Goal: Transaction & Acquisition: Book appointment/travel/reservation

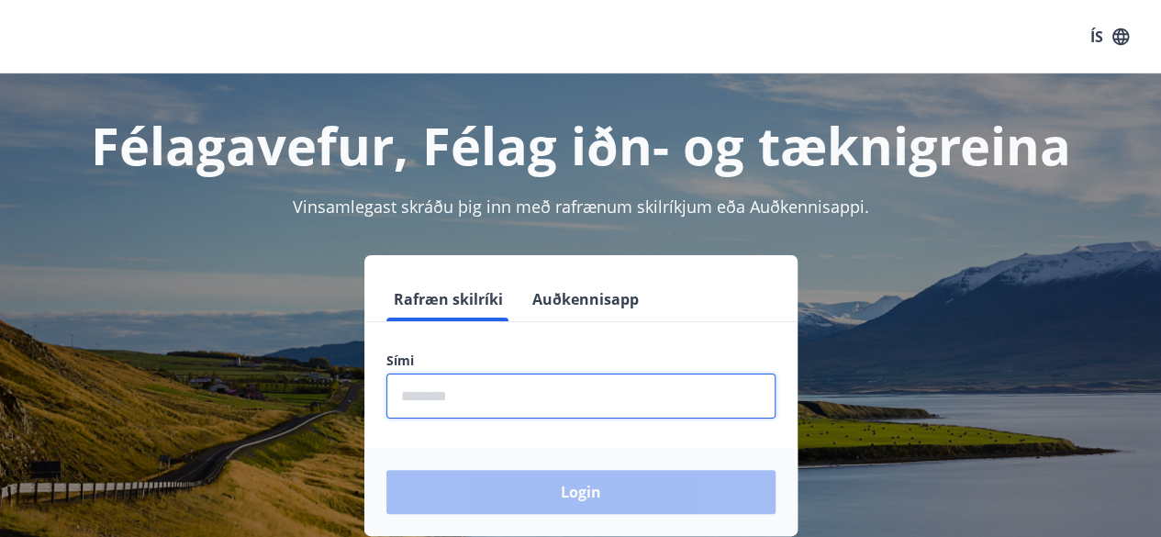
click at [498, 406] on input "phone" at bounding box center [580, 396] width 389 height 45
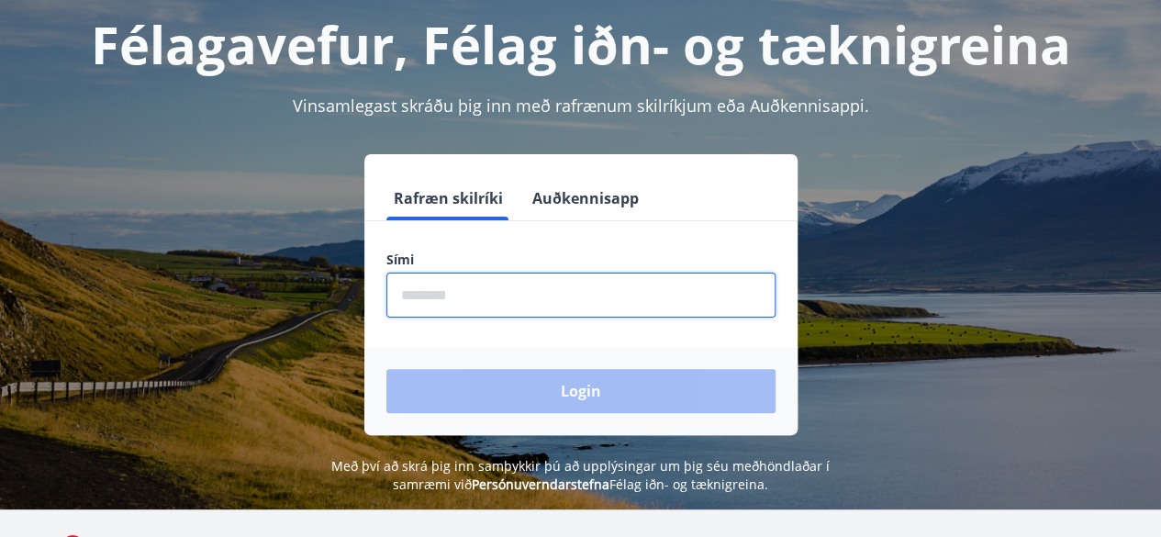
scroll to position [103, 0]
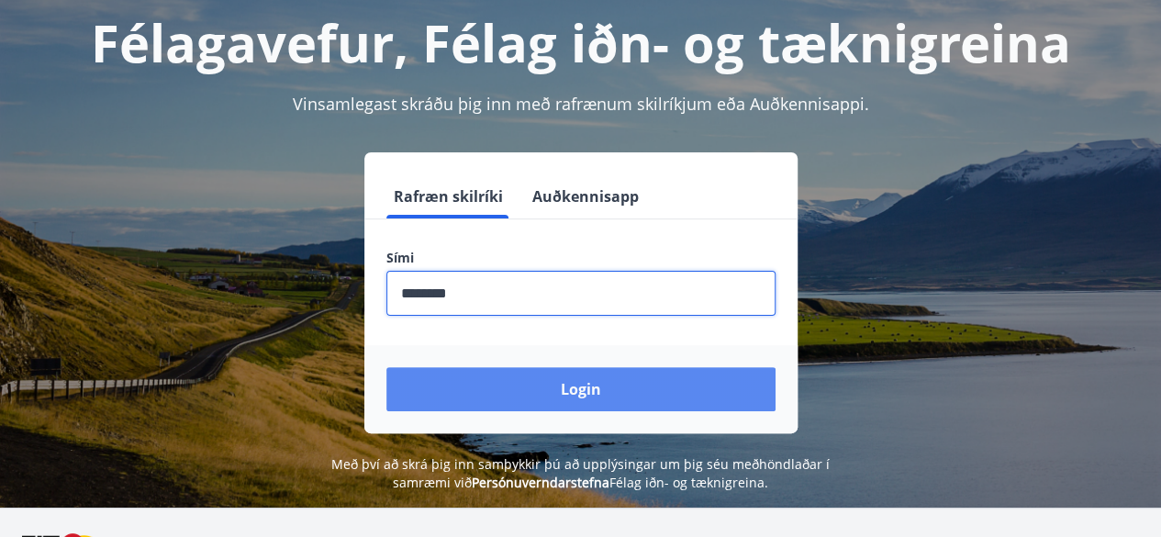
type input "********"
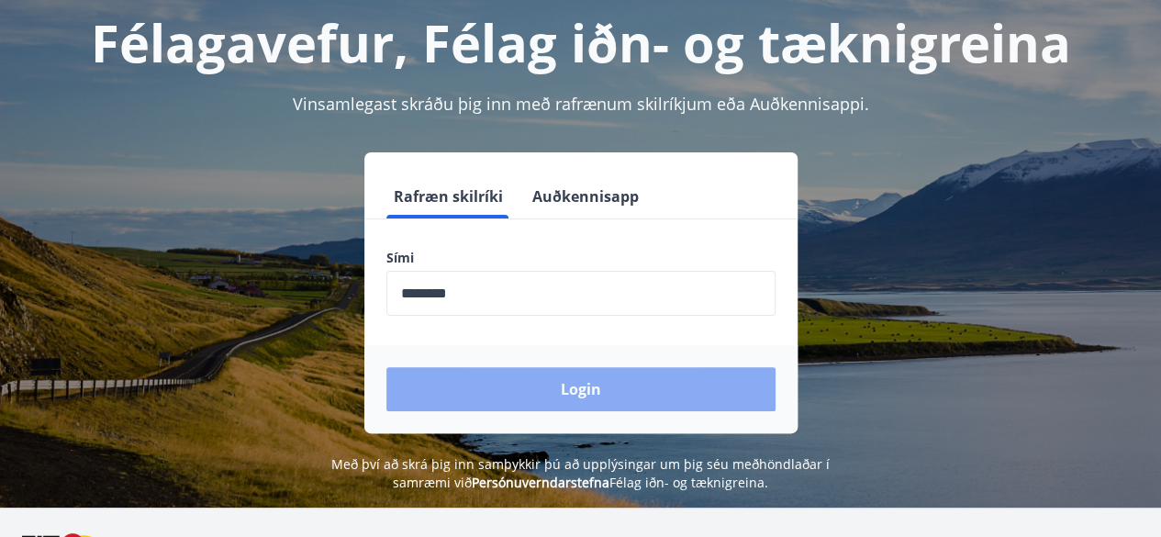
click at [564, 393] on button "Login" at bounding box center [580, 389] width 389 height 44
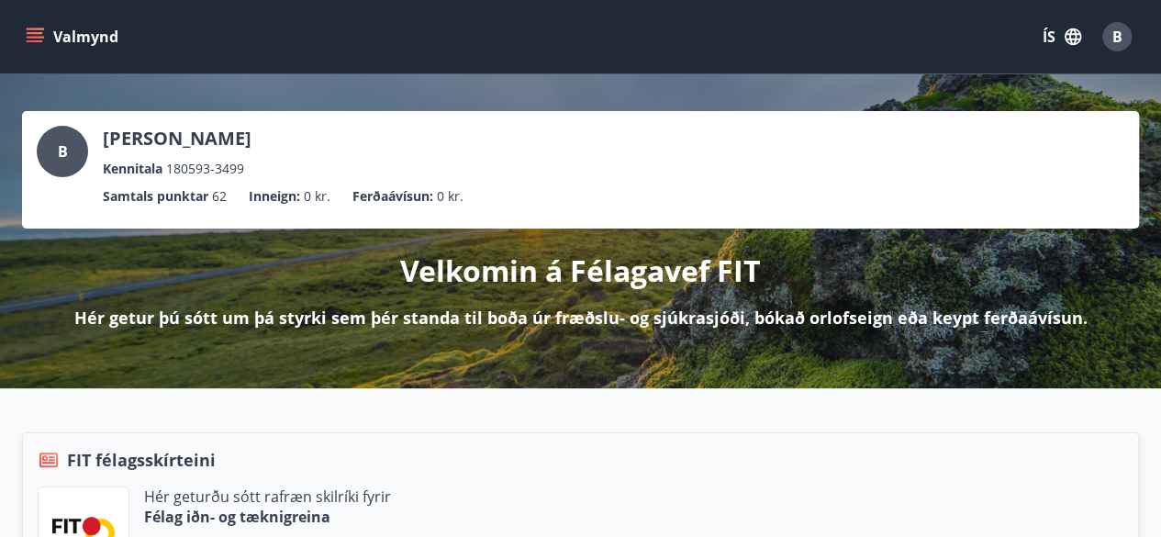
click at [29, 30] on icon "menu" at bounding box center [35, 37] width 18 height 18
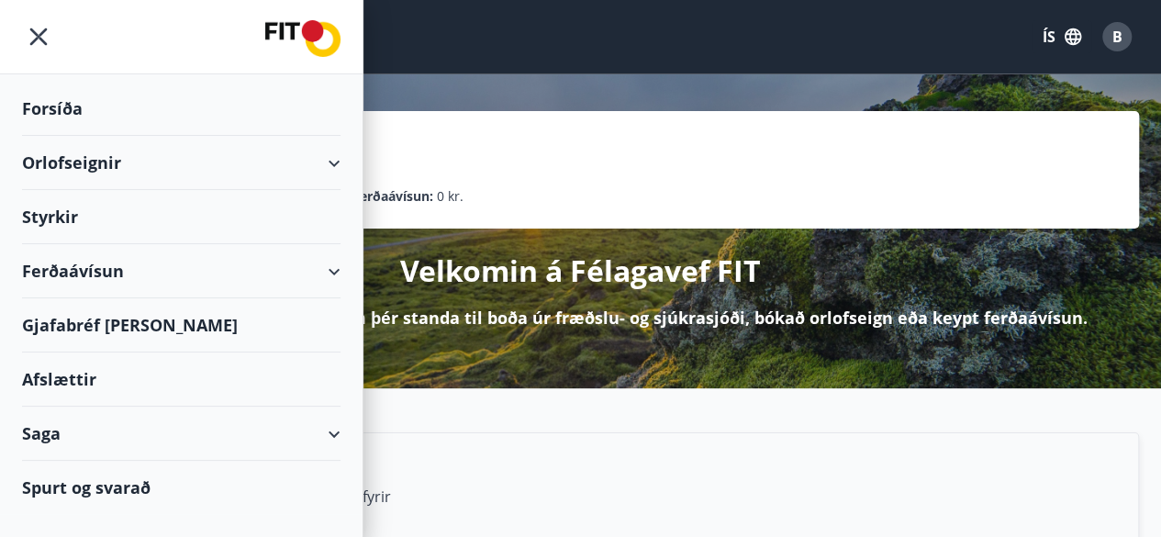
click at [346, 157] on div "Orlofseignir" at bounding box center [181, 163] width 363 height 54
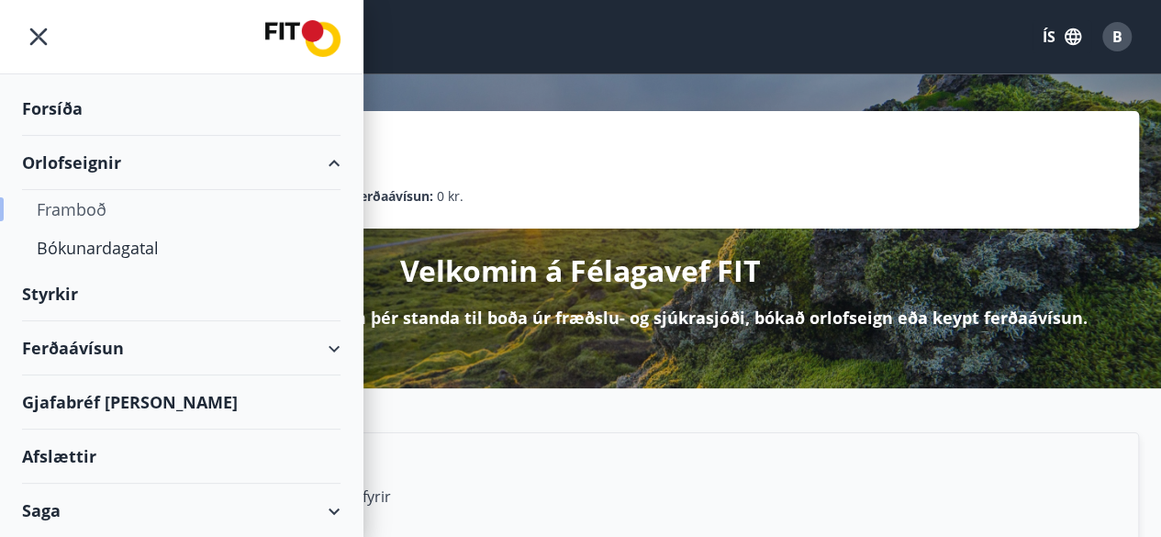
click at [79, 212] on div "Framboð" at bounding box center [181, 209] width 289 height 39
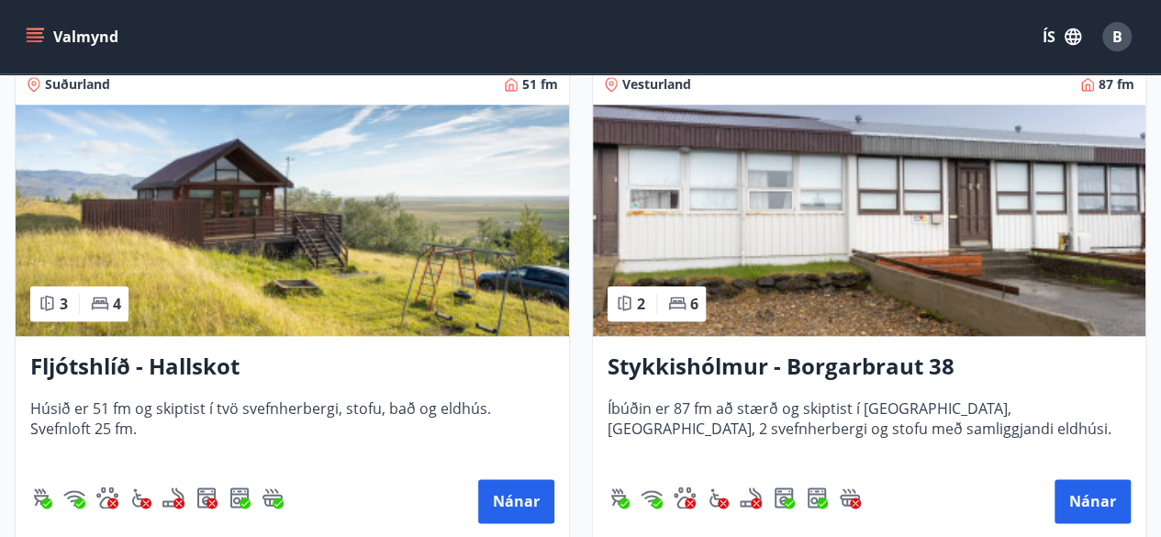
scroll to position [843, 0]
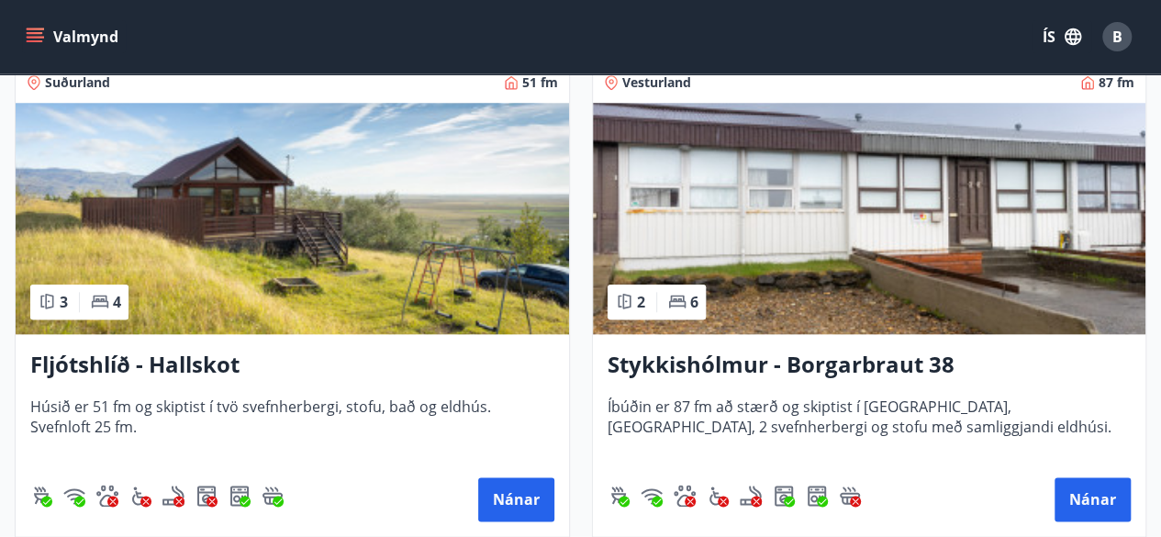
click at [181, 364] on h3 "Fljótshlíð - Hallskot" at bounding box center [292, 365] width 524 height 33
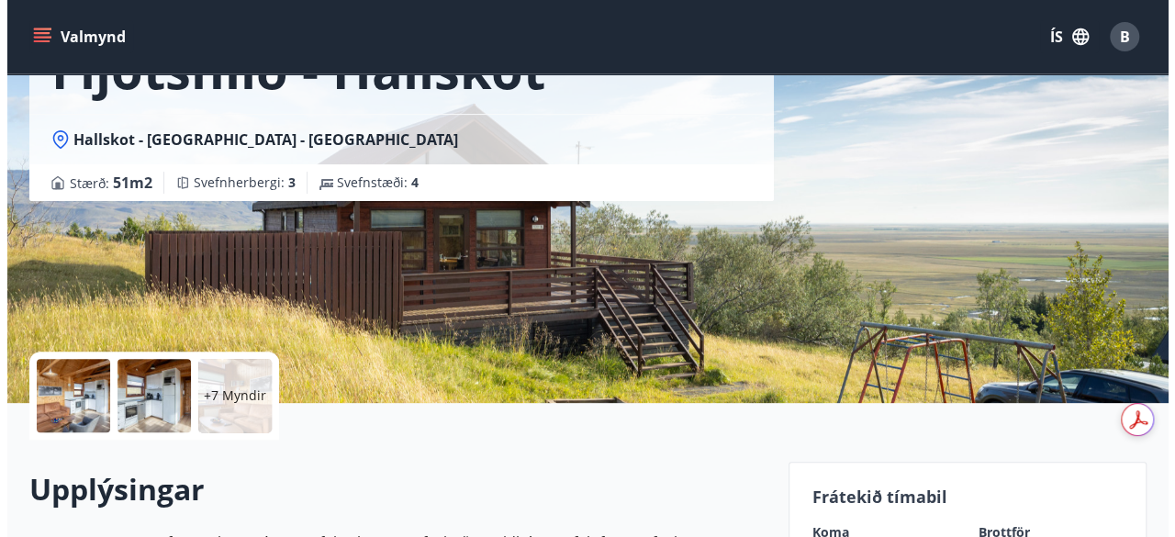
scroll to position [88, 0]
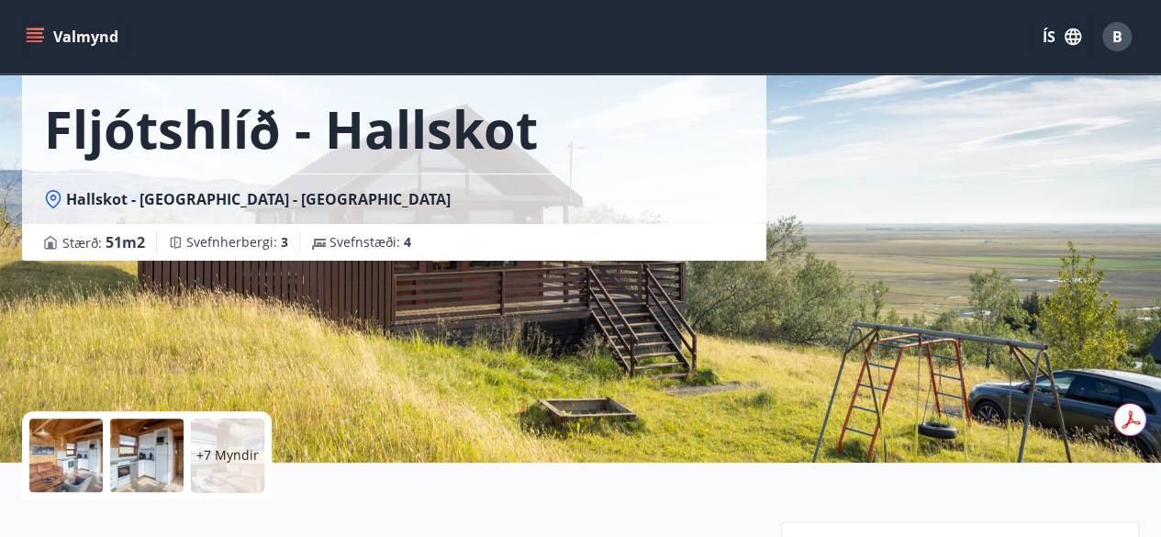
click at [56, 447] on div at bounding box center [65, 455] width 73 height 73
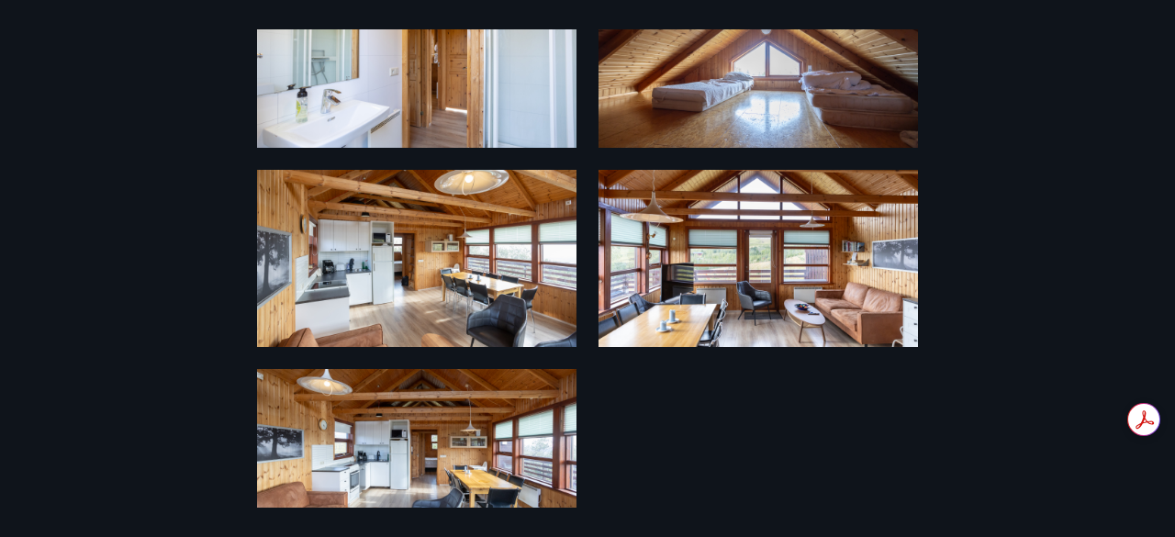
scroll to position [973, 0]
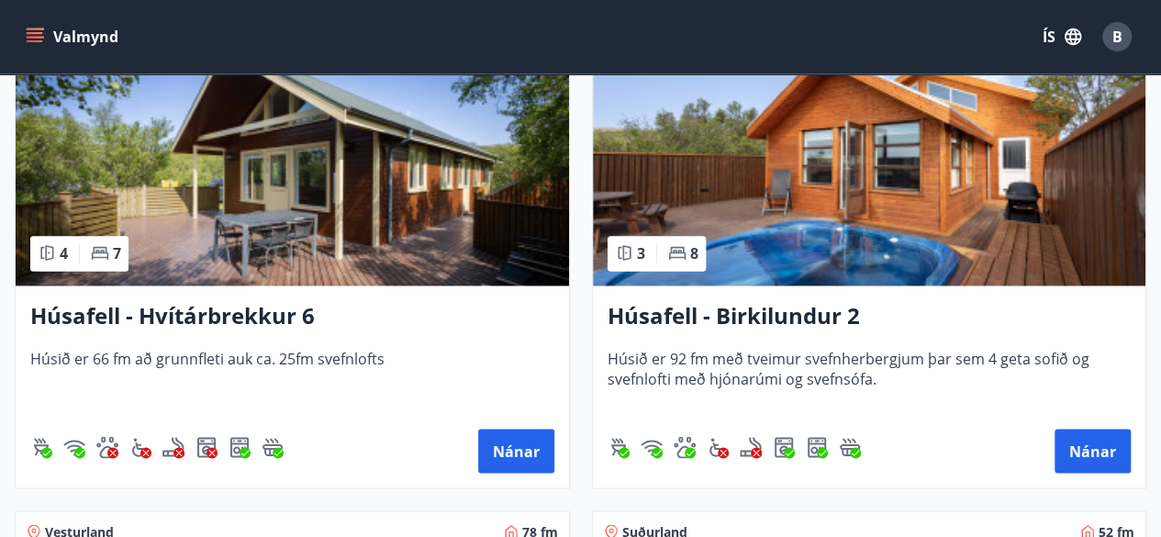
scroll to position [1378, 0]
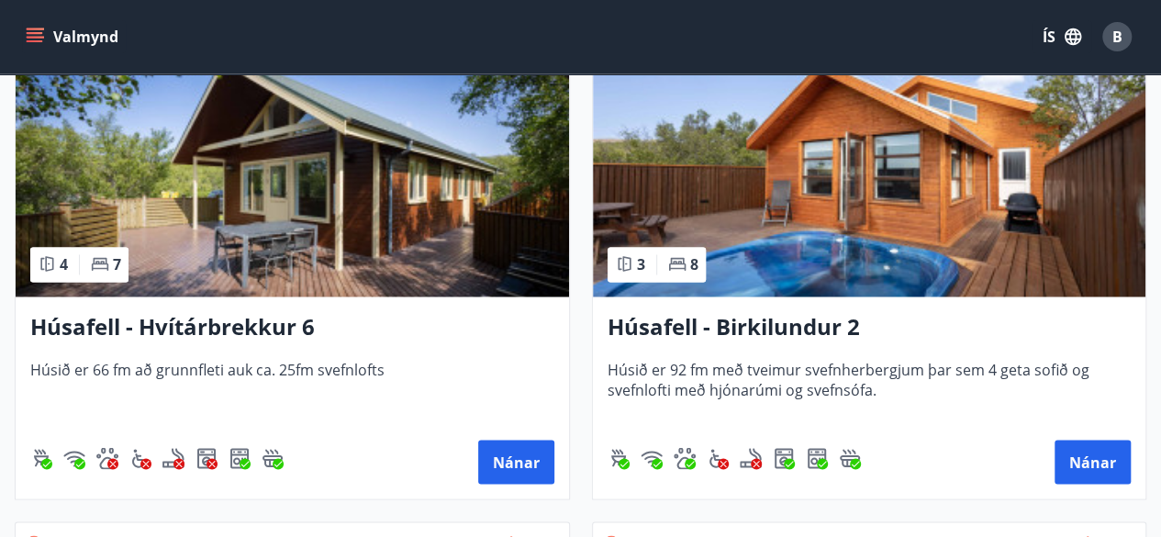
click at [782, 318] on h3 "Húsafell - Birkilundur 2" at bounding box center [870, 327] width 524 height 33
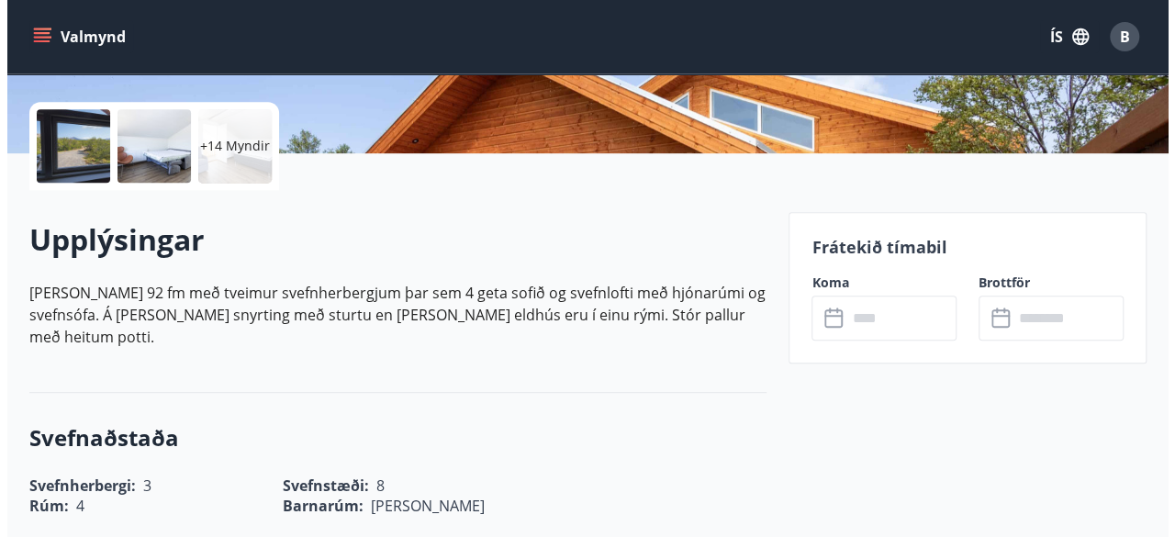
scroll to position [398, 0]
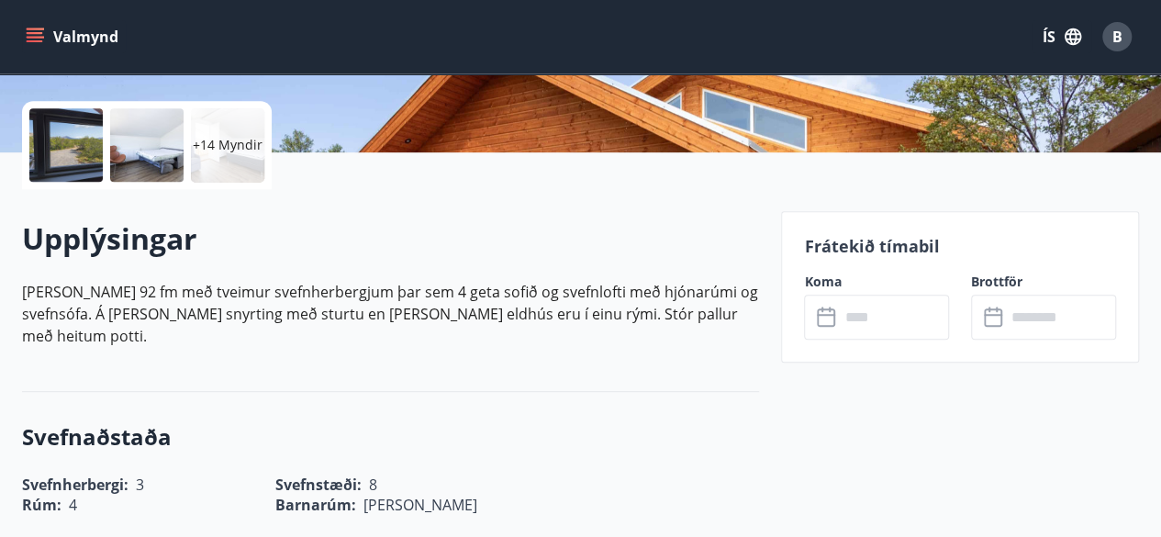
click at [65, 127] on div at bounding box center [65, 144] width 73 height 73
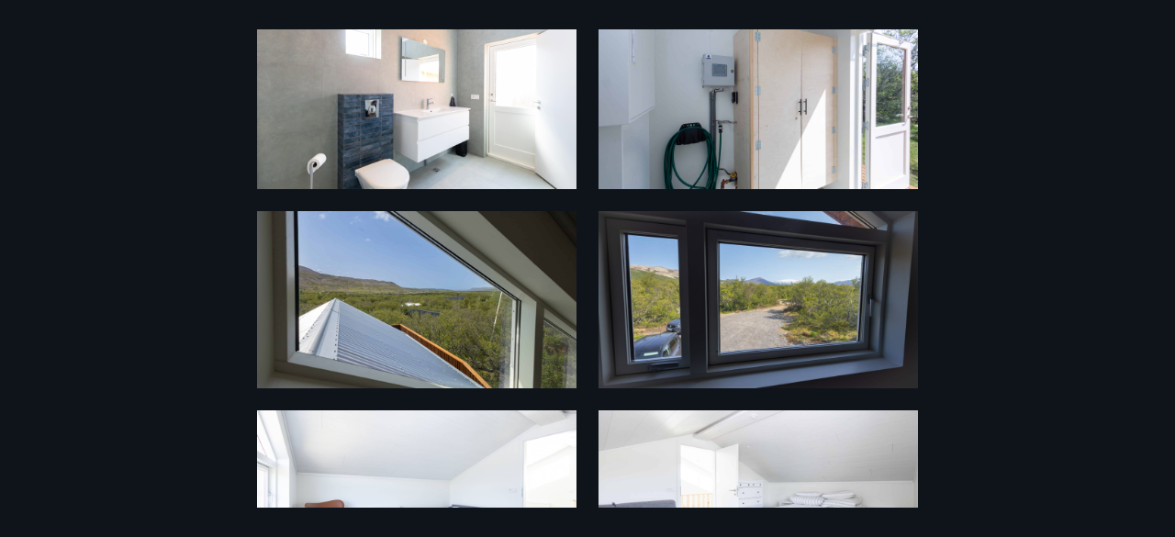
scroll to position [0, 0]
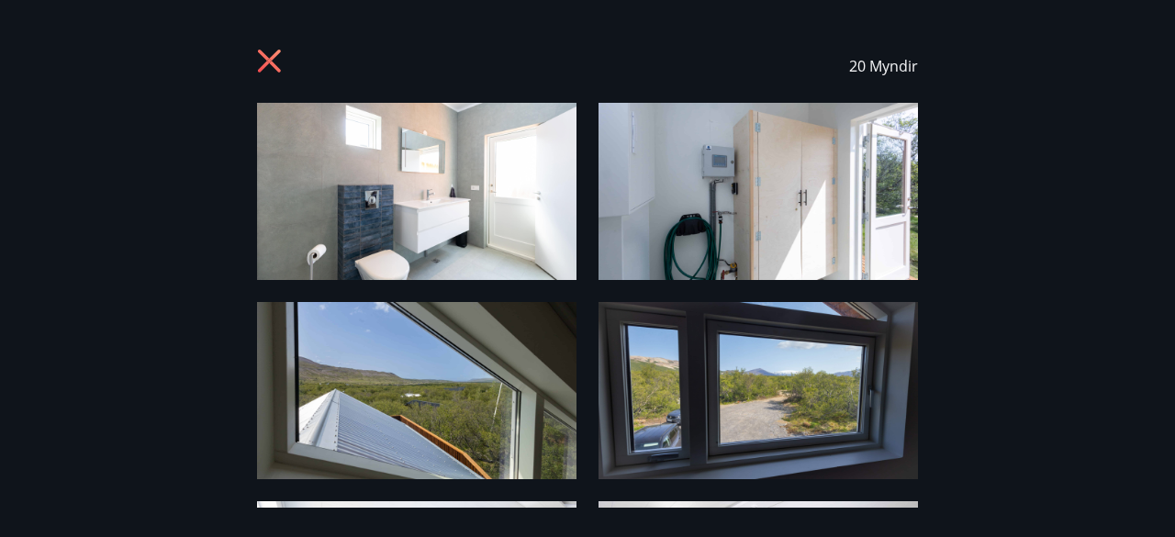
click at [263, 51] on icon at bounding box center [271, 63] width 29 height 29
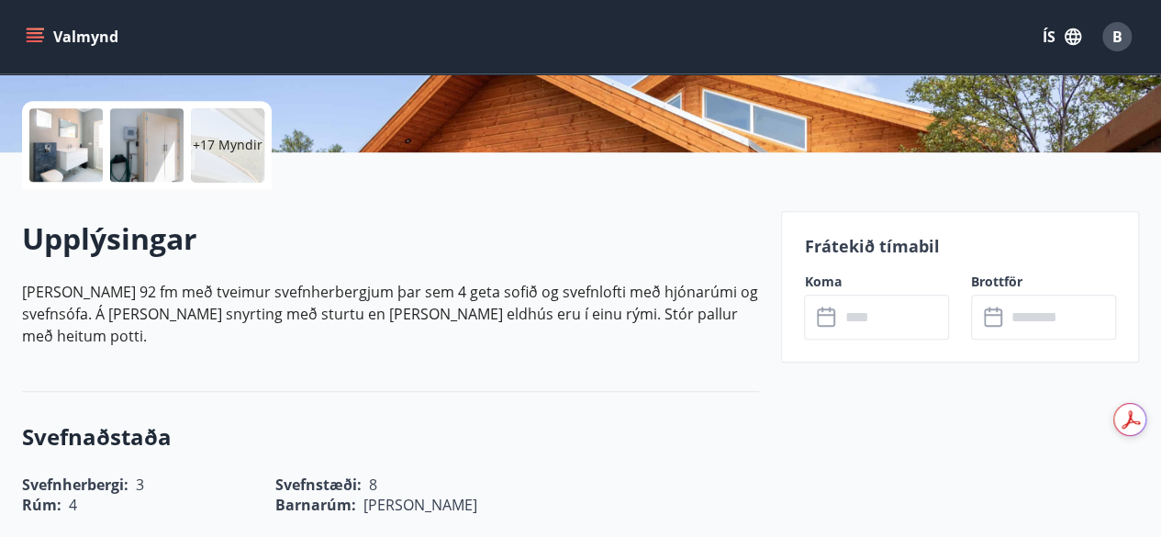
click at [72, 170] on div at bounding box center [65, 144] width 73 height 73
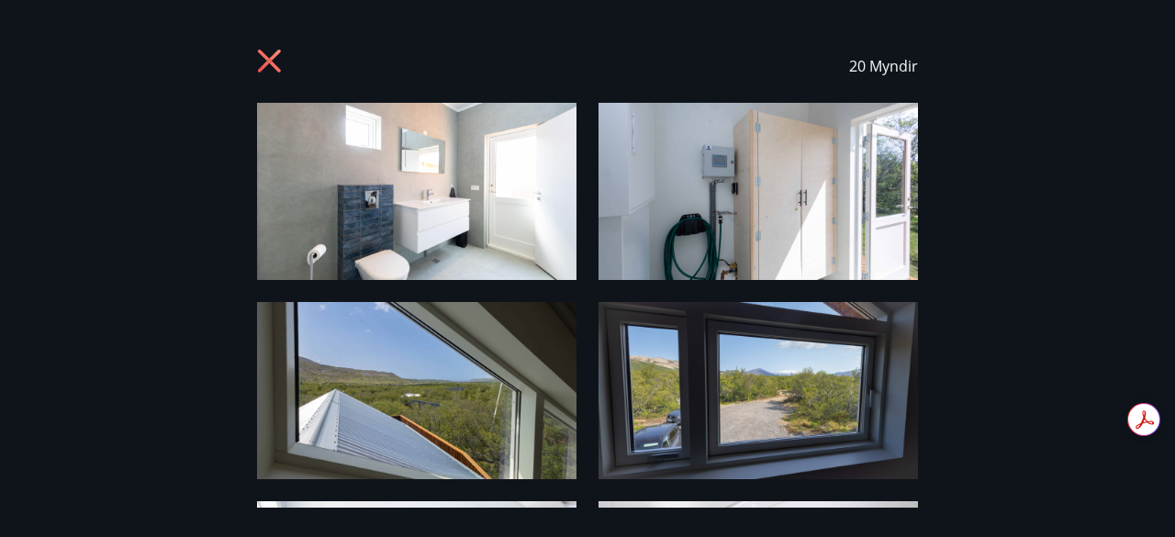
click at [481, 166] on img at bounding box center [416, 191] width 319 height 177
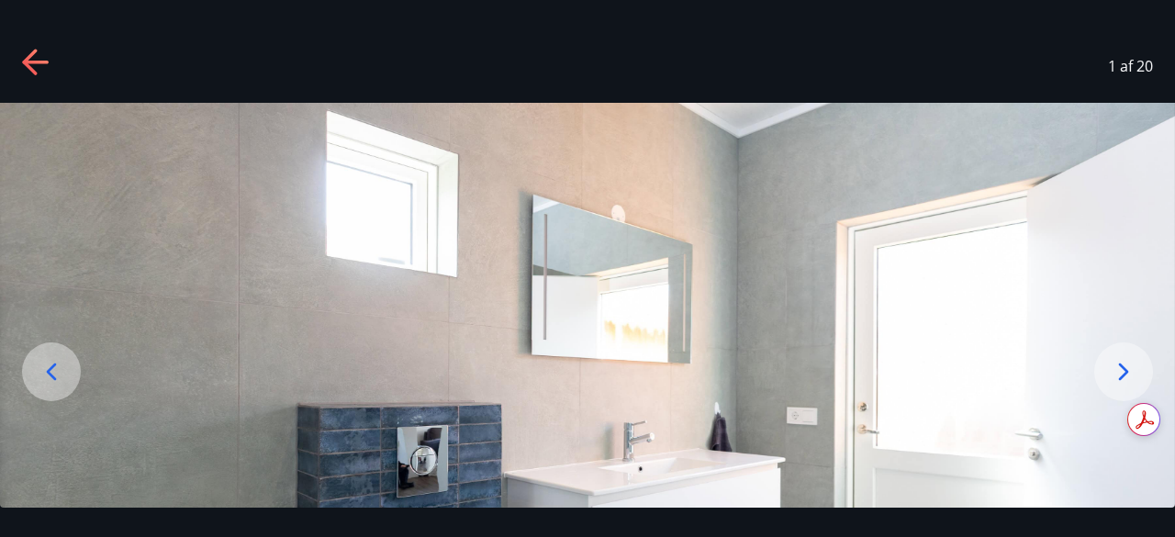
scroll to position [248, 0]
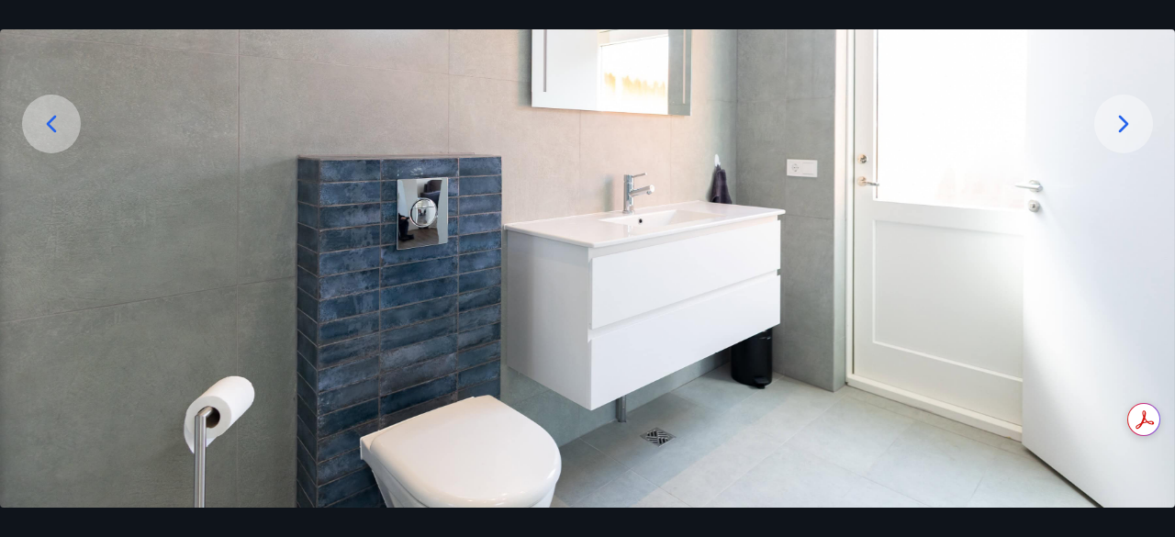
click at [1114, 134] on icon at bounding box center [1123, 123] width 29 height 29
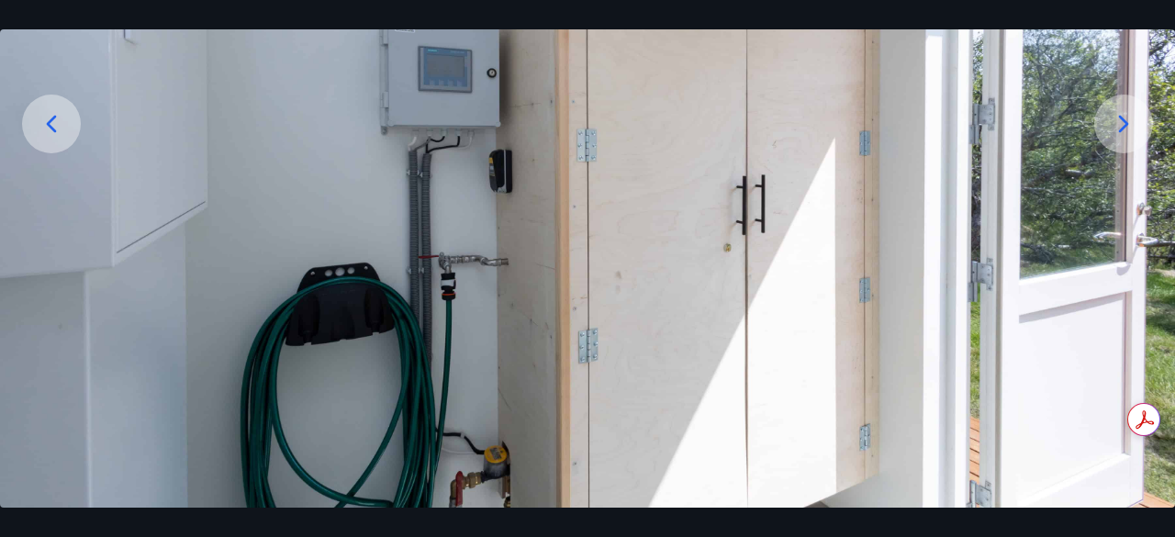
click at [1114, 134] on icon at bounding box center [1123, 123] width 29 height 29
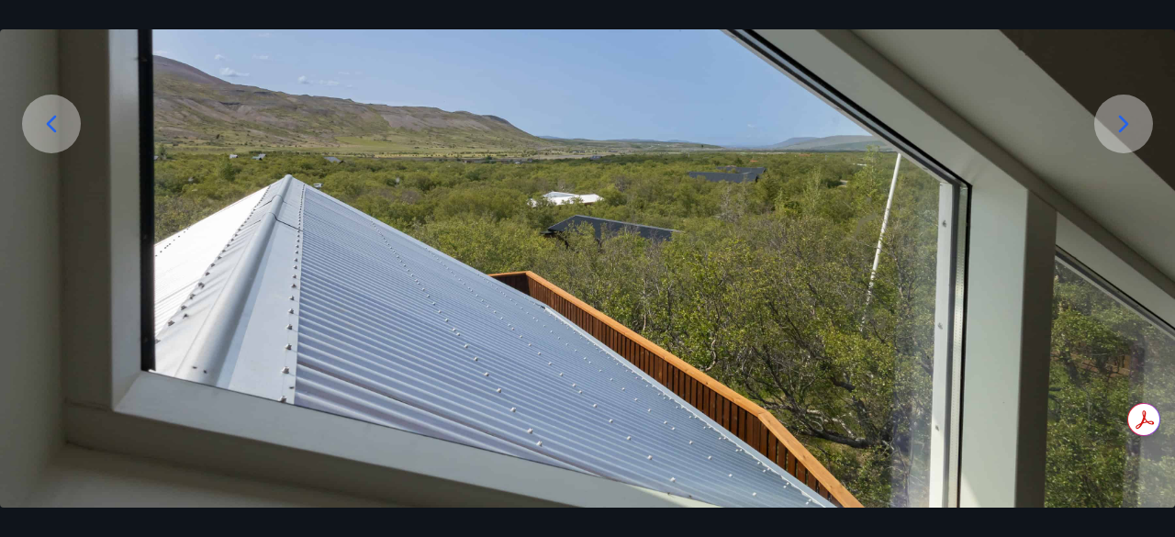
click at [1114, 134] on icon at bounding box center [1123, 123] width 29 height 29
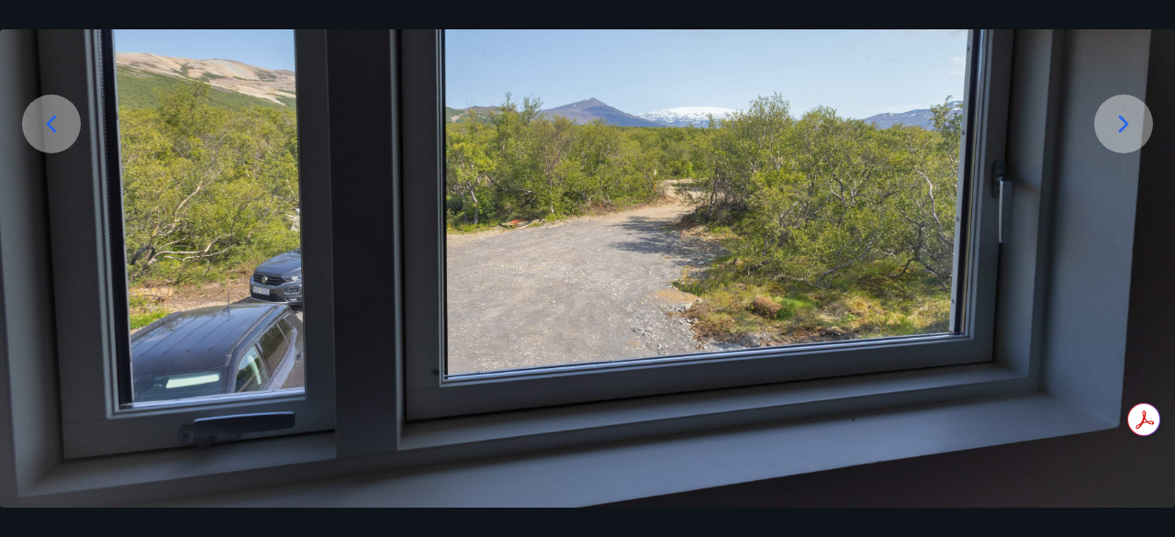
click at [1114, 134] on icon at bounding box center [1123, 123] width 29 height 29
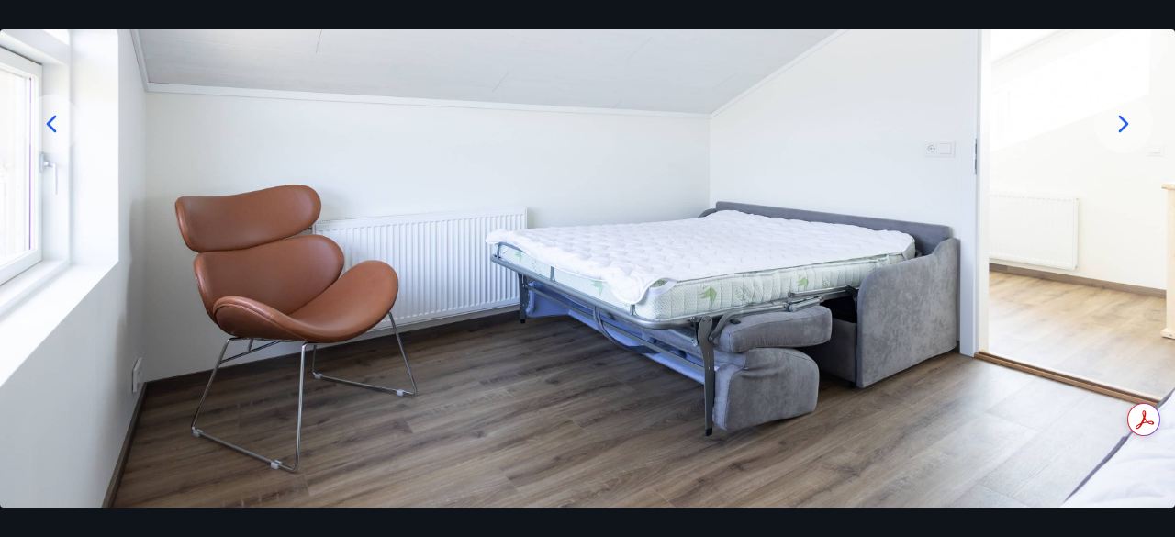
click at [1114, 134] on icon at bounding box center [1123, 123] width 29 height 29
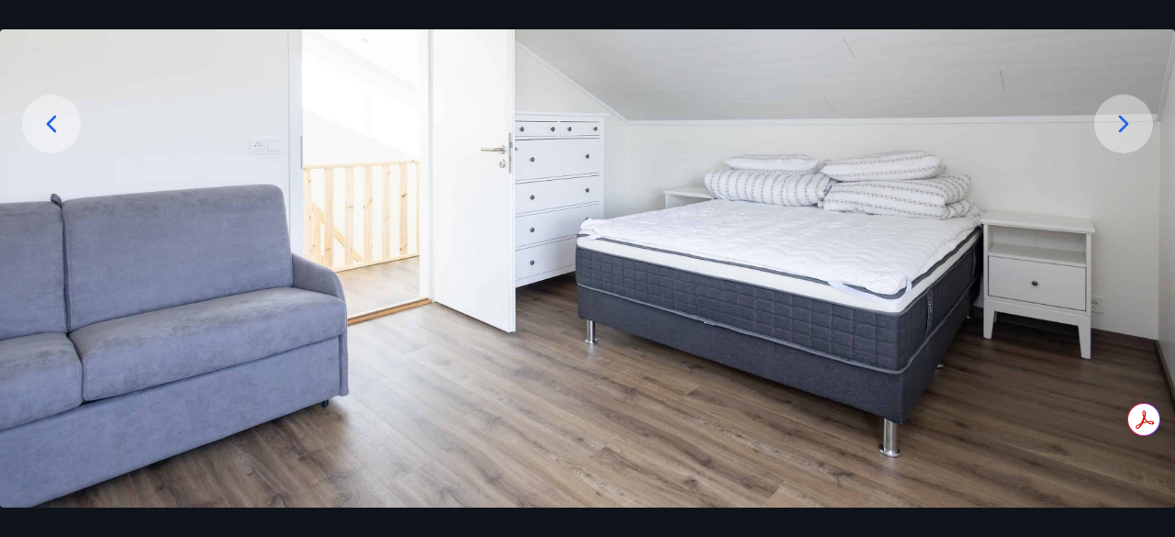
click at [1114, 134] on icon at bounding box center [1123, 123] width 29 height 29
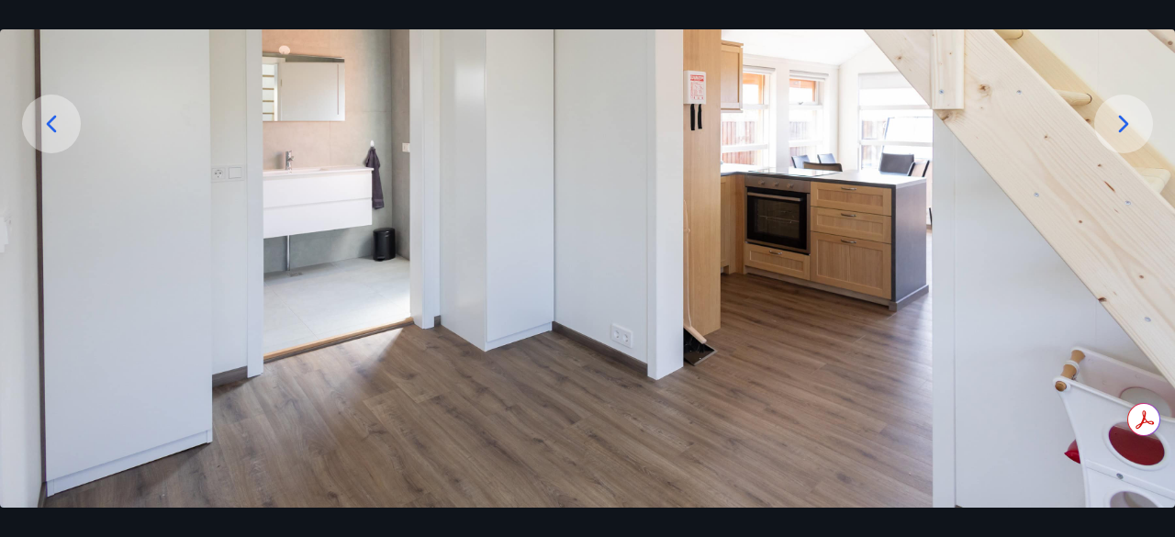
click at [1114, 134] on icon at bounding box center [1123, 123] width 29 height 29
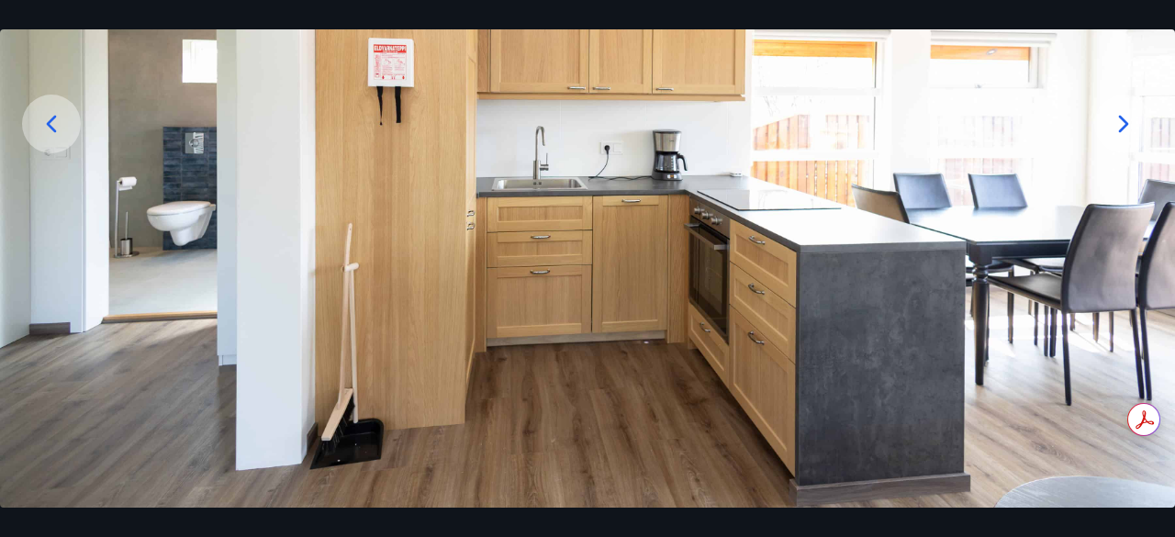
click at [1114, 134] on icon at bounding box center [1123, 123] width 29 height 29
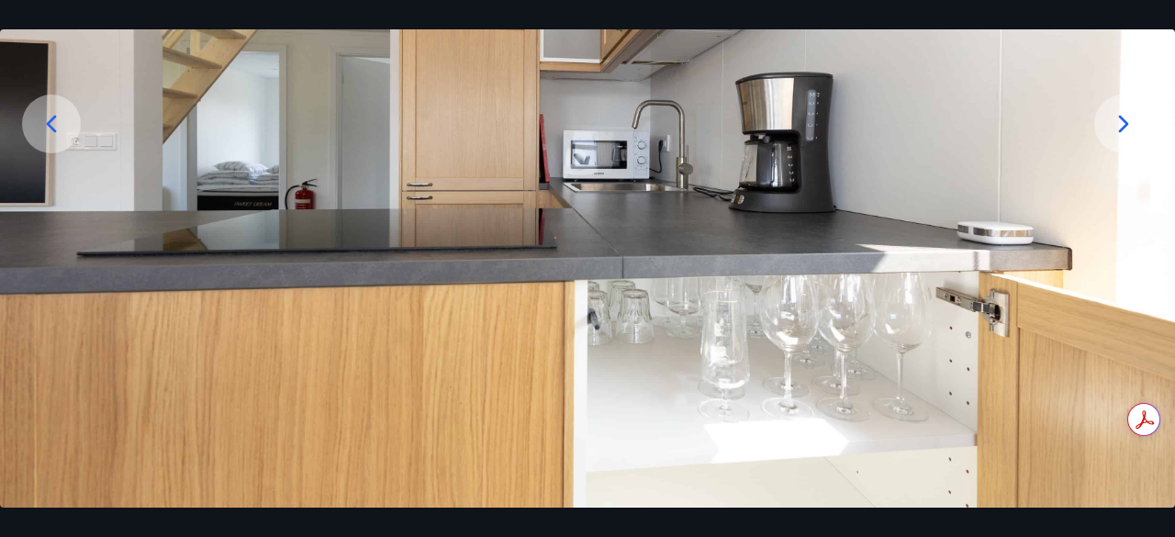
click at [1114, 134] on icon at bounding box center [1123, 123] width 29 height 29
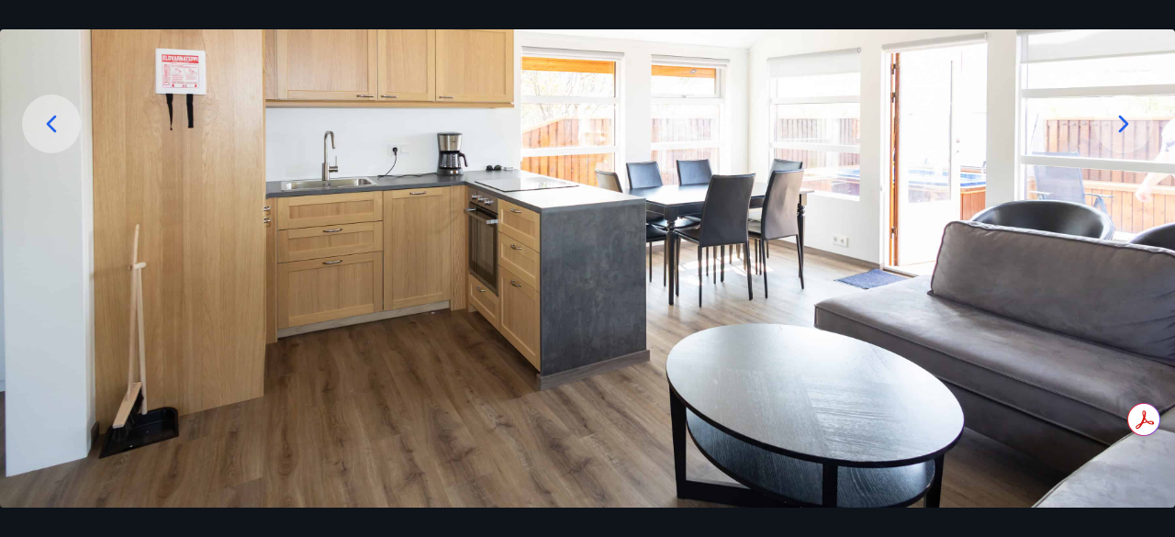
click at [1114, 134] on icon at bounding box center [1123, 123] width 29 height 29
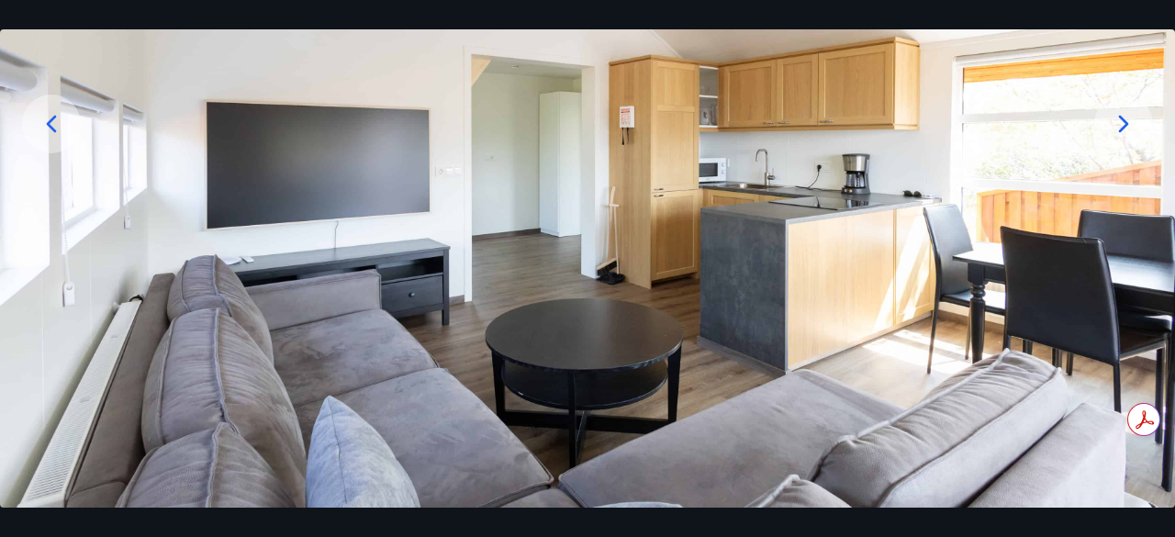
click at [1114, 134] on icon at bounding box center [1123, 123] width 29 height 29
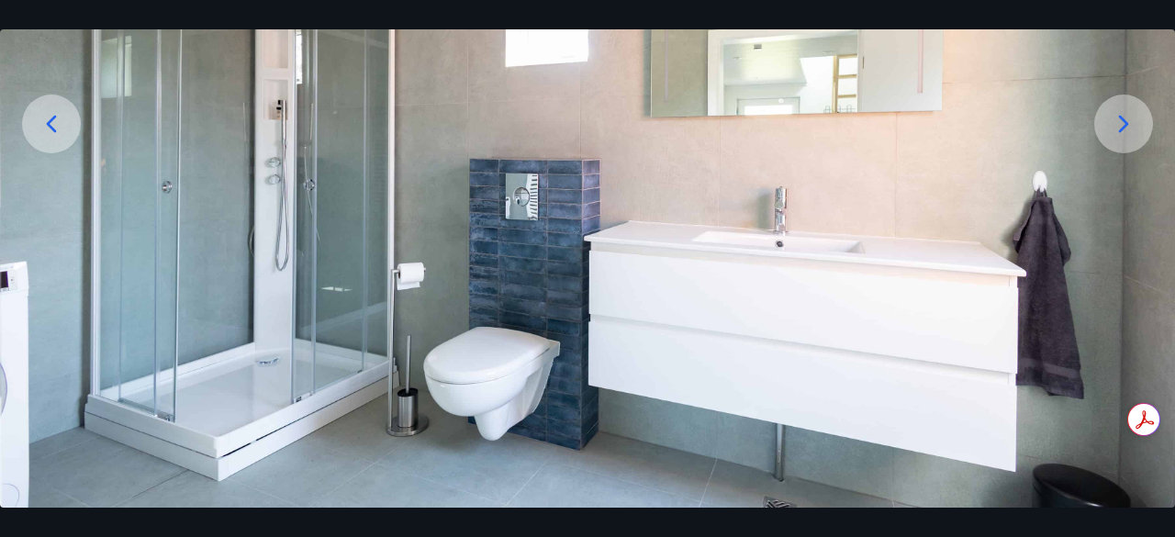
click at [1114, 134] on icon at bounding box center [1123, 123] width 29 height 29
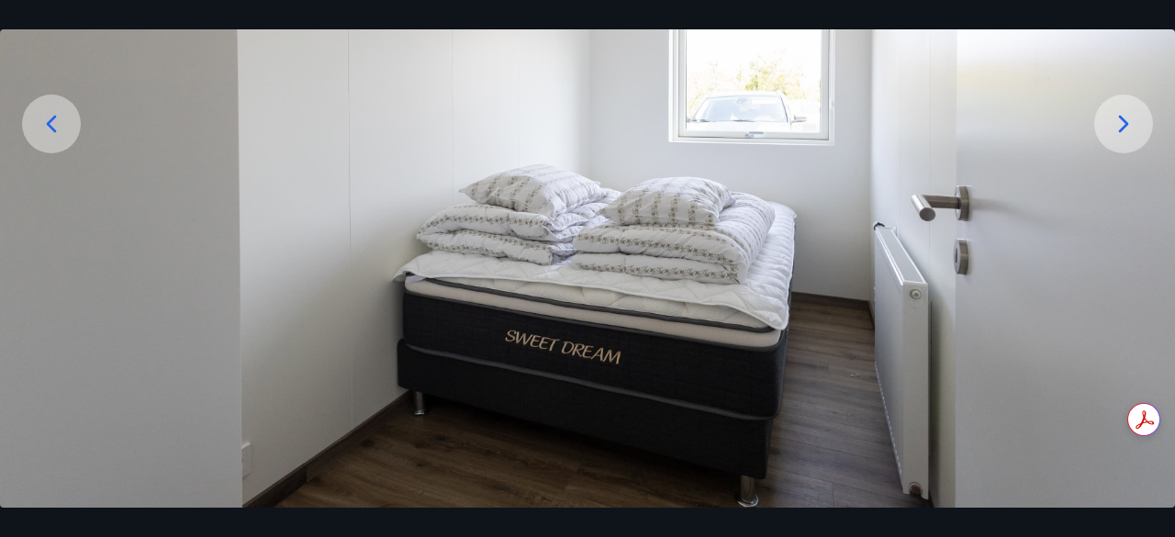
click at [1114, 134] on icon at bounding box center [1123, 123] width 29 height 29
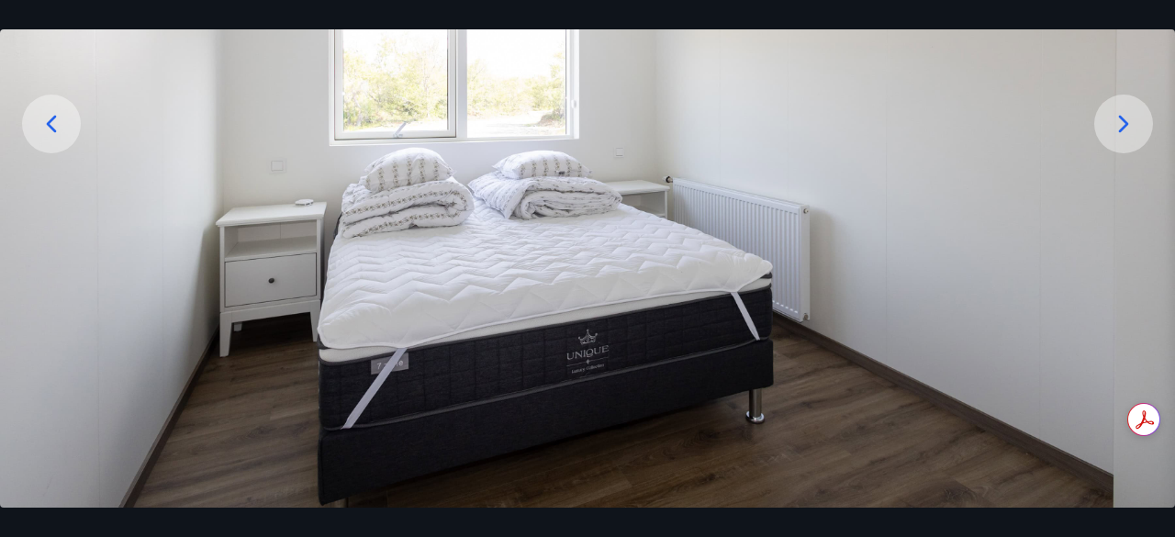
click at [1114, 134] on icon at bounding box center [1123, 123] width 29 height 29
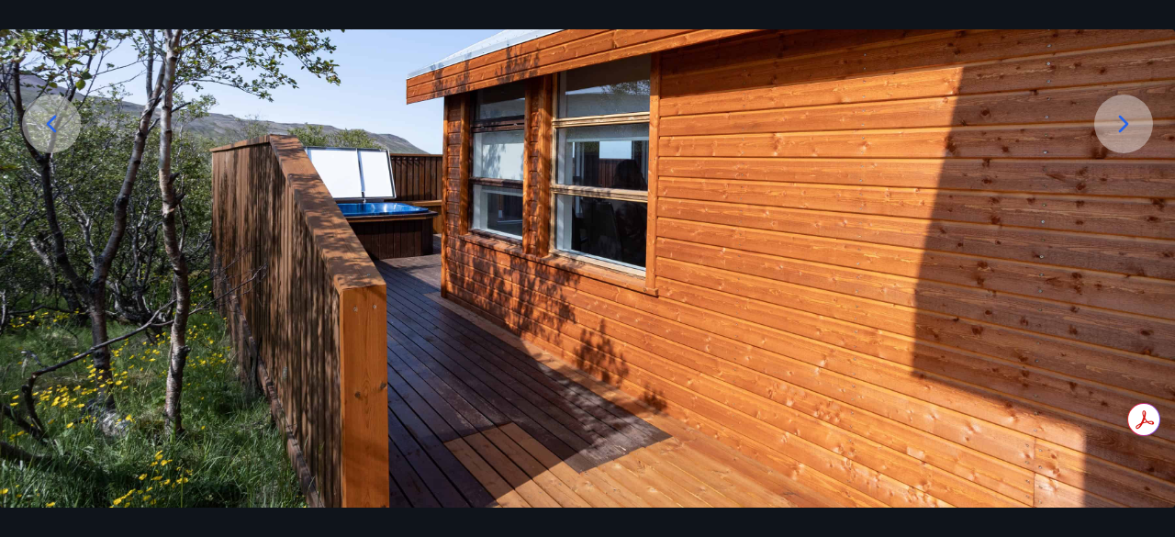
click at [1114, 134] on icon at bounding box center [1123, 123] width 29 height 29
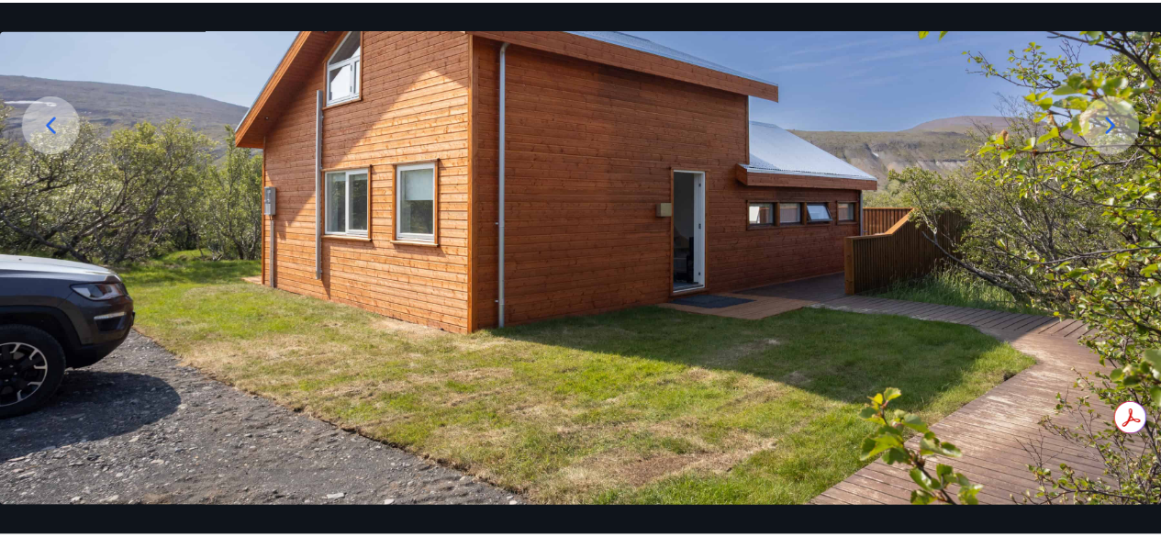
scroll to position [0, 0]
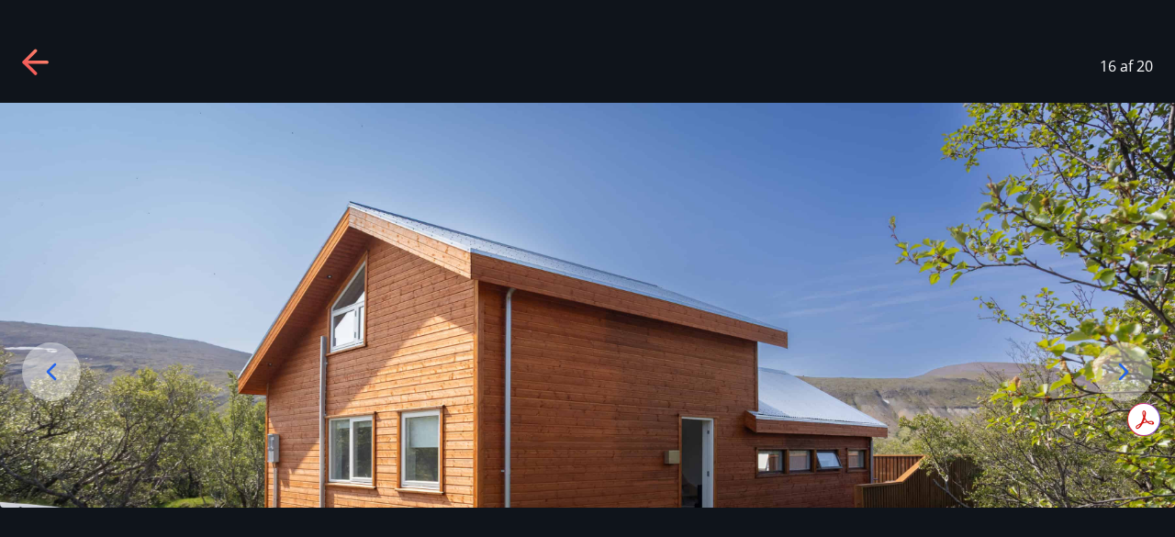
click at [39, 47] on div "16 af 20" at bounding box center [587, 65] width 1175 height 73
click at [39, 60] on icon at bounding box center [36, 63] width 29 height 29
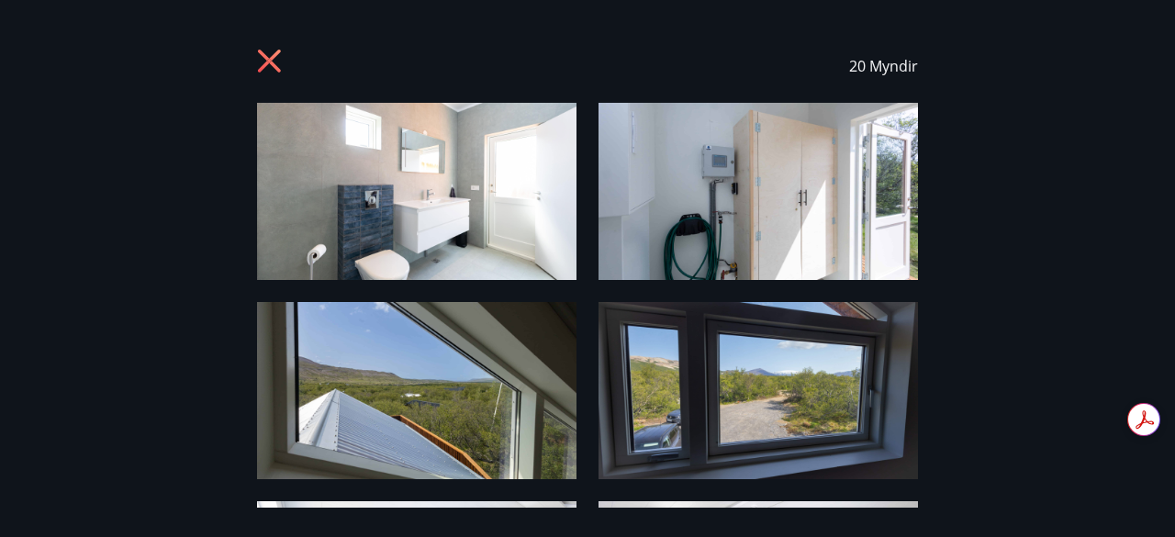
click at [288, 70] on div "20 Myndir" at bounding box center [587, 65] width 661 height 73
click at [275, 62] on icon at bounding box center [271, 63] width 29 height 29
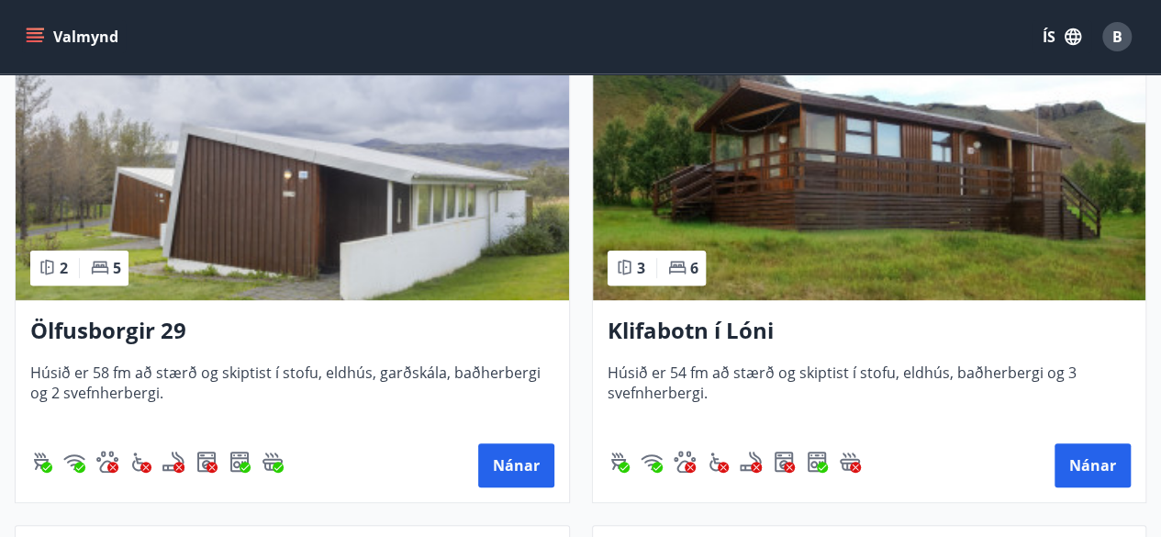
scroll to position [380, 0]
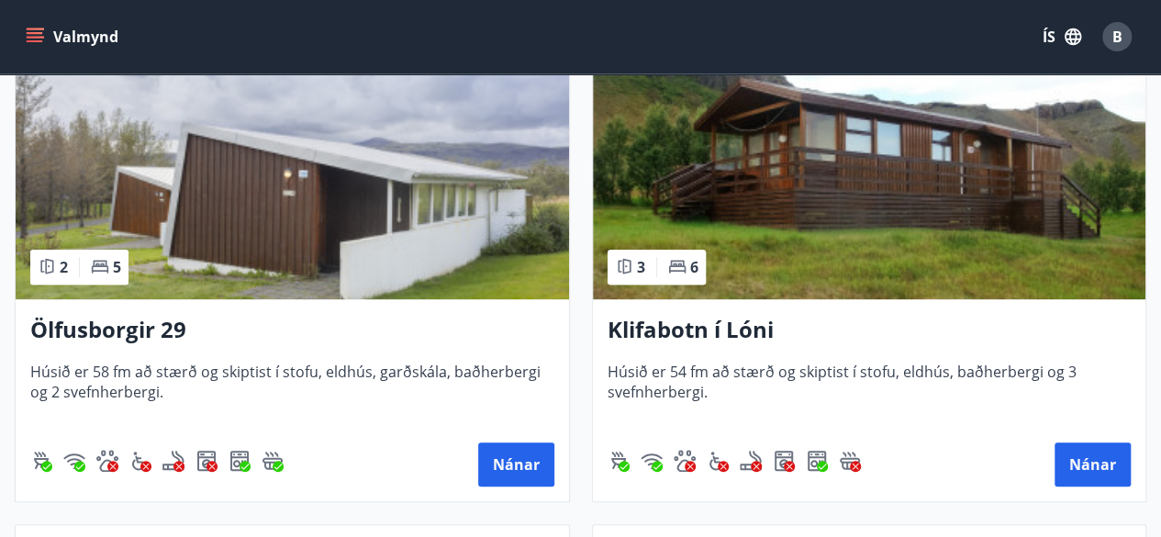
click at [119, 329] on h3 "Ölfusborgir 29" at bounding box center [292, 330] width 524 height 33
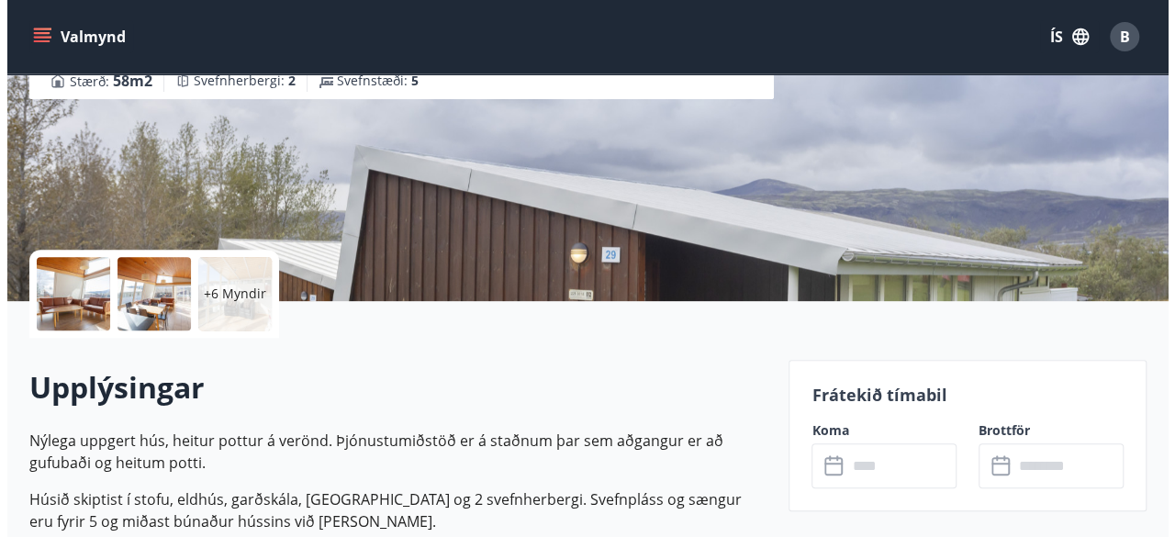
scroll to position [252, 0]
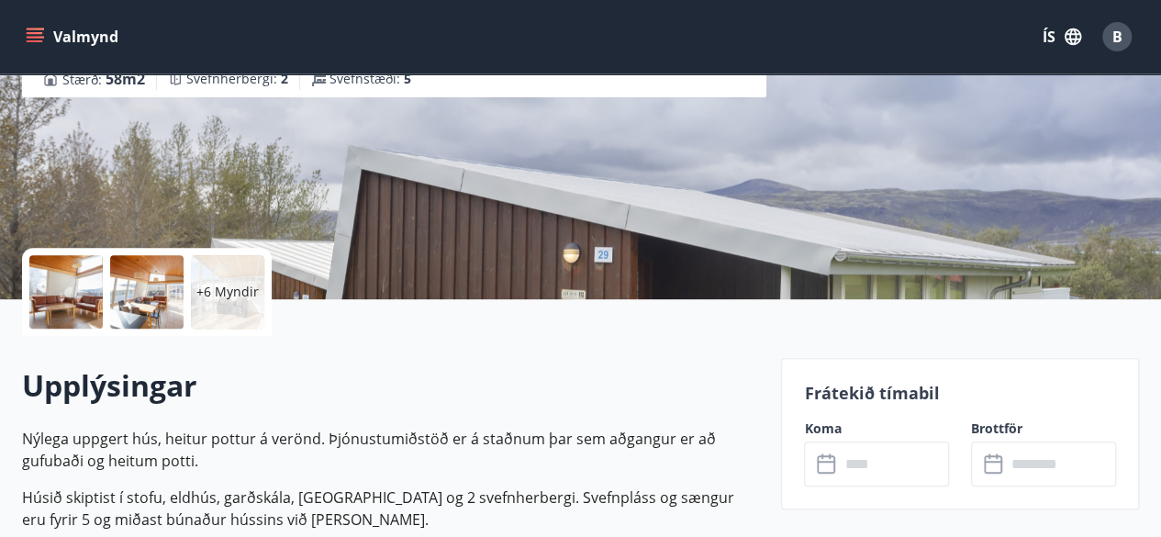
click at [48, 292] on div at bounding box center [65, 291] width 73 height 73
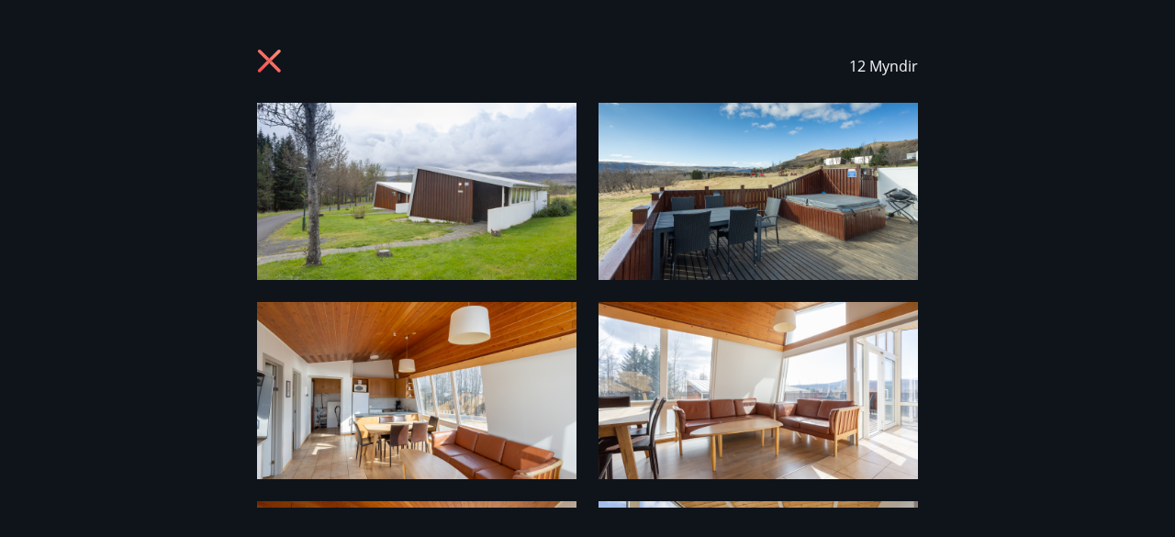
click at [460, 116] on img at bounding box center [416, 191] width 319 height 177
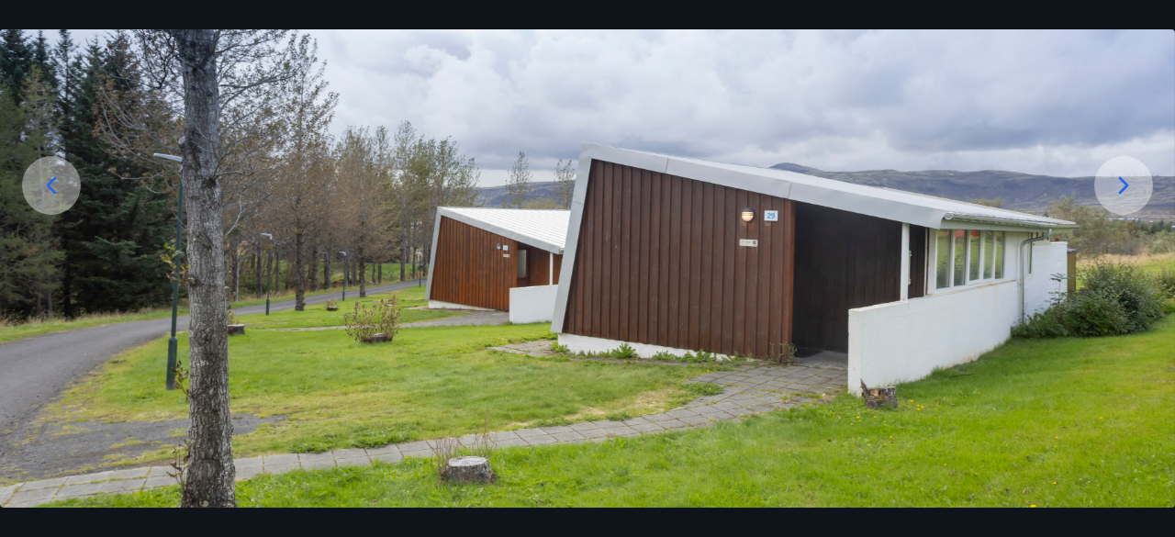
scroll to position [190, 0]
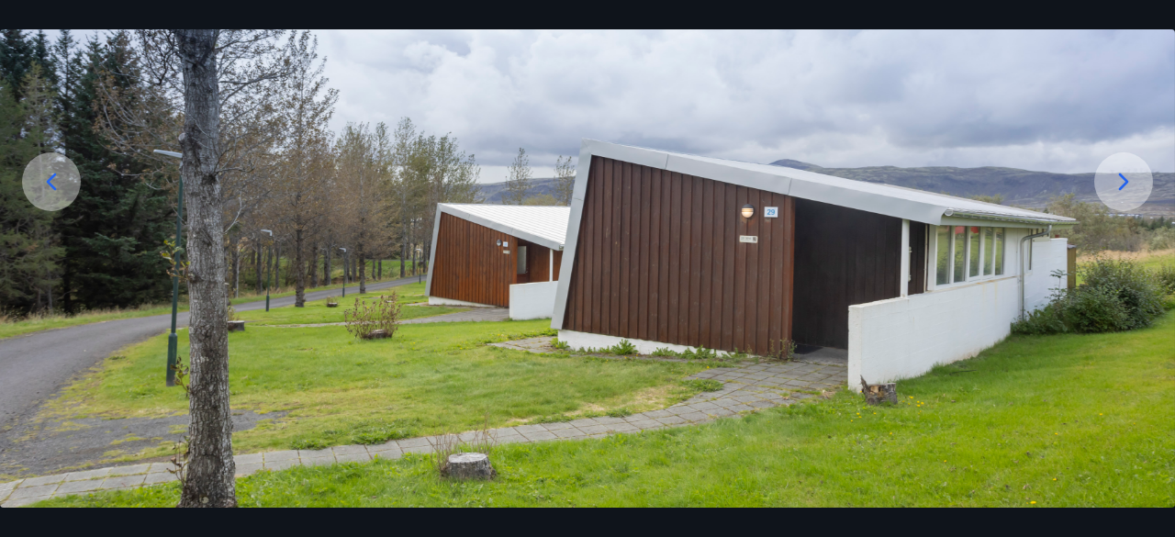
click at [1109, 170] on icon at bounding box center [1123, 181] width 29 height 29
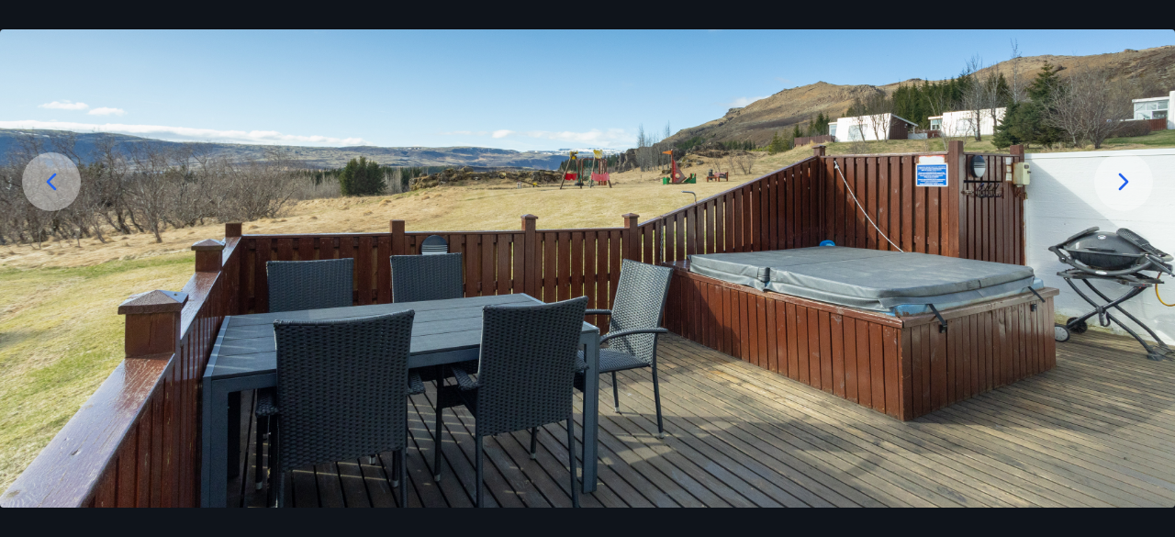
click at [1109, 170] on icon at bounding box center [1123, 181] width 29 height 29
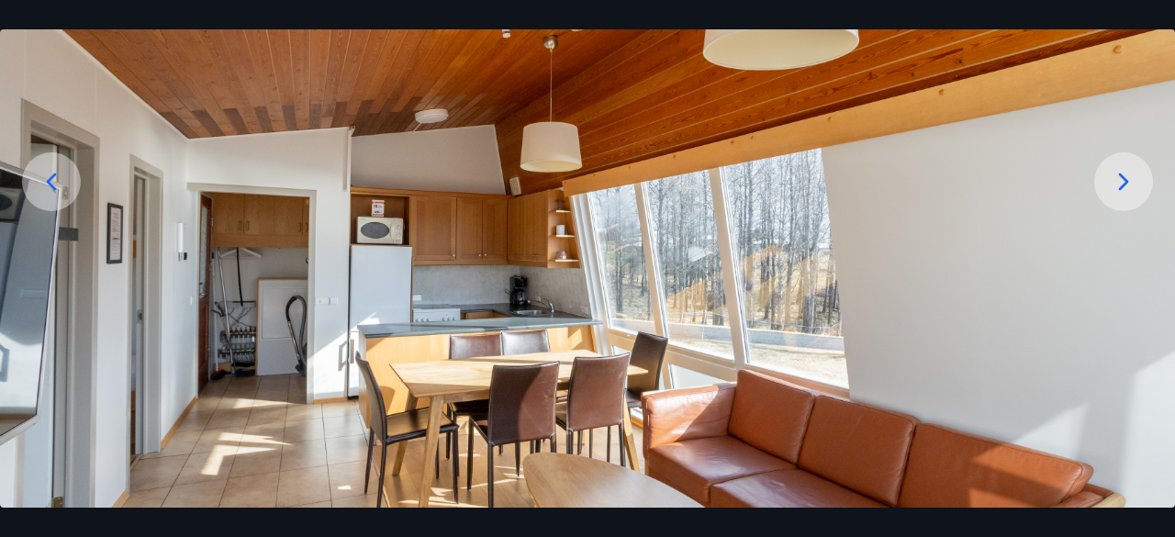
click at [1109, 170] on icon at bounding box center [1123, 181] width 29 height 29
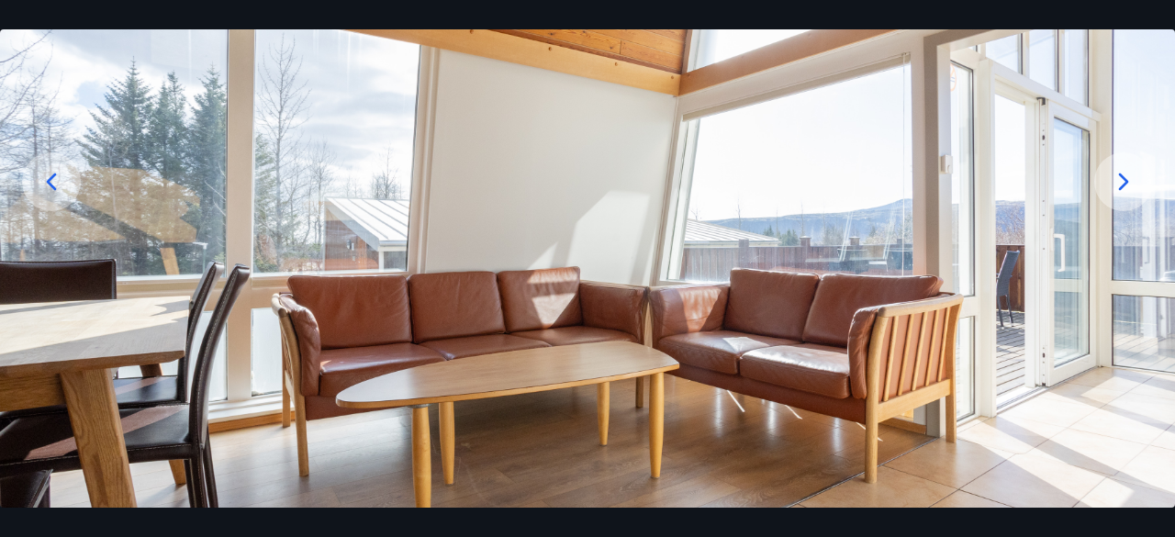
click at [1109, 170] on icon at bounding box center [1123, 181] width 29 height 29
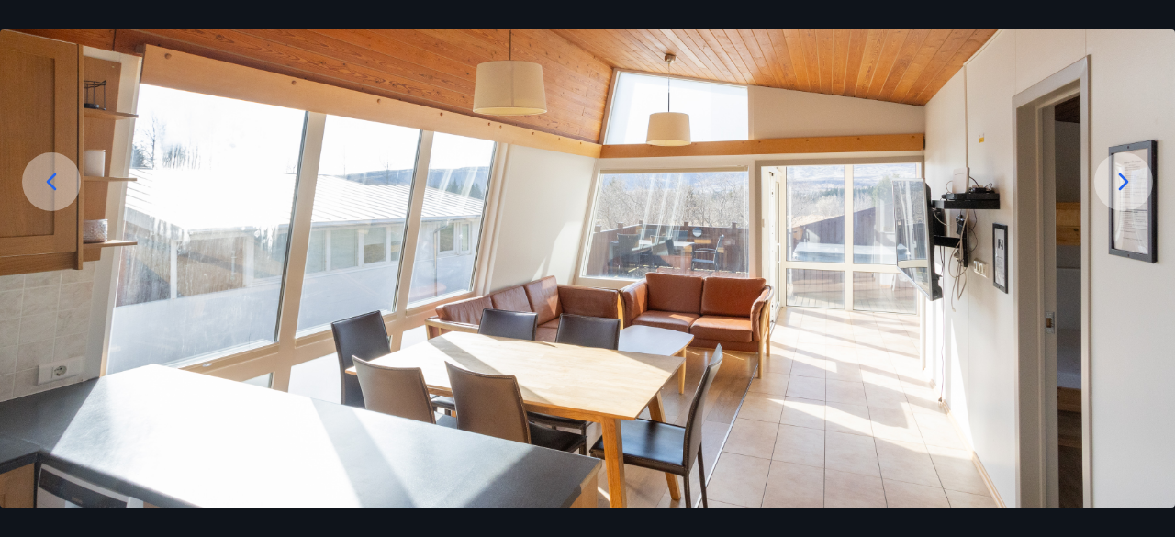
click at [1109, 170] on icon at bounding box center [1123, 181] width 29 height 29
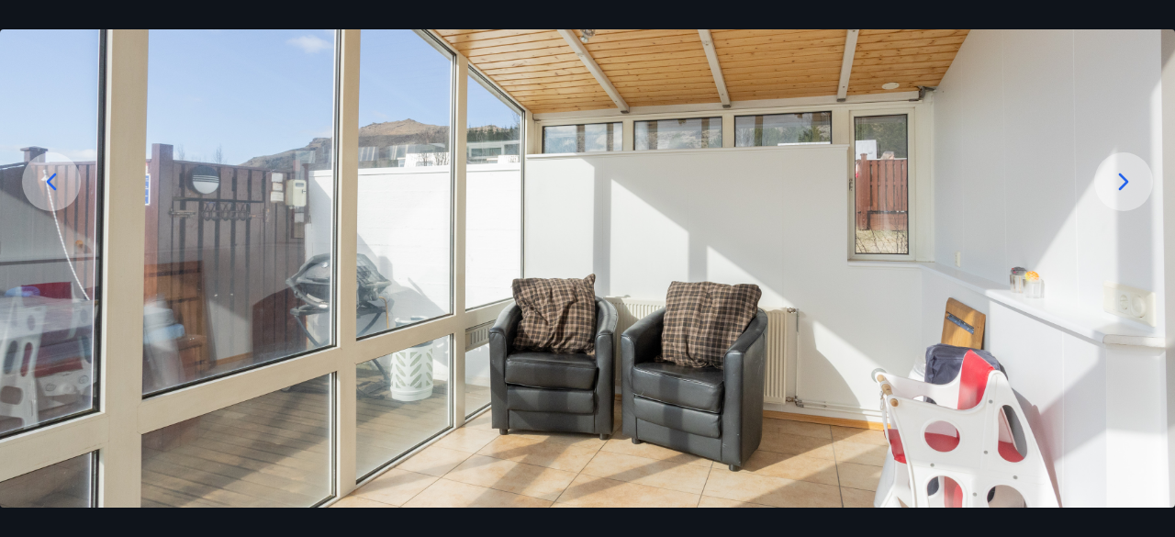
click at [1109, 170] on icon at bounding box center [1123, 181] width 29 height 29
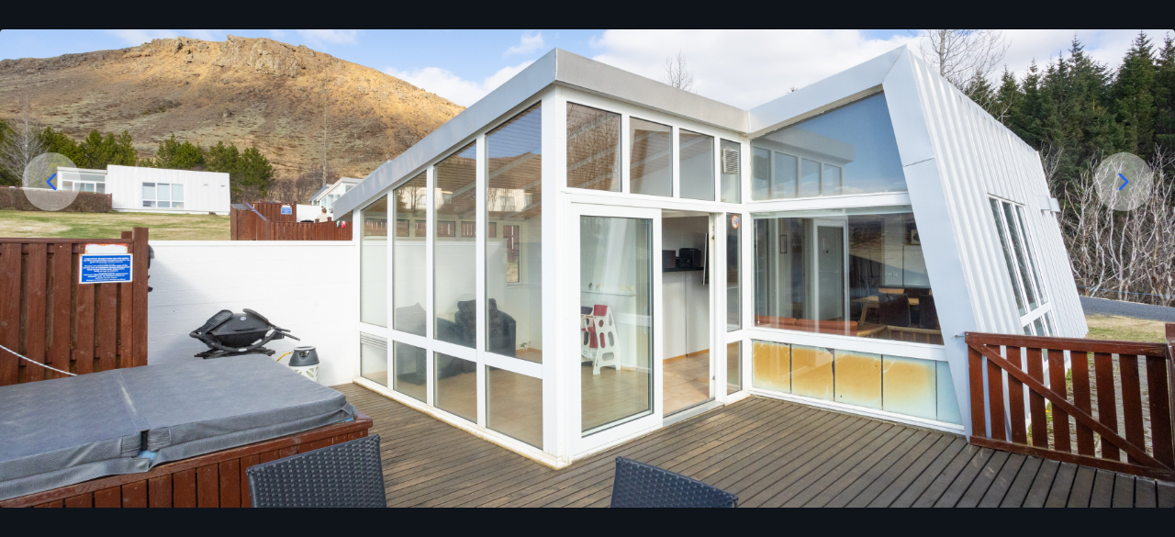
click at [1109, 170] on icon at bounding box center [1123, 181] width 29 height 29
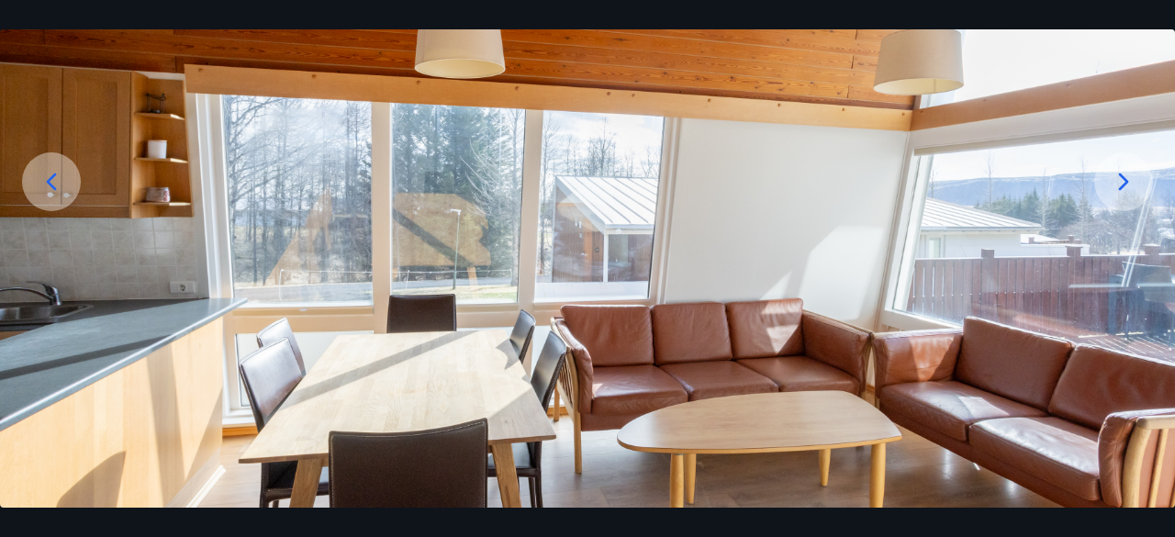
click at [1109, 170] on icon at bounding box center [1123, 181] width 29 height 29
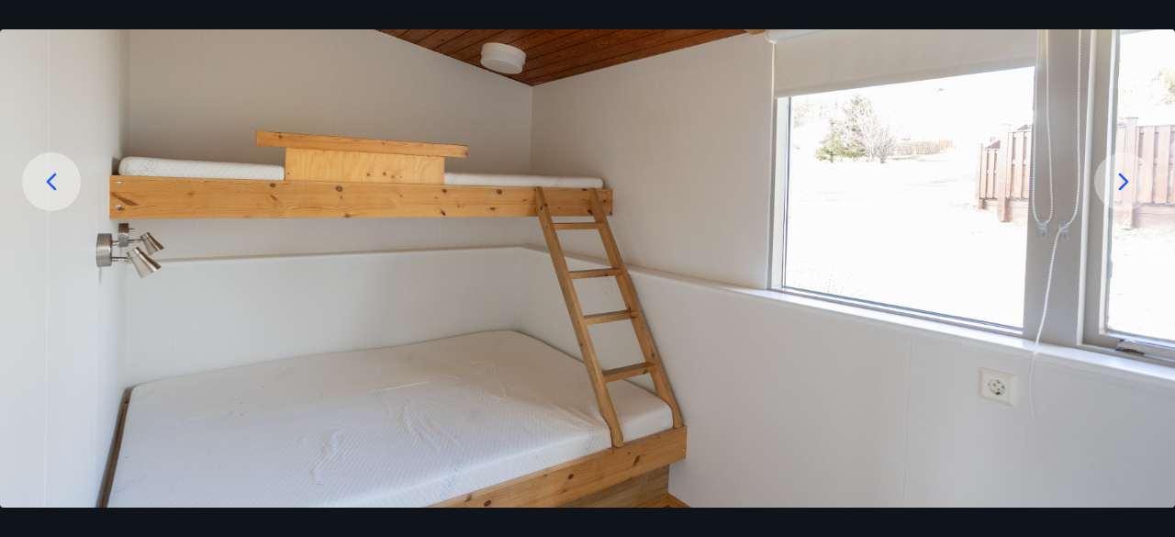
click at [1109, 170] on icon at bounding box center [1123, 181] width 29 height 29
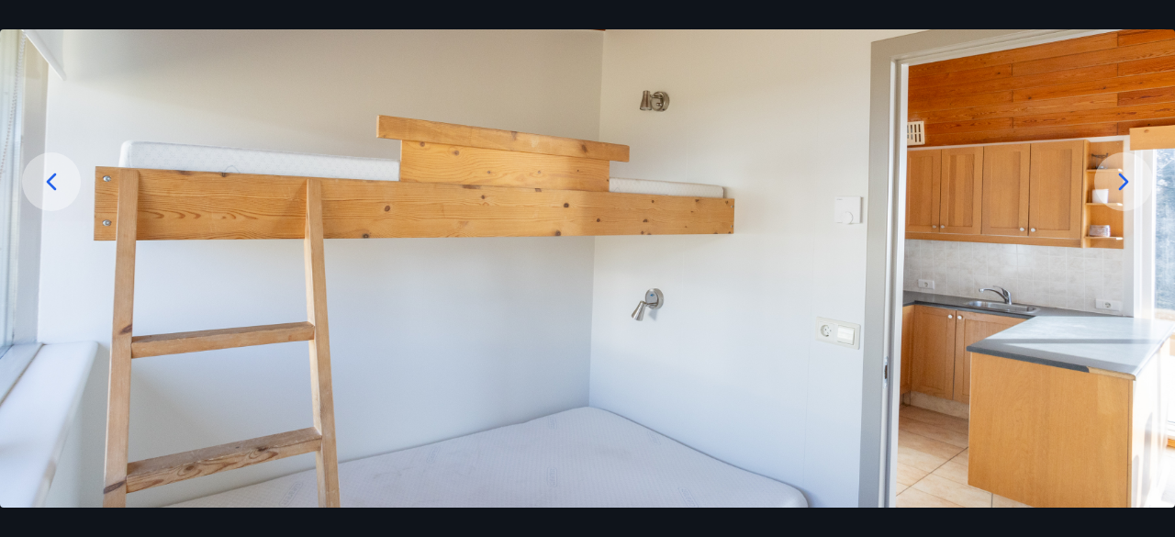
click at [1109, 170] on icon at bounding box center [1123, 181] width 29 height 29
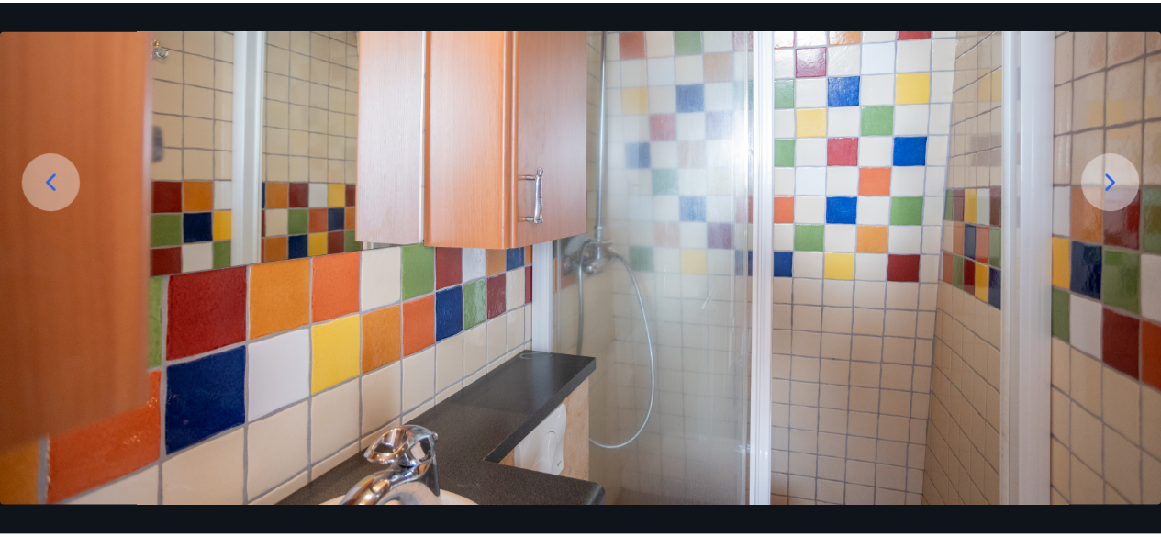
scroll to position [0, 0]
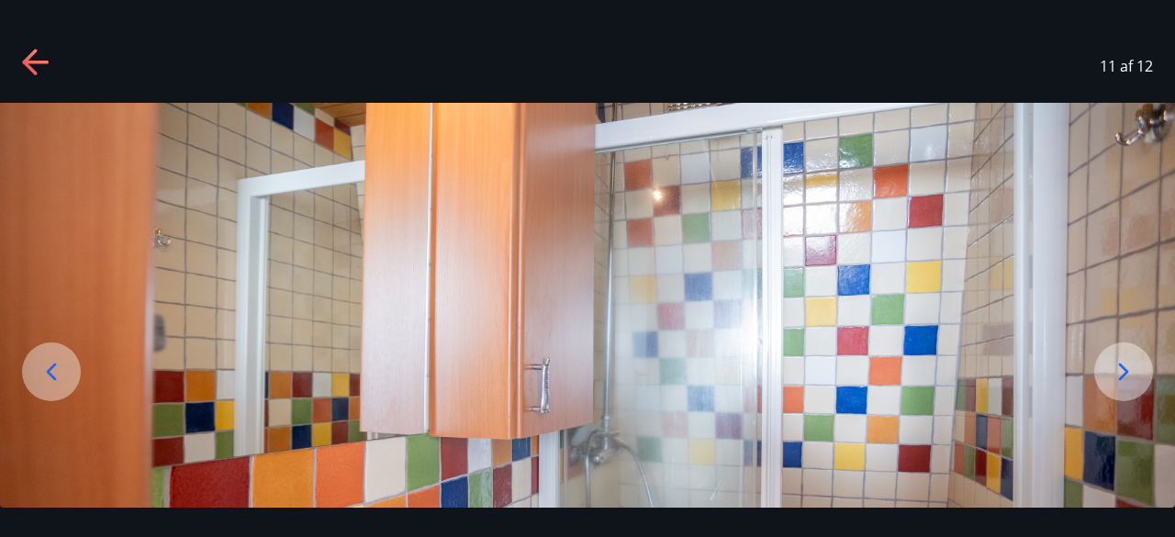
click at [35, 62] on icon at bounding box center [35, 63] width 26 height 4
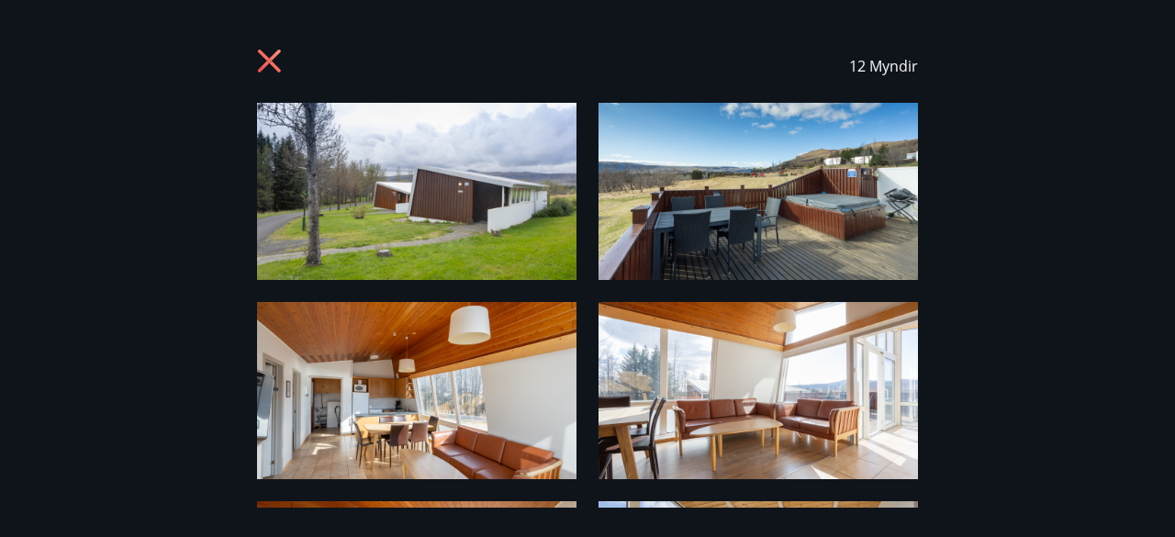
click at [268, 68] on icon at bounding box center [271, 63] width 29 height 29
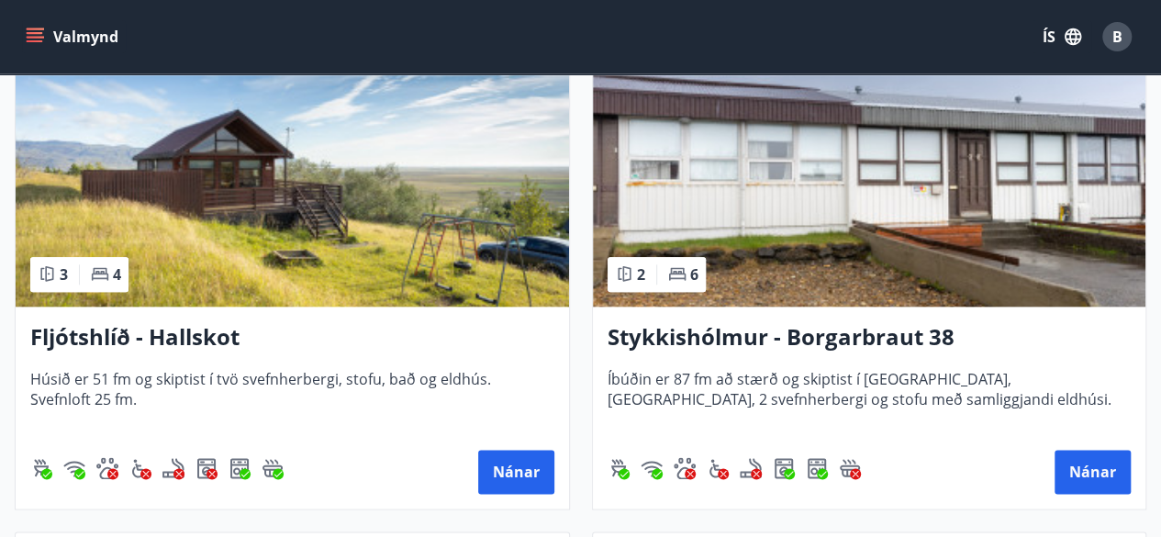
scroll to position [868, 0]
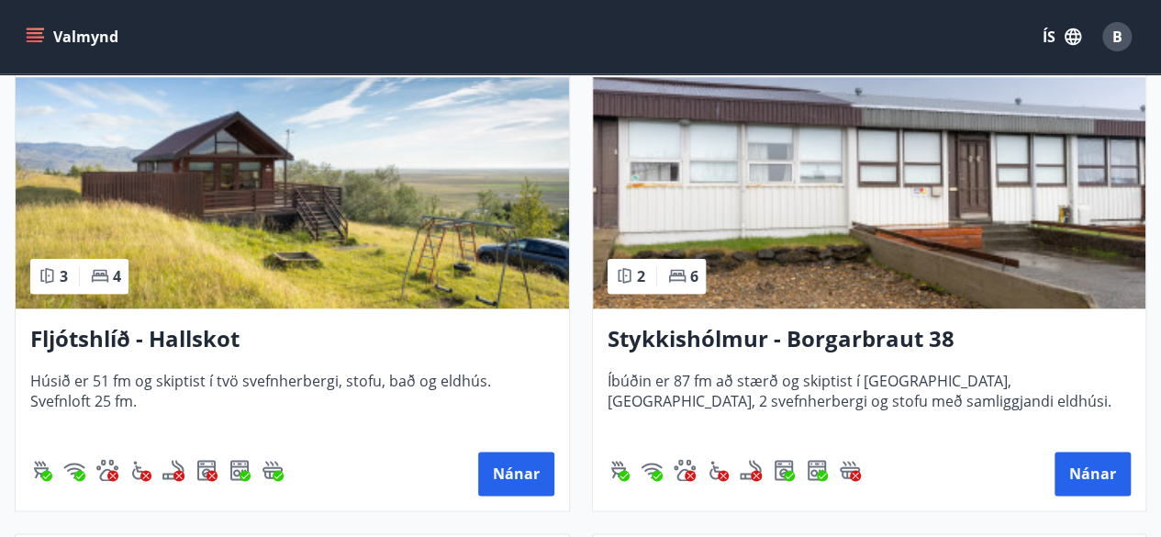
click at [116, 340] on h3 "Fljótshlíð - Hallskot" at bounding box center [292, 339] width 524 height 33
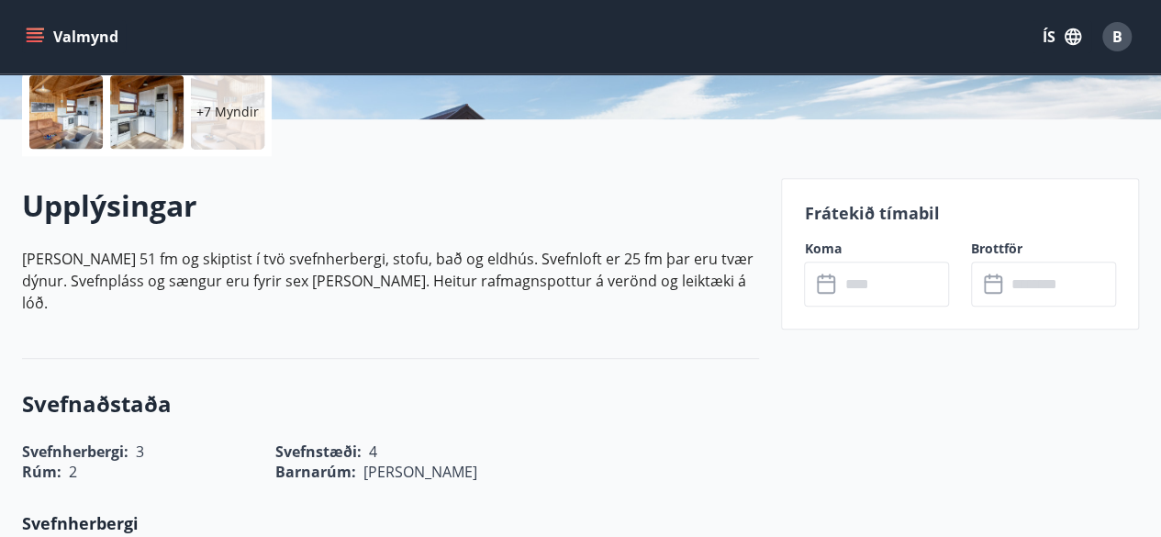
scroll to position [193, 0]
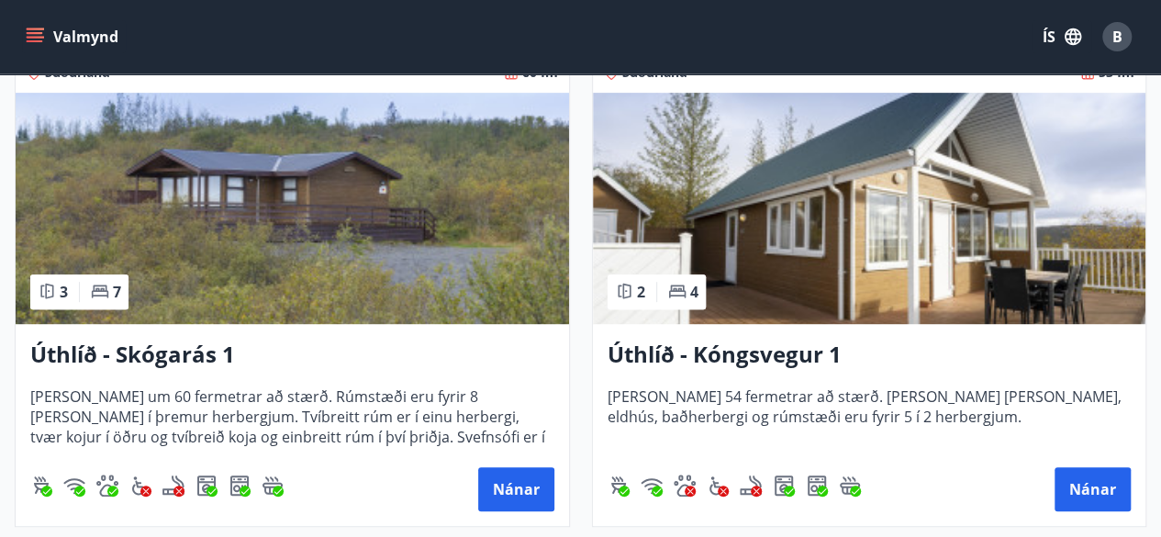
scroll to position [3842, 0]
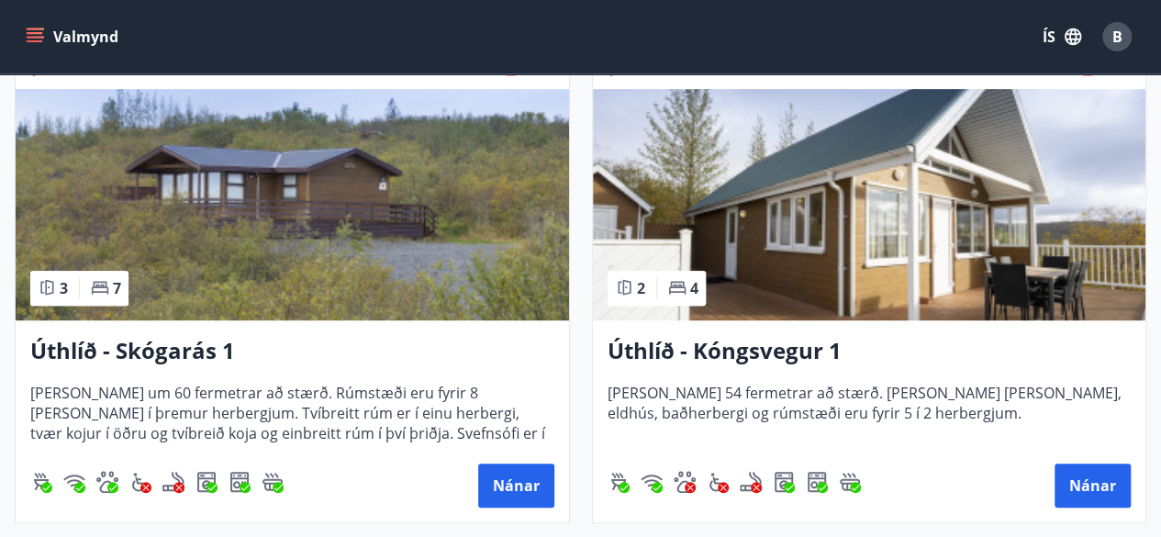
click at [163, 364] on h3 "Úthlíð - Skógarás 1" at bounding box center [292, 351] width 524 height 33
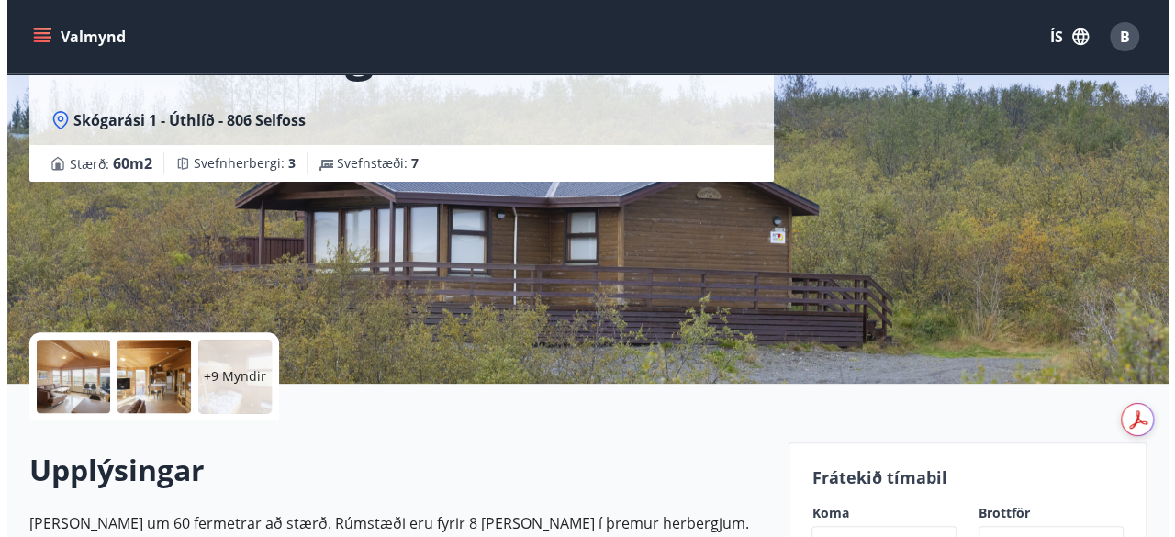
scroll to position [169, 0]
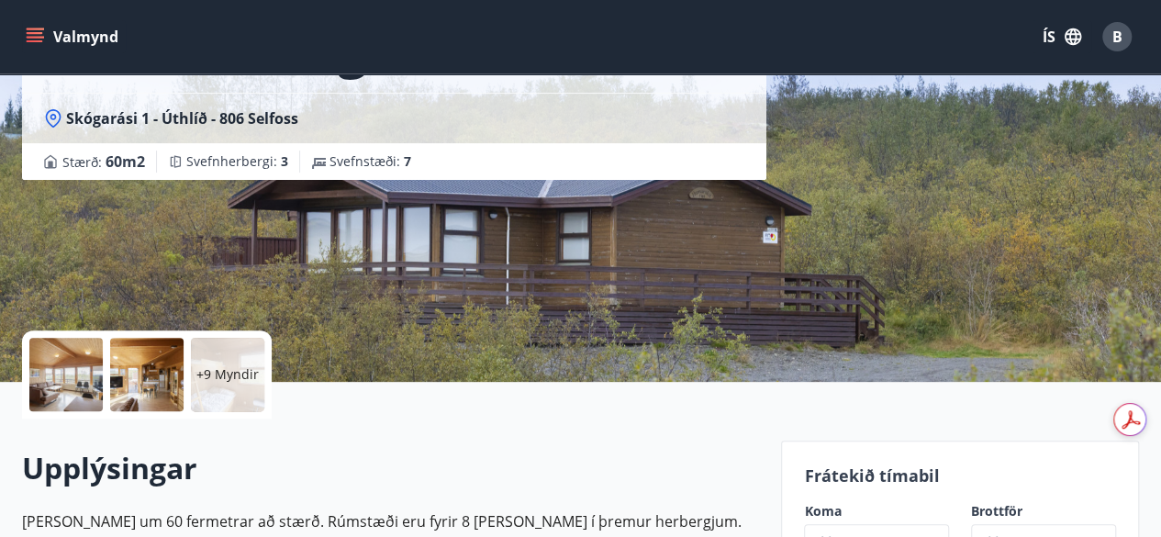
click at [226, 382] on p "+9 Myndir" at bounding box center [227, 374] width 62 height 18
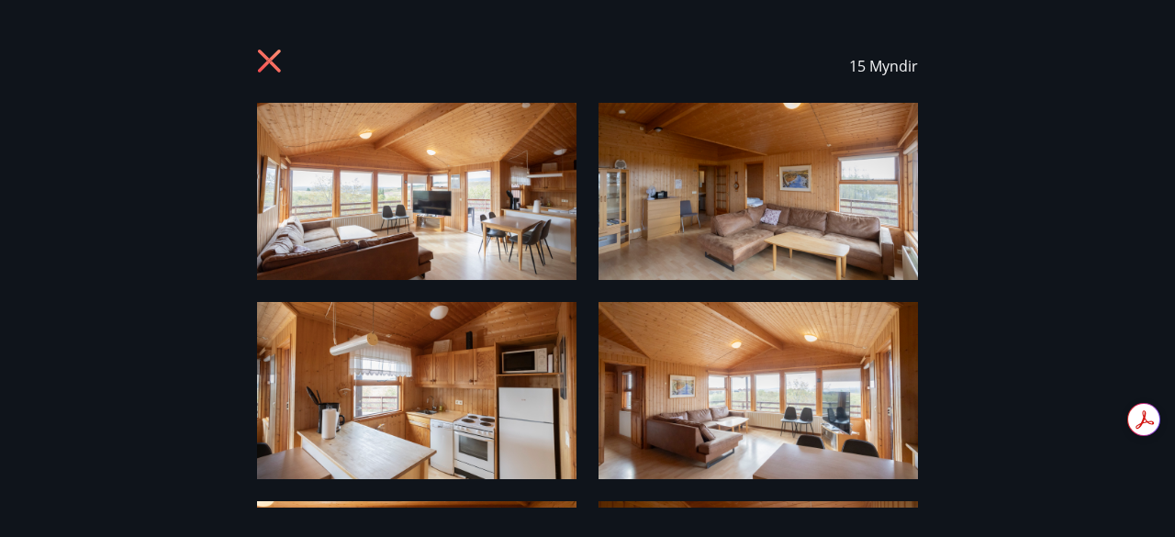
click at [436, 192] on img at bounding box center [416, 191] width 319 height 177
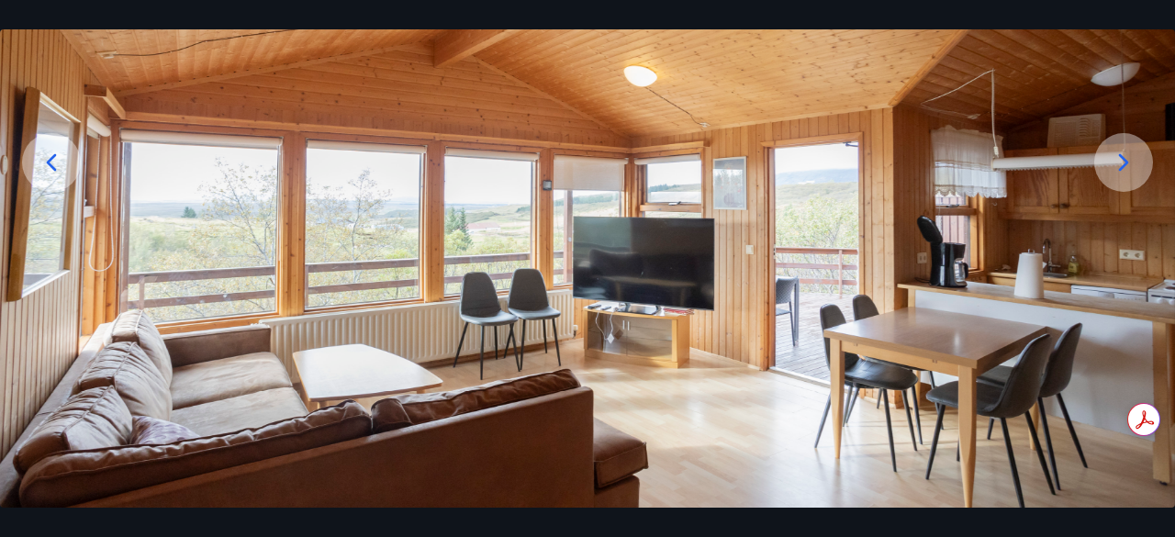
scroll to position [213, 0]
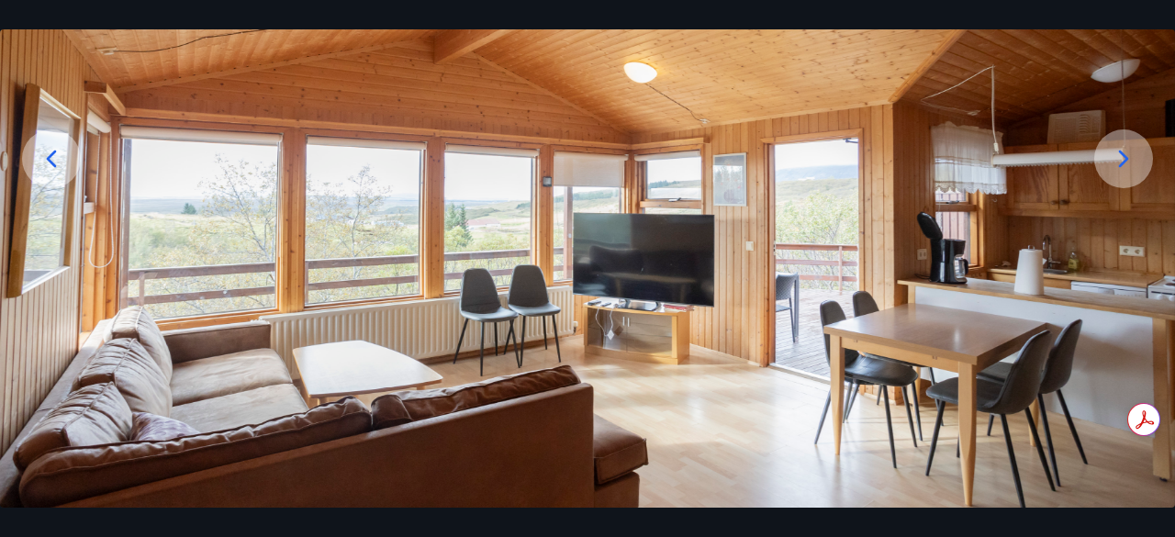
click at [1122, 162] on icon at bounding box center [1124, 158] width 10 height 17
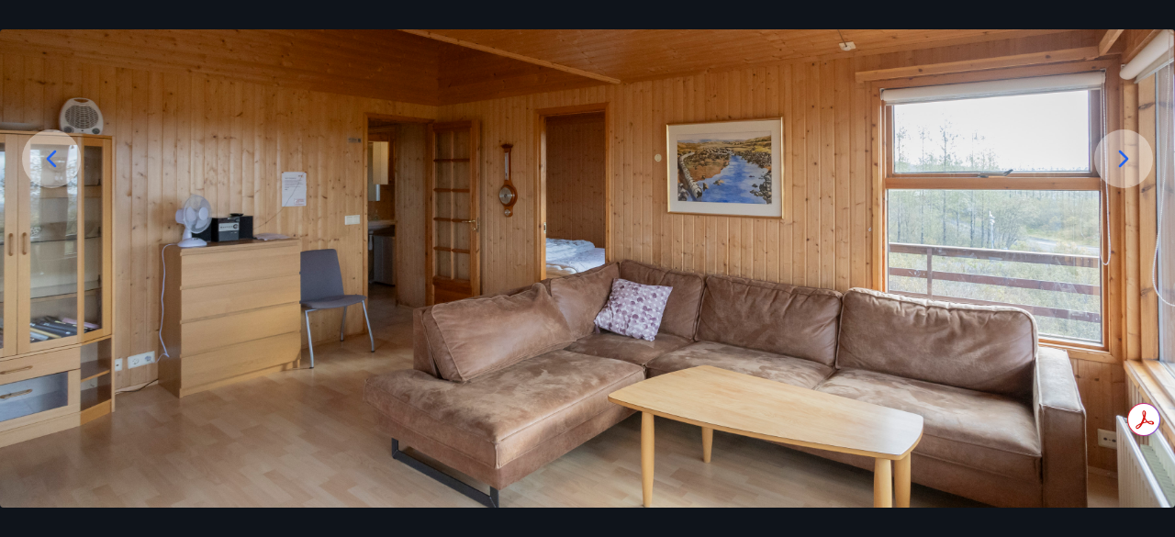
click at [1122, 162] on icon at bounding box center [1124, 158] width 10 height 17
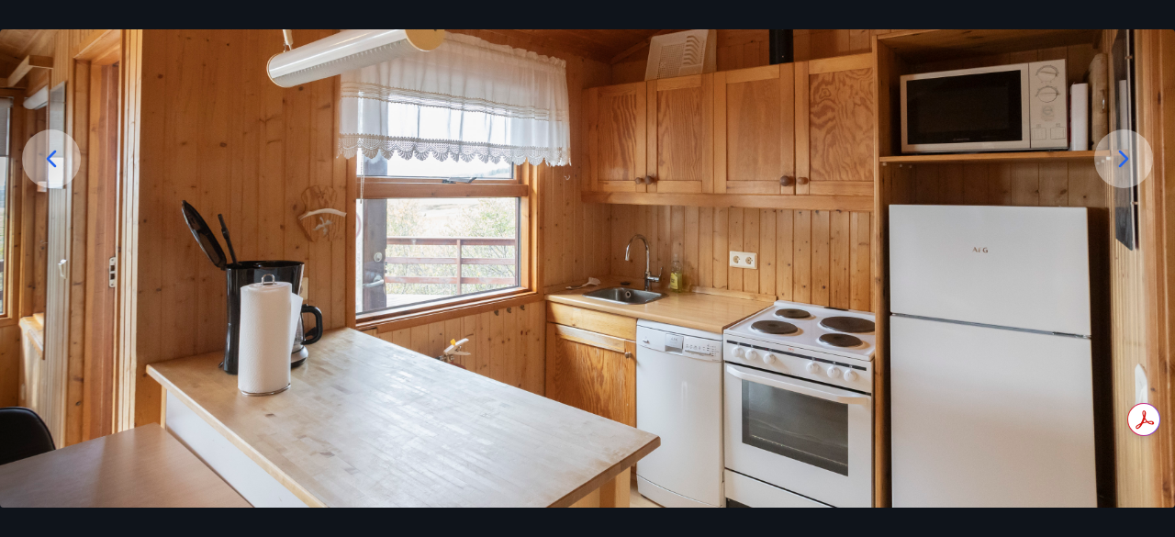
click at [1122, 162] on icon at bounding box center [1124, 158] width 10 height 17
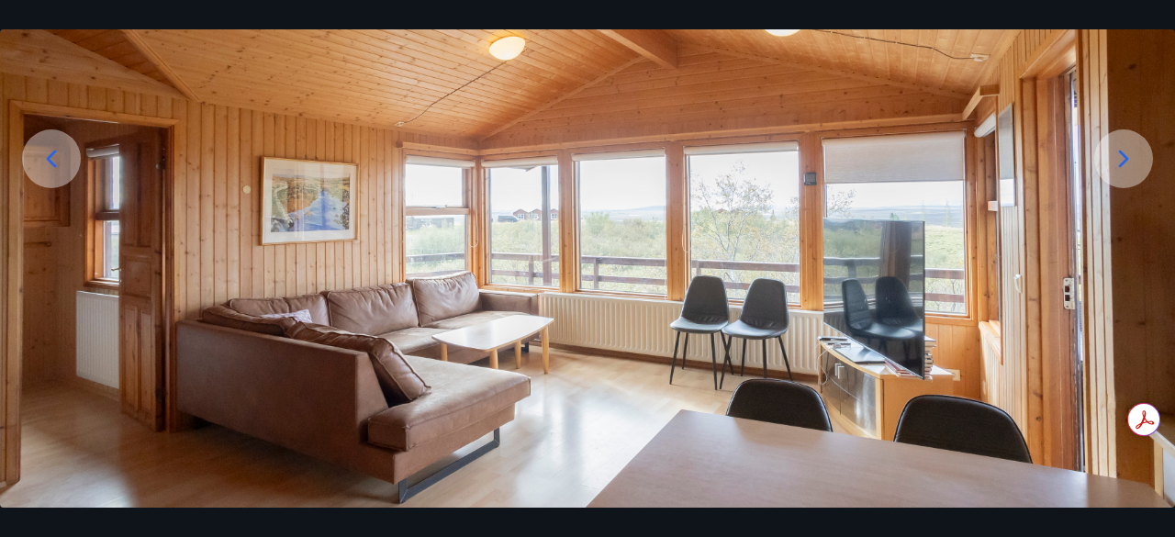
click at [1122, 162] on icon at bounding box center [1124, 158] width 10 height 17
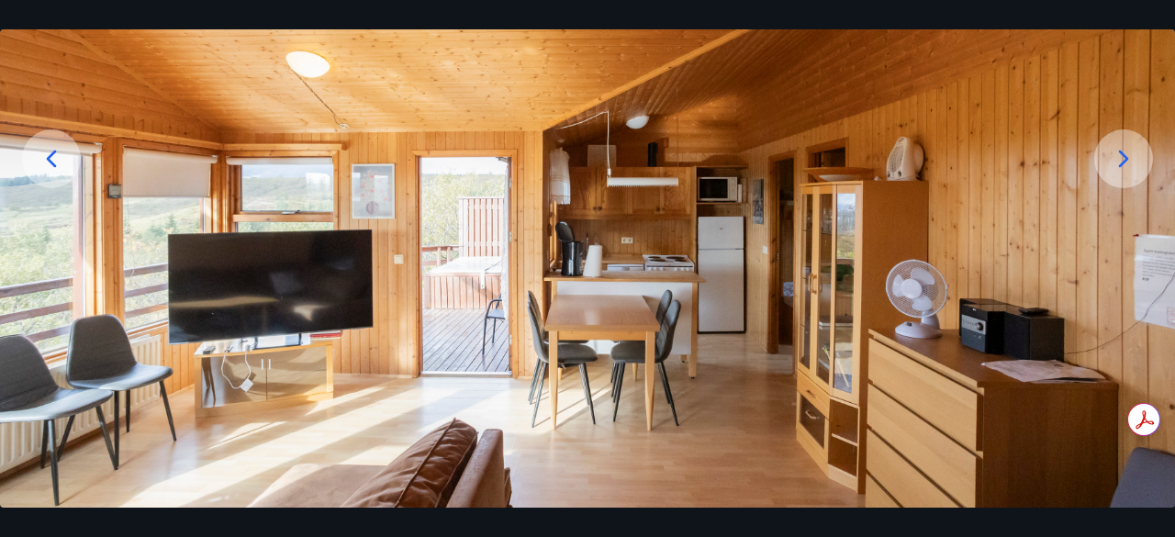
click at [1122, 162] on icon at bounding box center [1124, 158] width 10 height 17
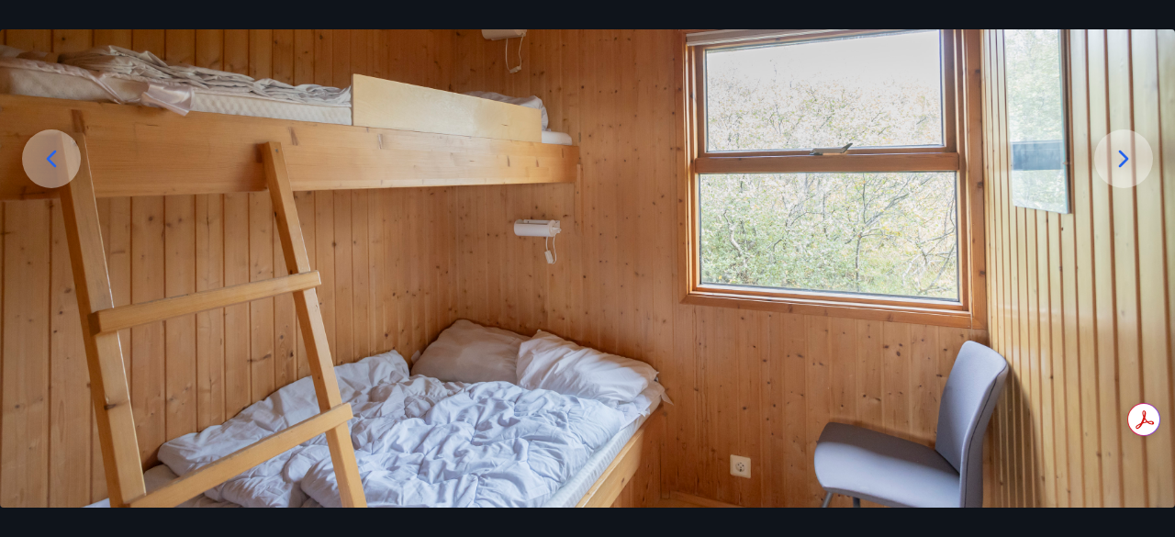
click at [1122, 162] on icon at bounding box center [1124, 158] width 10 height 17
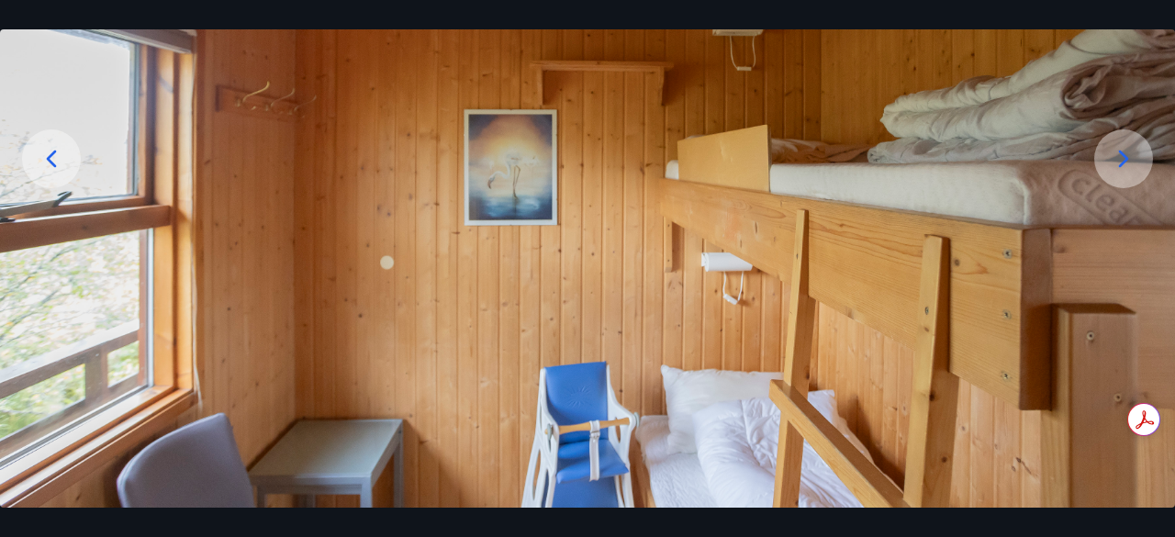
click at [1122, 162] on icon at bounding box center [1124, 158] width 10 height 17
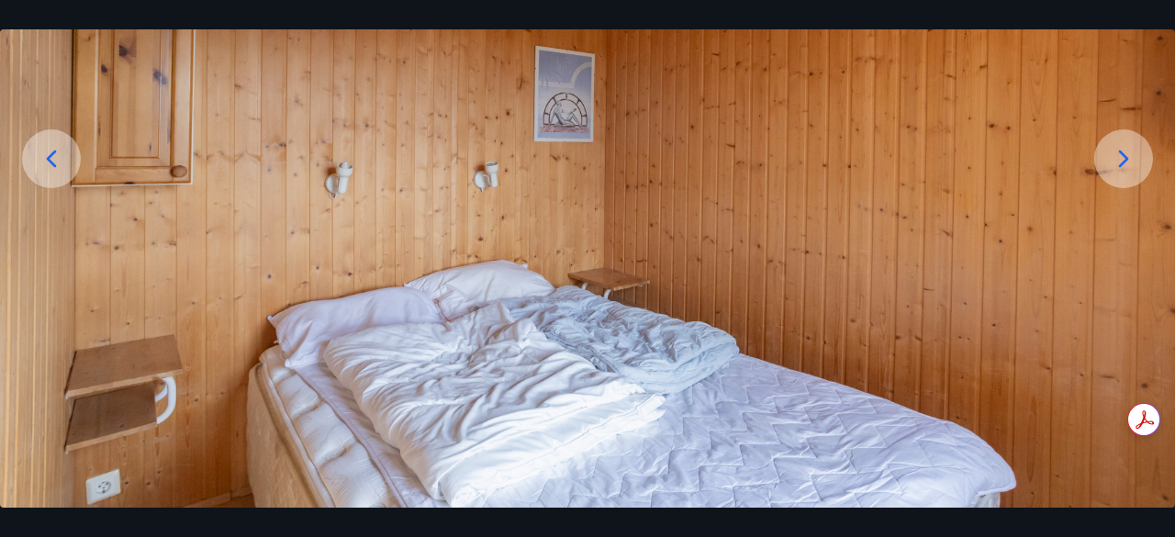
click at [1122, 162] on icon at bounding box center [1124, 158] width 10 height 17
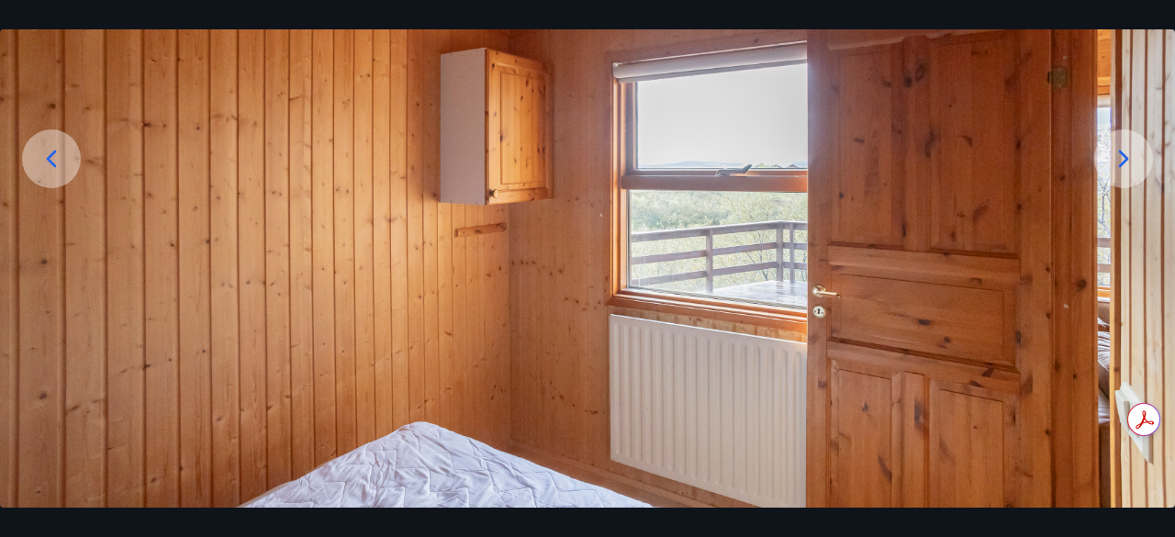
click at [1122, 162] on icon at bounding box center [1124, 158] width 10 height 17
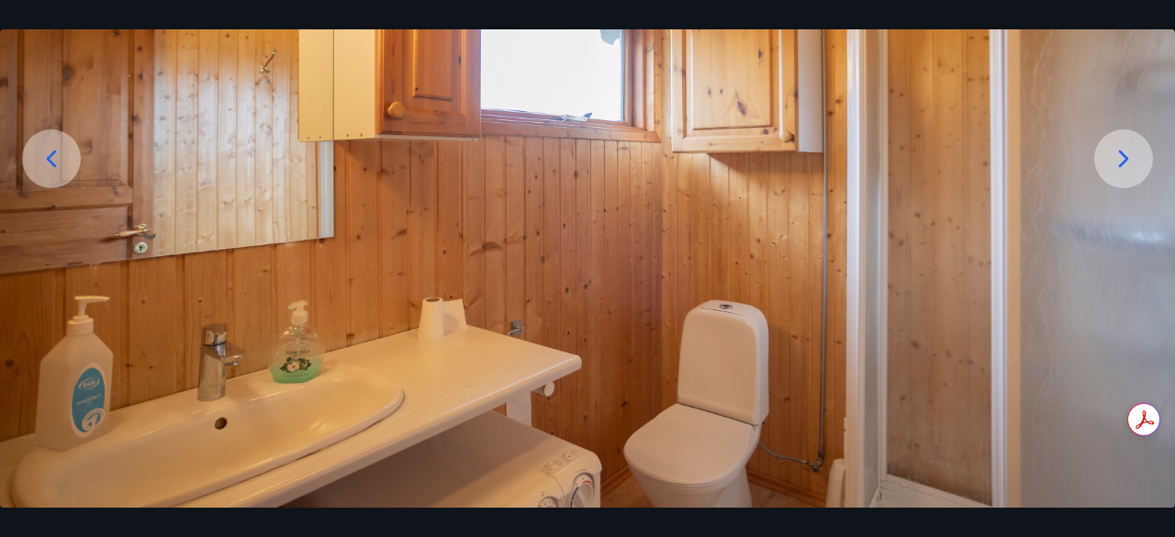
click at [1120, 176] on div at bounding box center [1123, 158] width 59 height 59
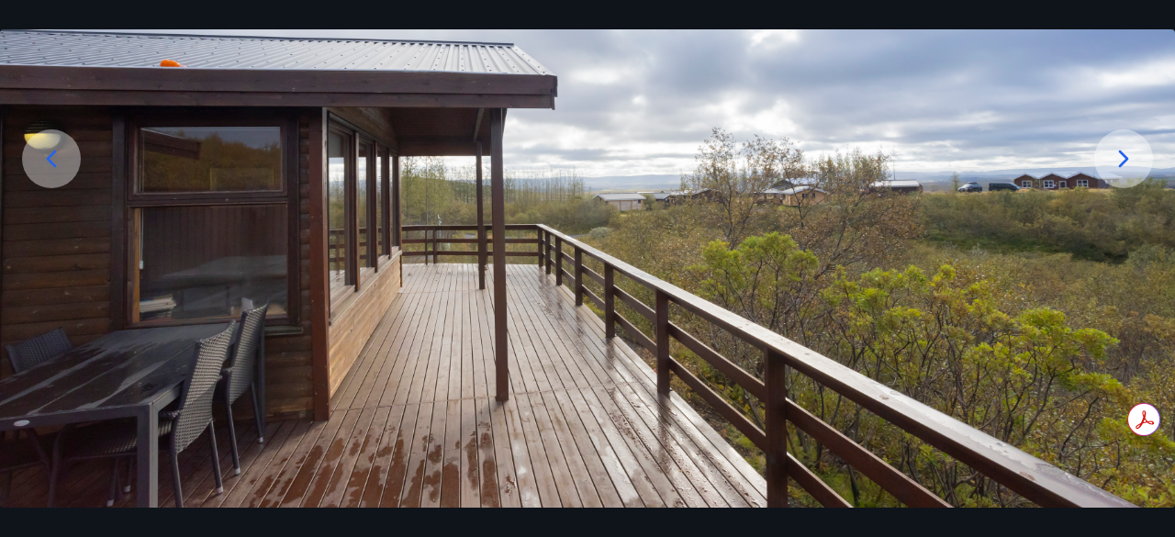
click at [1120, 176] on div at bounding box center [1123, 158] width 59 height 59
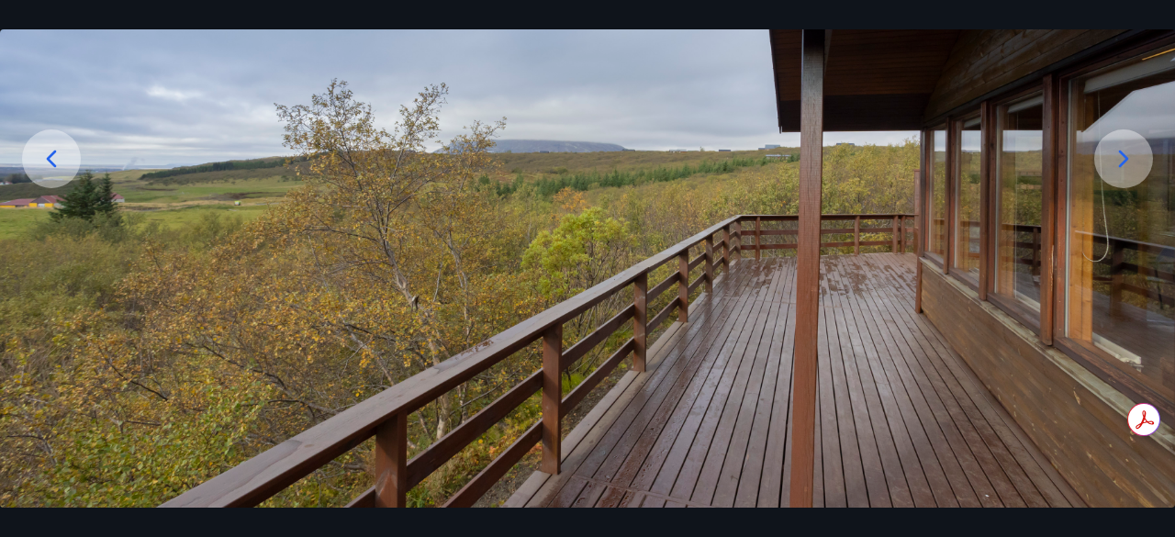
click at [1120, 176] on div at bounding box center [1123, 158] width 59 height 59
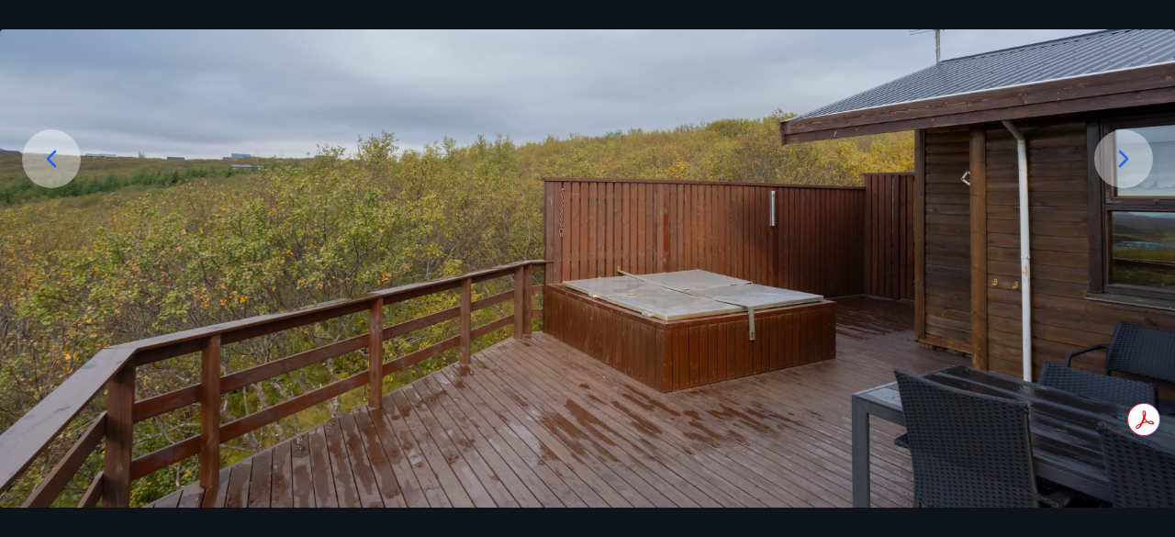
click at [1120, 176] on div at bounding box center [1123, 158] width 59 height 59
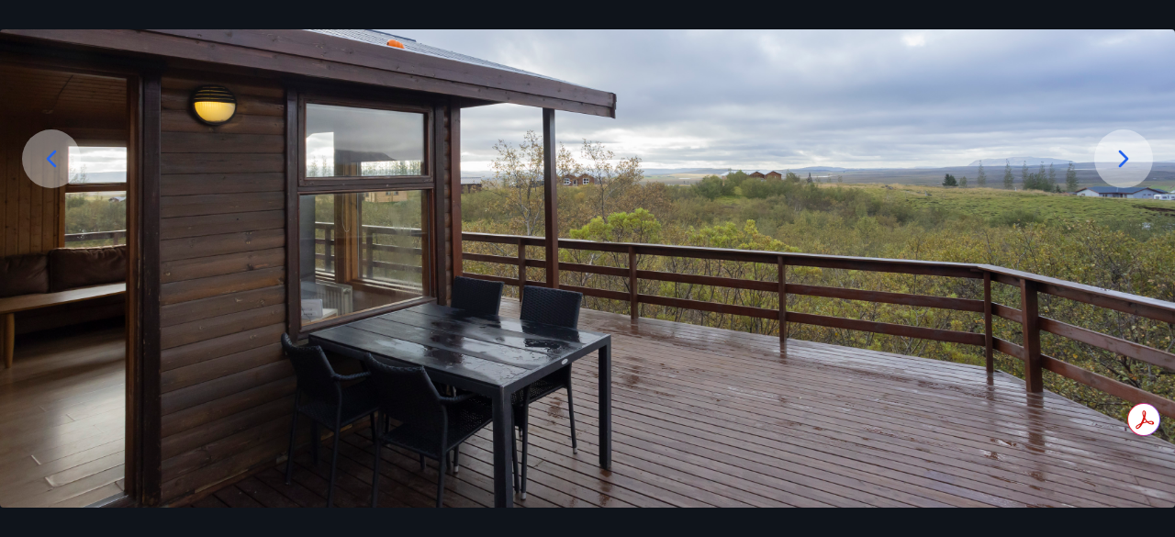
click at [1120, 176] on div at bounding box center [1123, 158] width 59 height 59
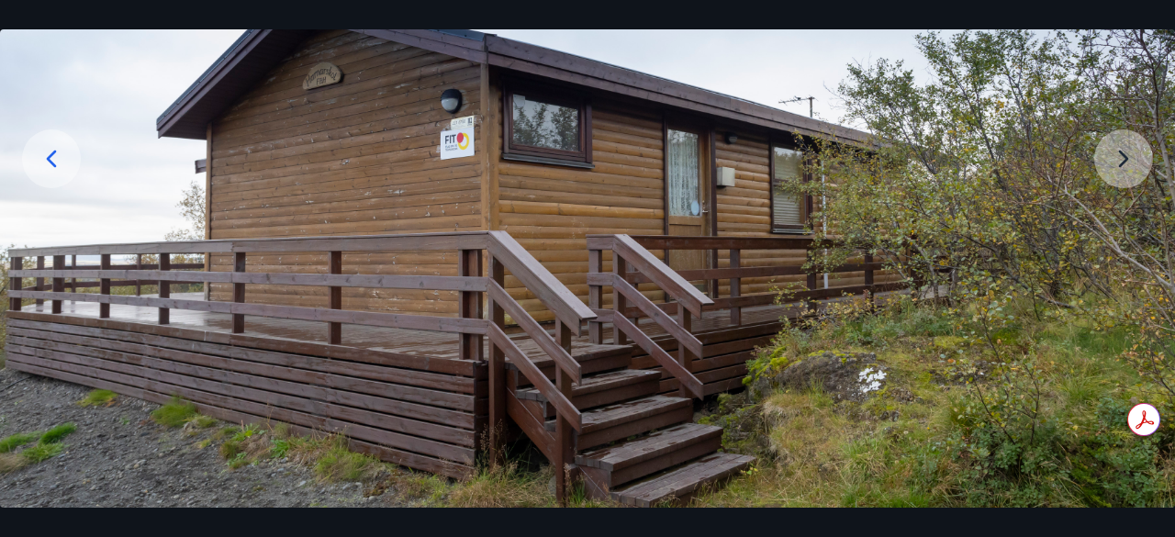
click at [1120, 176] on img at bounding box center [587, 216] width 1175 height 653
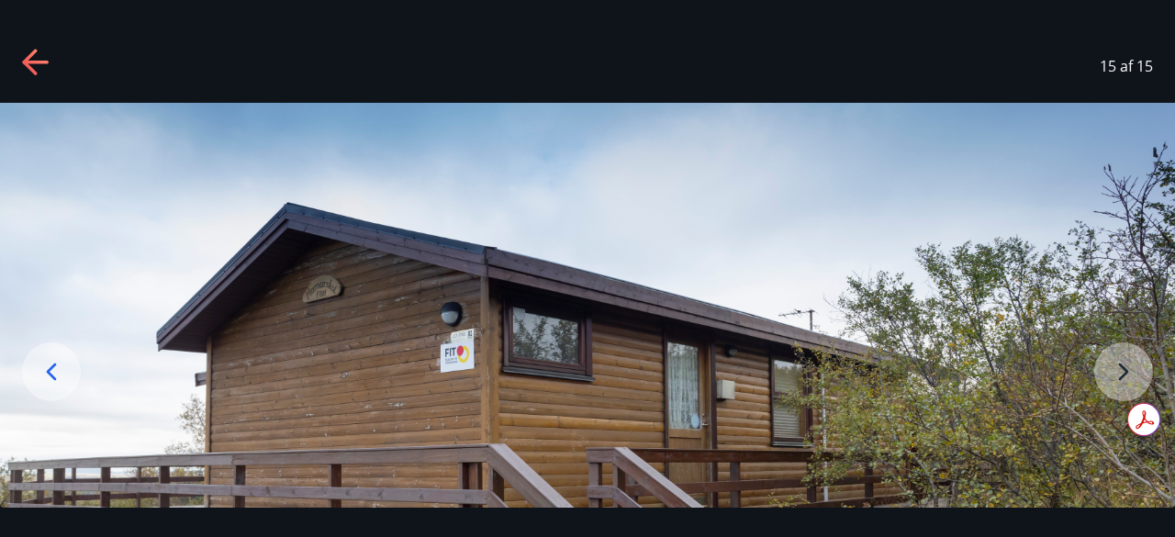
click at [42, 62] on icon at bounding box center [35, 63] width 26 height 4
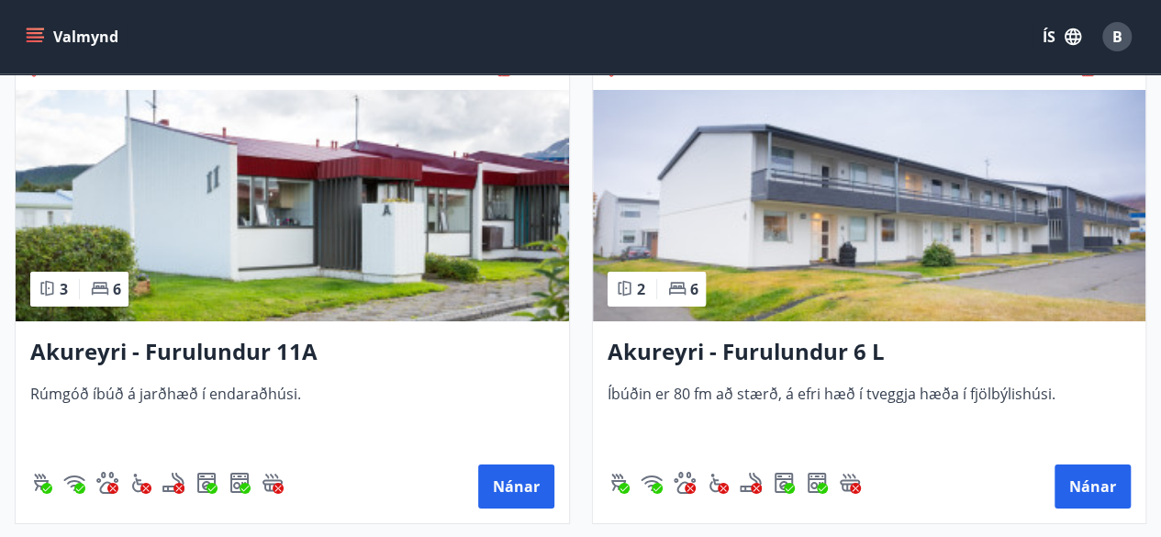
scroll to position [6827, 0]
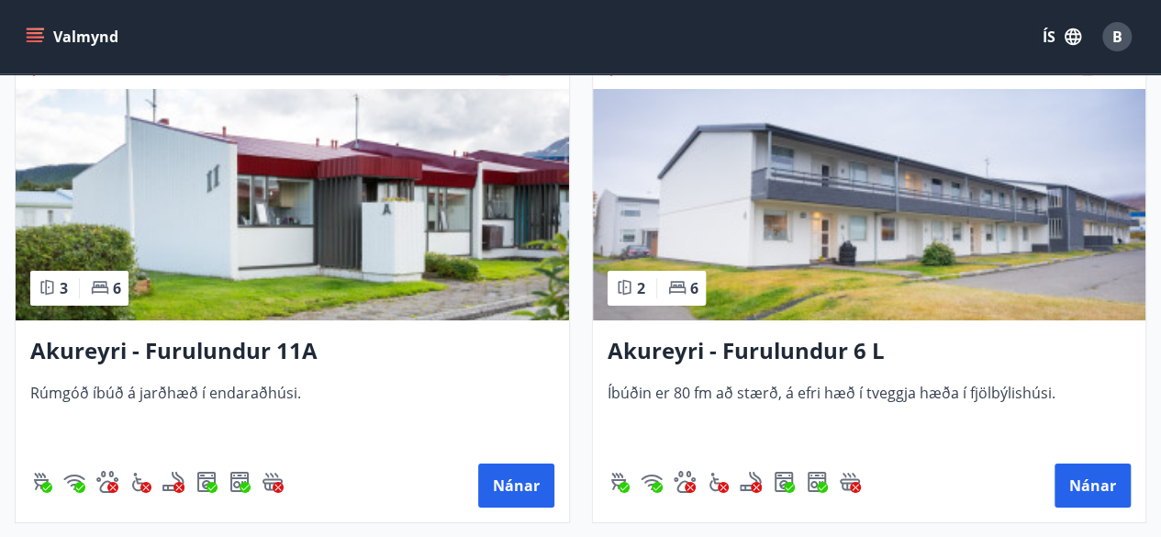
click at [143, 342] on h3 "Akureyri - Furulundur 11A" at bounding box center [292, 351] width 524 height 33
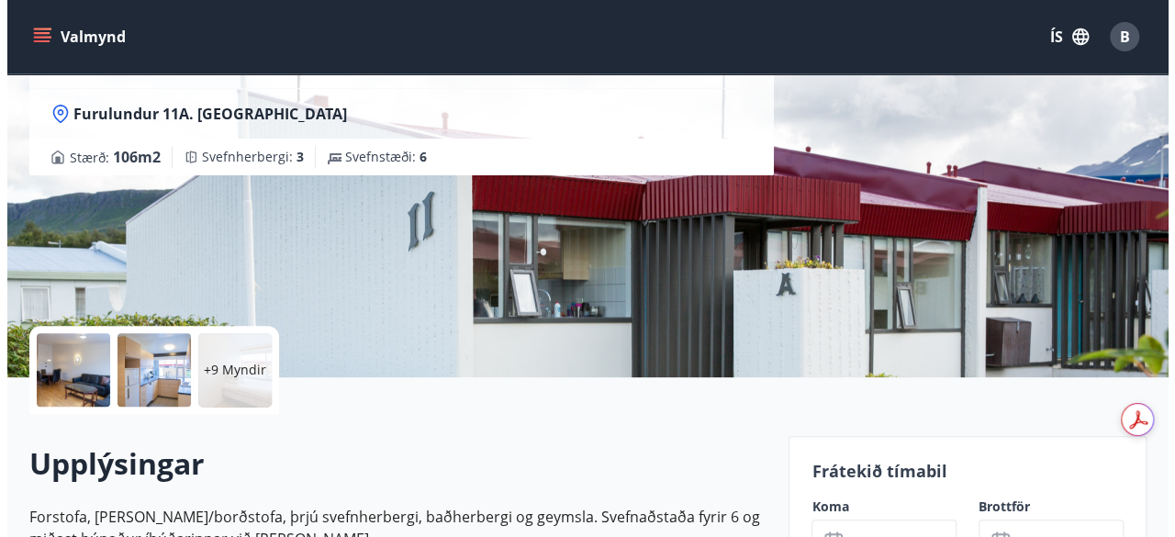
scroll to position [176, 0]
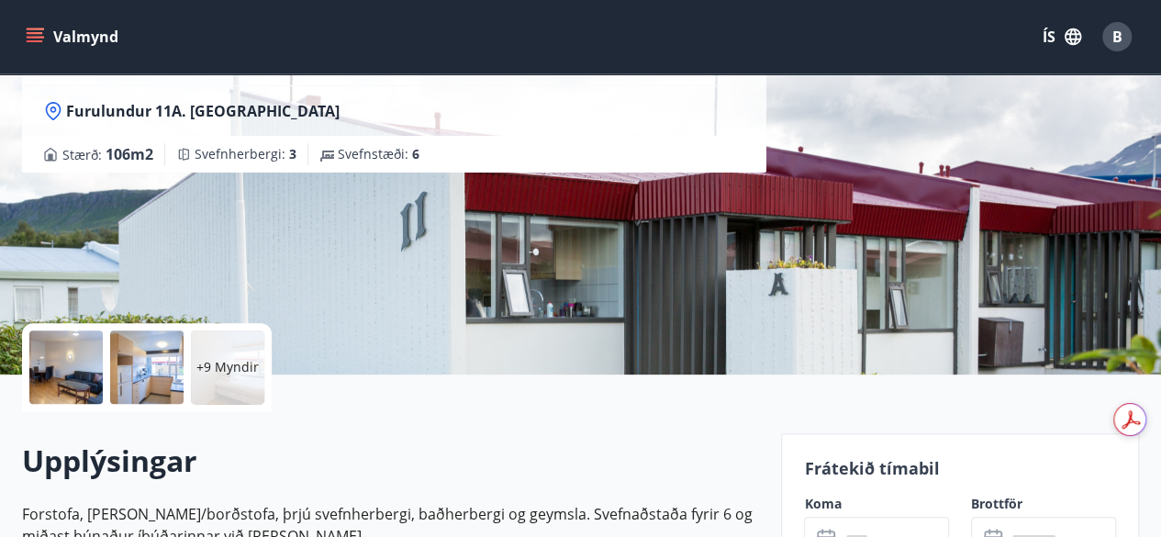
click at [65, 374] on div at bounding box center [65, 366] width 73 height 73
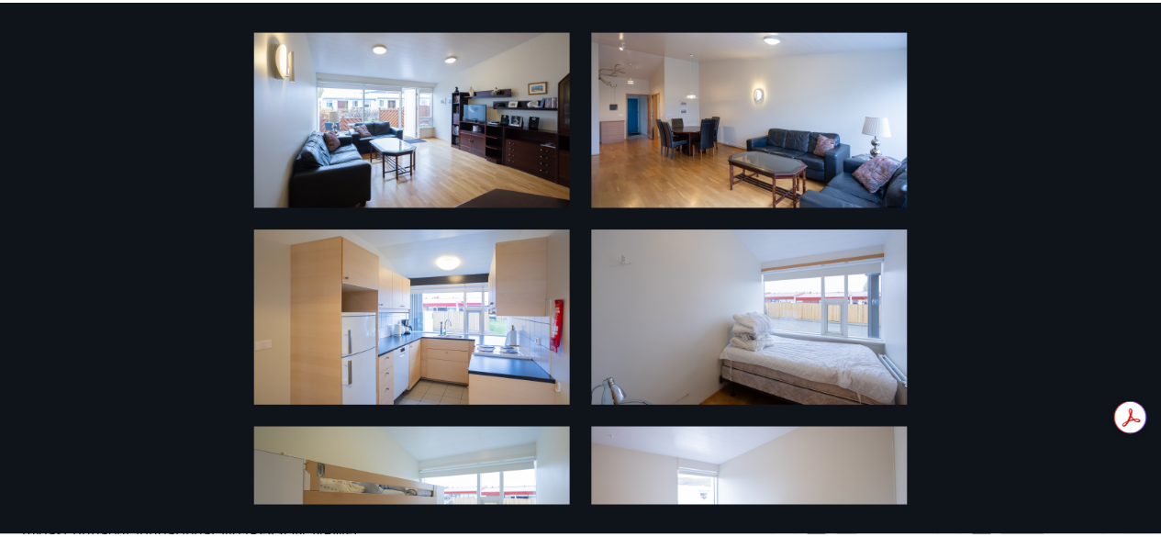
scroll to position [0, 0]
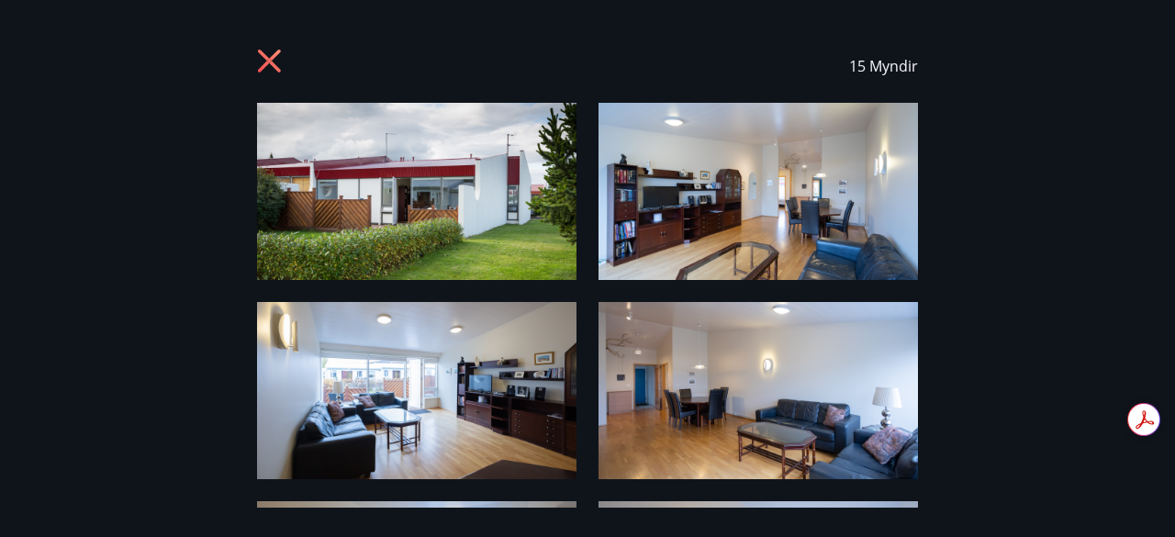
click at [278, 54] on icon at bounding box center [271, 63] width 29 height 29
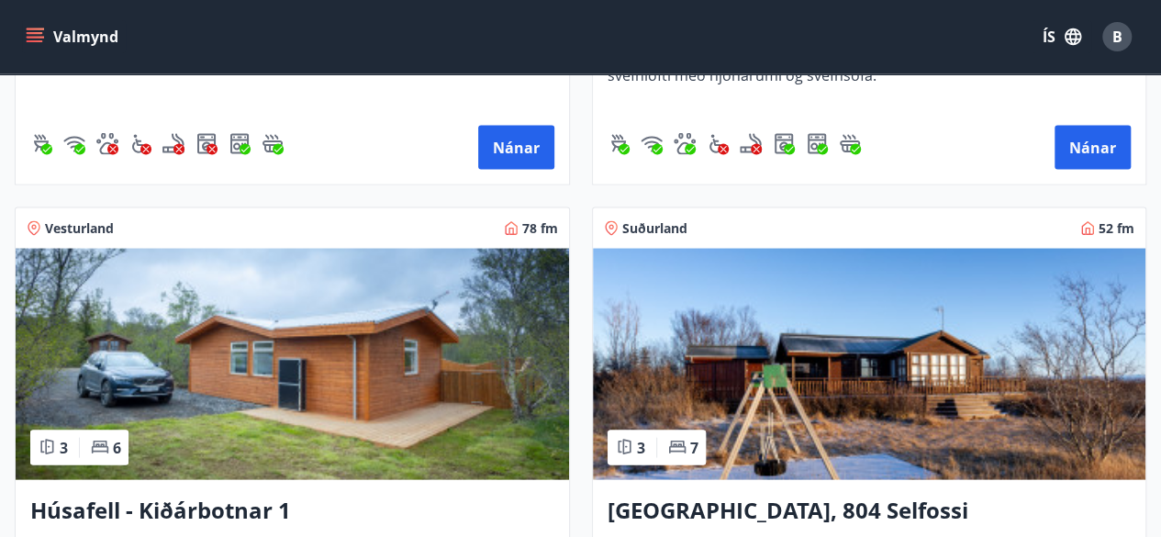
scroll to position [1673, 0]
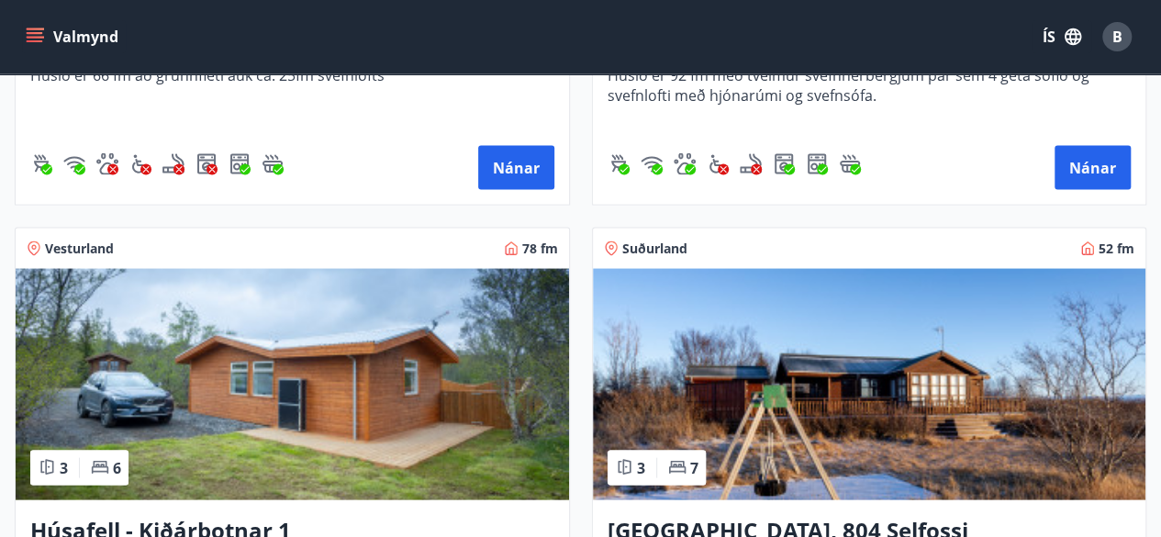
click at [247, 361] on img at bounding box center [293, 383] width 554 height 231
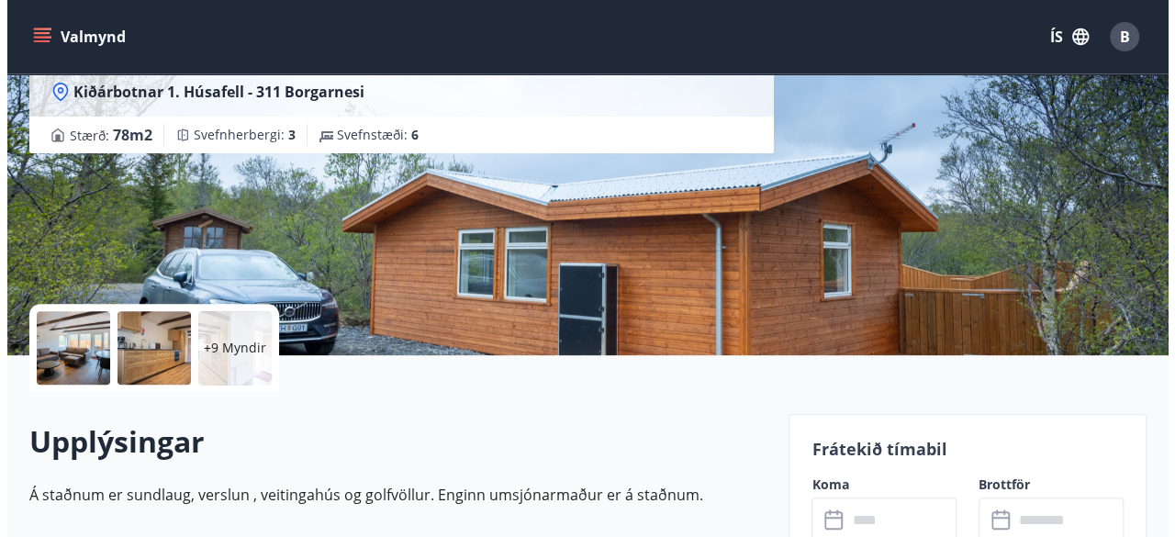
scroll to position [196, 0]
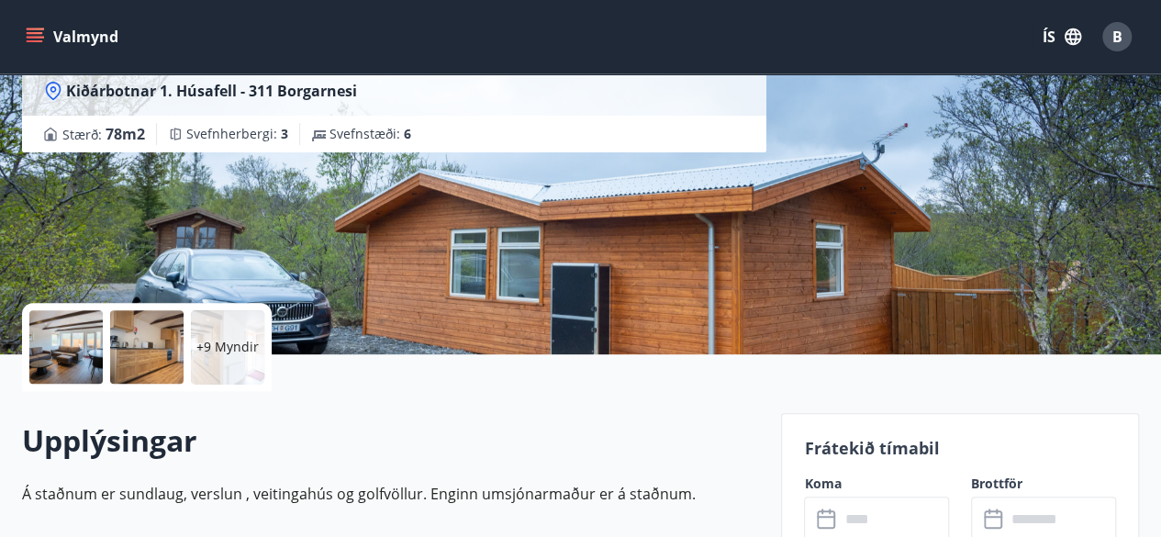
click at [247, 361] on div "+9 Myndir" at bounding box center [227, 346] width 73 height 73
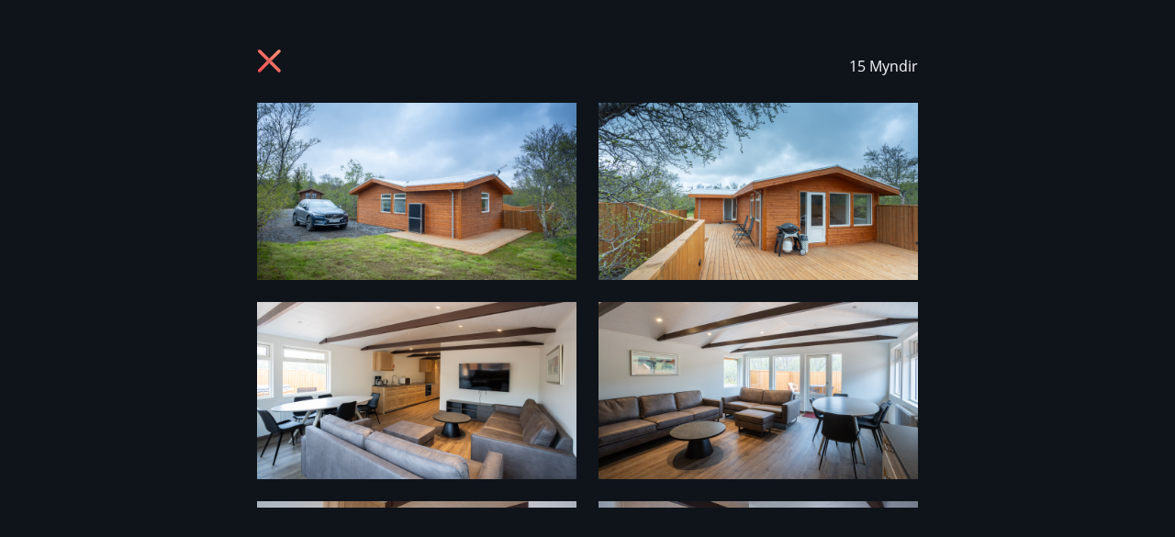
click at [406, 138] on img at bounding box center [416, 191] width 319 height 177
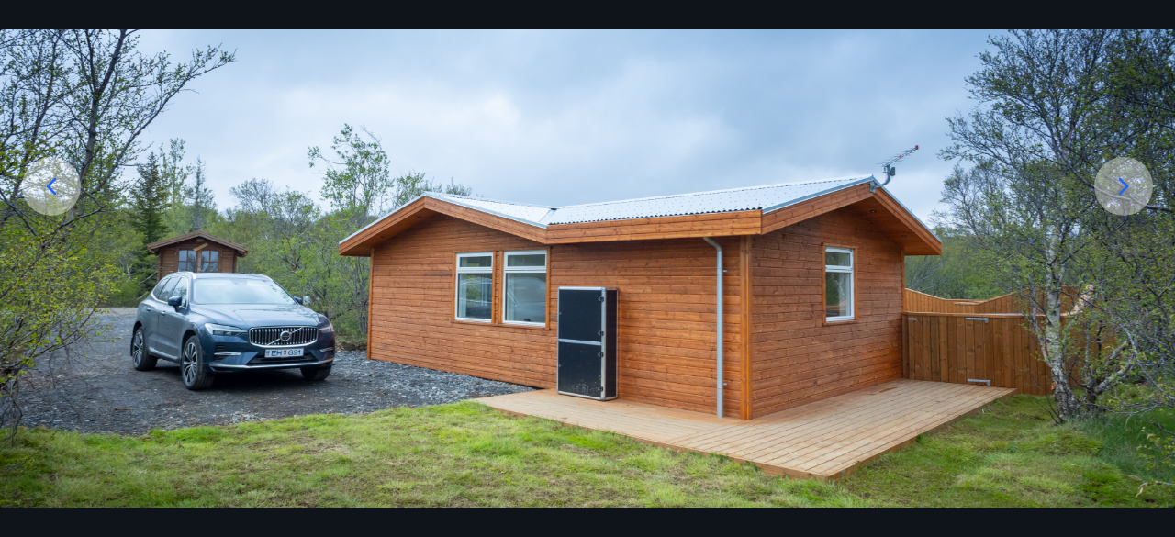
scroll to position [189, 0]
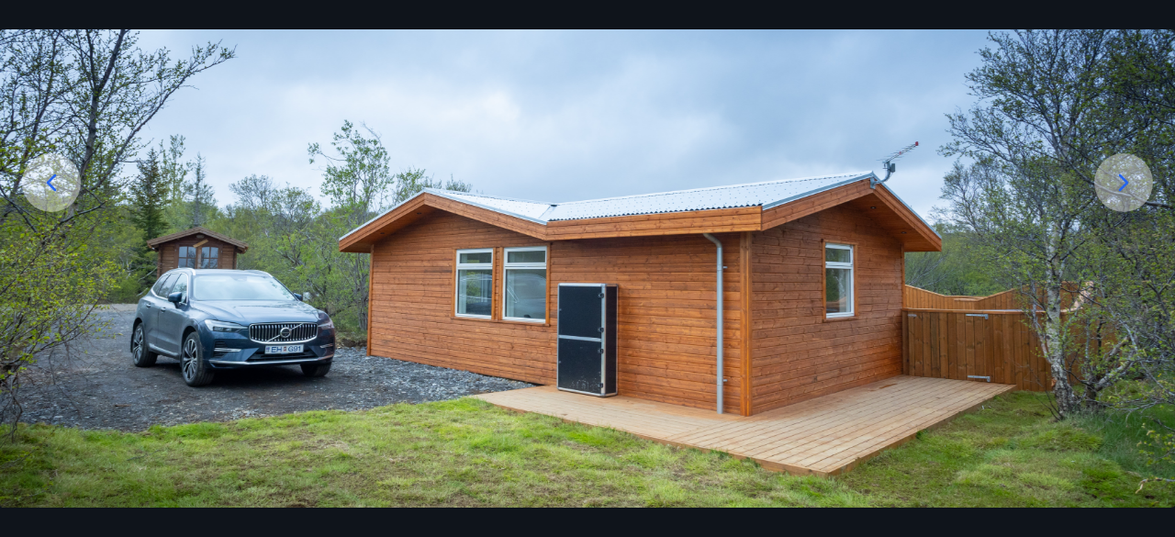
click at [1116, 190] on icon at bounding box center [1123, 182] width 29 height 29
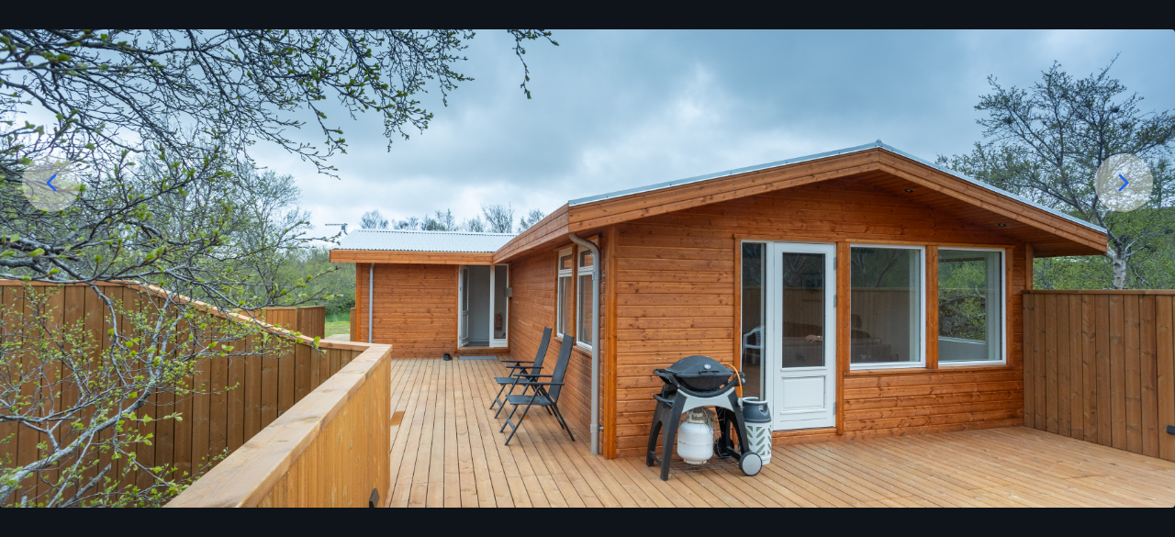
click at [1116, 190] on icon at bounding box center [1123, 182] width 29 height 29
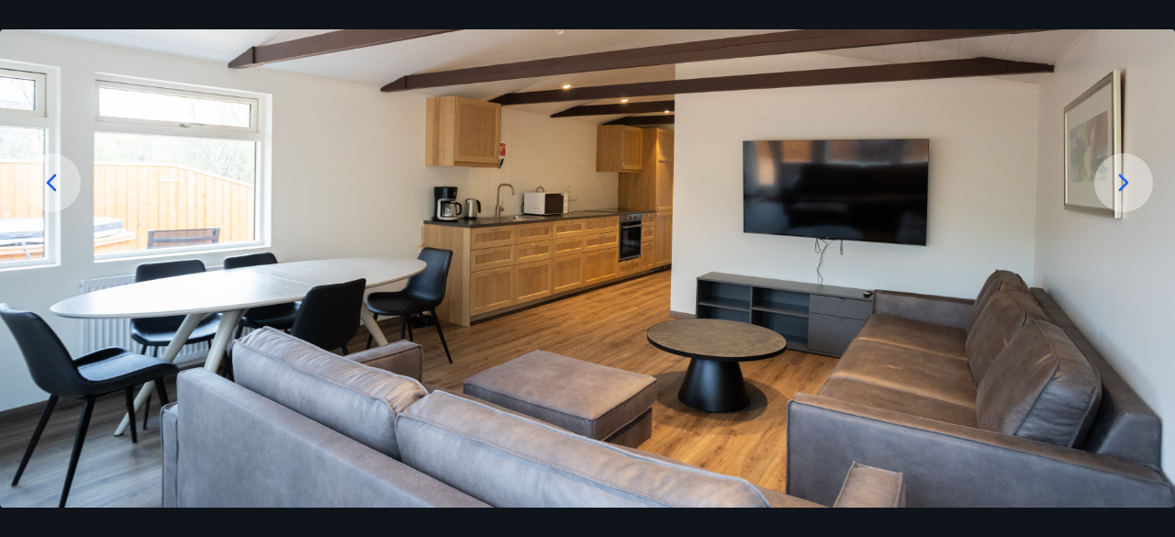
click at [1116, 190] on icon at bounding box center [1123, 182] width 29 height 29
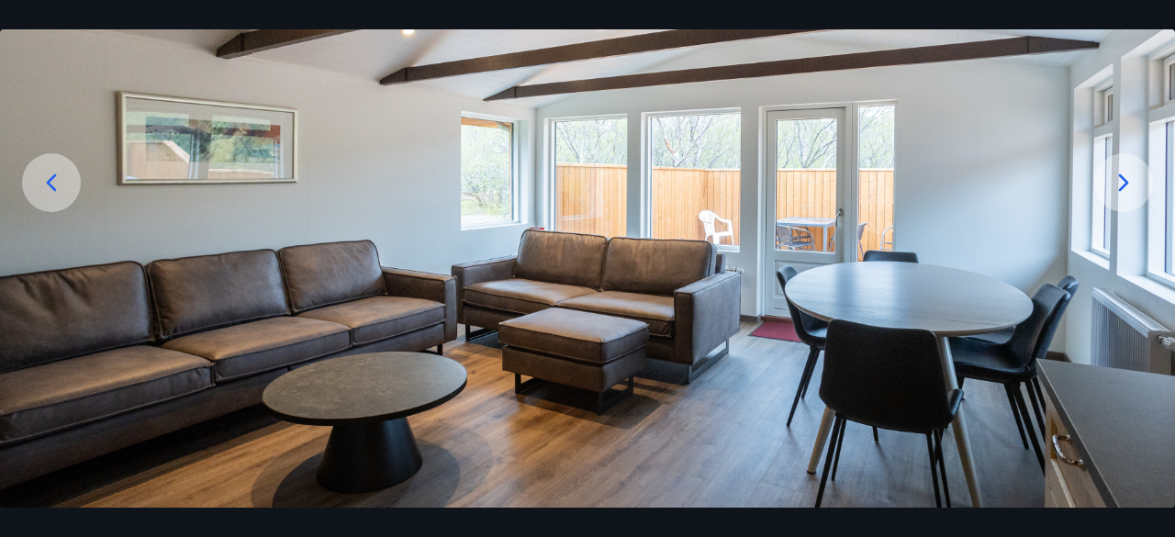
click at [1116, 190] on icon at bounding box center [1123, 182] width 29 height 29
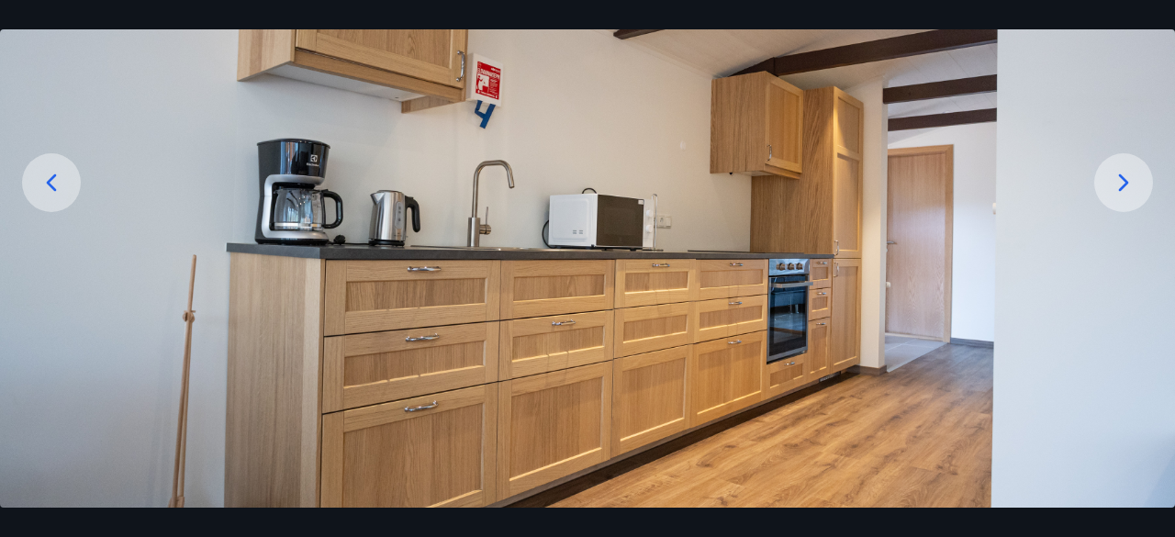
click at [1116, 190] on icon at bounding box center [1123, 182] width 29 height 29
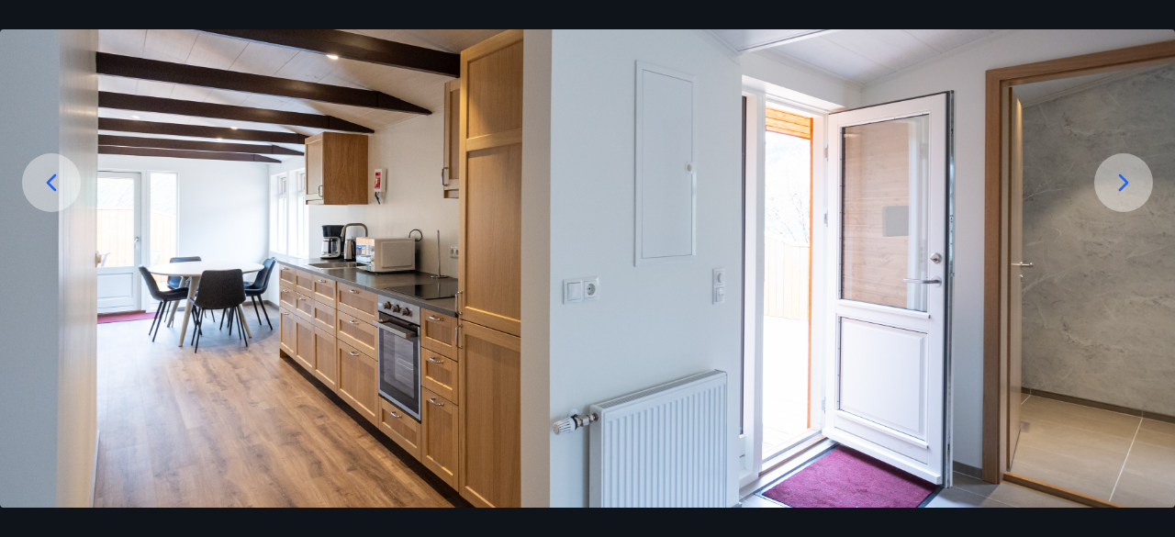
click at [1116, 190] on icon at bounding box center [1123, 182] width 29 height 29
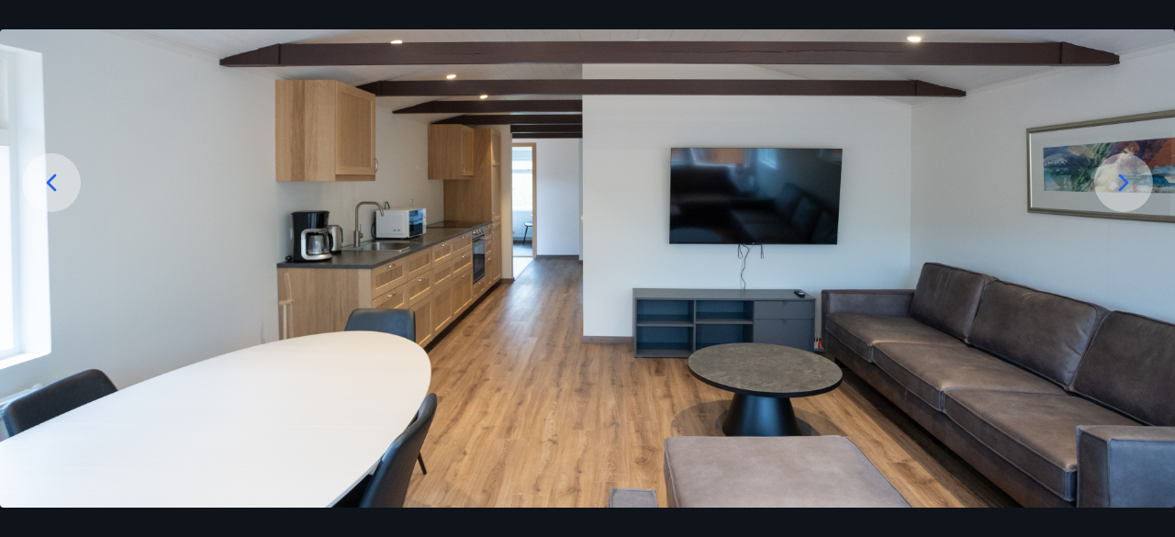
click at [1116, 190] on icon at bounding box center [1123, 182] width 29 height 29
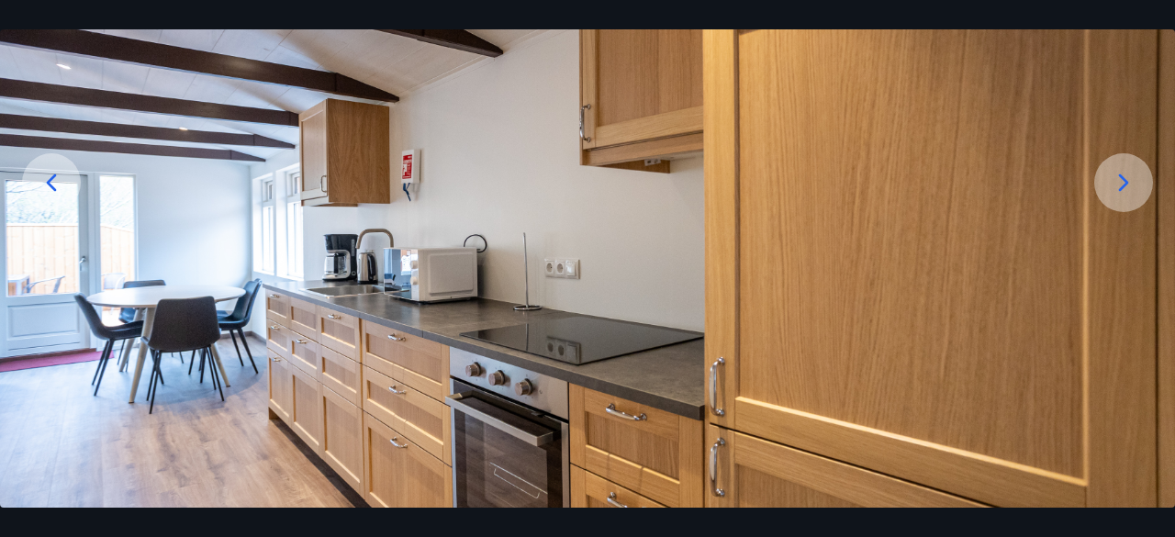
click at [1116, 190] on icon at bounding box center [1123, 182] width 29 height 29
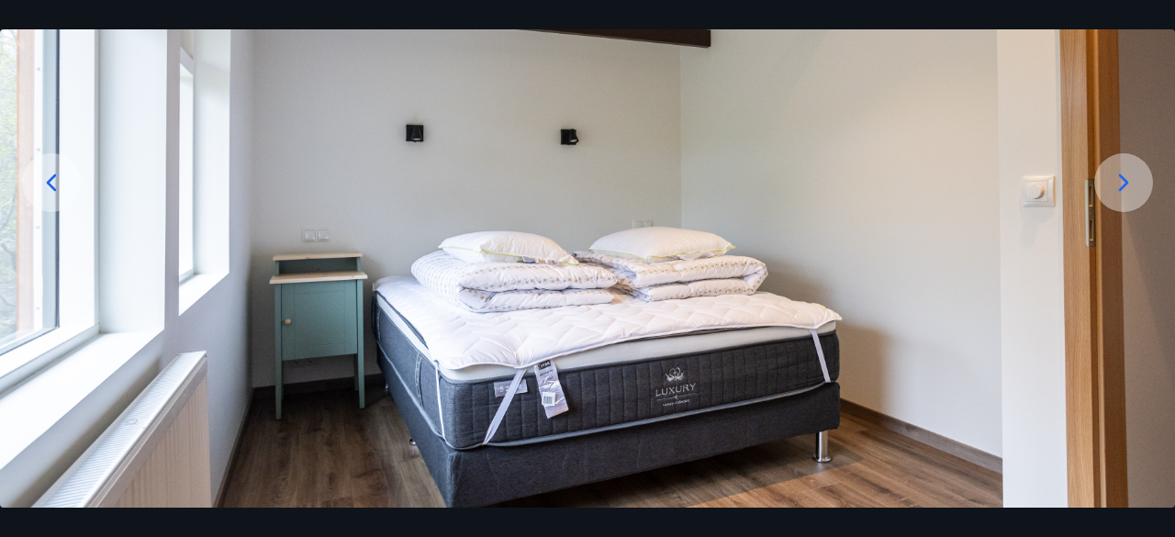
click at [1116, 190] on icon at bounding box center [1123, 182] width 29 height 29
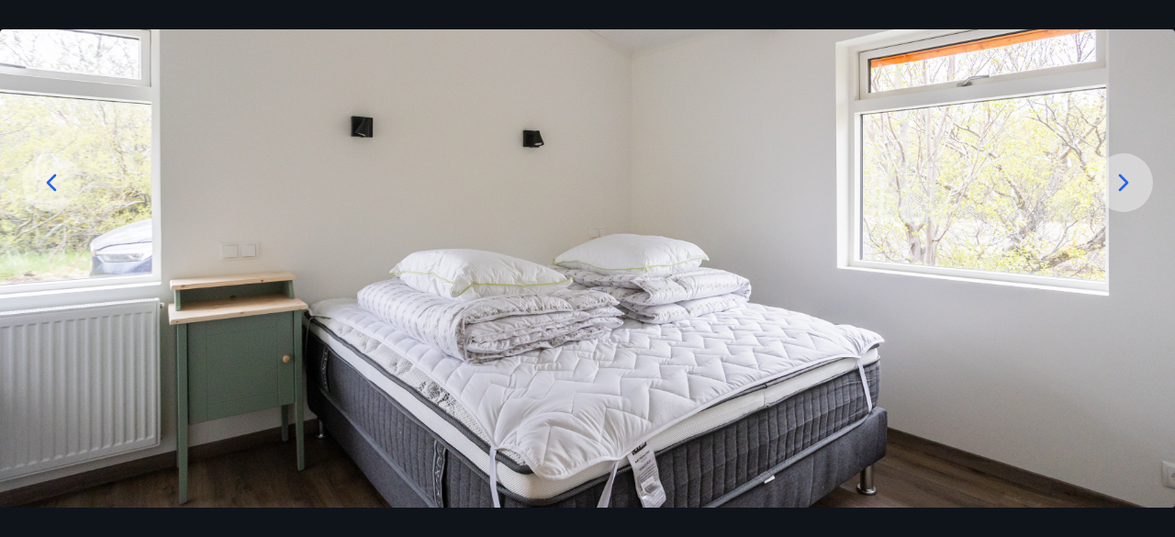
click at [1116, 190] on icon at bounding box center [1123, 182] width 29 height 29
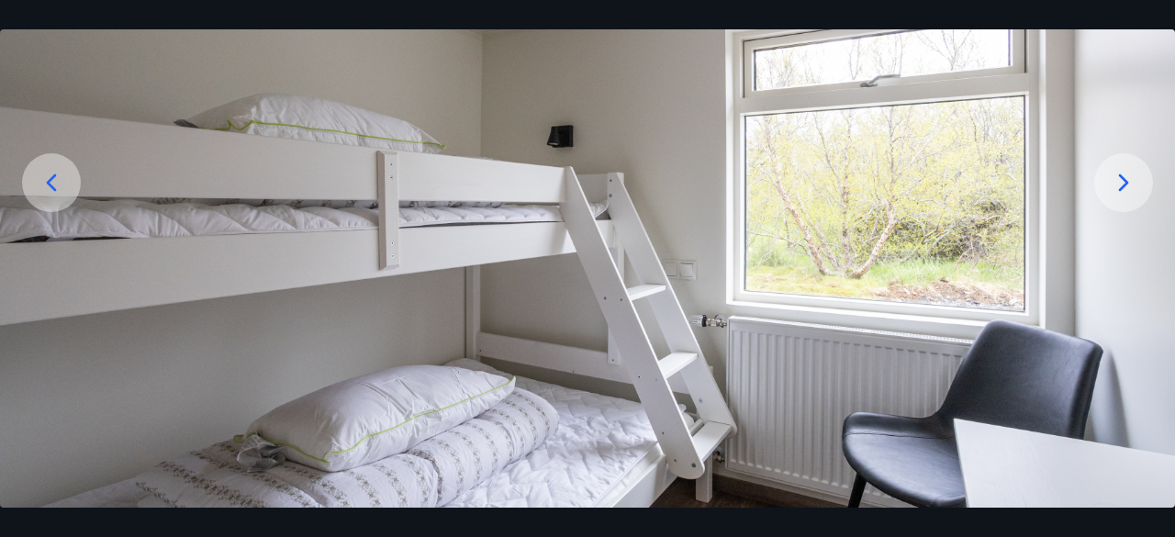
click at [1116, 190] on icon at bounding box center [1123, 182] width 29 height 29
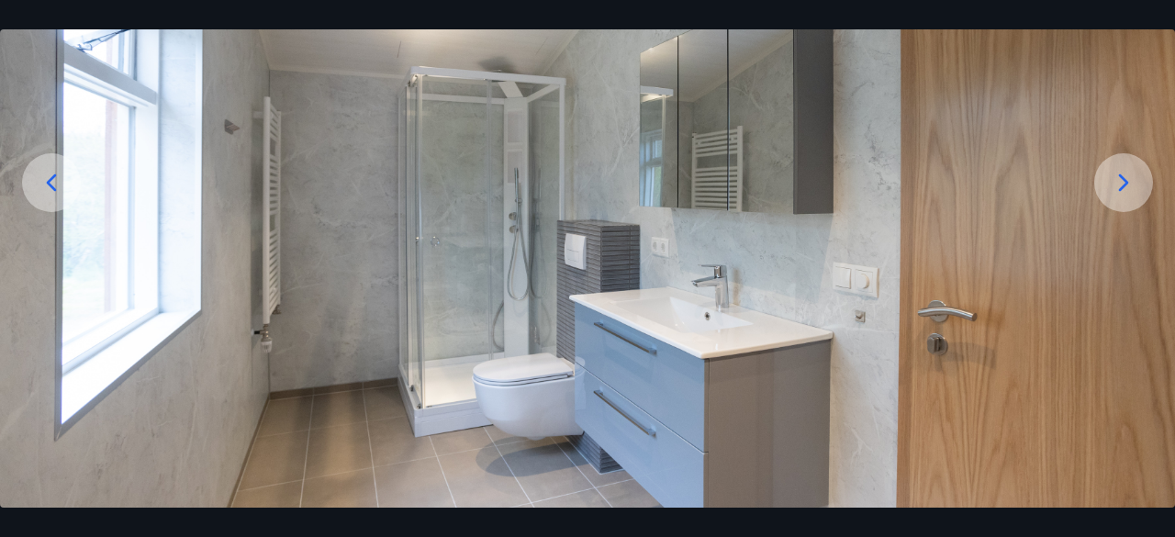
click at [1116, 190] on icon at bounding box center [1123, 182] width 29 height 29
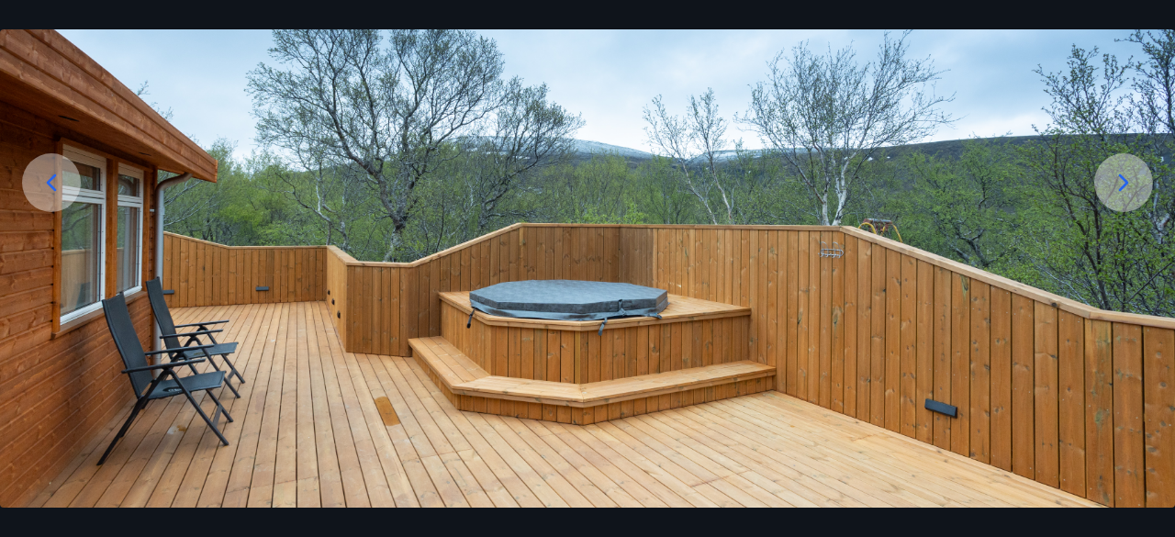
click at [1116, 190] on icon at bounding box center [1123, 182] width 29 height 29
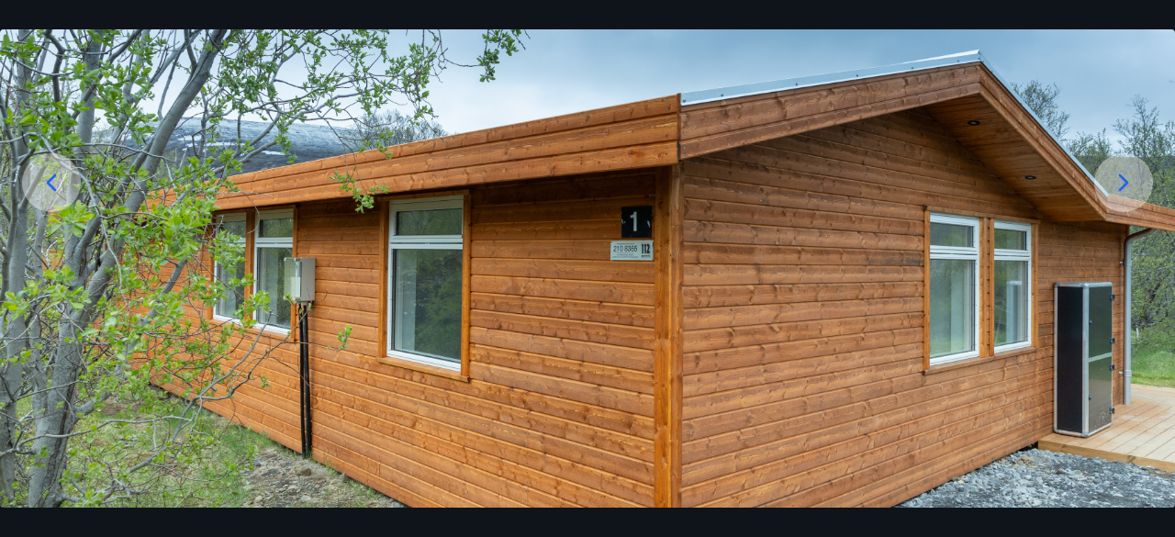
click at [1116, 190] on icon at bounding box center [1123, 182] width 29 height 29
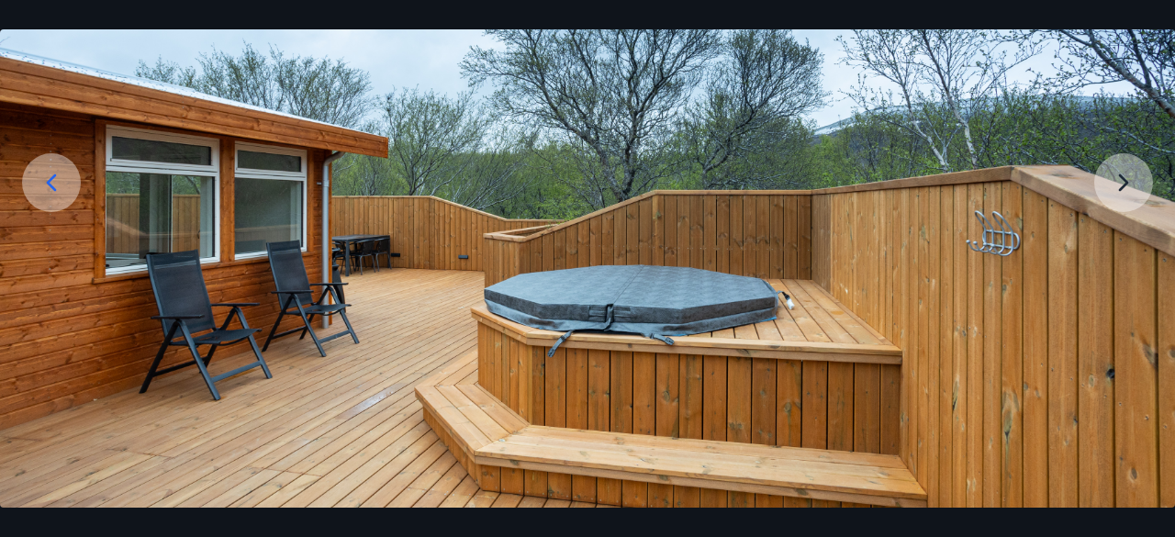
click at [1116, 190] on img at bounding box center [587, 240] width 1175 height 653
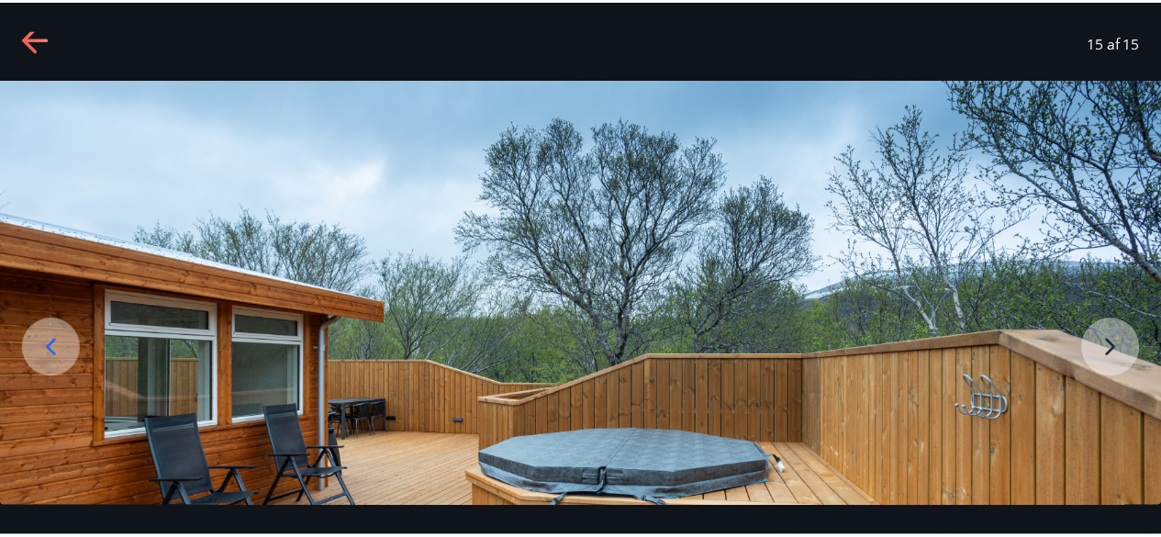
scroll to position [0, 0]
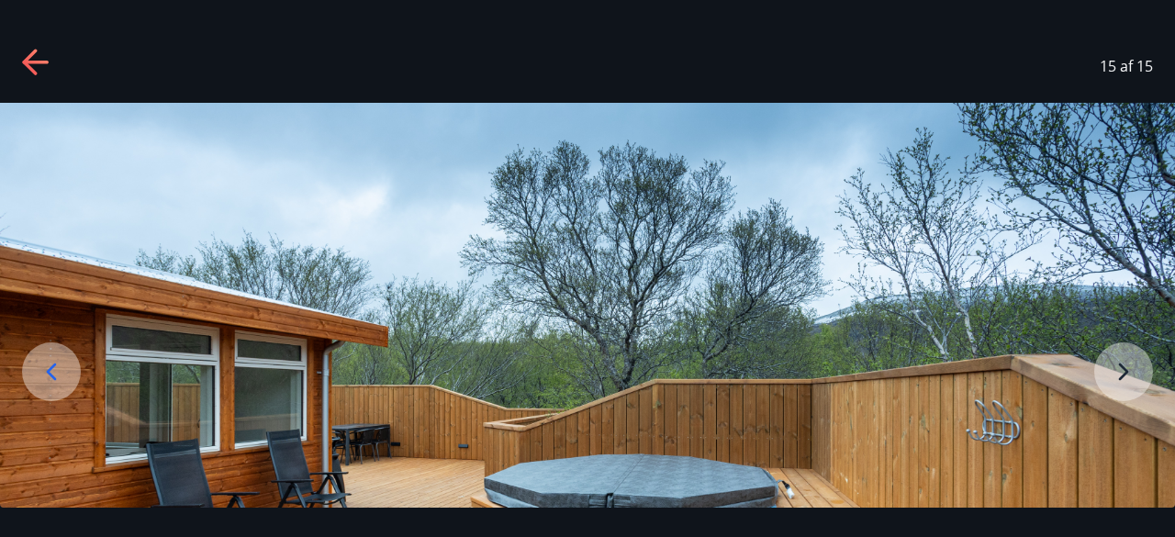
click at [17, 56] on div "15 af 15" at bounding box center [587, 65] width 1175 height 73
click at [39, 63] on icon at bounding box center [35, 63] width 26 height 4
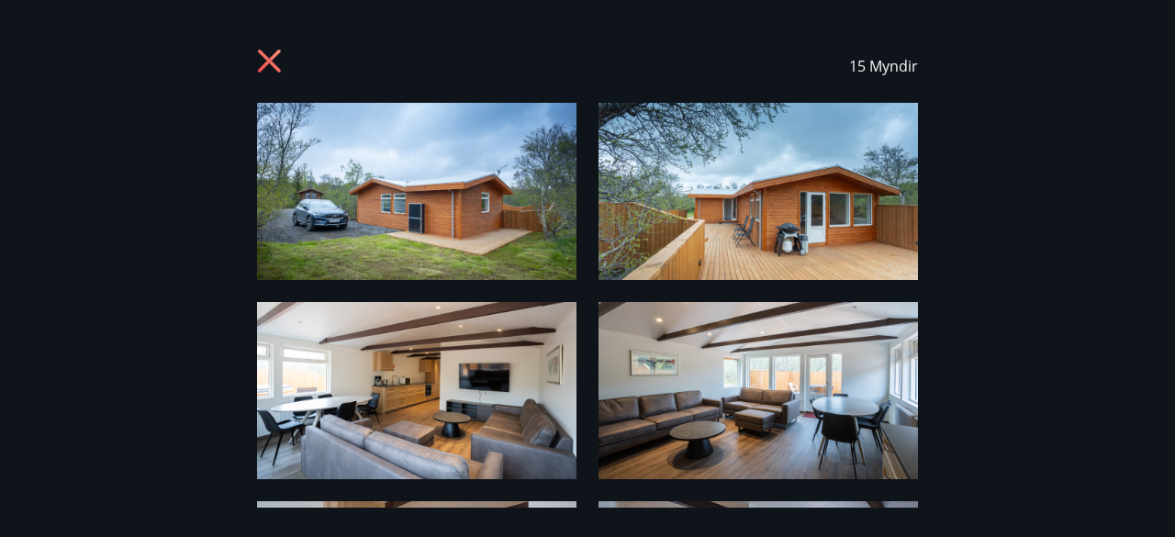
click at [272, 63] on icon at bounding box center [269, 61] width 23 height 23
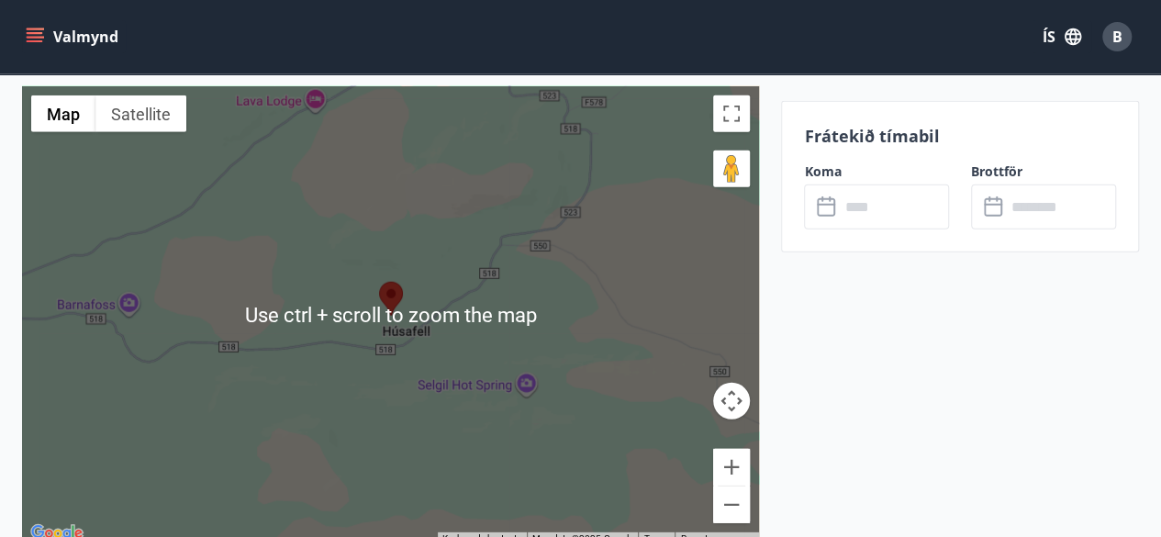
scroll to position [2485, 0]
click at [724, 117] on button "Toggle fullscreen view" at bounding box center [731, 114] width 37 height 37
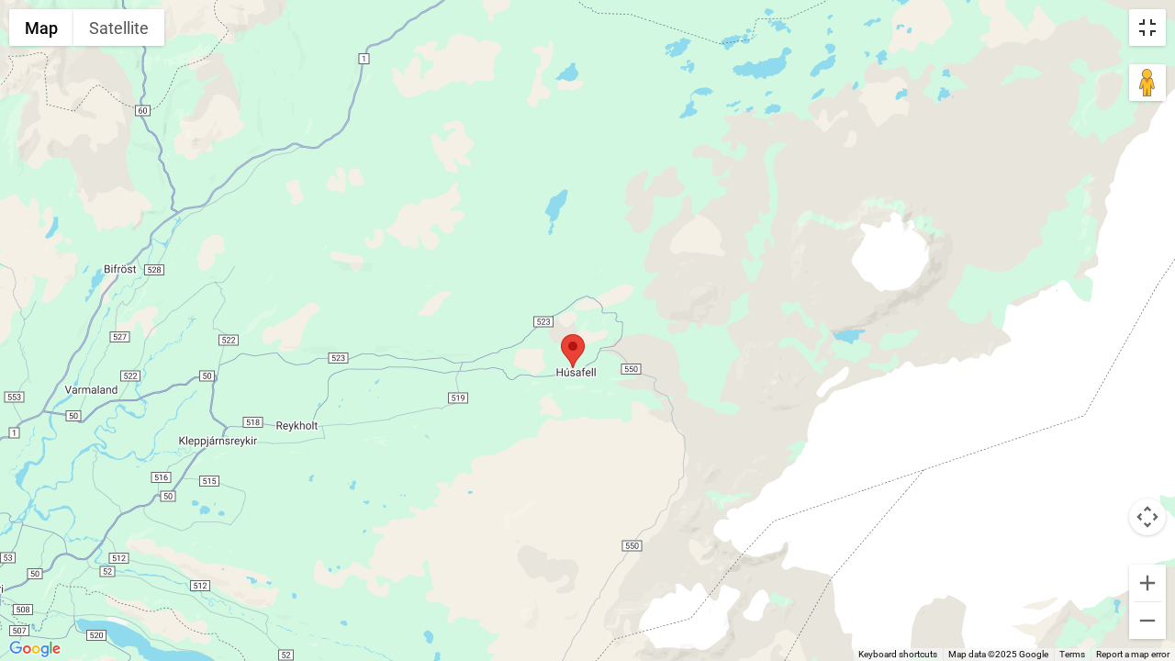
click at [1155, 20] on button "Toggle fullscreen view" at bounding box center [1147, 27] width 37 height 37
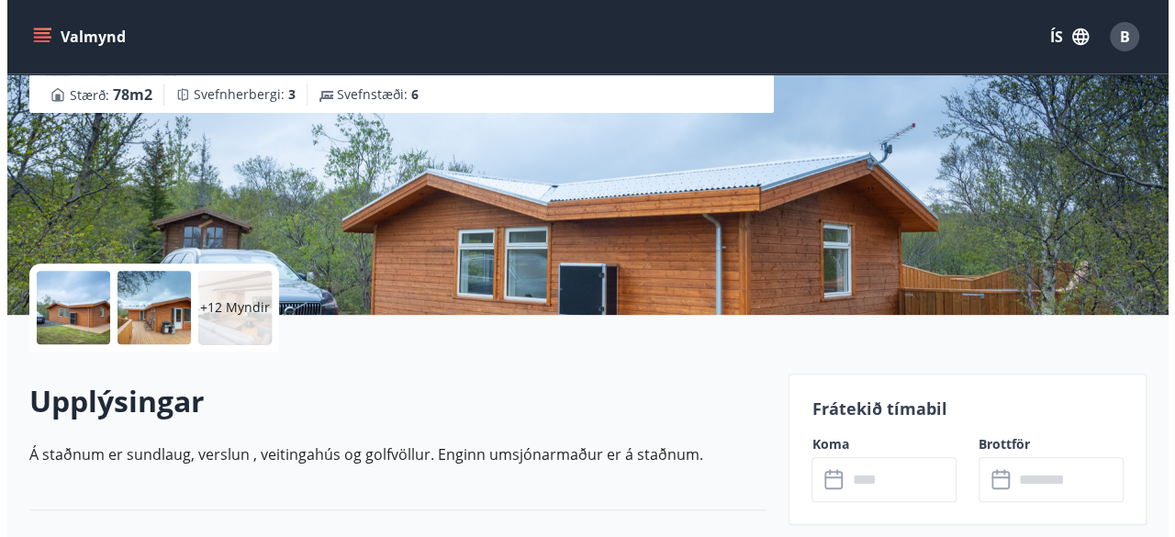
scroll to position [235, 0]
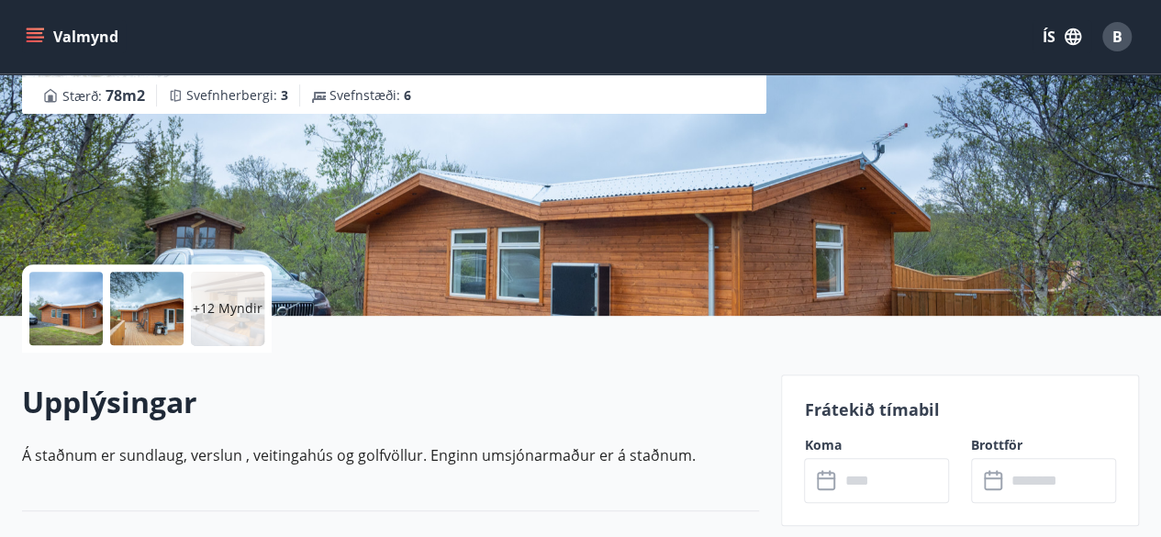
click at [237, 326] on div "+12 Myndir" at bounding box center [227, 308] width 73 height 73
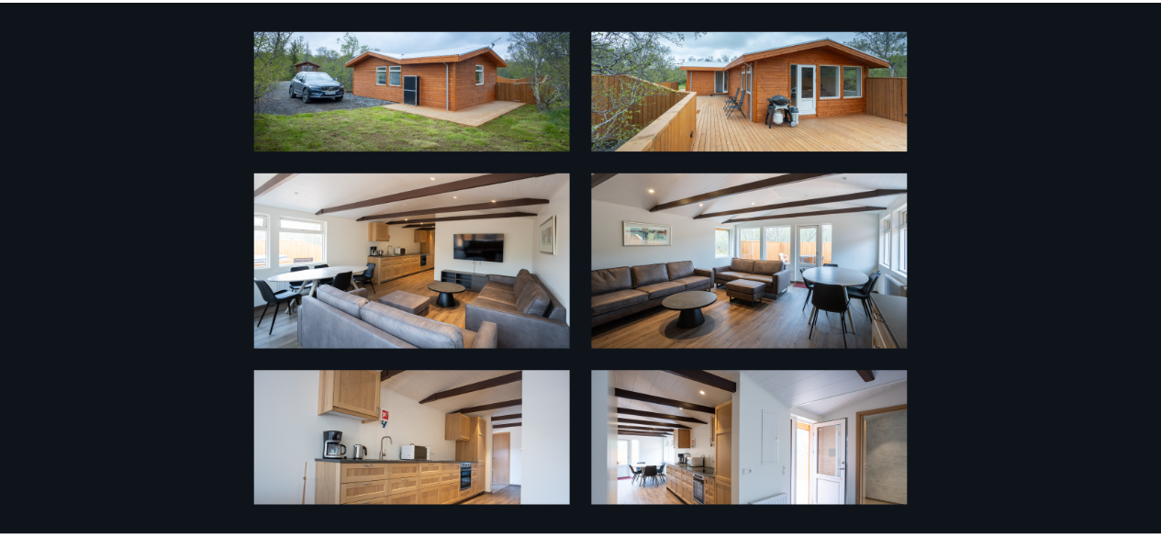
scroll to position [0, 0]
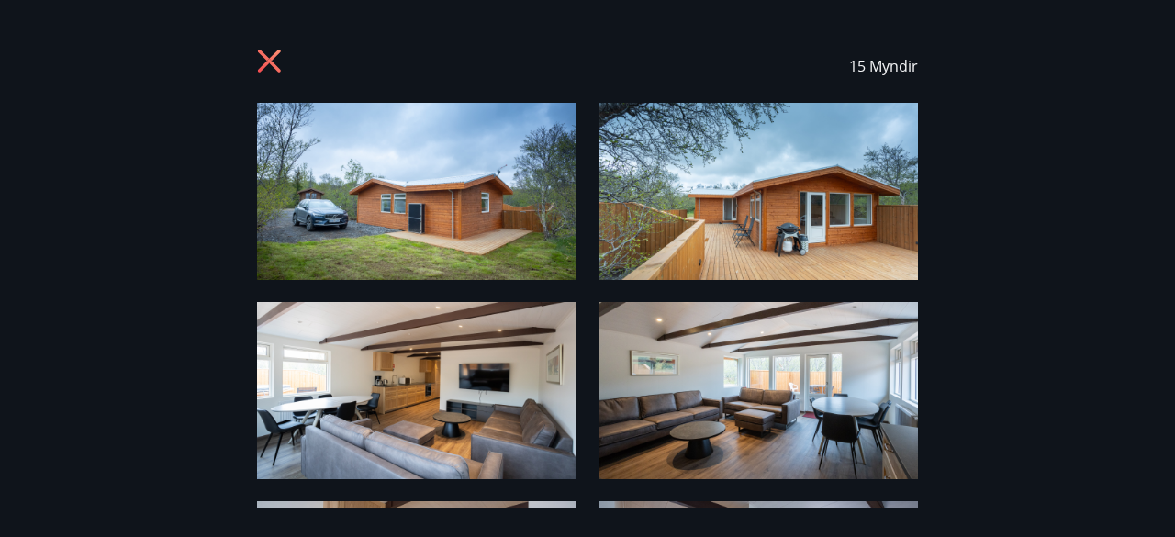
click at [280, 63] on icon at bounding box center [271, 63] width 29 height 29
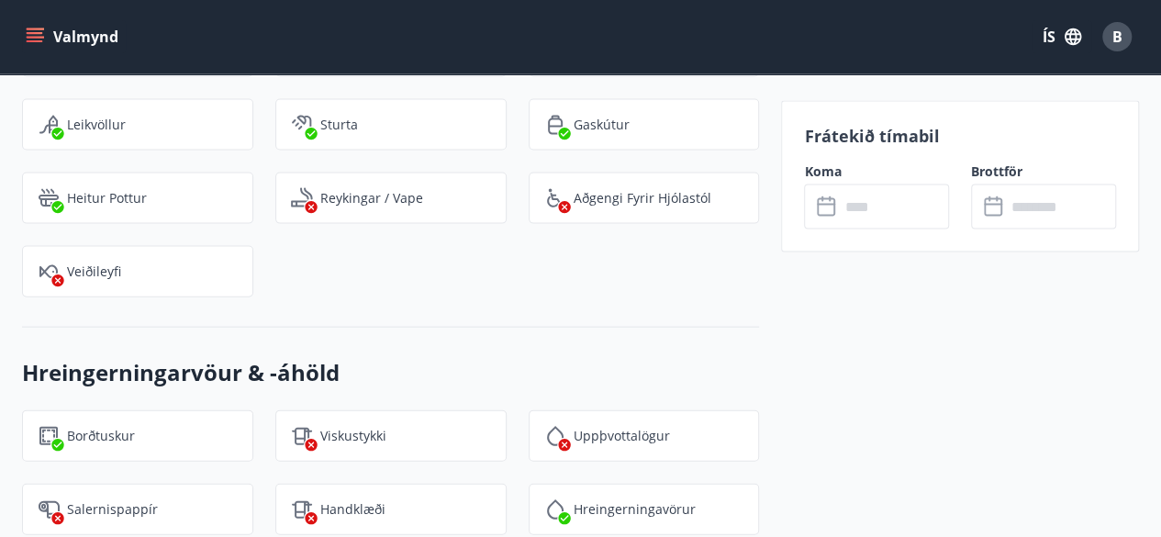
scroll to position [1883, 0]
click at [821, 210] on icon at bounding box center [828, 207] width 22 height 22
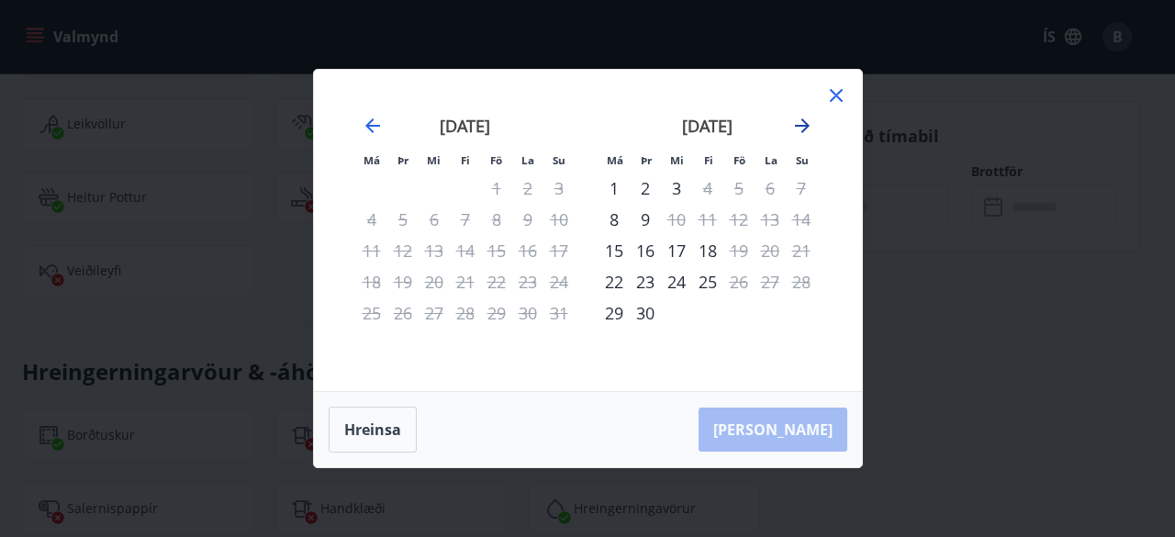
click at [800, 124] on icon "Move forward to switch to the next month." at bounding box center [802, 126] width 22 height 22
click at [799, 138] on div "október 2025" at bounding box center [708, 132] width 218 height 81
click at [799, 126] on icon "Move forward to switch to the next month." at bounding box center [802, 125] width 15 height 15
click at [364, 122] on icon "Move backward to switch to the previous month." at bounding box center [373, 126] width 22 height 22
click at [811, 120] on icon "Move forward to switch to the next month." at bounding box center [802, 126] width 22 height 22
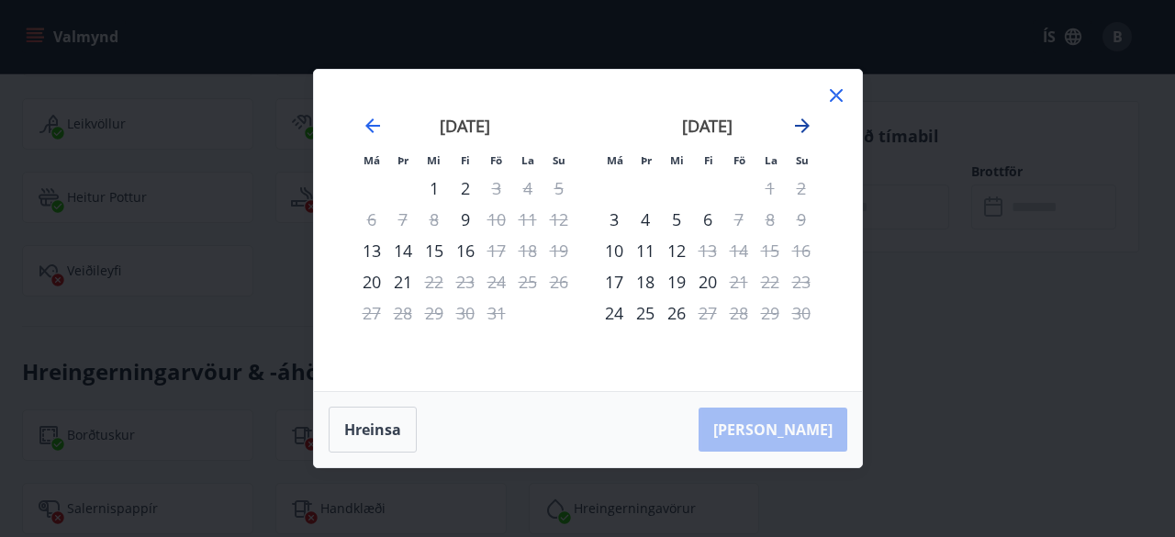
click at [811, 120] on icon "Move forward to switch to the next month." at bounding box center [802, 126] width 22 height 22
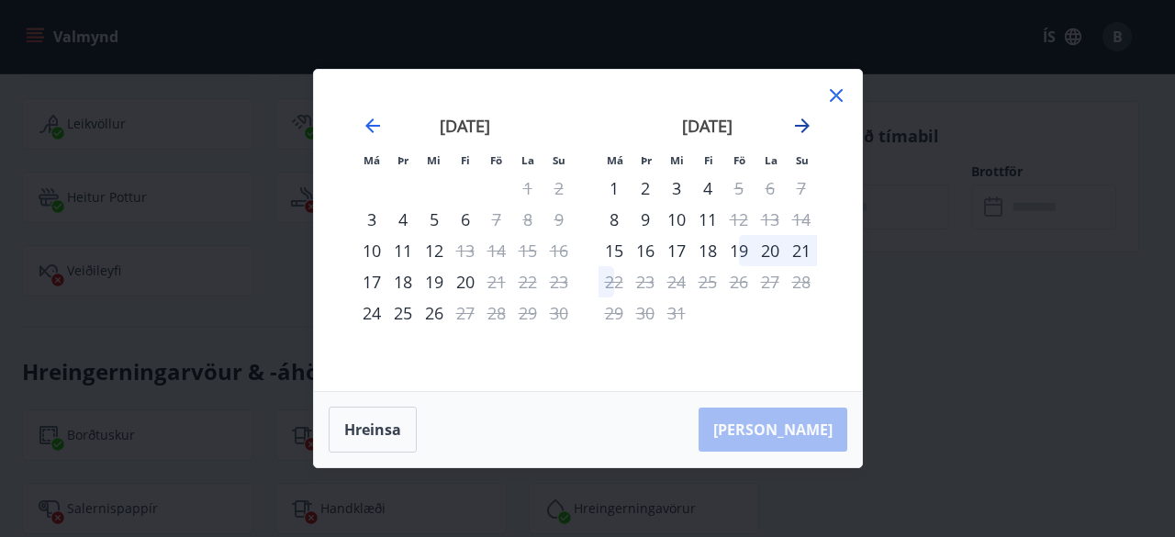
click at [811, 120] on icon "Move forward to switch to the next month." at bounding box center [802, 126] width 22 height 22
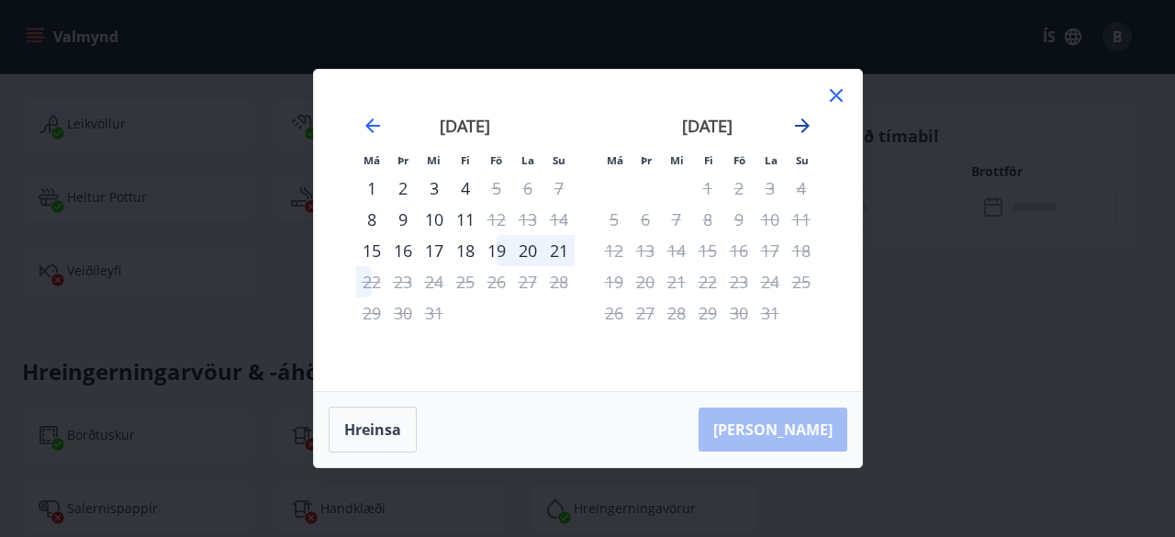
click at [795, 128] on icon "Move forward to switch to the next month." at bounding box center [802, 126] width 22 height 22
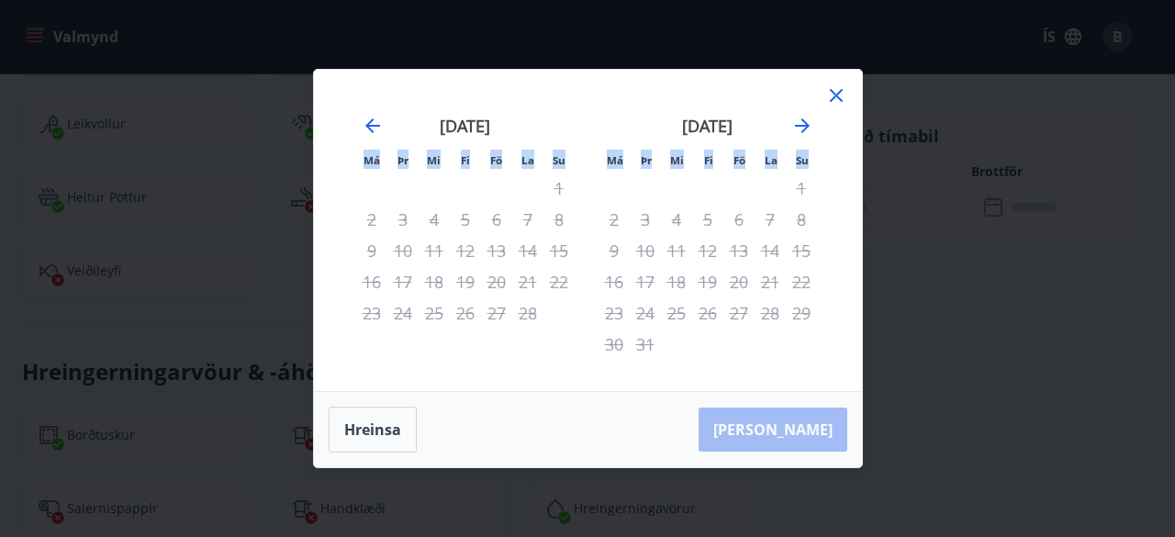
drag, startPoint x: 839, startPoint y: 82, endPoint x: 830, endPoint y: 106, distance: 25.6
click at [830, 106] on div "Má Þr Mi Fi Fö La Su Má Þr Mi Fi Fö La Su janúar 2026 1 2 3 4 5 6 7 8 9 10 11 1…" at bounding box center [588, 230] width 548 height 321
click at [831, 102] on icon at bounding box center [836, 95] width 22 height 22
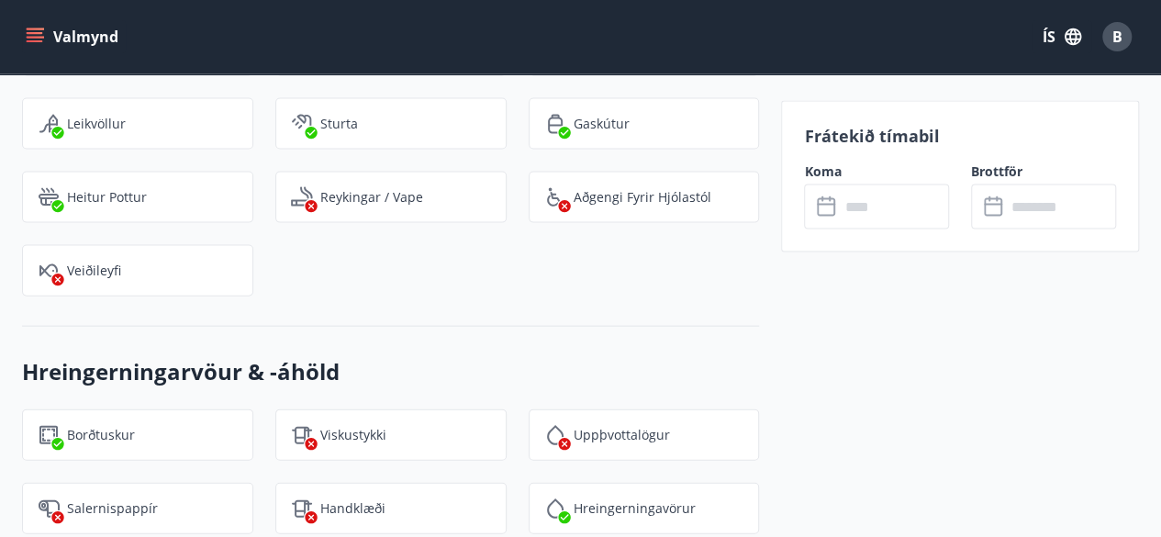
click at [831, 102] on div "Frátekið tímabil Koma ​ ​ Brottför ​ ​" at bounding box center [960, 176] width 358 height 151
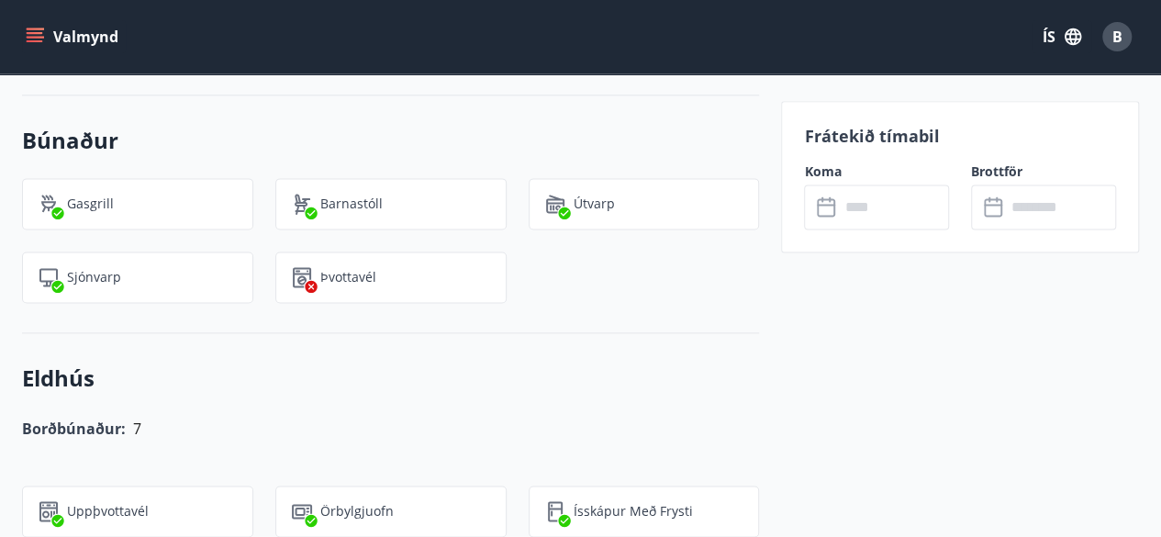
scroll to position [1101, 0]
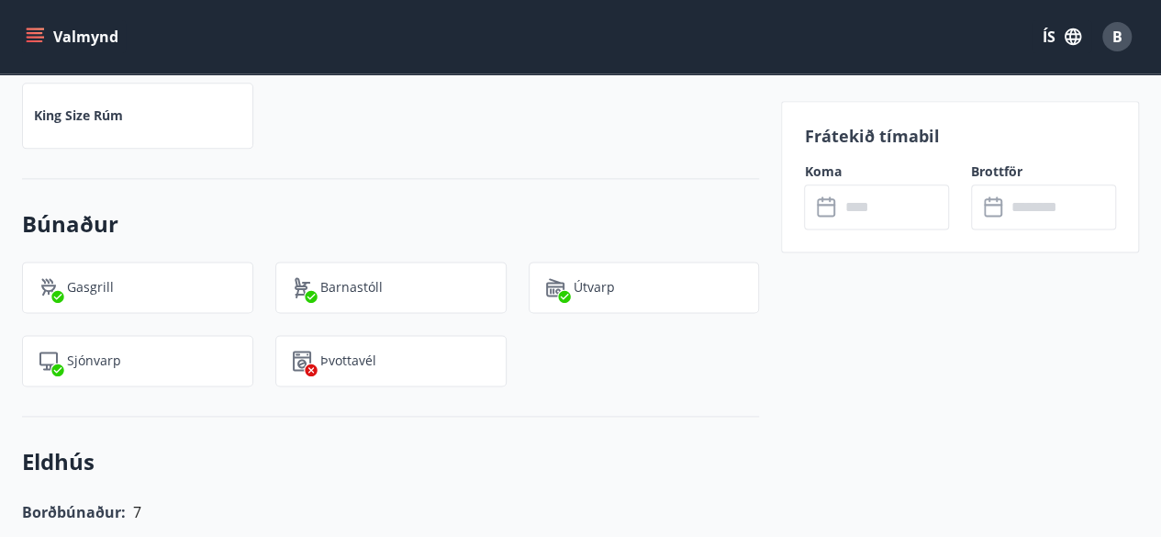
click at [77, 46] on button "Valmynd" at bounding box center [74, 36] width 104 height 33
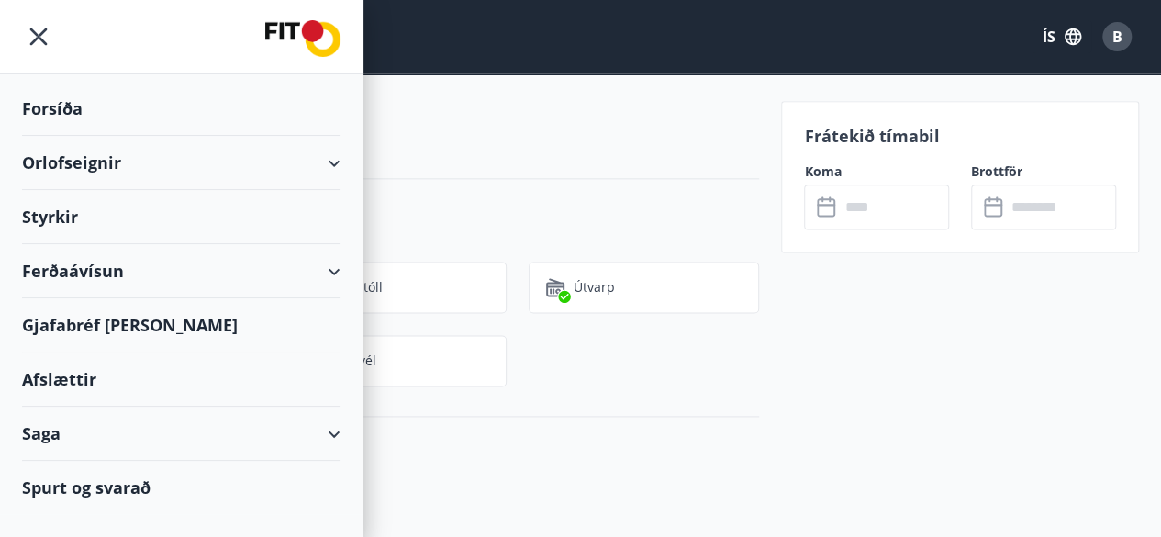
click at [94, 170] on div "Orlofseignir" at bounding box center [181, 163] width 319 height 54
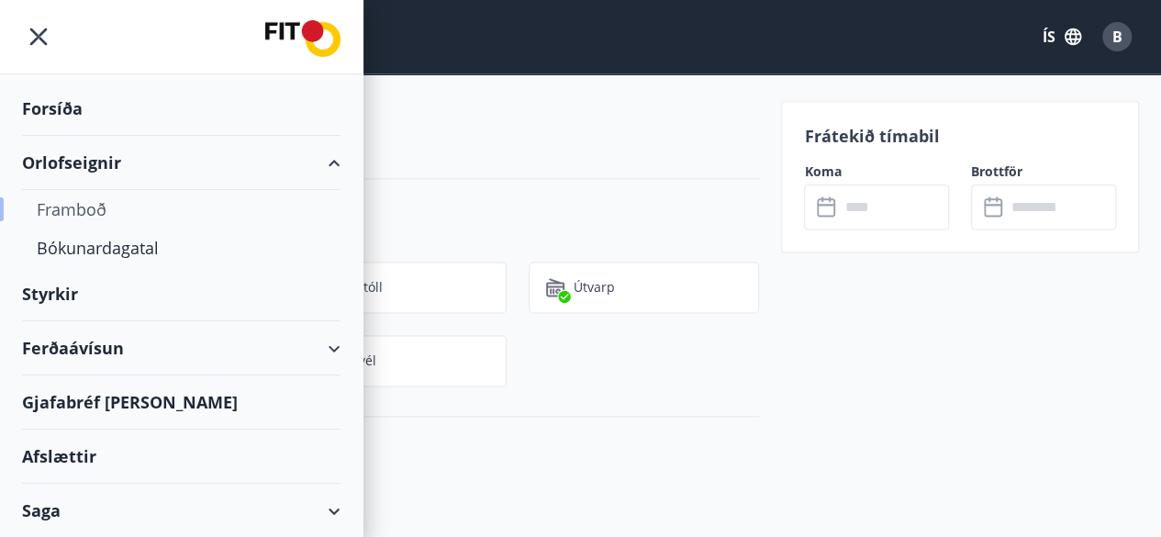
click at [101, 208] on div "Framboð" at bounding box center [181, 209] width 289 height 39
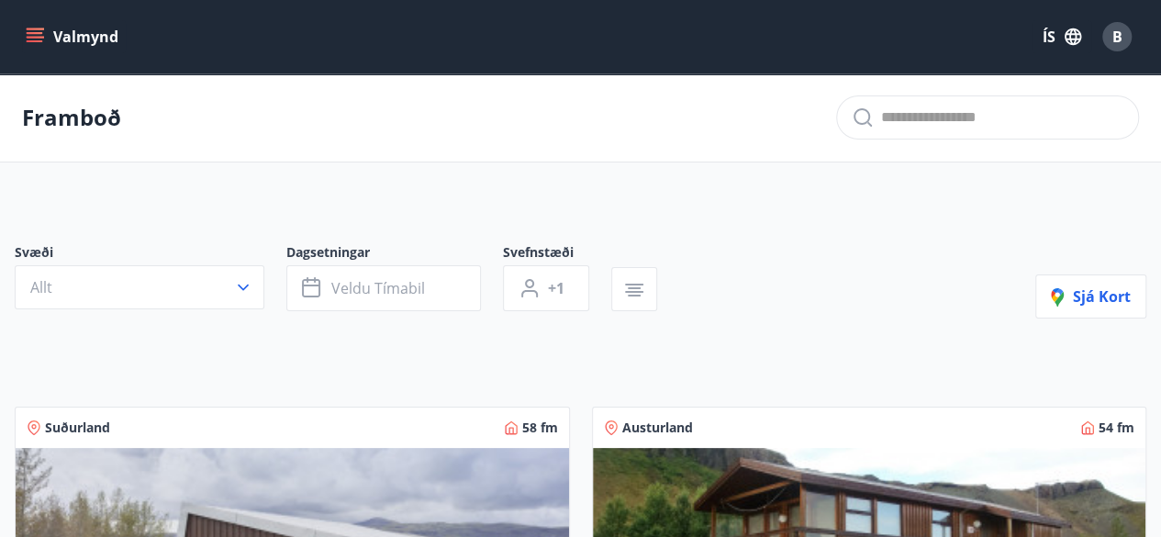
scroll to position [65, 0]
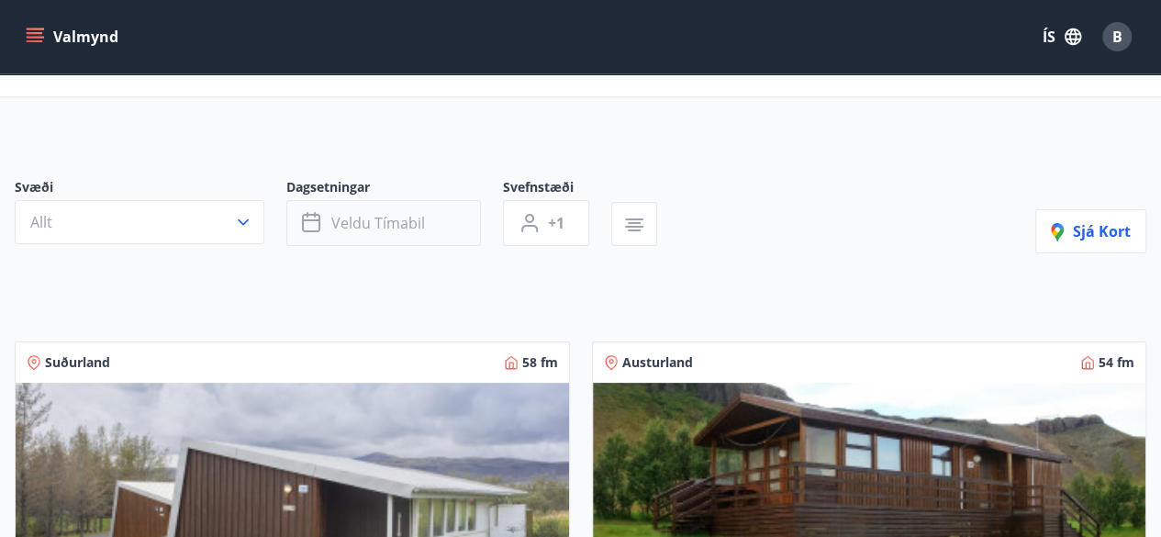
click at [353, 233] on button "Veldu tímabil" at bounding box center [383, 223] width 195 height 46
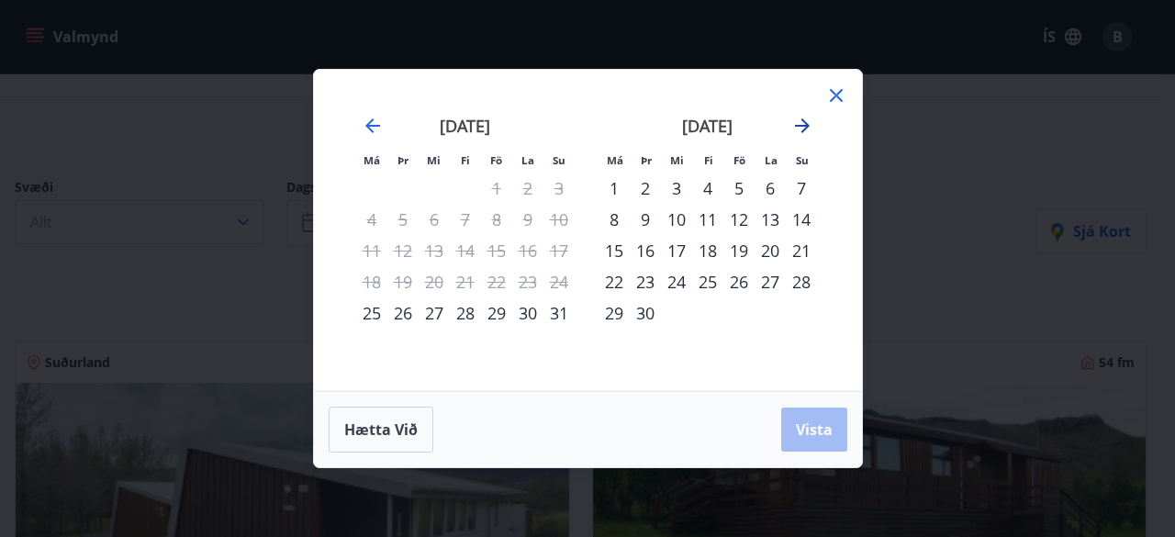
click at [798, 120] on icon "Move forward to switch to the next month." at bounding box center [802, 126] width 22 height 22
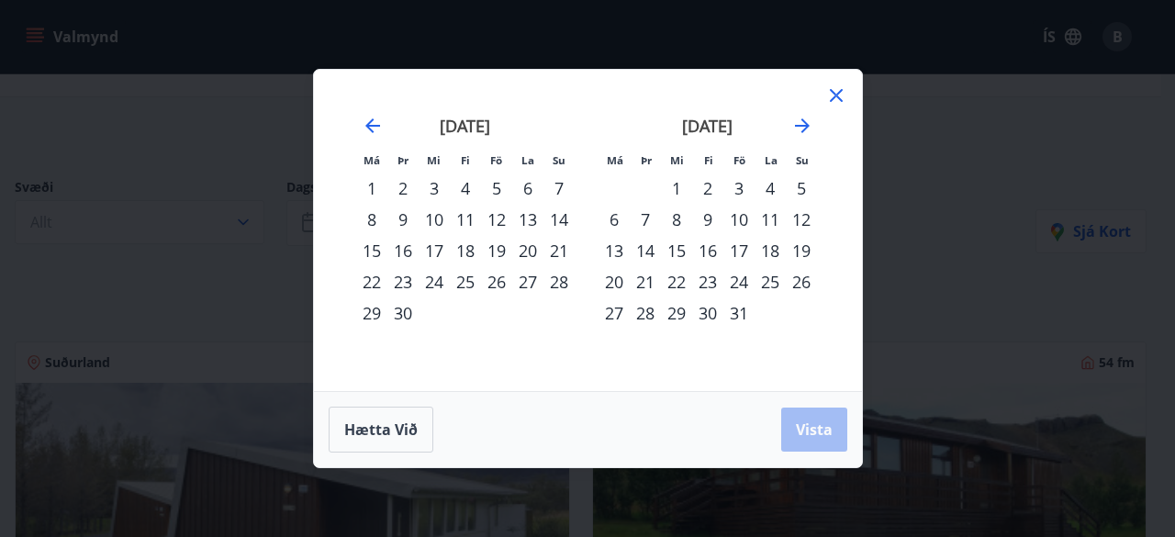
click at [738, 311] on div "31" at bounding box center [738, 312] width 31 height 31
click at [796, 120] on icon "Move forward to switch to the next month." at bounding box center [802, 126] width 22 height 22
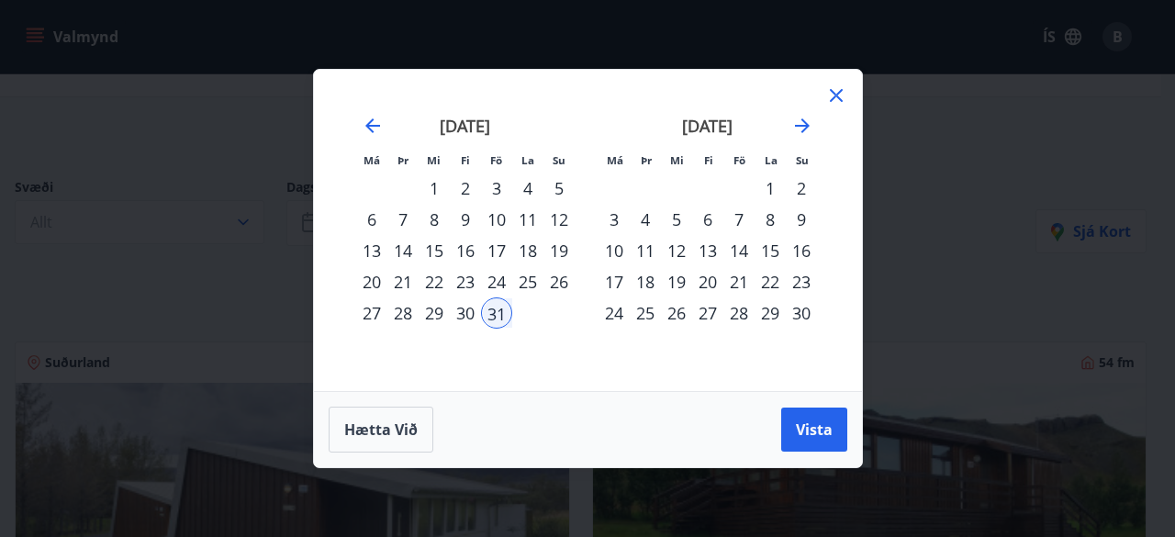
click at [793, 198] on div "2" at bounding box center [801, 188] width 31 height 31
click at [805, 431] on span "Vista" at bounding box center [814, 430] width 37 height 20
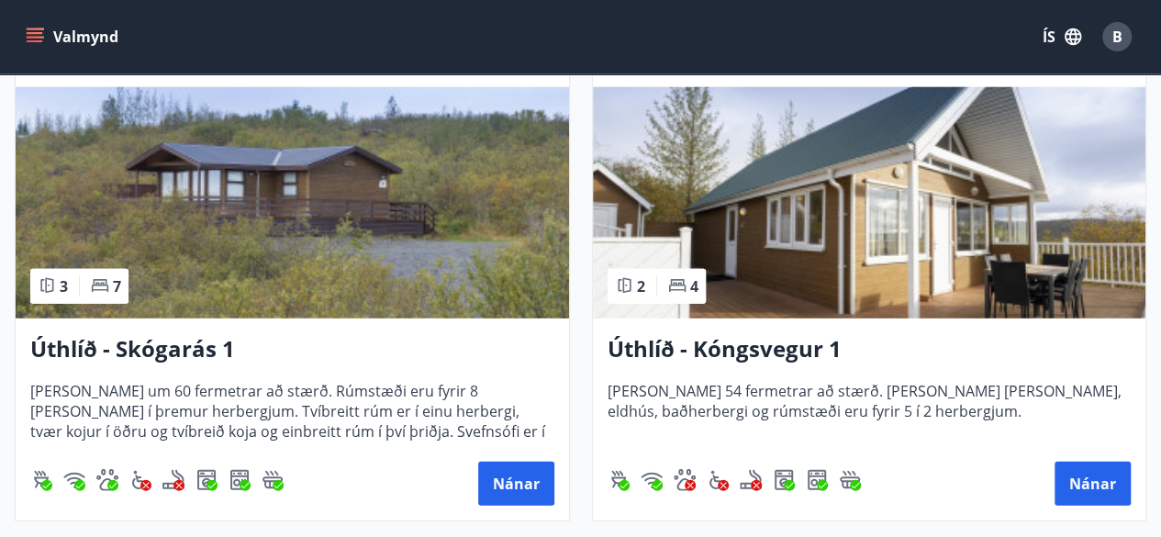
scroll to position [2359, 0]
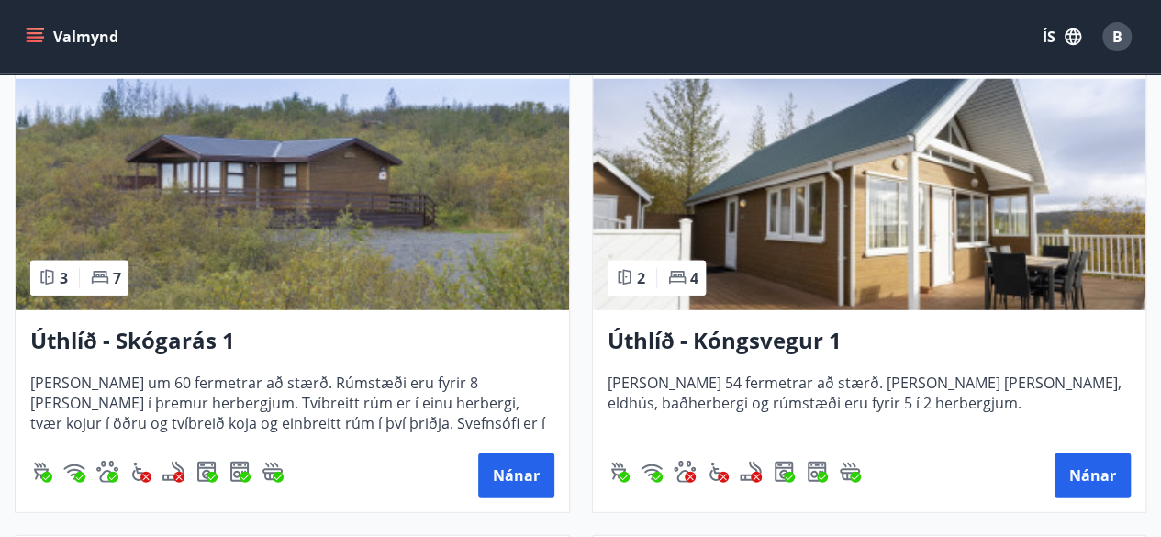
click at [158, 342] on h3 "Úthlíð - Skógarás 1" at bounding box center [292, 341] width 524 height 33
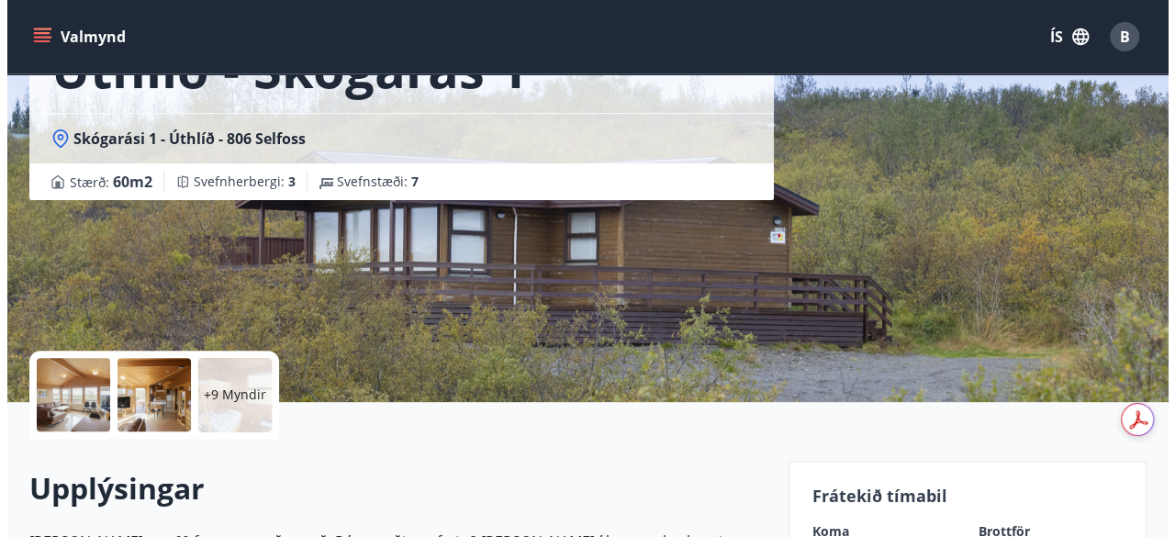
scroll to position [177, 0]
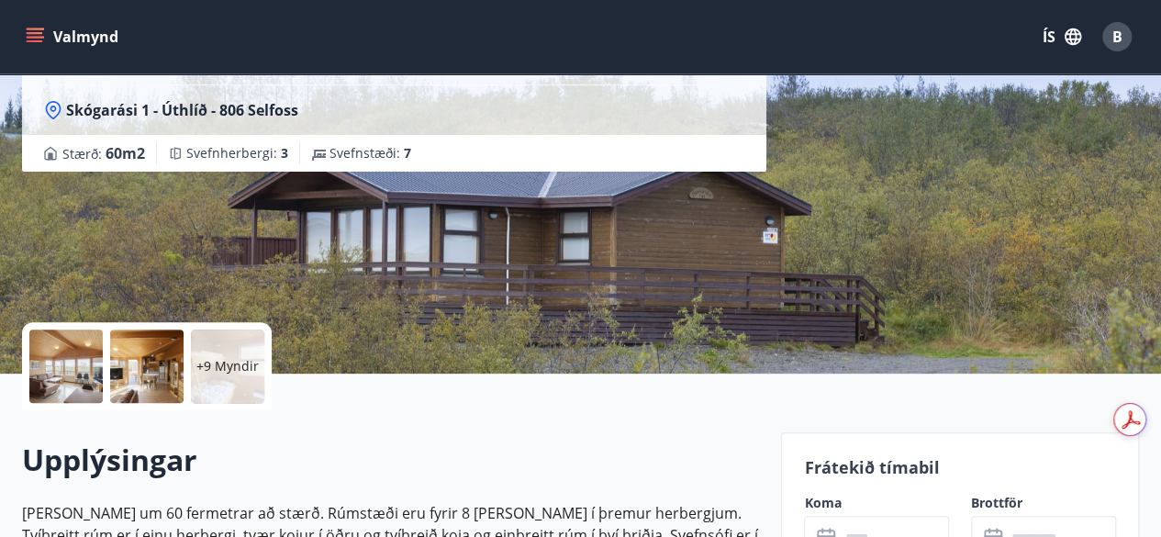
click at [79, 366] on div at bounding box center [65, 366] width 73 height 73
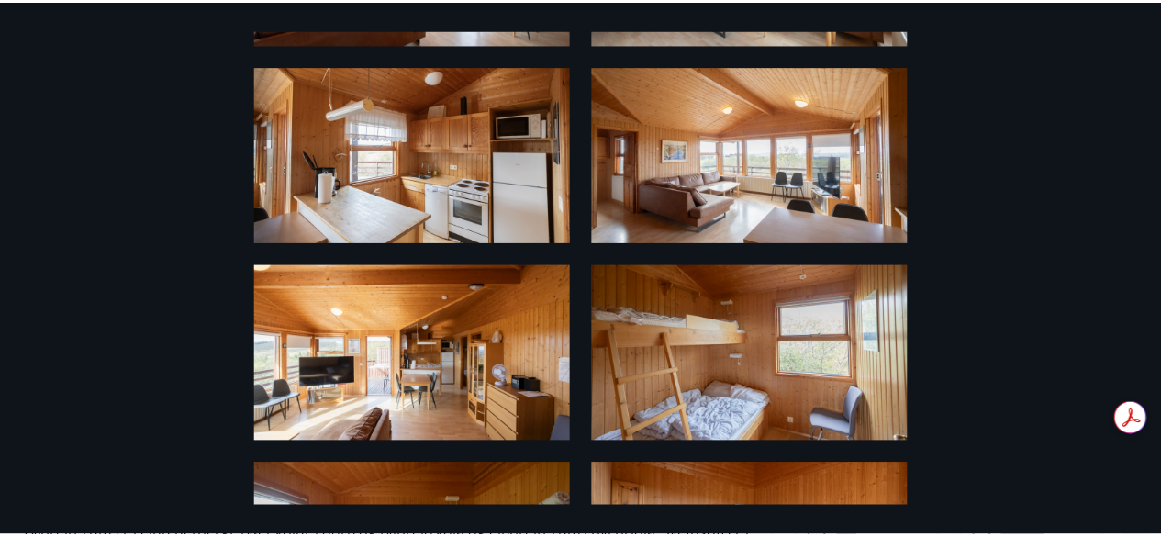
scroll to position [0, 0]
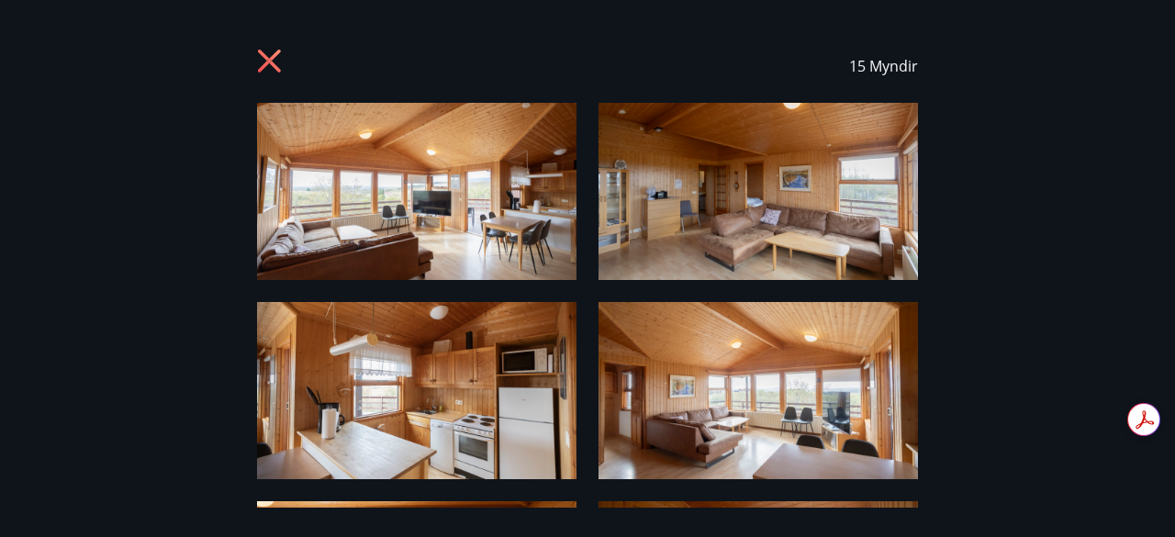
click at [265, 44] on div "15 Myndir" at bounding box center [587, 65] width 661 height 73
click at [265, 57] on icon at bounding box center [269, 61] width 23 height 23
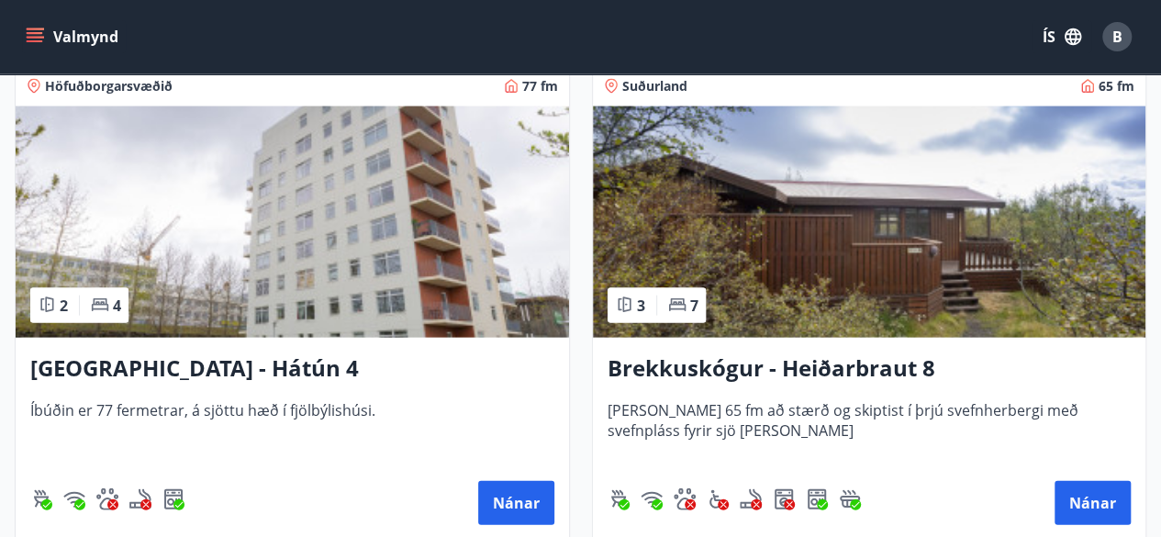
scroll to position [1835, 0]
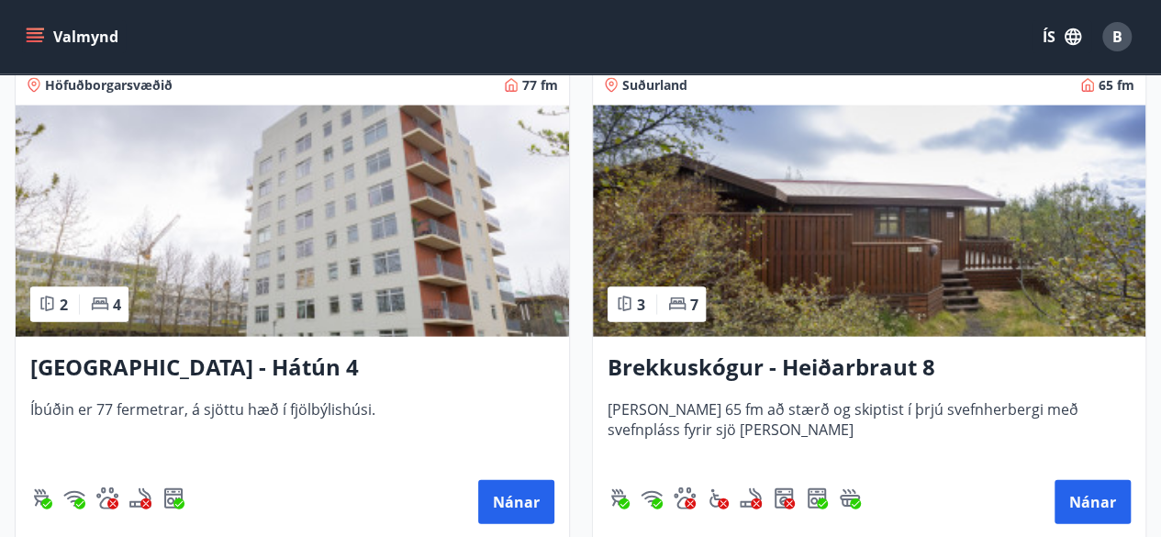
click at [763, 370] on h3 "Brekkuskógur - Heiðarbraut 8" at bounding box center [870, 368] width 524 height 33
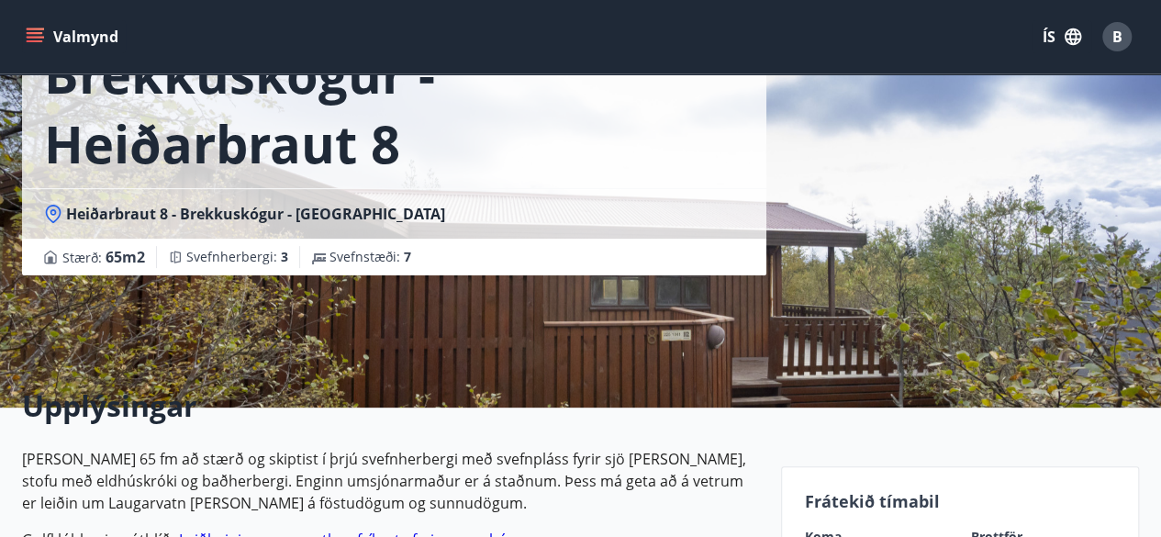
scroll to position [142, 0]
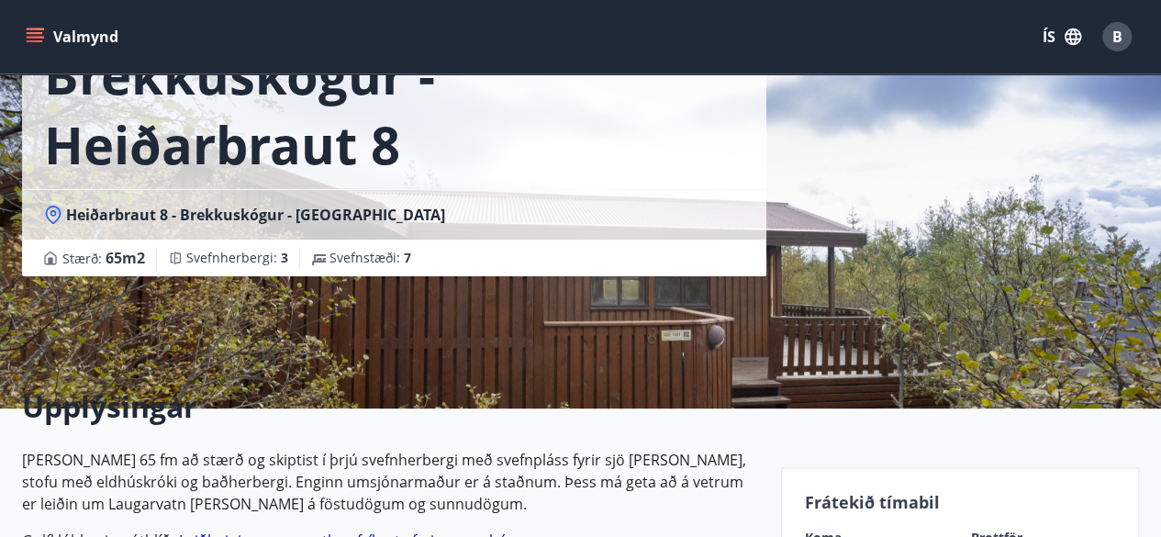
click at [454, 306] on div "Brekkuskógur - Heiðarbraut 8 Heiðarbraut 8 - Brekkuskógur - Bláskógabyggð - Árn…" at bounding box center [394, 133] width 744 height 551
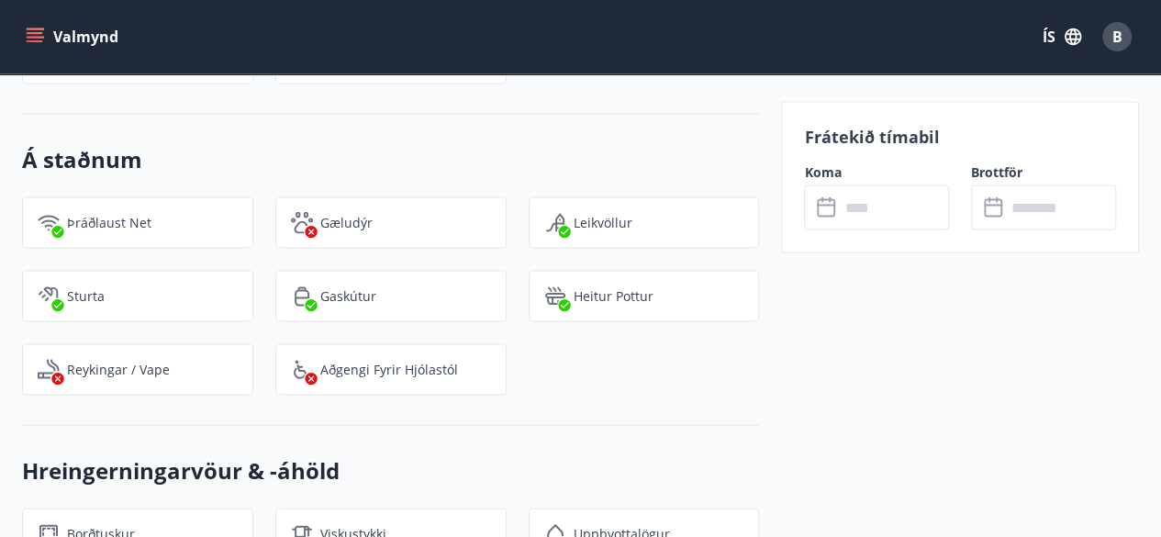
scroll to position [1701, 0]
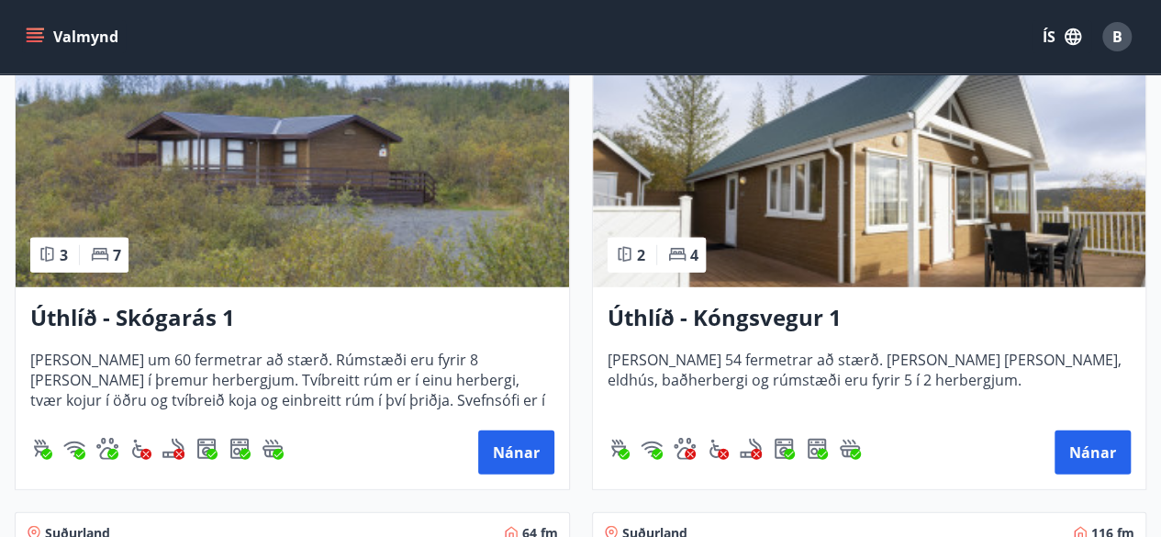
scroll to position [2383, 0]
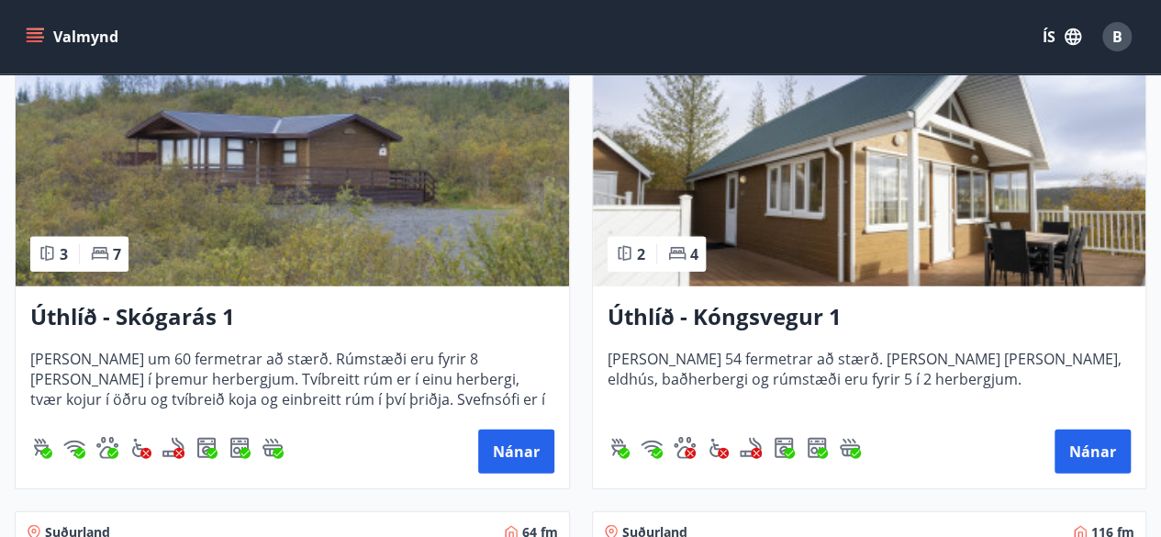
click at [184, 320] on h3 "Úthlíð - Skógarás 1" at bounding box center [292, 317] width 524 height 33
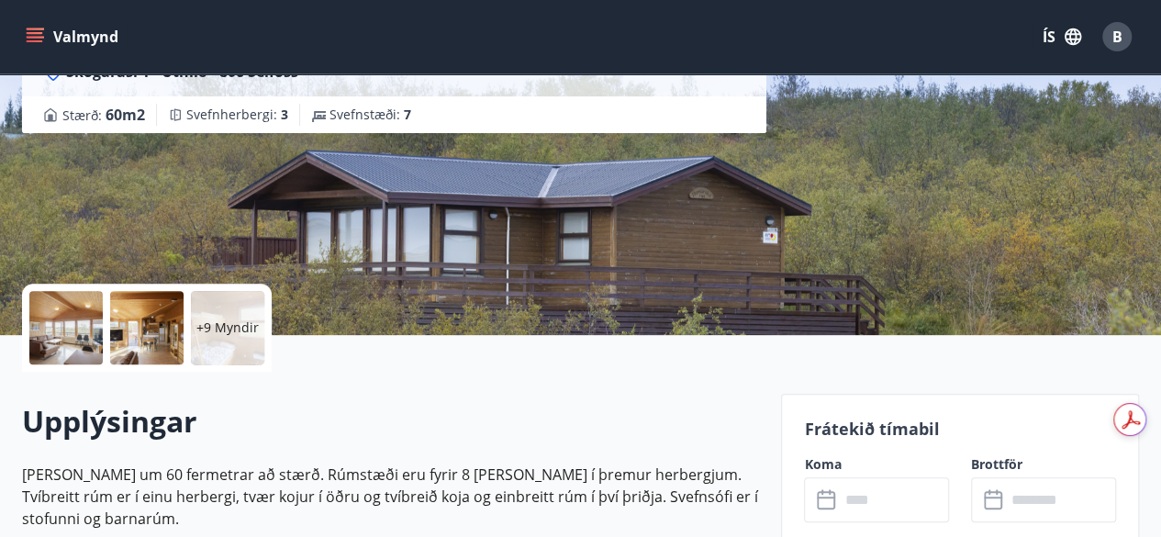
scroll to position [217, 0]
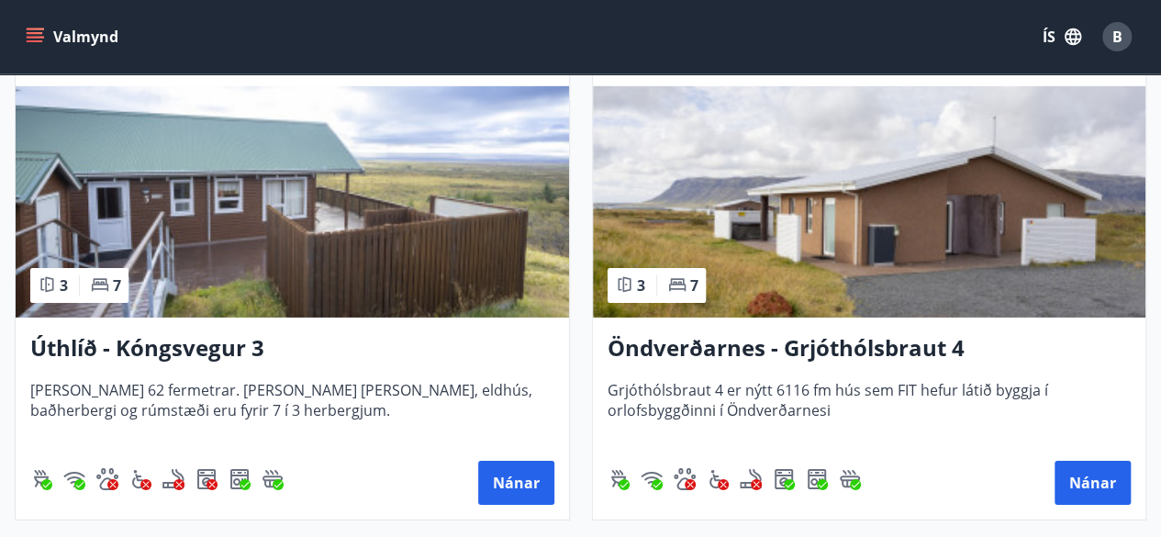
scroll to position [2850, 0]
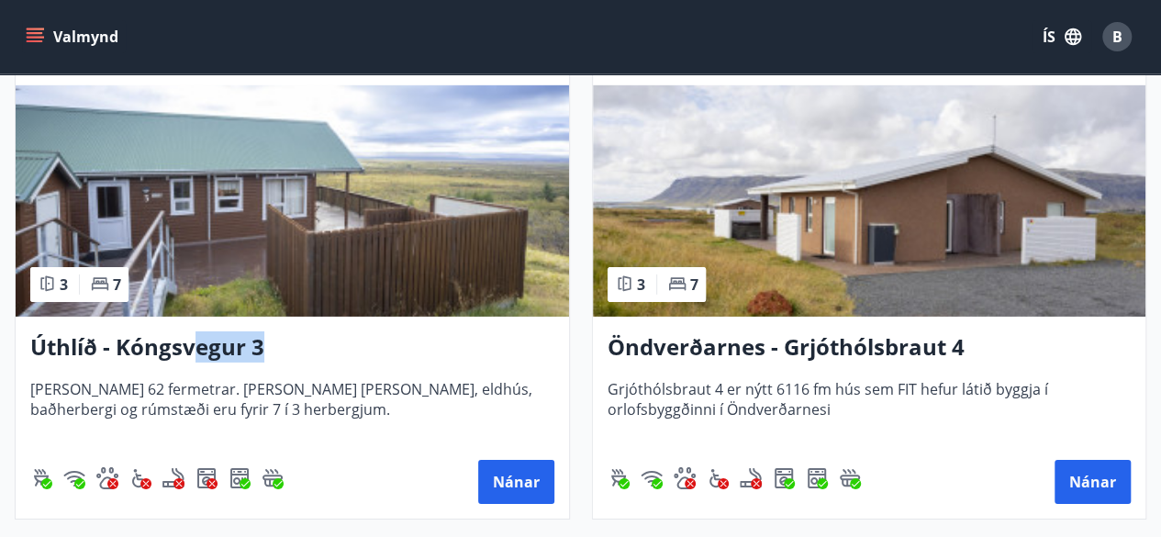
drag, startPoint x: 419, startPoint y: 345, endPoint x: 190, endPoint y: 348, distance: 228.6
click at [190, 348] on h3 "Úthlíð - Kóngsvegur 3" at bounding box center [292, 347] width 524 height 33
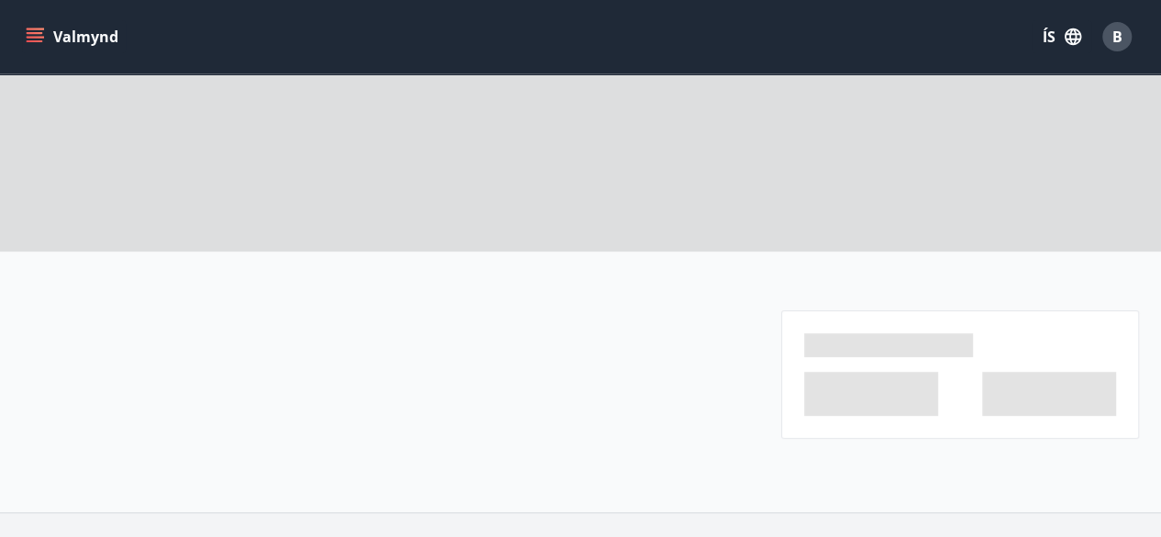
scroll to position [427, 0]
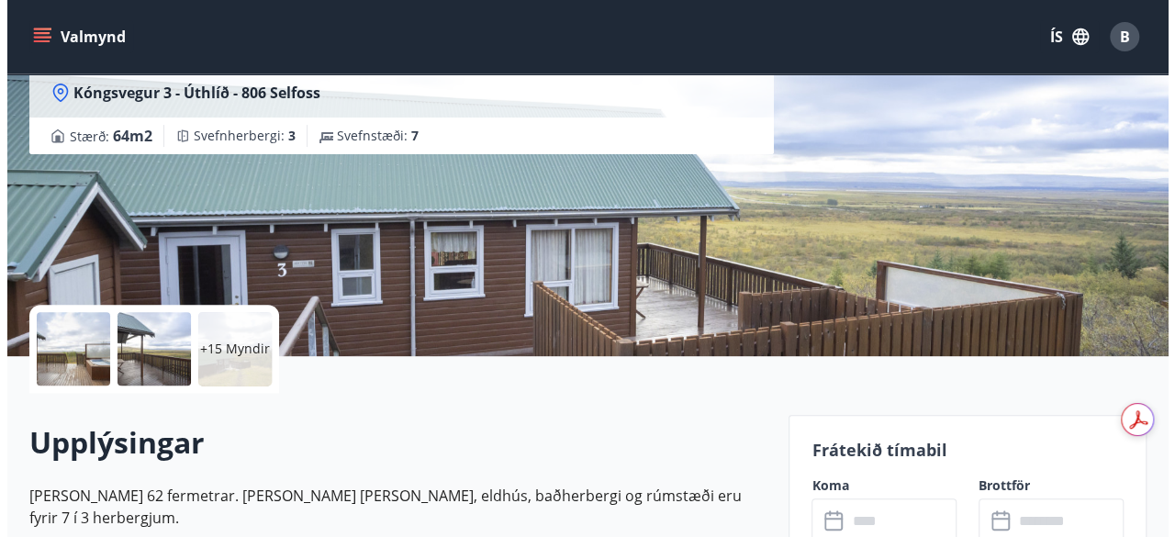
scroll to position [185, 0]
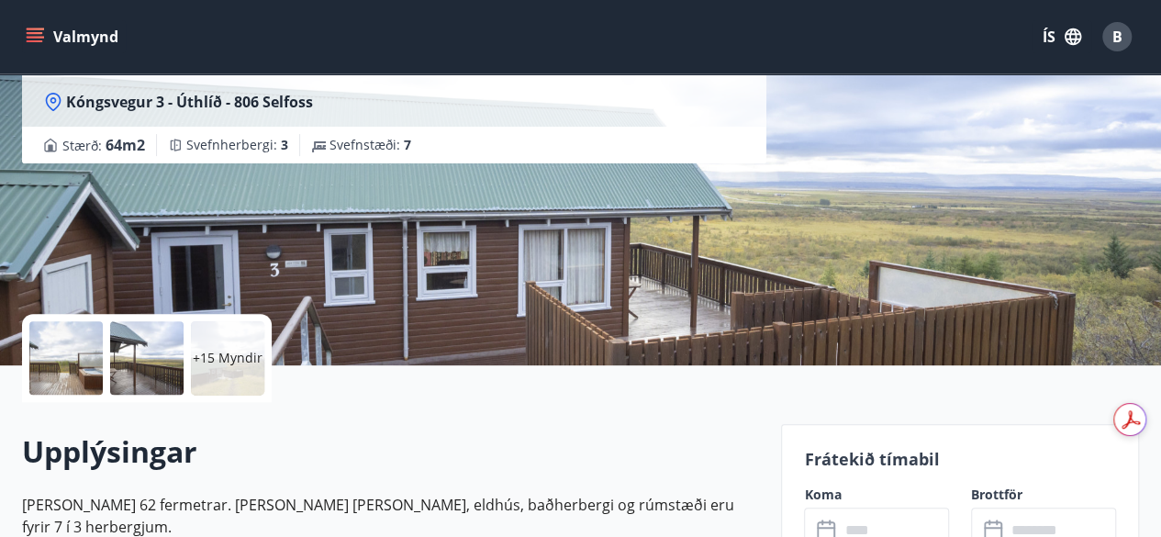
click at [40, 356] on div at bounding box center [65, 357] width 73 height 73
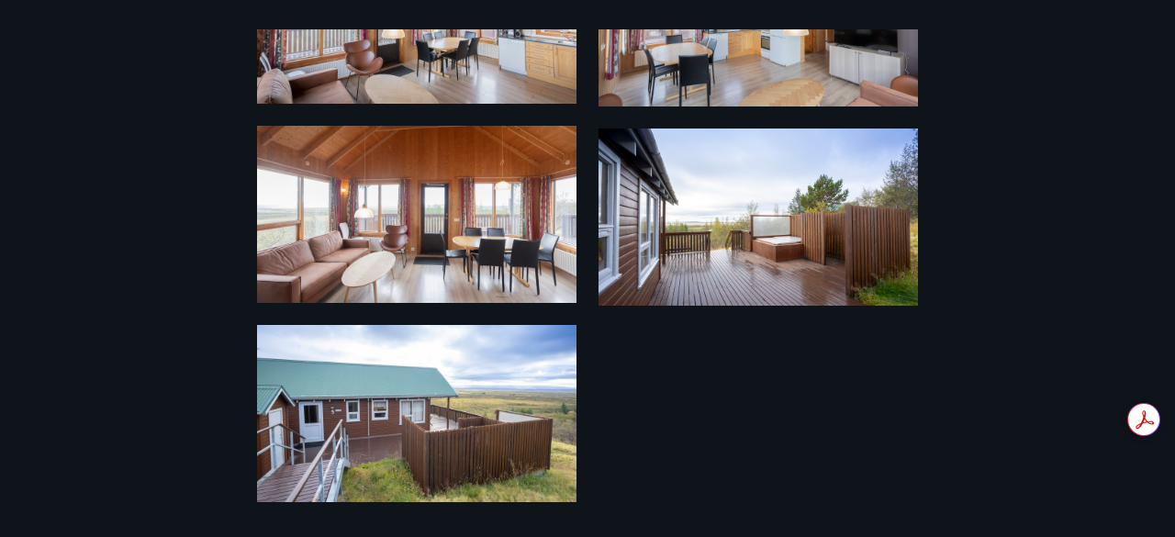
scroll to position [1769, 0]
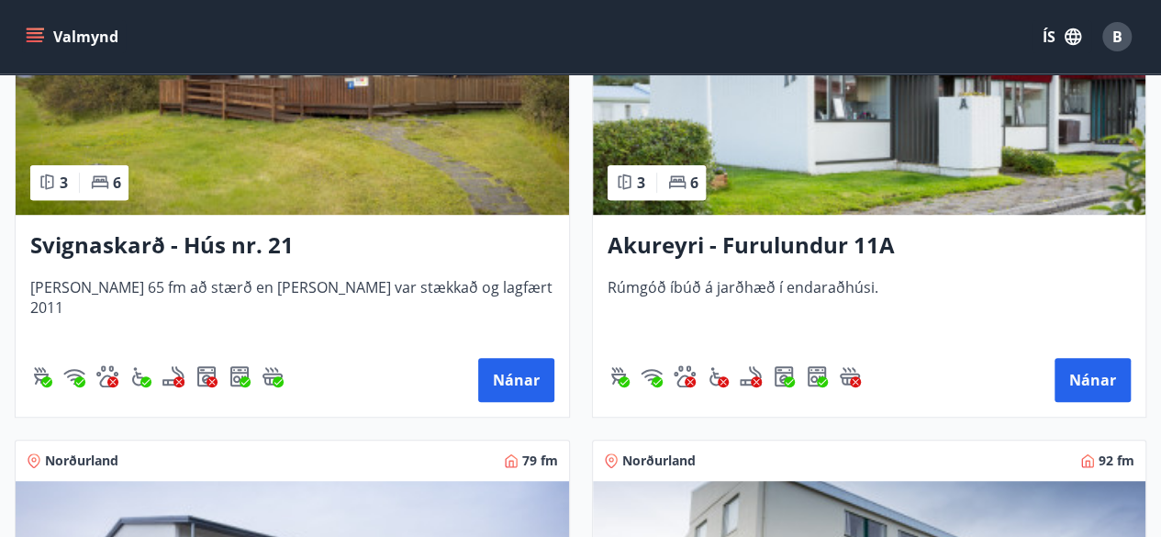
scroll to position [3948, 0]
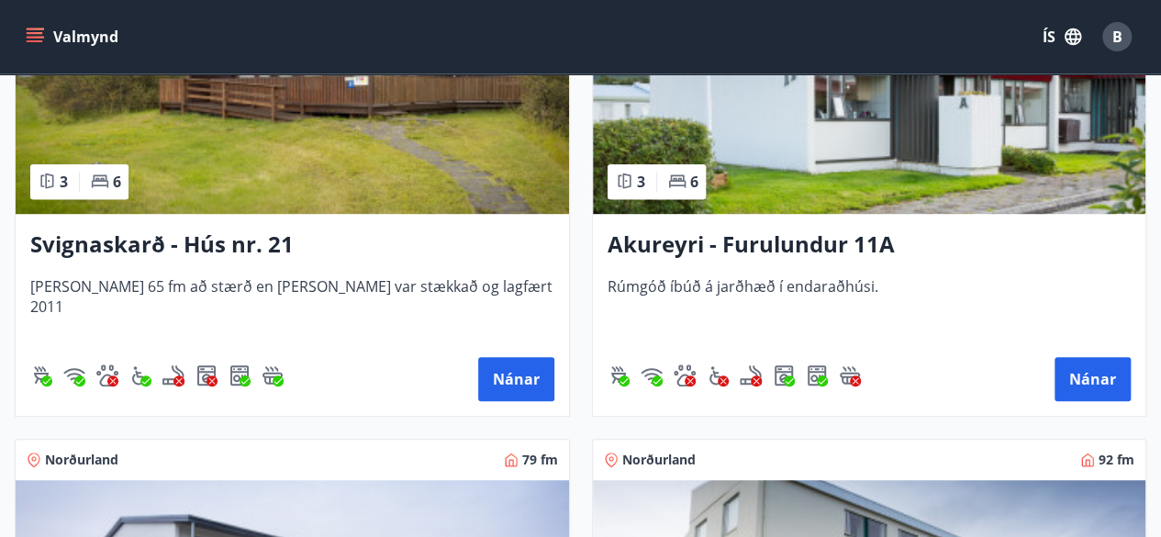
click at [232, 239] on h3 "Svignaskarð - Hús nr. 21" at bounding box center [292, 245] width 524 height 33
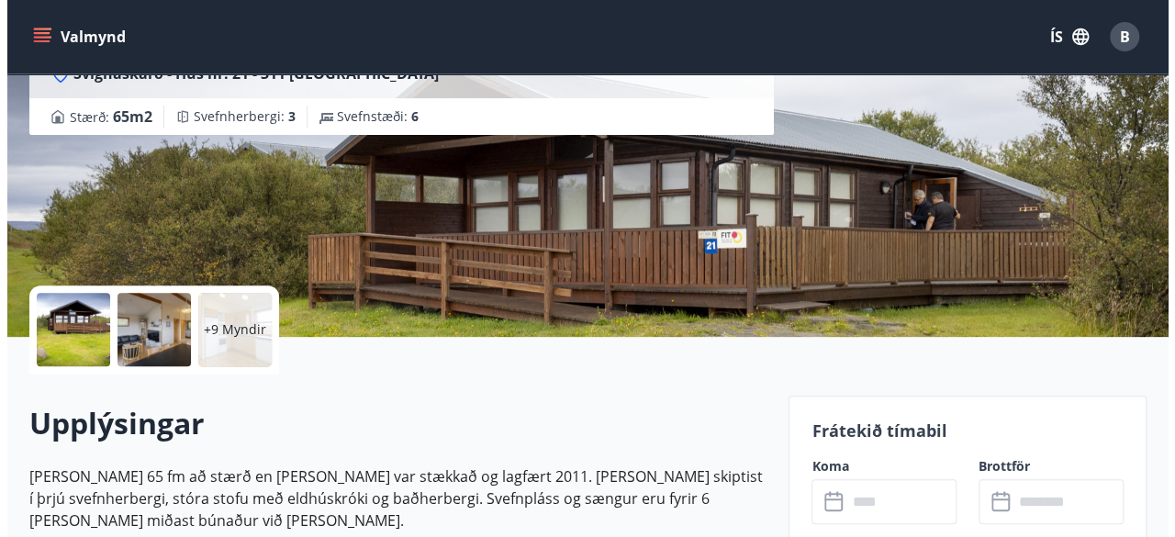
scroll to position [215, 0]
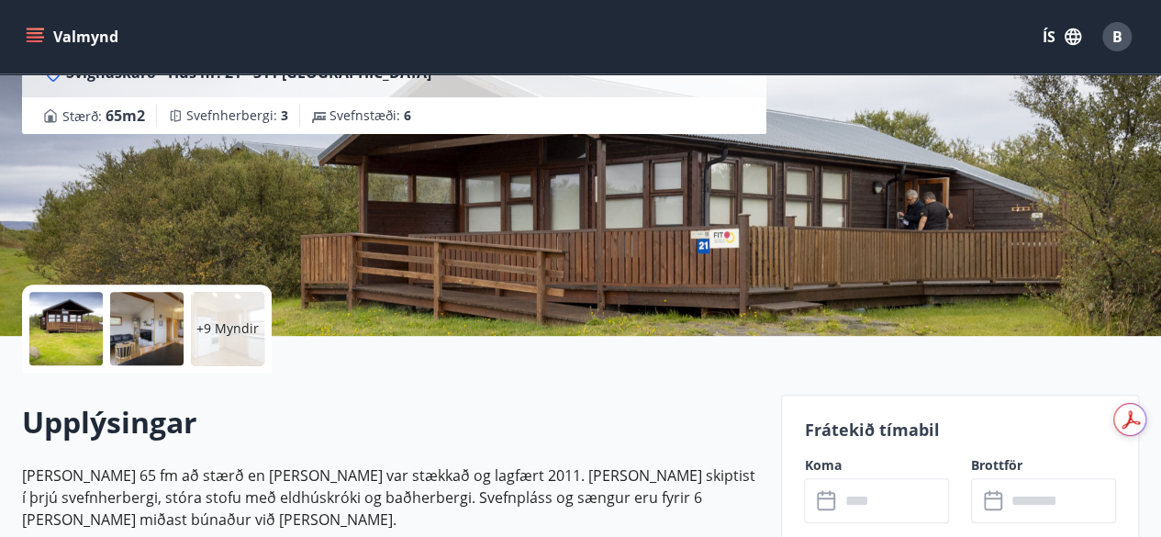
click at [140, 330] on div at bounding box center [146, 328] width 73 height 73
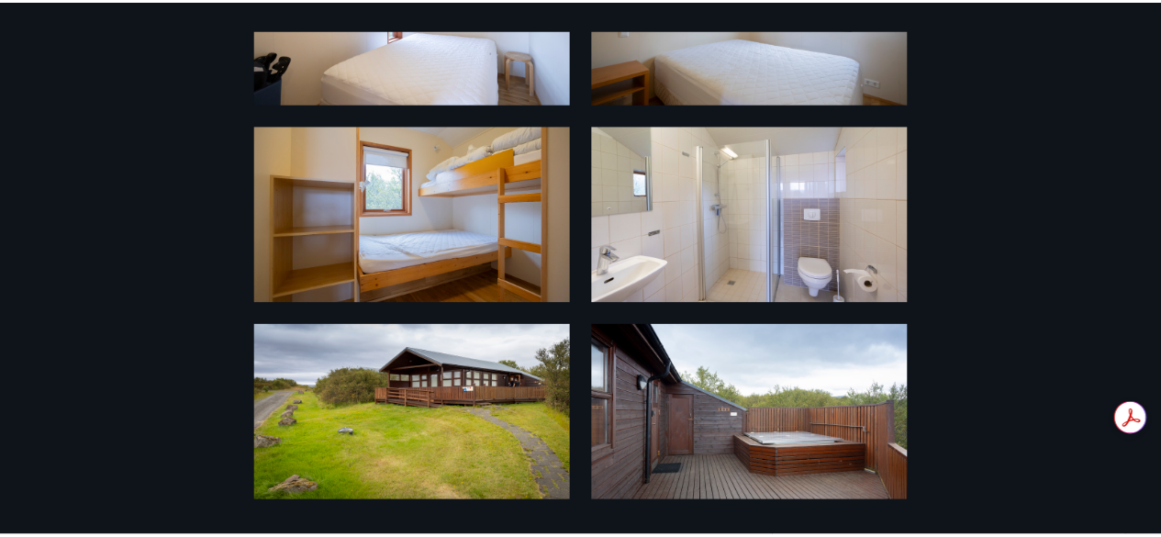
scroll to position [0, 0]
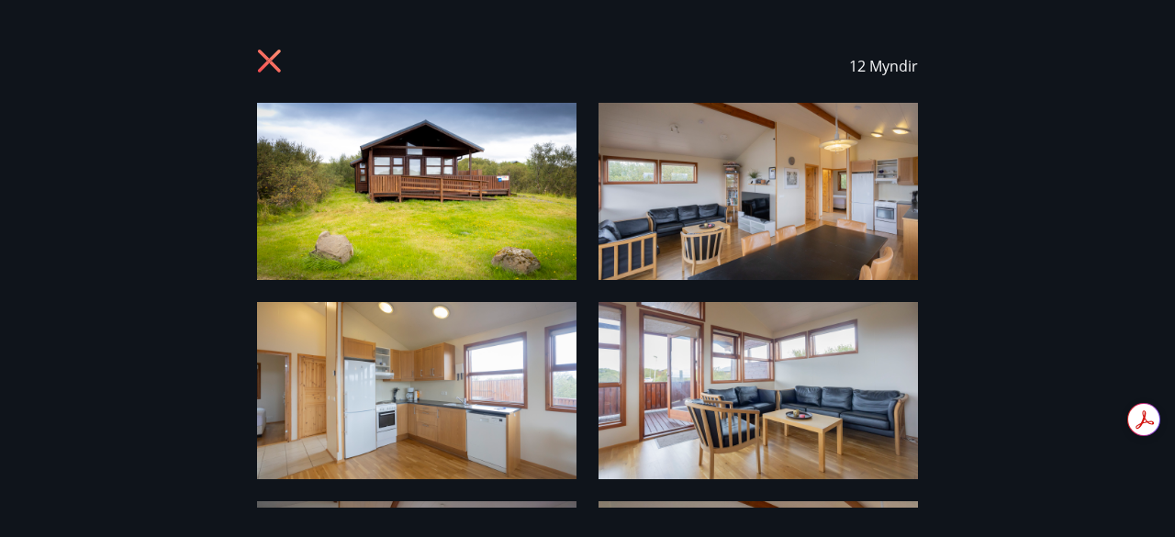
click at [265, 63] on icon at bounding box center [269, 61] width 23 height 23
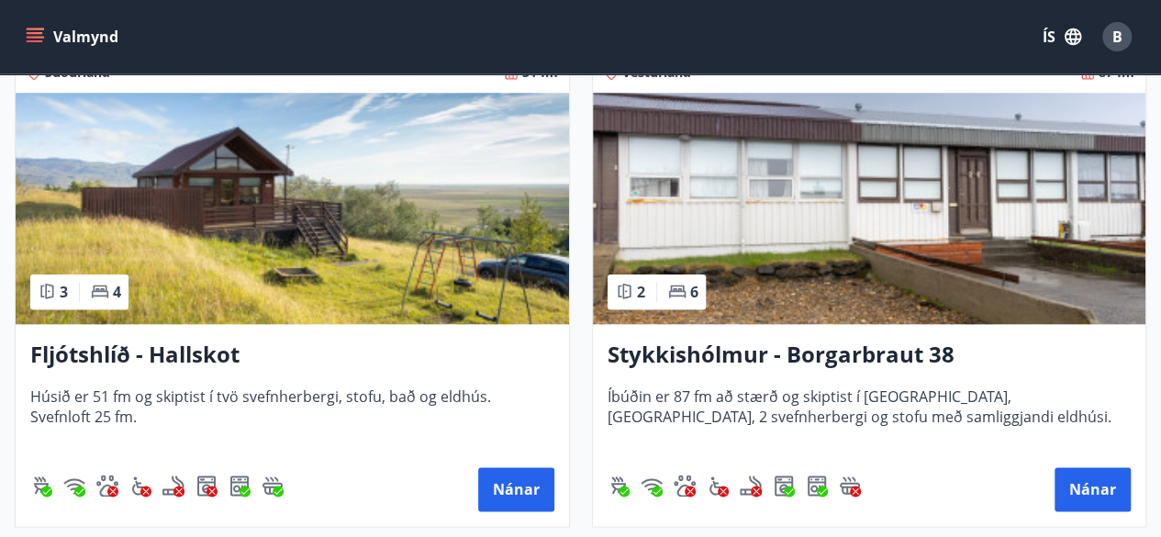
scroll to position [855, 0]
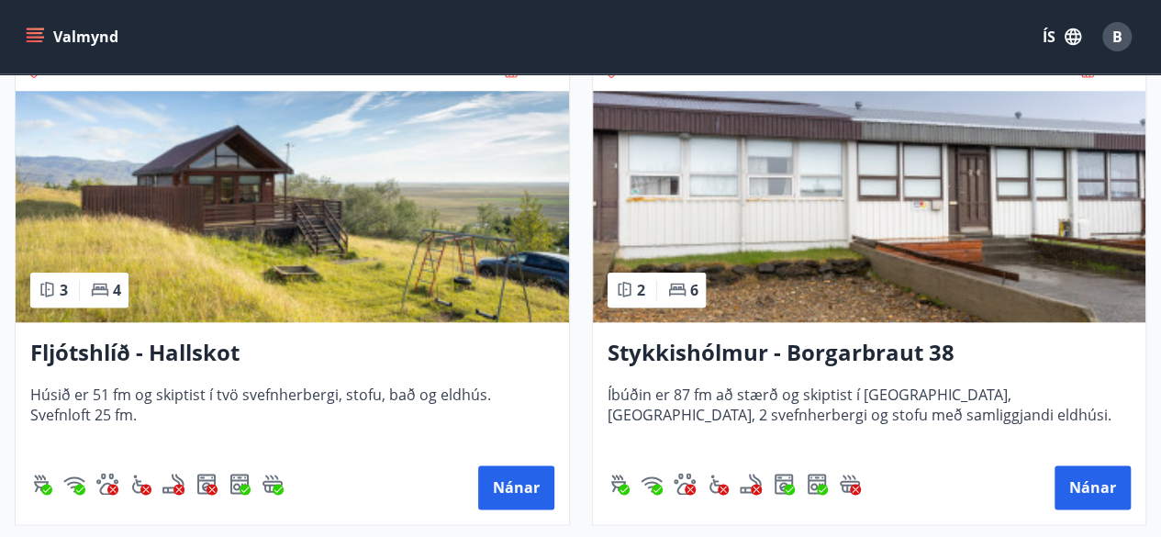
click at [173, 351] on h3 "Fljótshlíð - Hallskot" at bounding box center [292, 353] width 524 height 33
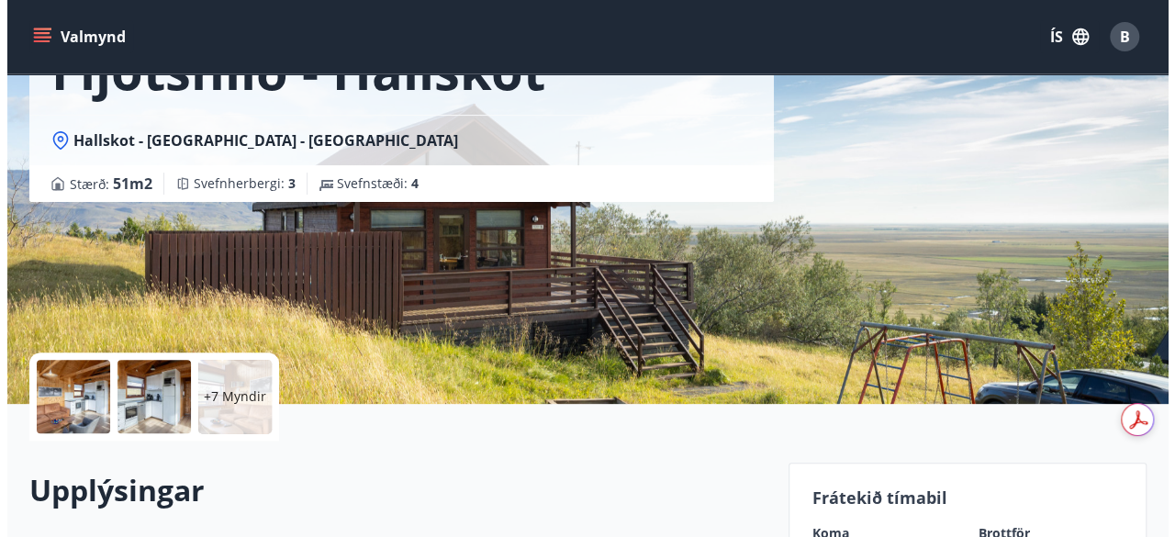
scroll to position [148, 0]
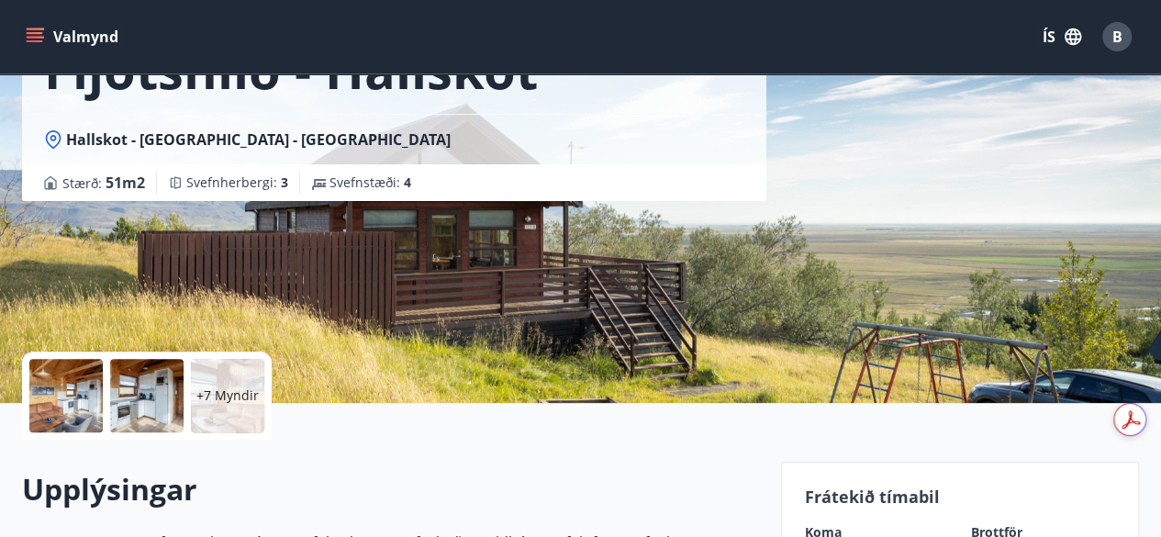
click at [217, 393] on p "+7 Myndir" at bounding box center [227, 395] width 62 height 18
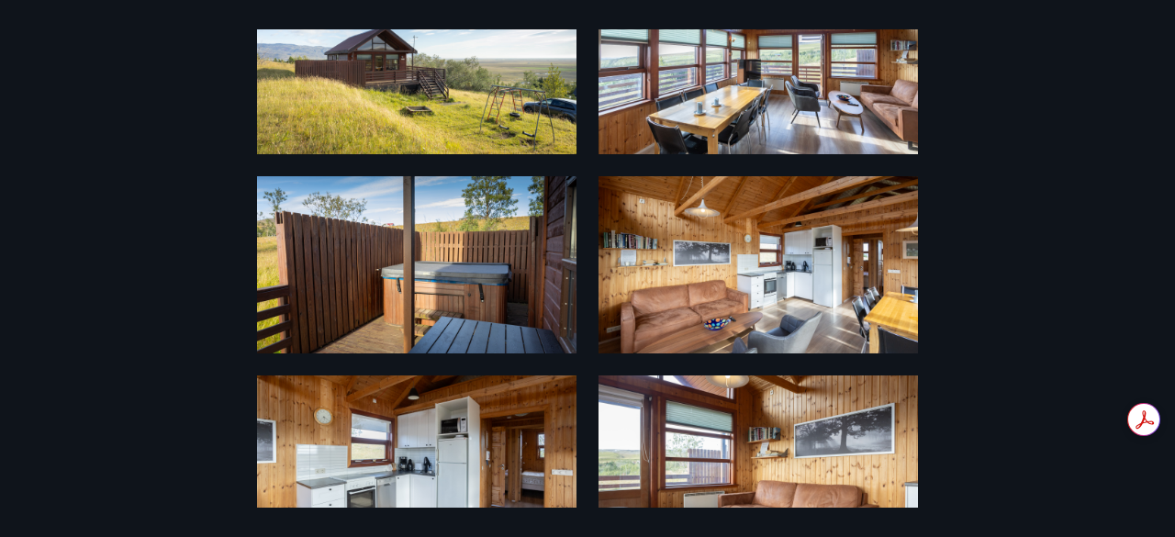
scroll to position [430, 0]
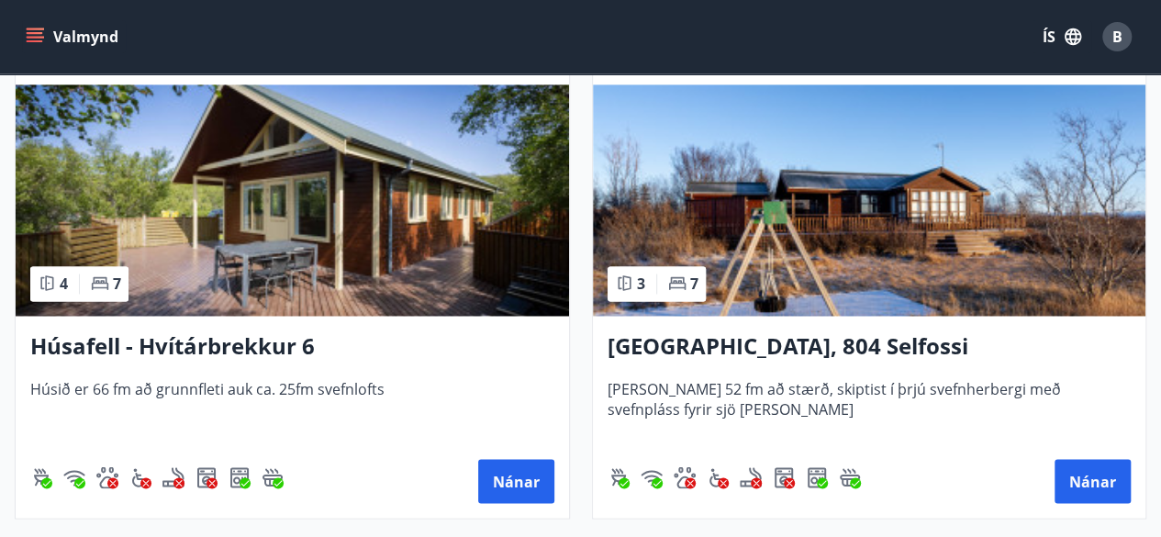
scroll to position [1406, 0]
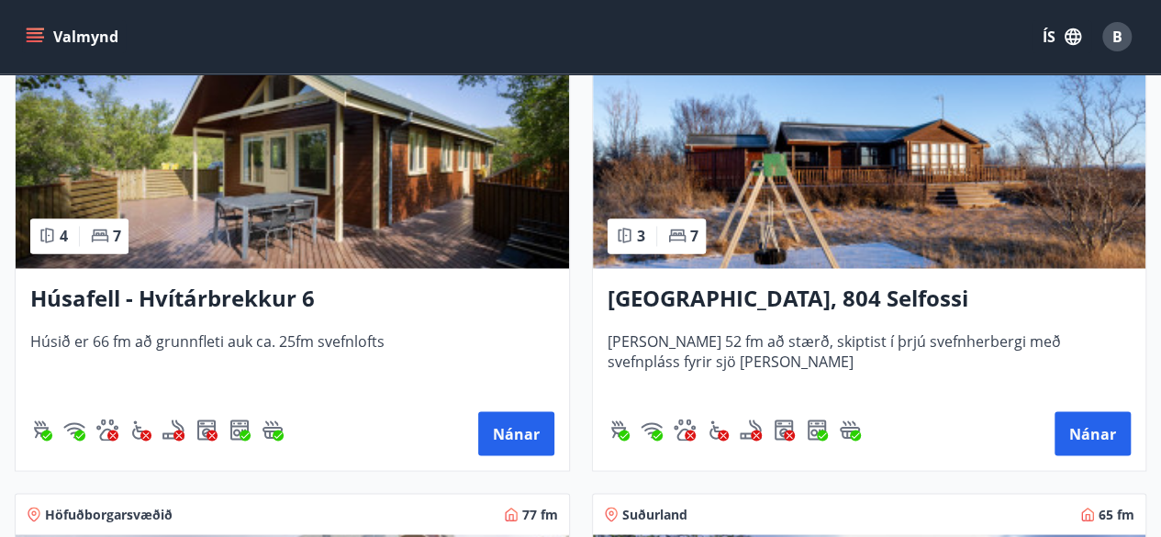
click at [715, 297] on h3 "Stóra Hof, 804 Selfossi" at bounding box center [870, 299] width 524 height 33
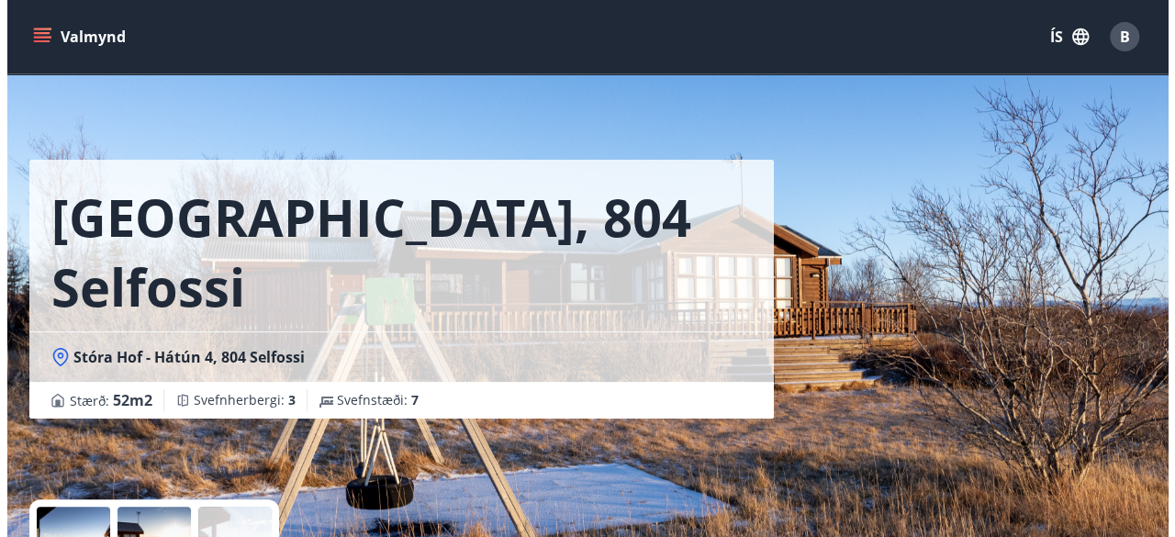
scroll to position [132, 0]
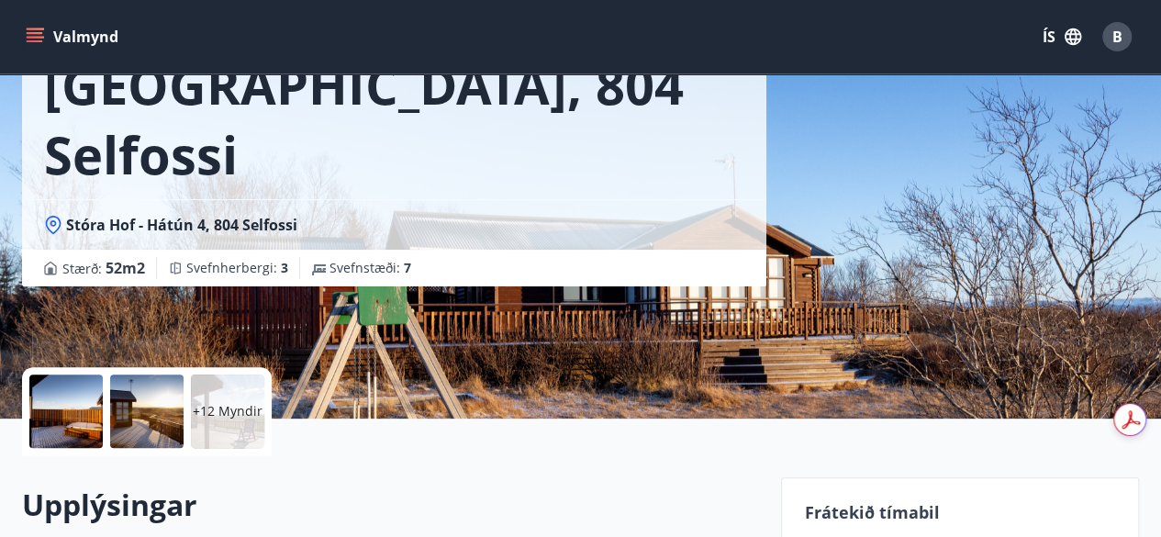
click at [194, 431] on div "+12 Myndir" at bounding box center [227, 411] width 73 height 73
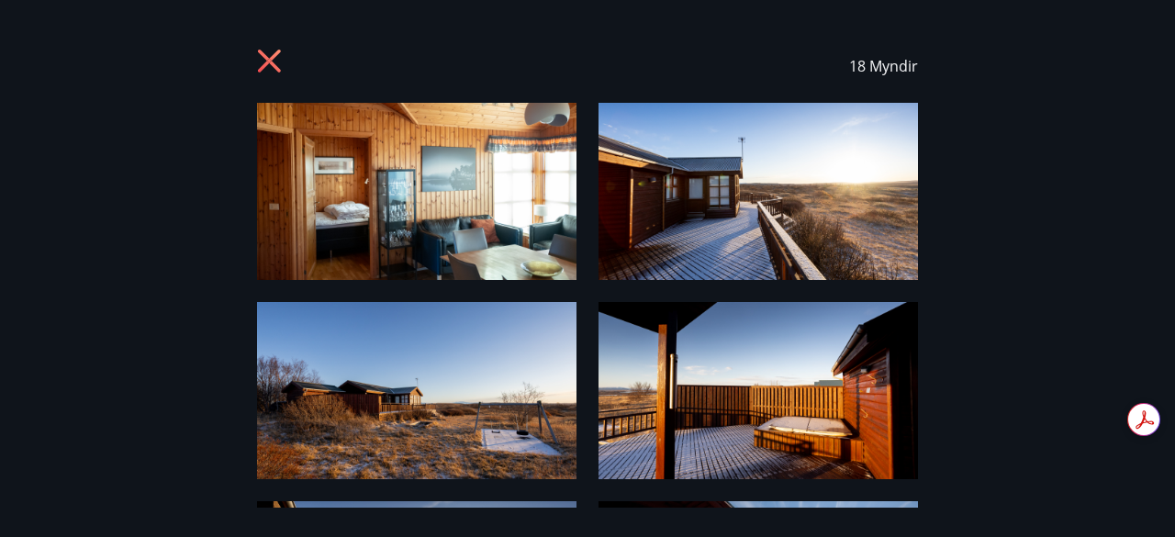
click at [468, 248] on img at bounding box center [416, 191] width 319 height 177
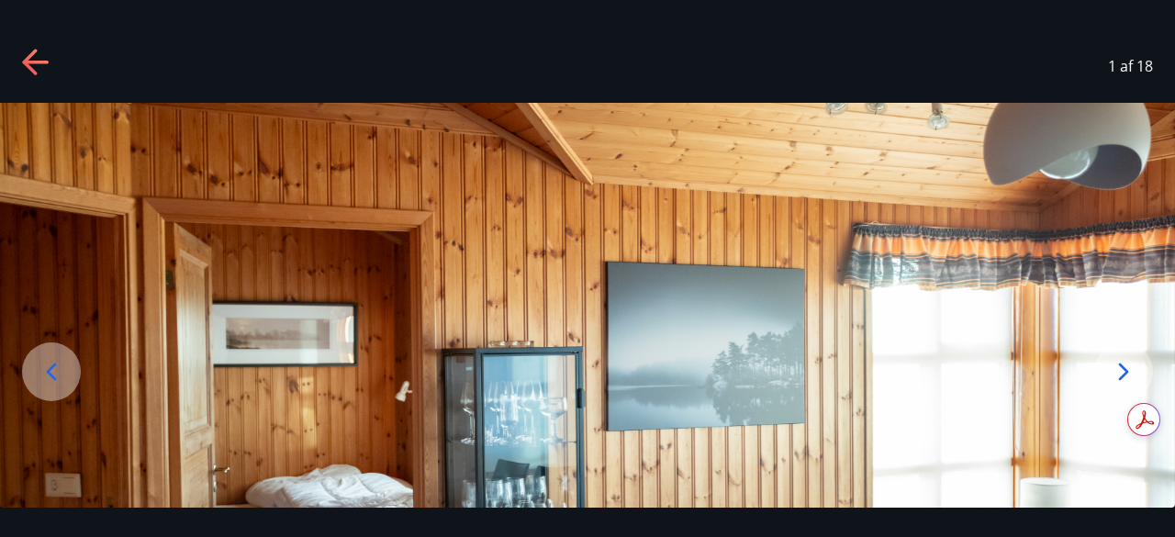
scroll to position [248, 0]
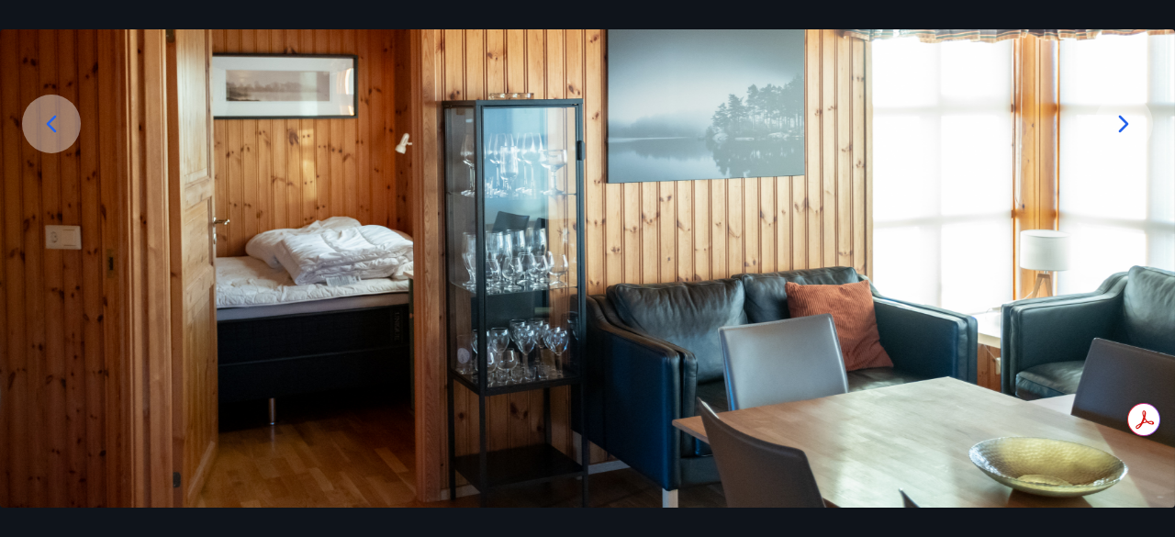
click at [1114, 124] on icon at bounding box center [1123, 123] width 29 height 29
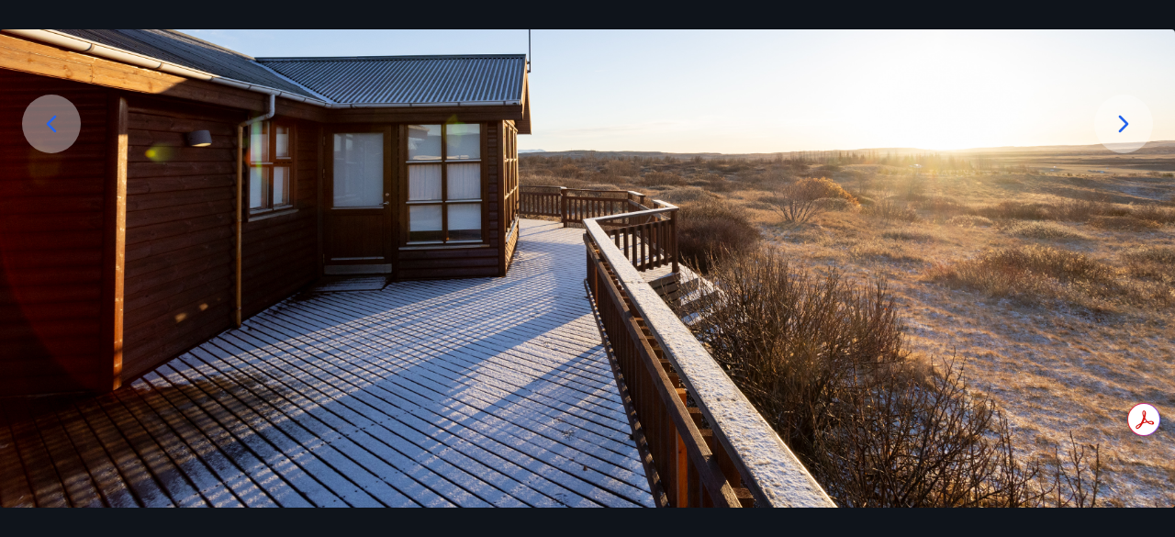
click at [1114, 124] on icon at bounding box center [1123, 123] width 29 height 29
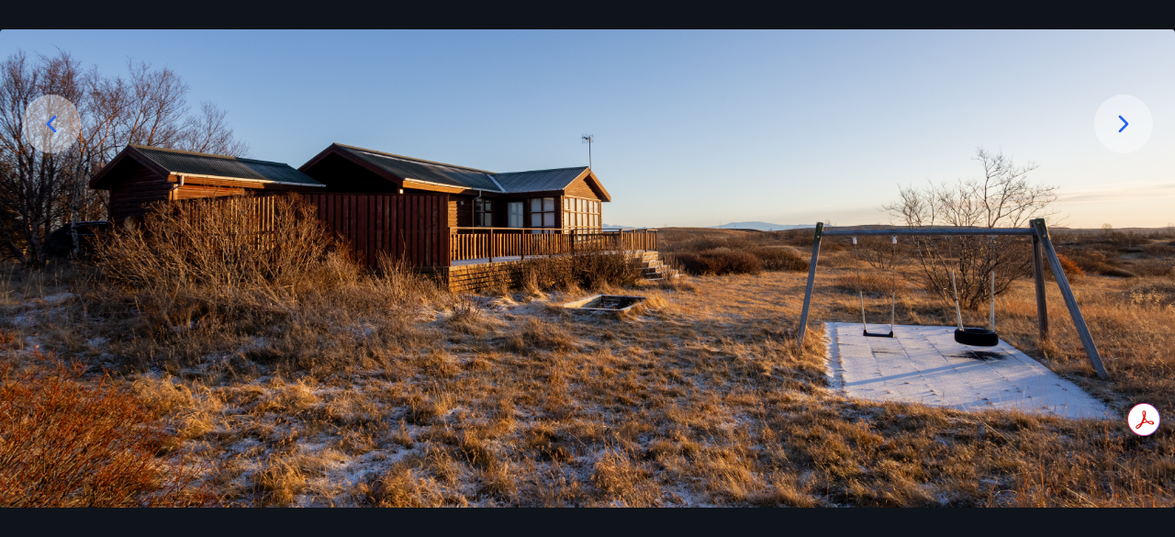
click at [1114, 124] on icon at bounding box center [1123, 123] width 29 height 29
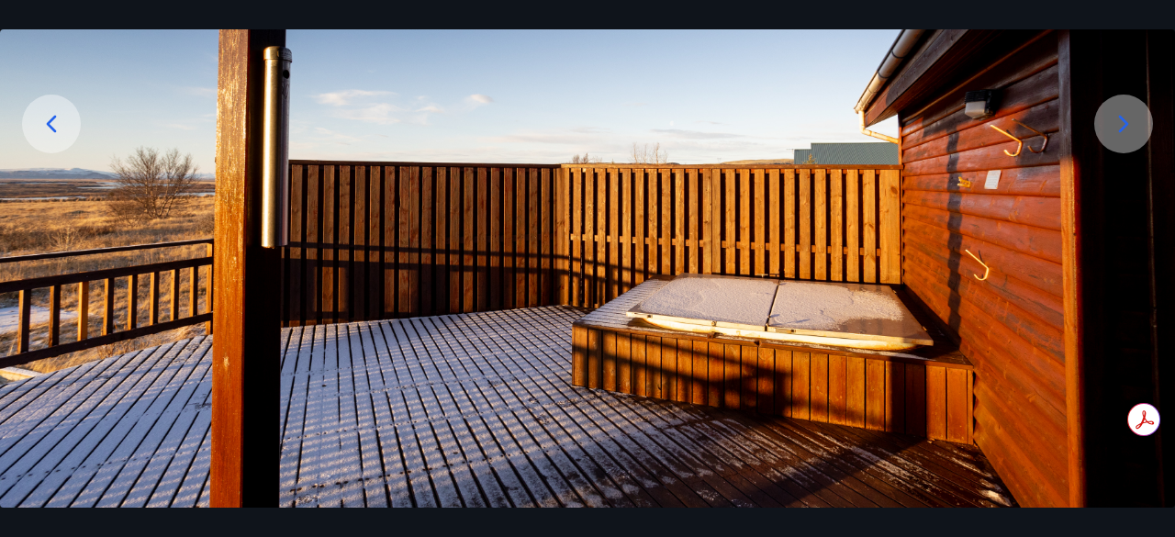
click at [1114, 124] on icon at bounding box center [1123, 123] width 29 height 29
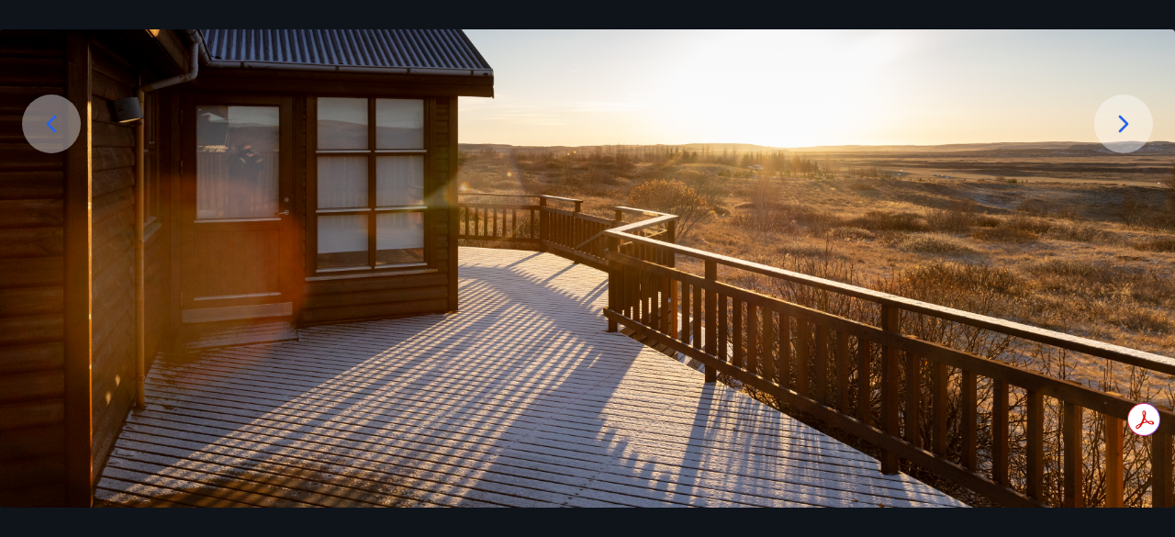
click at [1114, 124] on icon at bounding box center [1123, 123] width 29 height 29
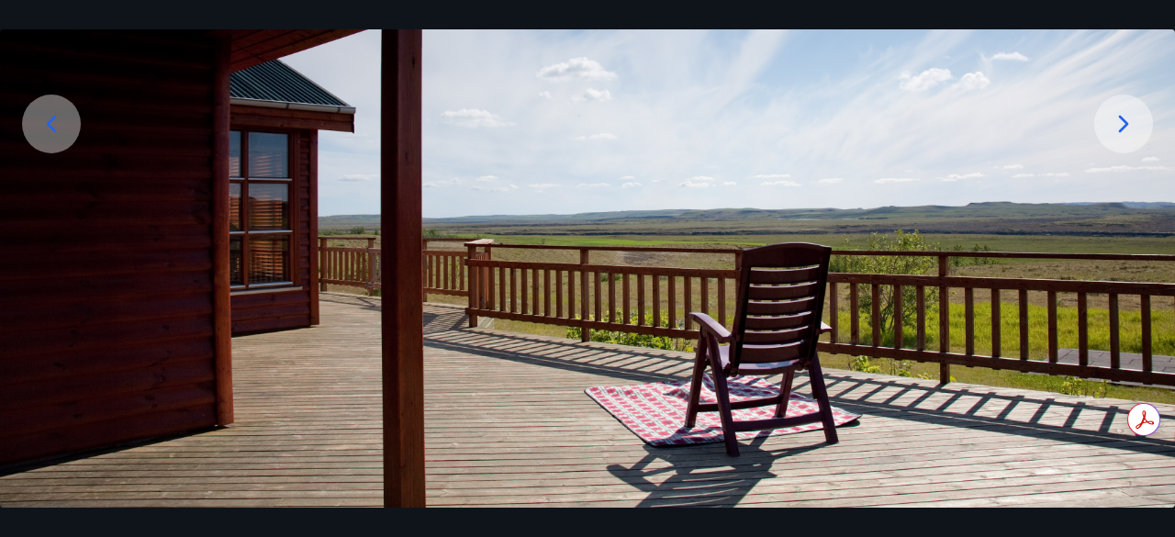
click at [1114, 124] on icon at bounding box center [1123, 123] width 29 height 29
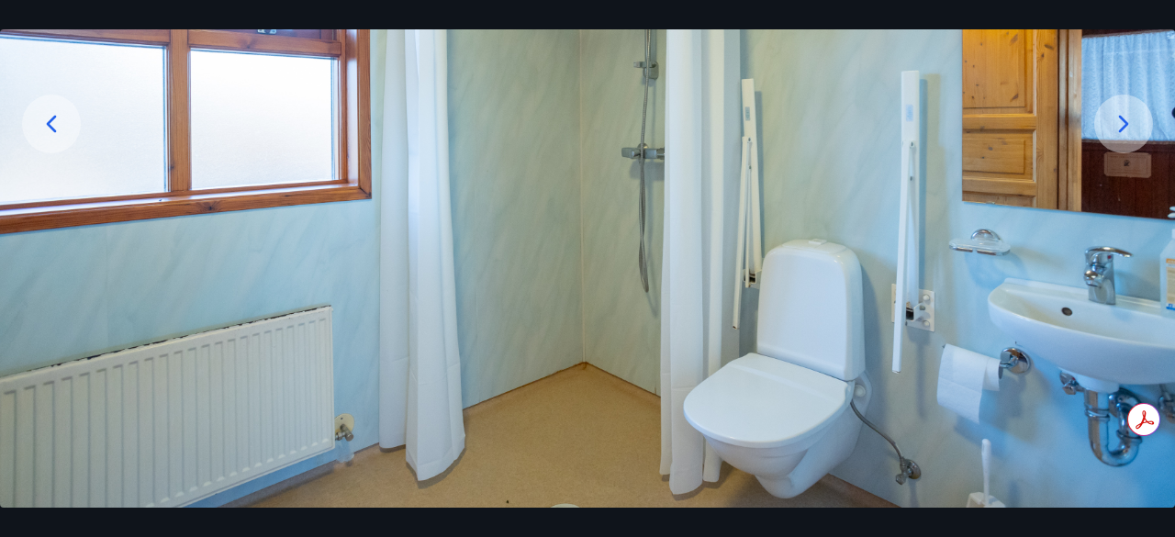
click at [1114, 124] on icon at bounding box center [1123, 123] width 29 height 29
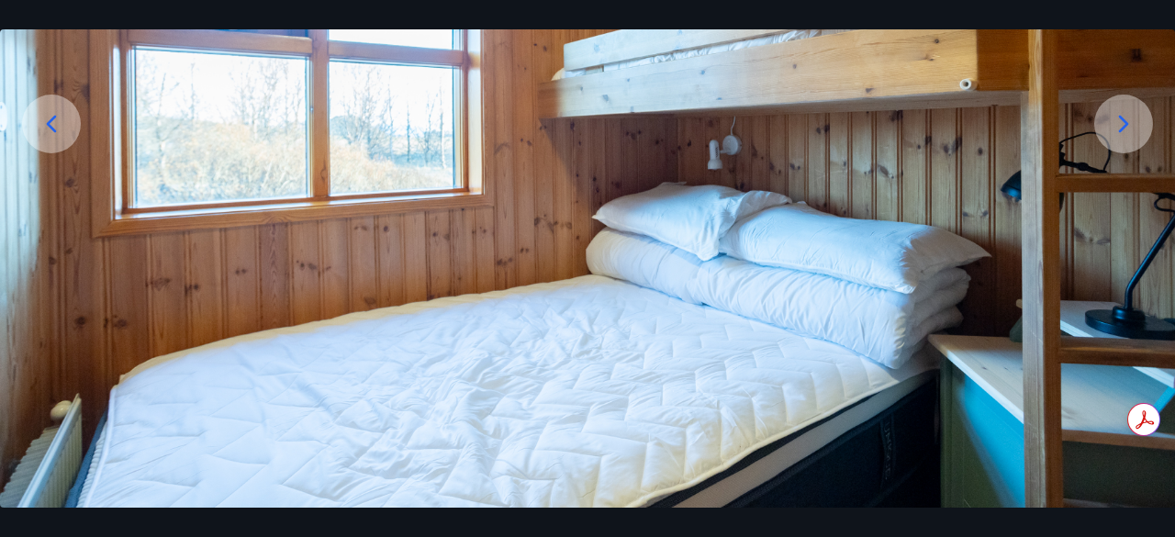
click at [1114, 124] on icon at bounding box center [1123, 123] width 29 height 29
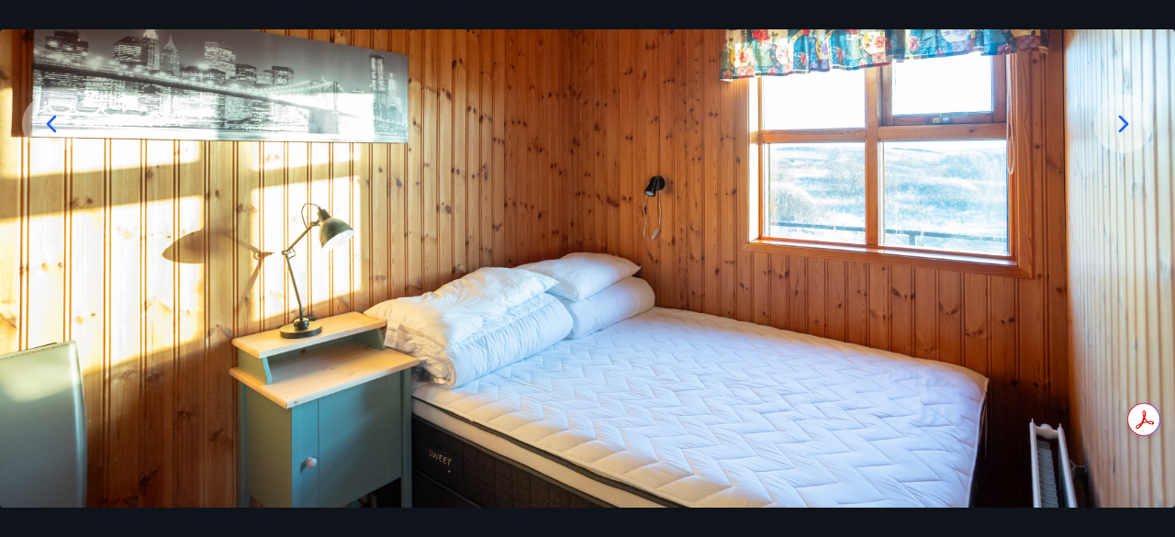
click at [1114, 124] on icon at bounding box center [1123, 123] width 29 height 29
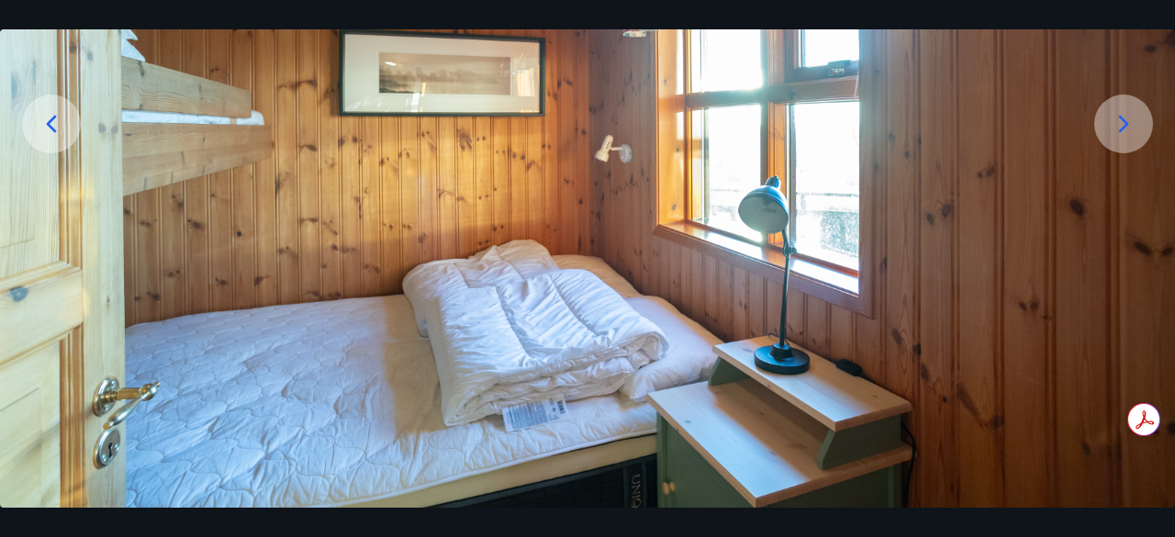
click at [1114, 124] on icon at bounding box center [1123, 123] width 29 height 29
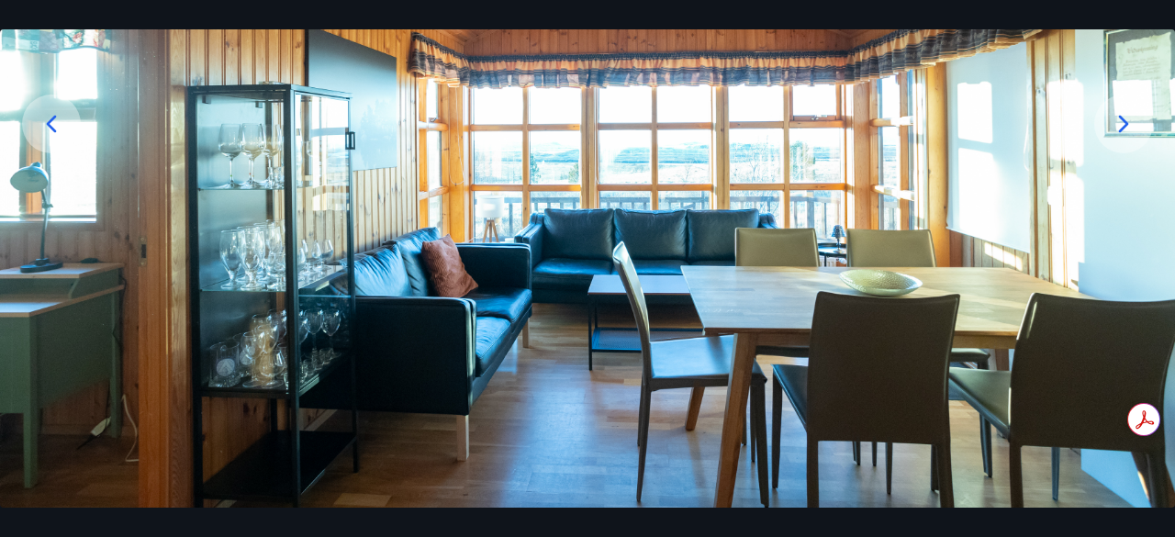
click at [1114, 124] on icon at bounding box center [1123, 123] width 29 height 29
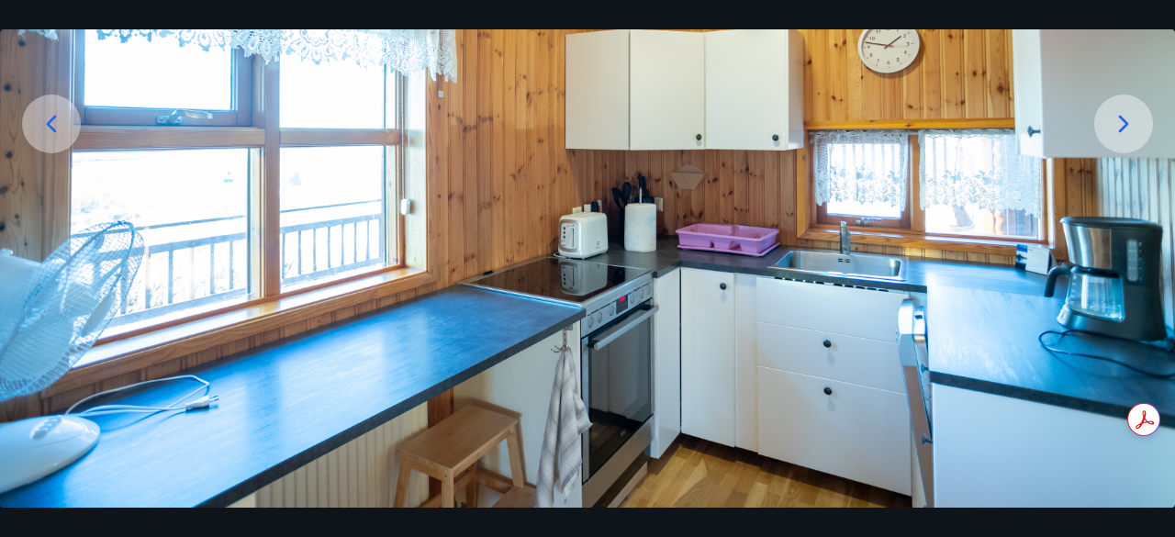
click at [1114, 124] on icon at bounding box center [1123, 123] width 29 height 29
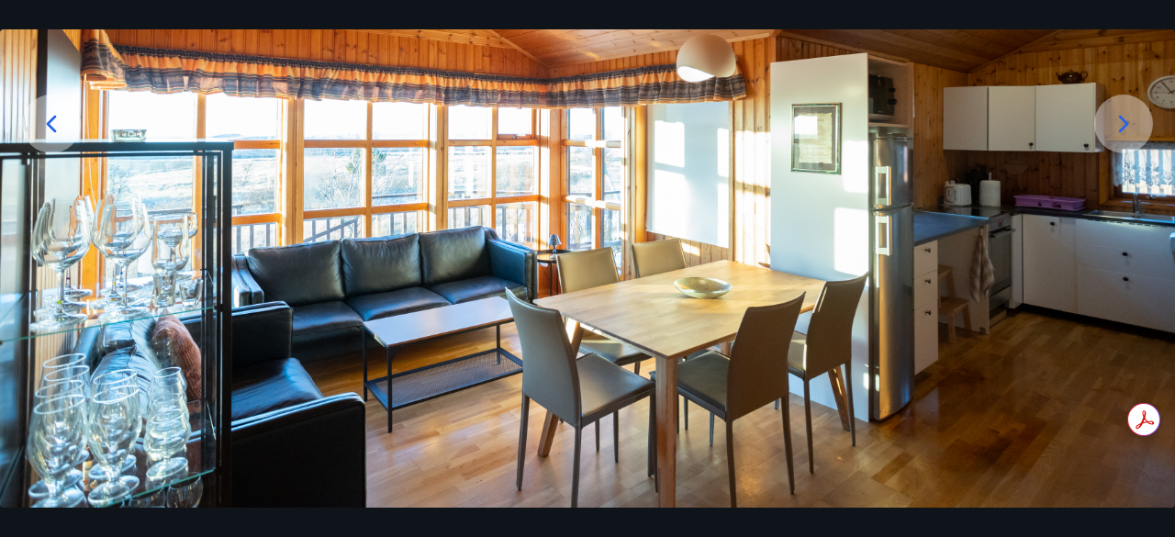
click at [1114, 124] on icon at bounding box center [1123, 123] width 29 height 29
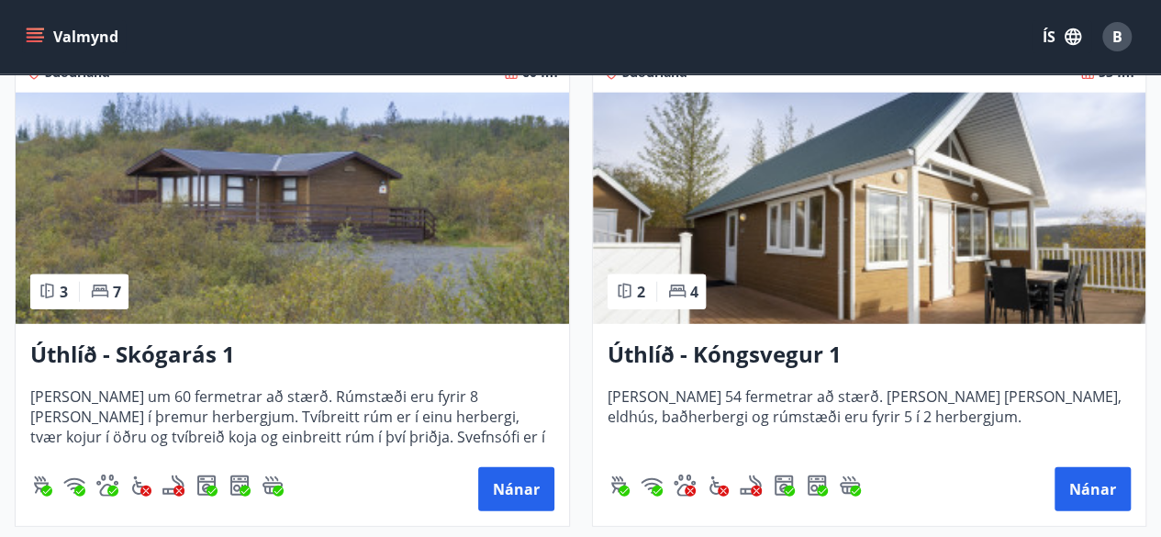
scroll to position [2352, 0]
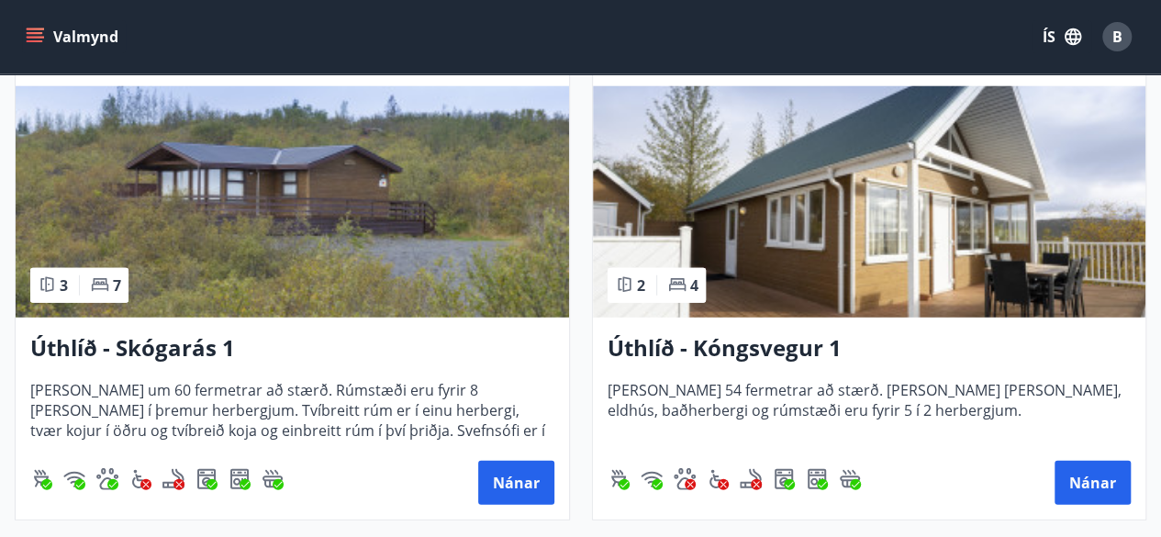
click at [196, 341] on h3 "Úthlíð - Skógarás 1" at bounding box center [292, 348] width 524 height 33
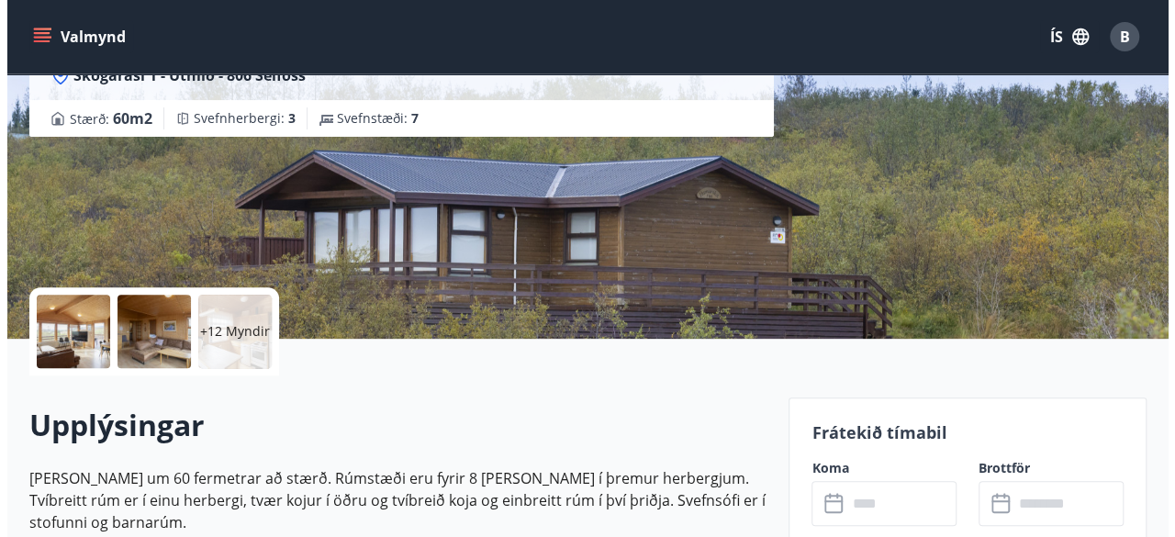
scroll to position [214, 0]
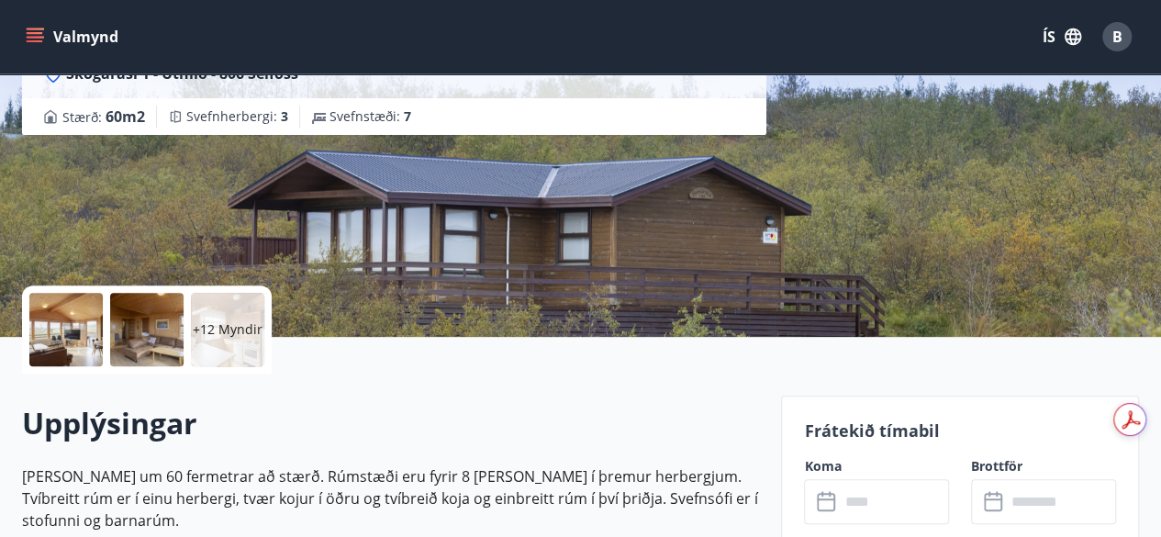
click at [229, 335] on p "+12 Myndir" at bounding box center [228, 329] width 70 height 18
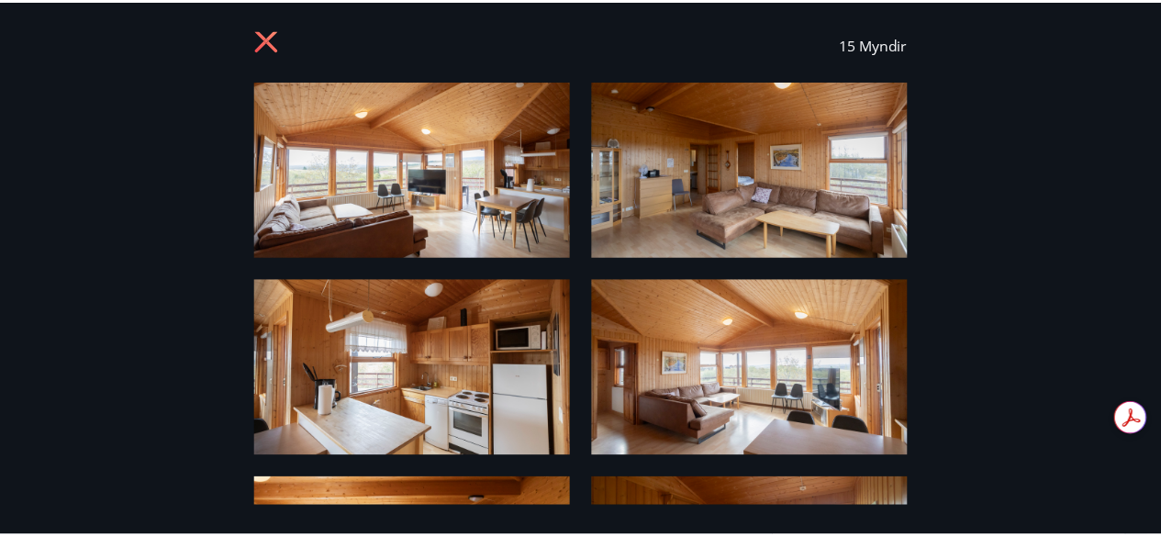
scroll to position [0, 0]
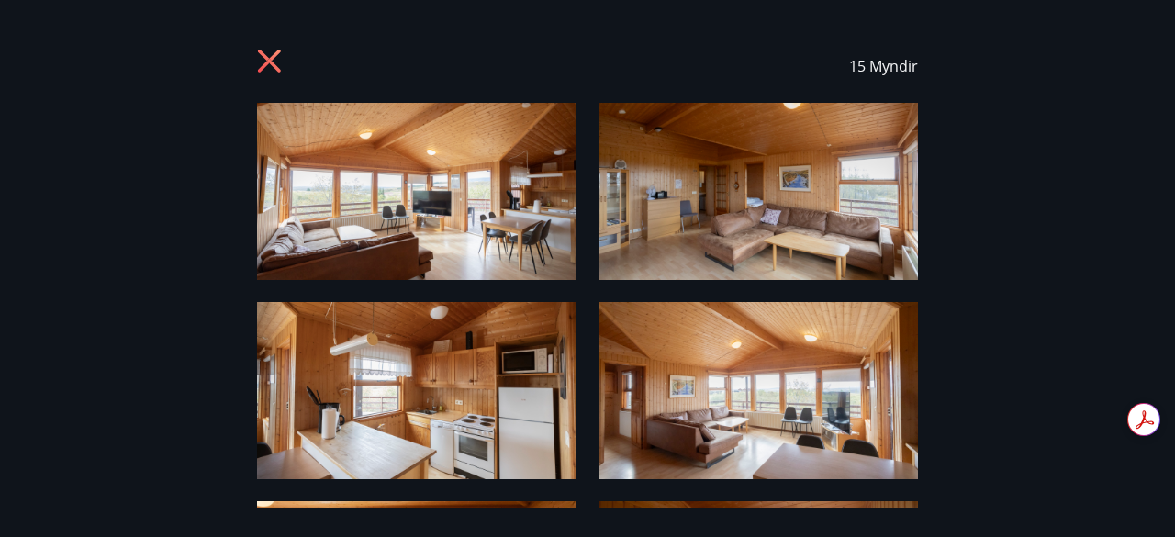
click at [257, 65] on icon at bounding box center [271, 63] width 29 height 29
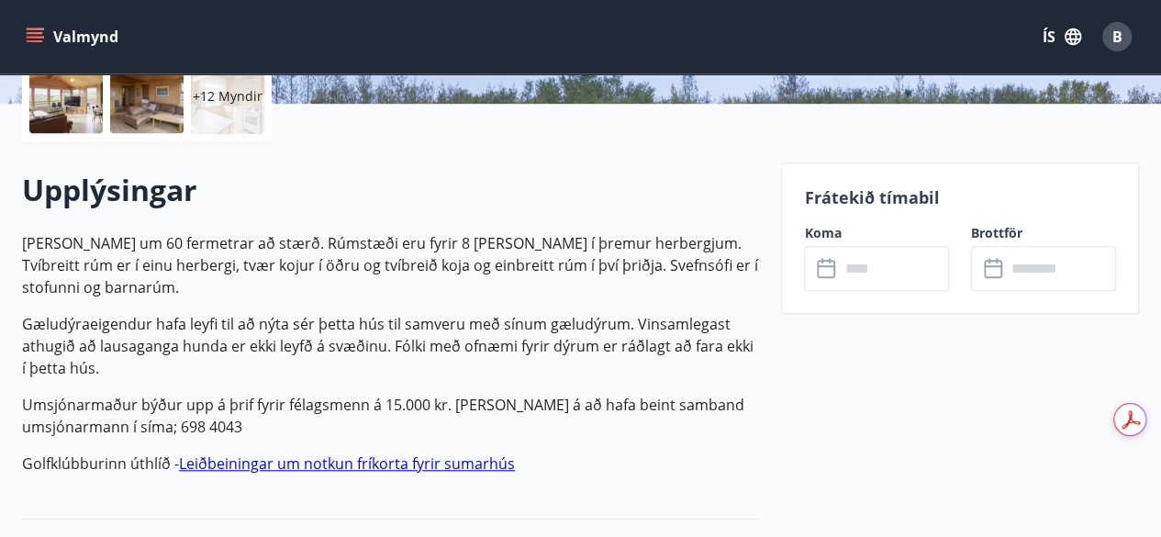
scroll to position [450, 0]
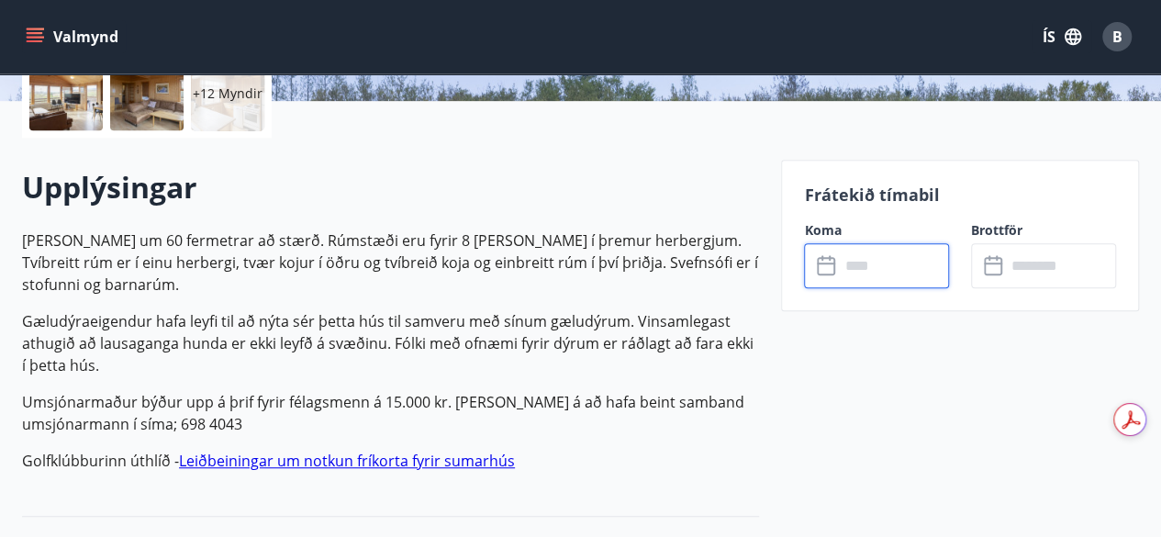
click at [849, 268] on input "text" at bounding box center [894, 265] width 110 height 45
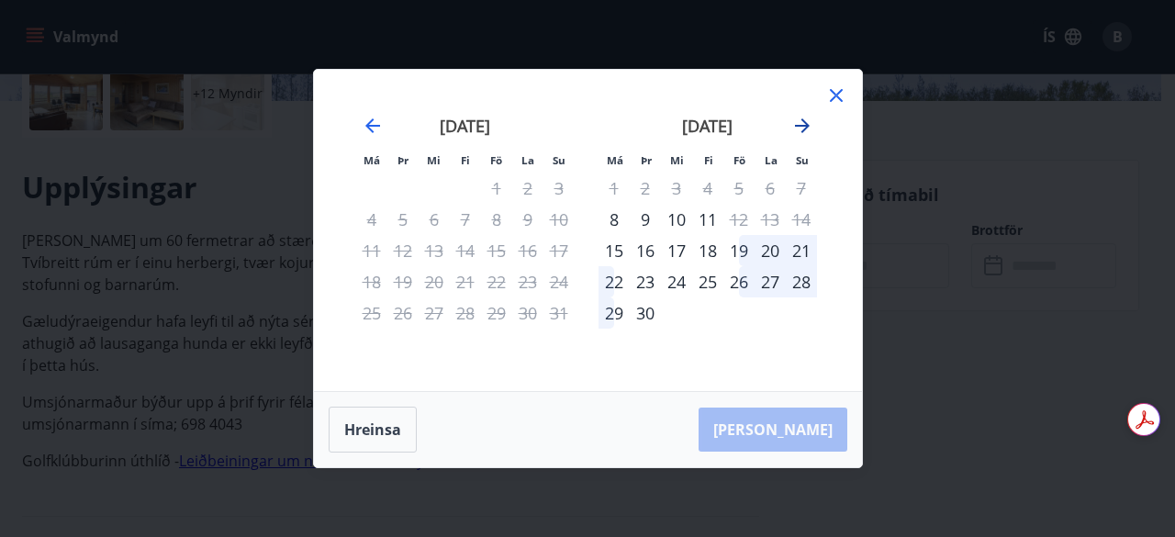
click at [800, 124] on icon "Move forward to switch to the next month." at bounding box center [802, 126] width 22 height 22
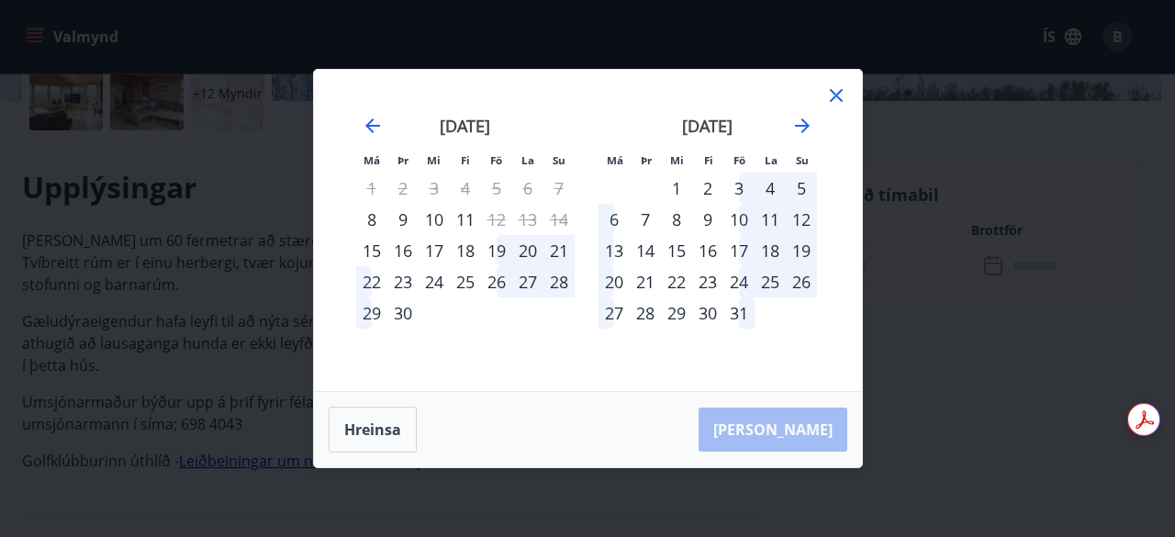
click at [733, 320] on div "31" at bounding box center [738, 312] width 31 height 31
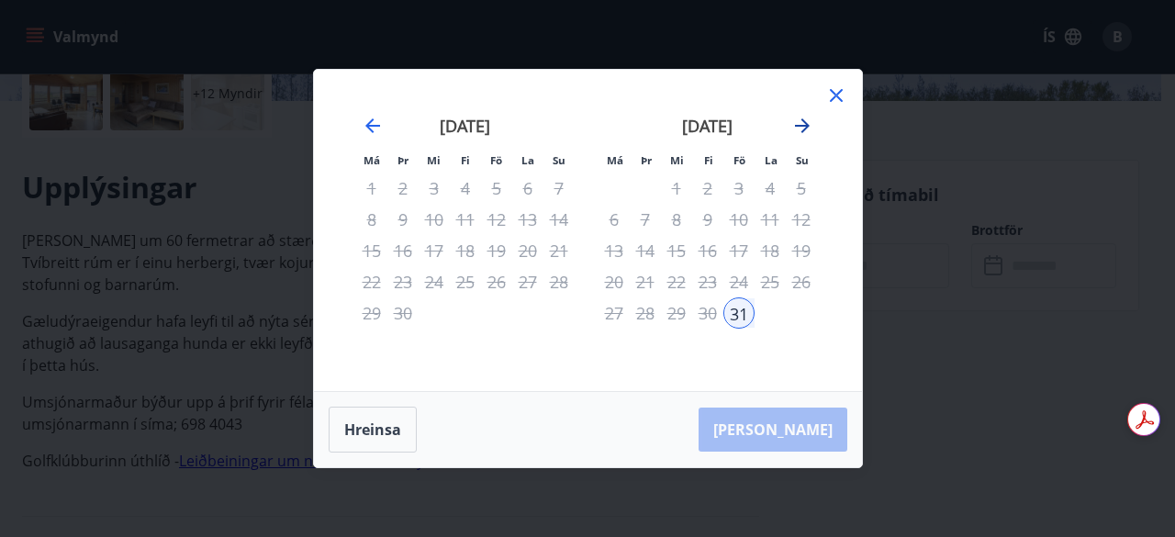
click at [797, 131] on icon "Move forward to switch to the next month." at bounding box center [802, 126] width 22 height 22
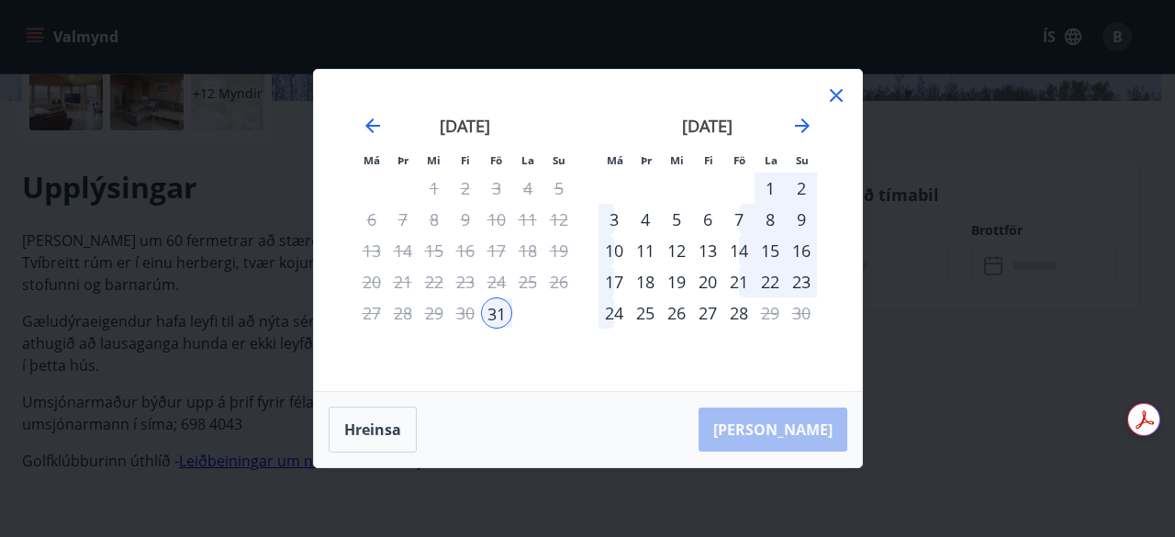
click at [797, 186] on div "2" at bounding box center [801, 188] width 31 height 31
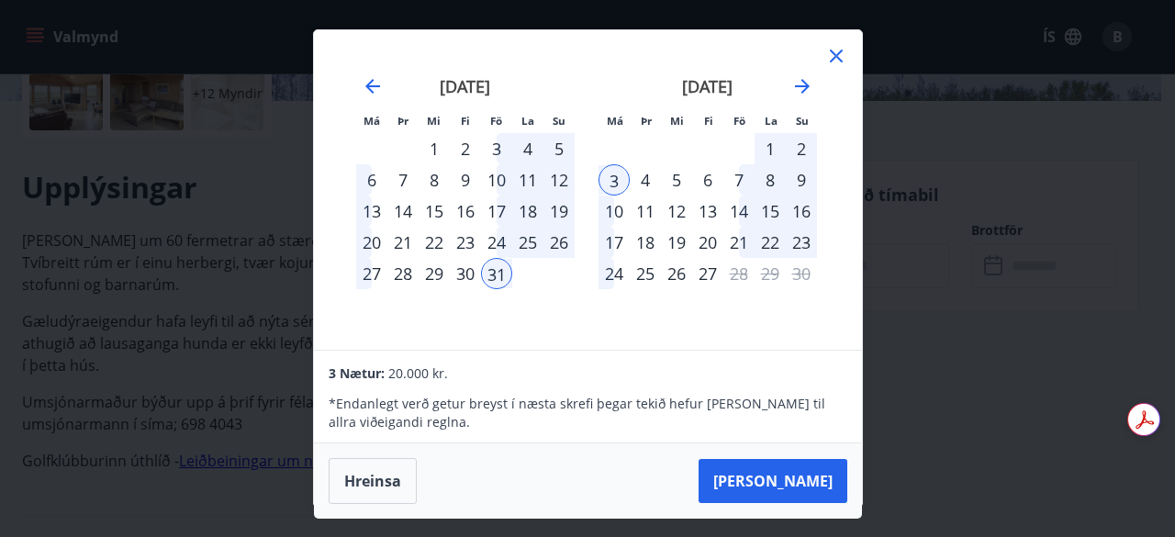
click at [795, 148] on div "2" at bounding box center [801, 148] width 31 height 31
click at [611, 183] on div "3" at bounding box center [614, 179] width 31 height 31
click at [490, 270] on div "31" at bounding box center [496, 273] width 31 height 31
click at [465, 276] on div "30" at bounding box center [465, 273] width 31 height 31
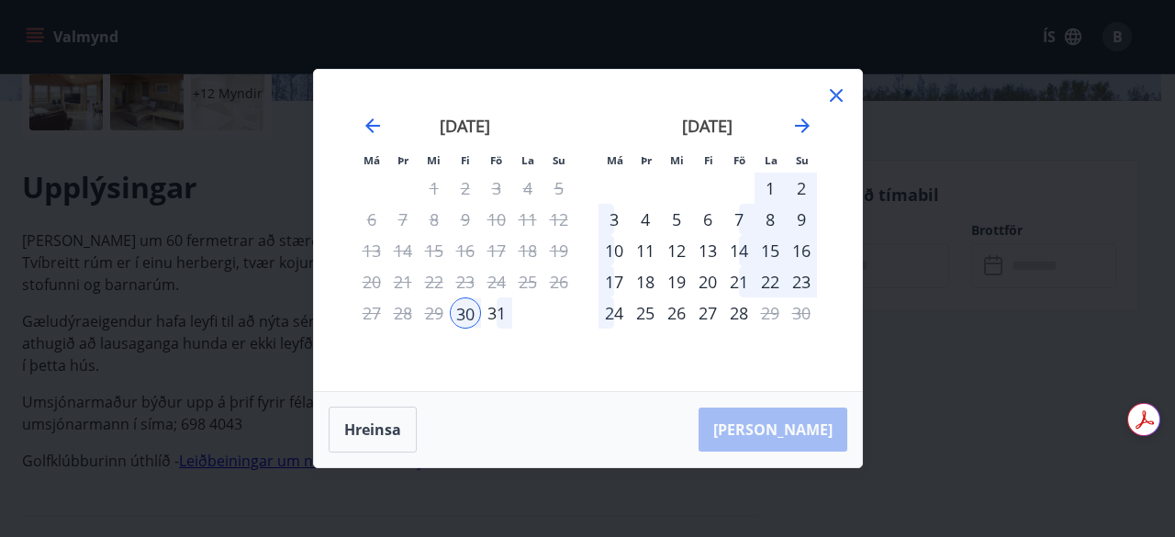
click at [504, 314] on div "31" at bounding box center [496, 312] width 31 height 31
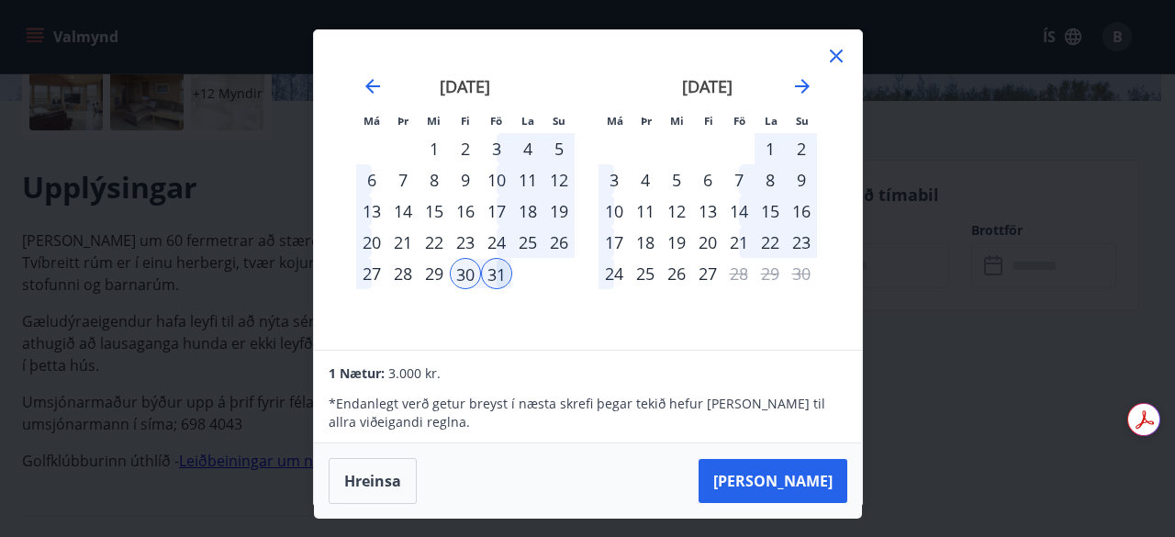
click at [470, 271] on div "30" at bounding box center [465, 273] width 31 height 31
click at [498, 274] on div "31" at bounding box center [496, 273] width 31 height 31
click at [834, 51] on icon at bounding box center [836, 56] width 22 height 22
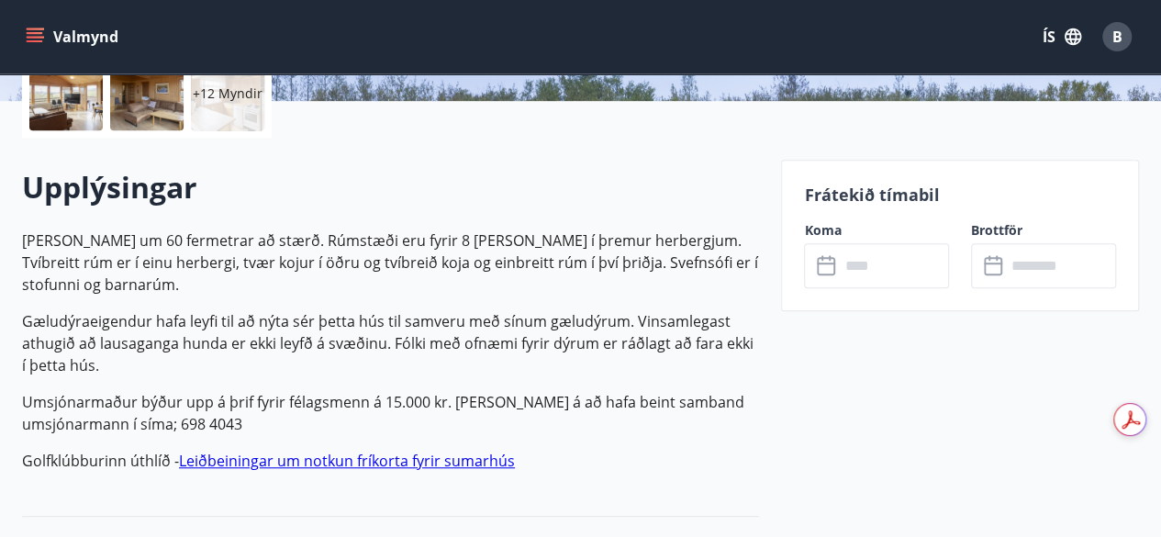
click at [836, 263] on icon at bounding box center [828, 266] width 22 height 22
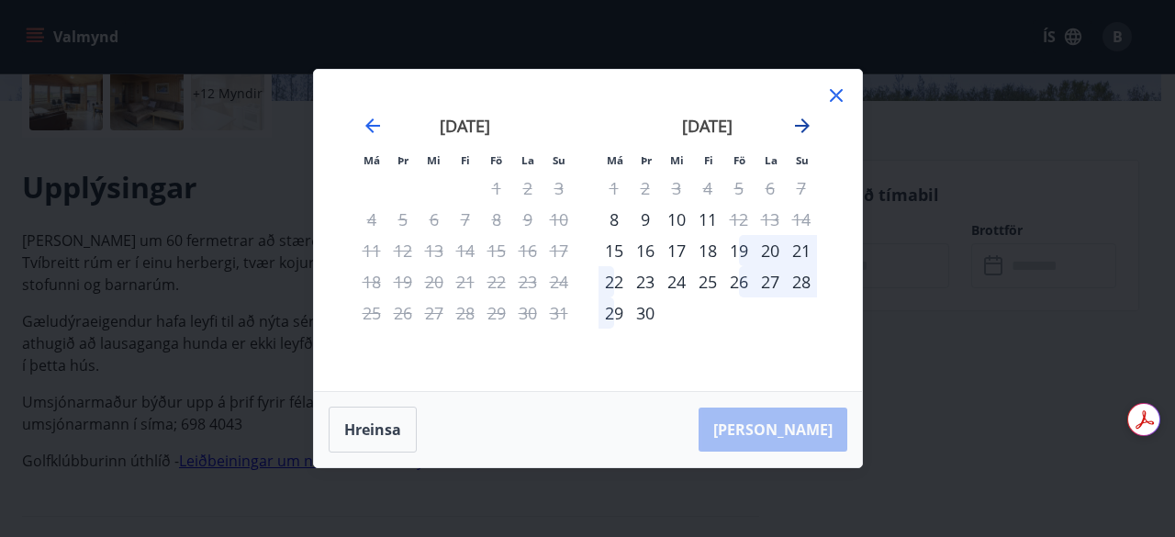
click at [793, 130] on icon "Move forward to switch to the next month." at bounding box center [802, 126] width 22 height 22
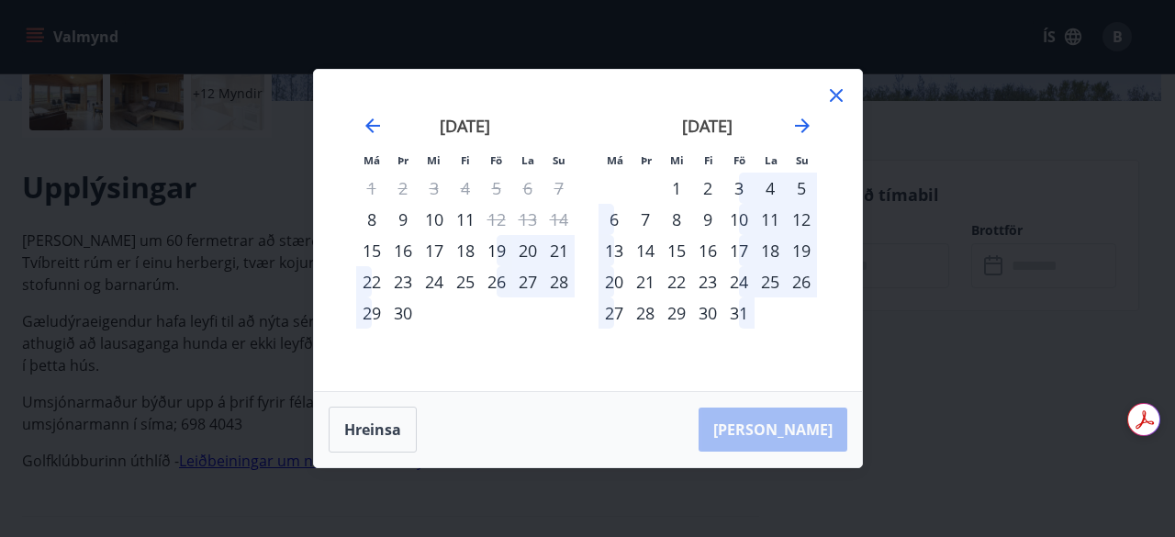
click at [734, 312] on div "31" at bounding box center [738, 312] width 31 height 31
click at [740, 317] on div "31" at bounding box center [738, 312] width 31 height 31
click at [805, 124] on icon "Move forward to switch to the next month." at bounding box center [802, 125] width 15 height 15
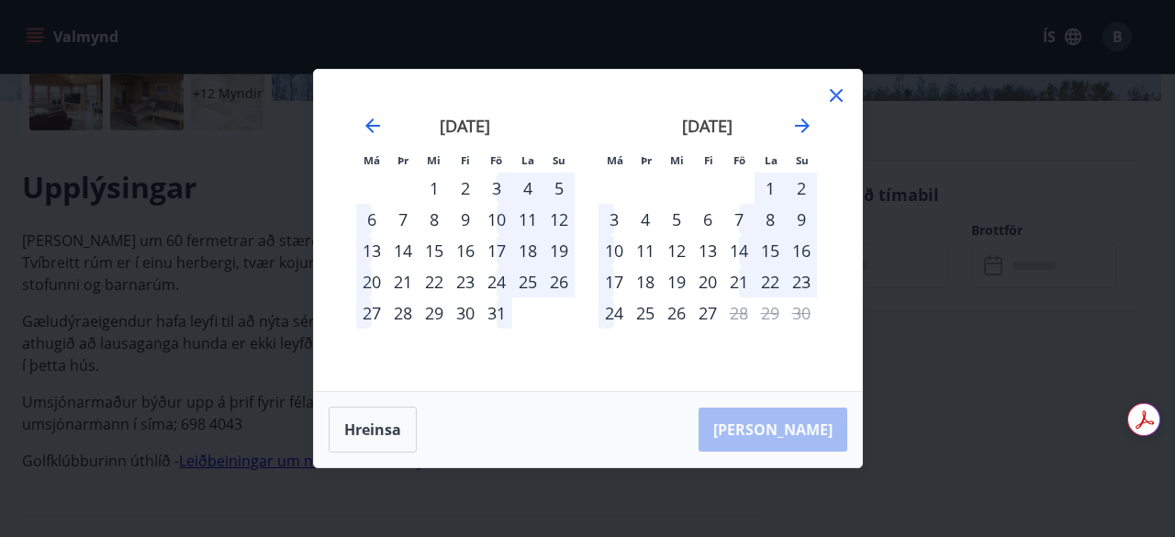
click at [501, 311] on div "31" at bounding box center [496, 312] width 31 height 31
click at [795, 186] on div "2" at bounding box center [801, 188] width 31 height 31
click at [386, 414] on button "Hreinsa" at bounding box center [373, 430] width 88 height 46
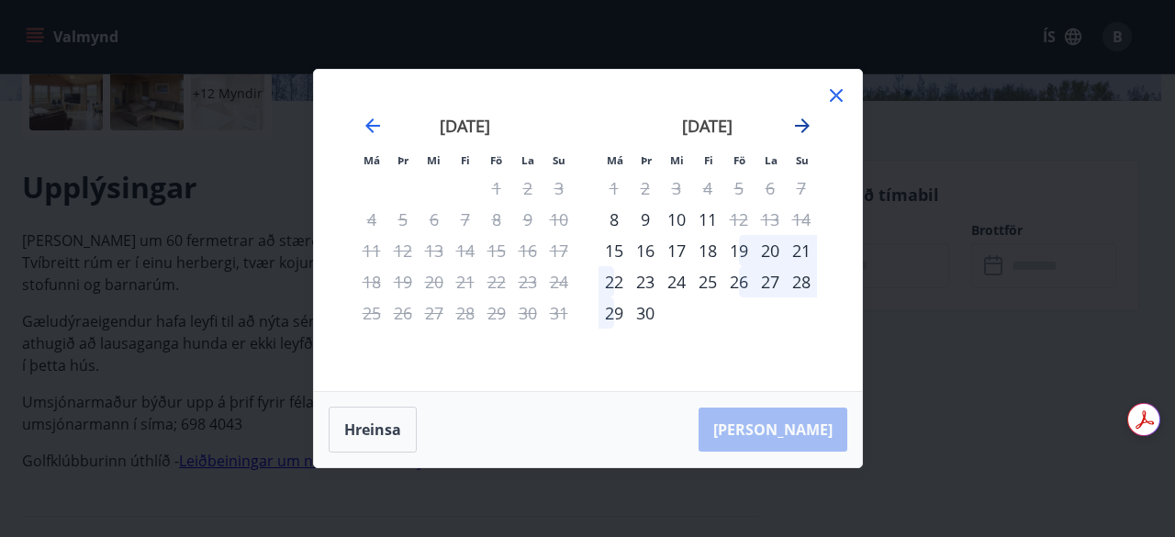
click at [809, 118] on icon "Move forward to switch to the next month." at bounding box center [802, 126] width 22 height 22
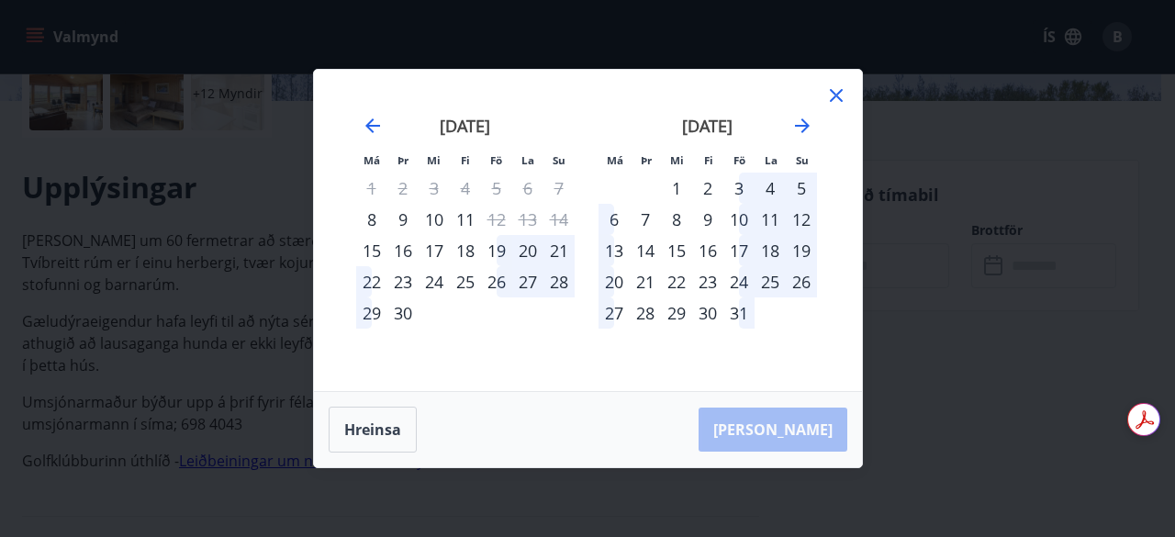
click at [734, 326] on div "31" at bounding box center [738, 312] width 31 height 31
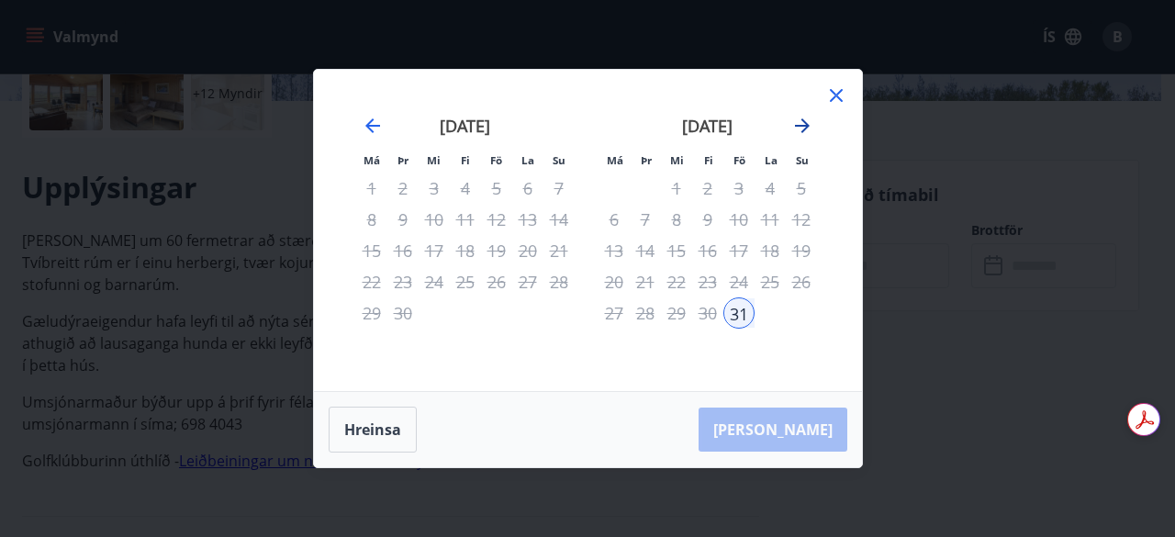
click at [799, 120] on icon "Move forward to switch to the next month." at bounding box center [802, 126] width 22 height 22
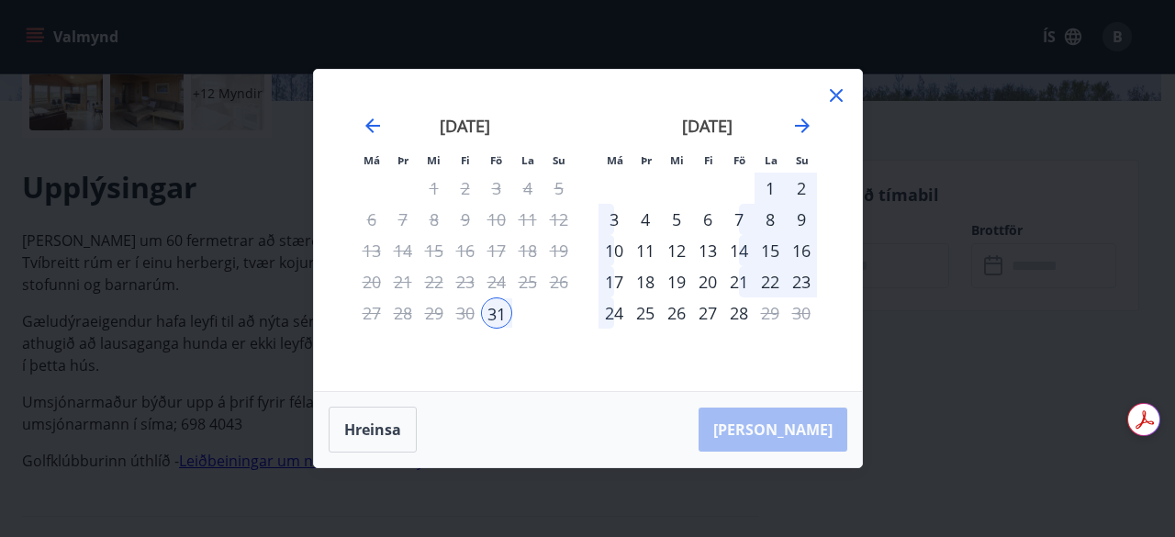
click at [800, 180] on div "2" at bounding box center [801, 188] width 31 height 31
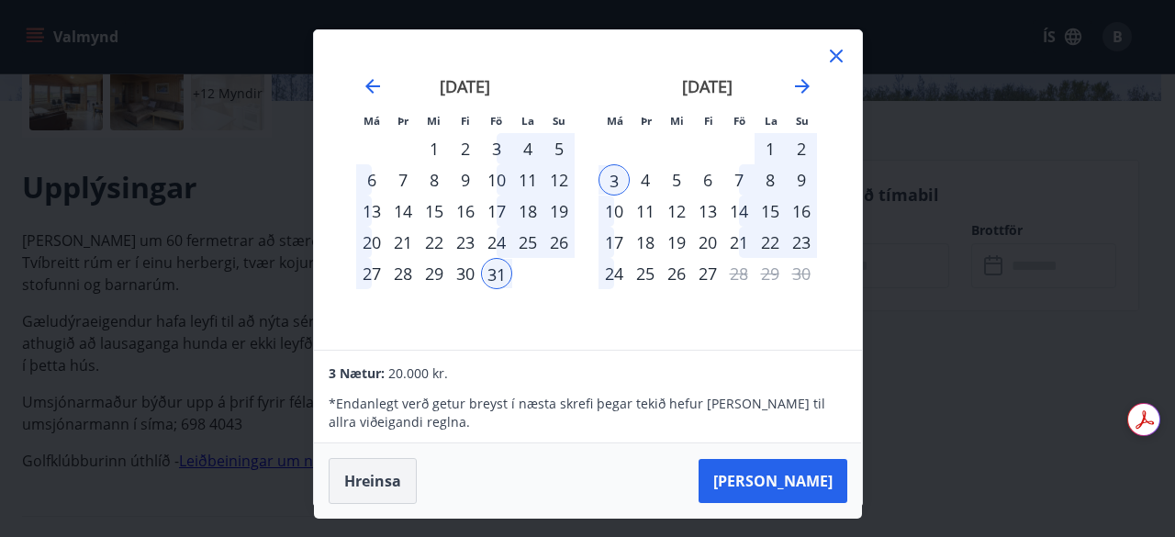
click at [364, 487] on button "Hreinsa" at bounding box center [373, 481] width 88 height 46
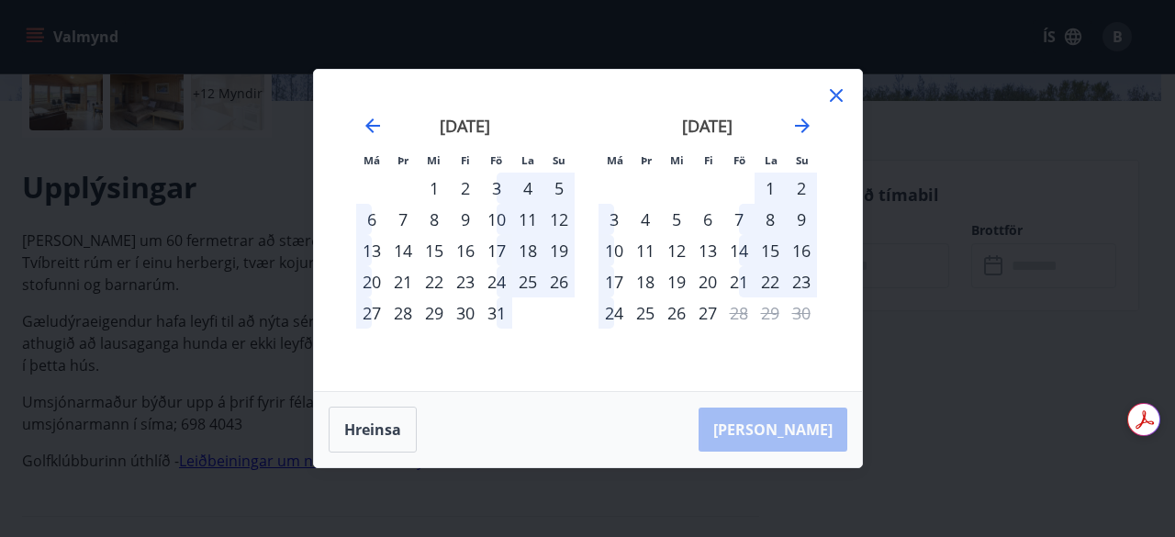
click at [490, 319] on div "31" at bounding box center [496, 312] width 31 height 31
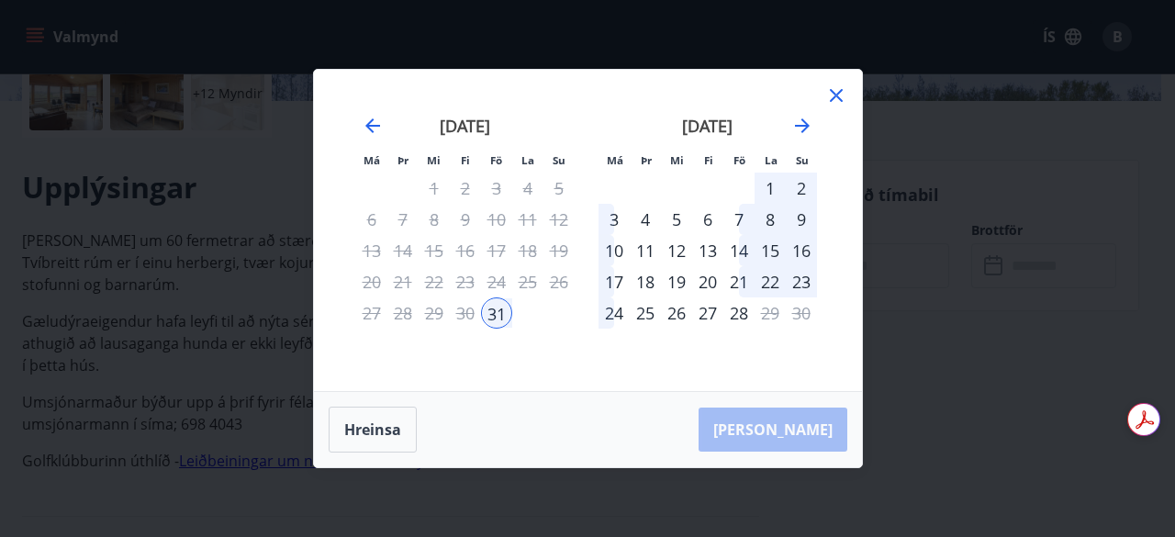
click at [769, 185] on div "1" at bounding box center [770, 188] width 31 height 31
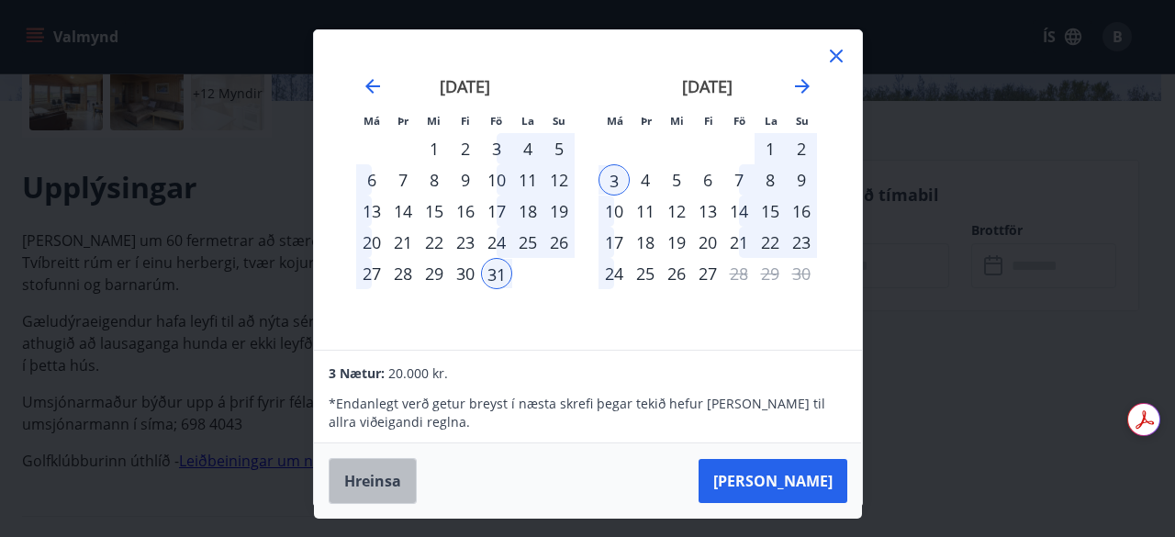
click at [367, 474] on button "Hreinsa" at bounding box center [373, 481] width 88 height 46
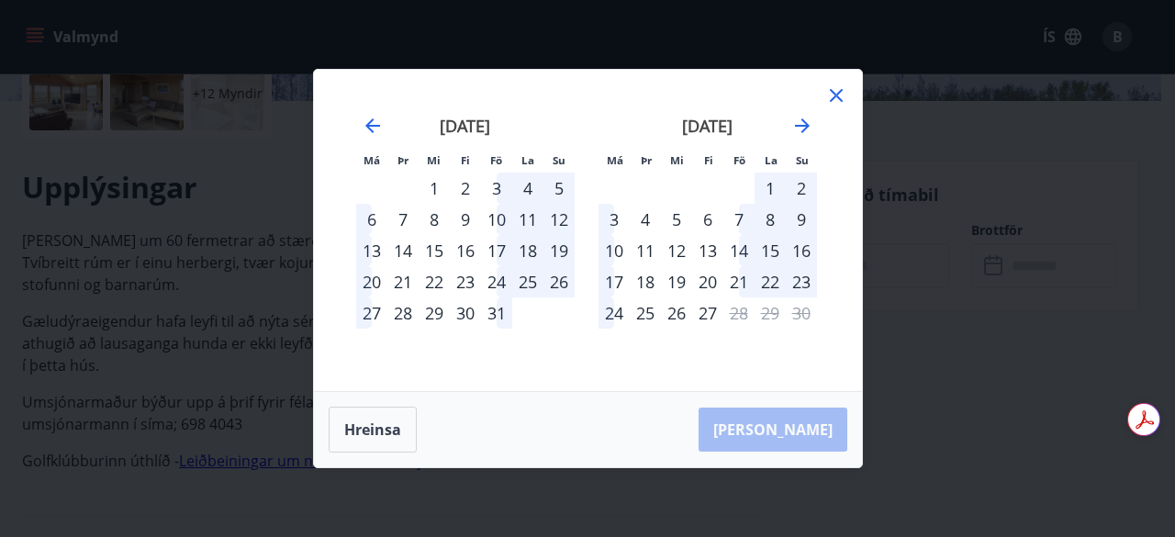
click at [457, 311] on div "30" at bounding box center [465, 312] width 31 height 31
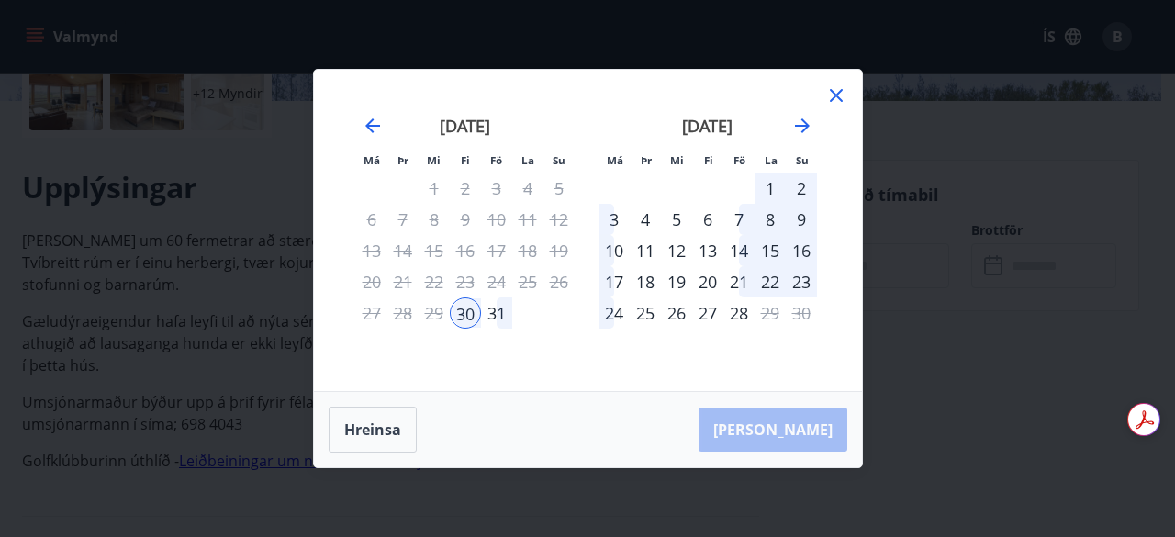
click at [770, 186] on div "1" at bounding box center [770, 188] width 31 height 31
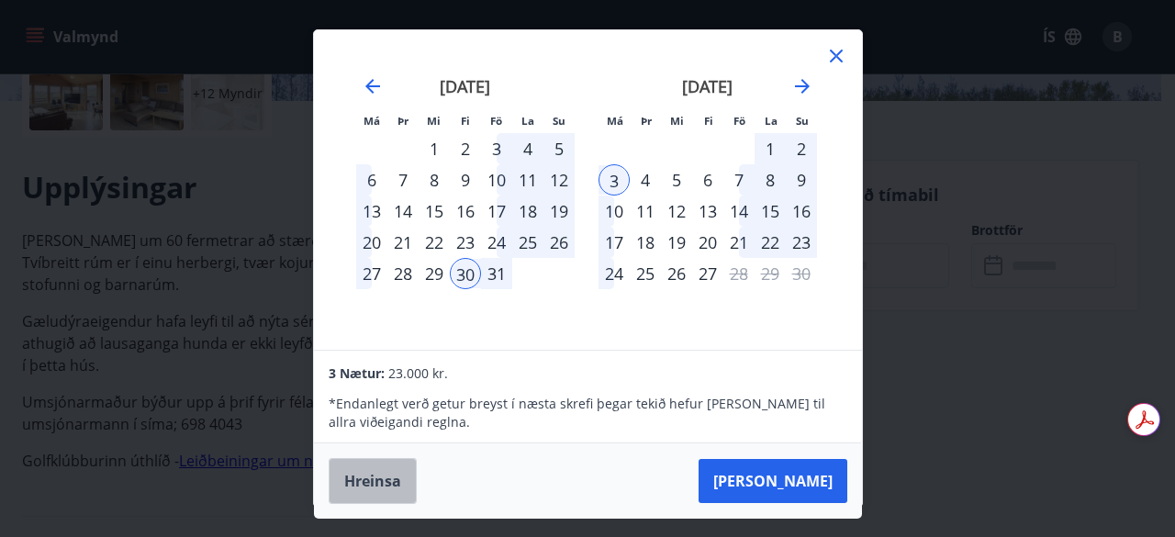
click at [380, 485] on button "Hreinsa" at bounding box center [373, 481] width 88 height 46
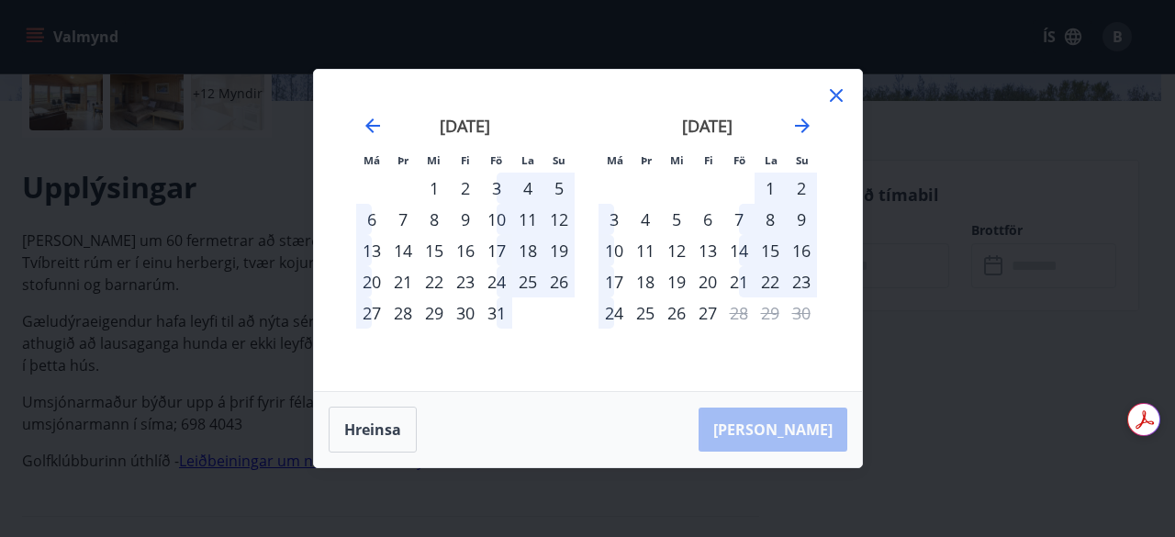
click at [740, 252] on div "14" at bounding box center [738, 250] width 31 height 31
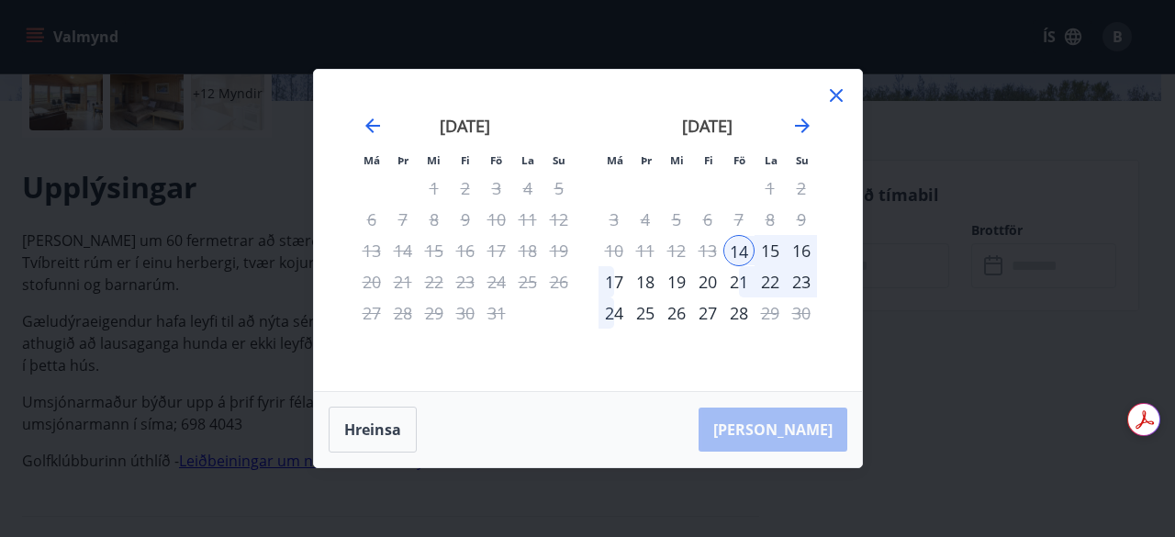
click at [809, 249] on div "16" at bounding box center [801, 250] width 31 height 31
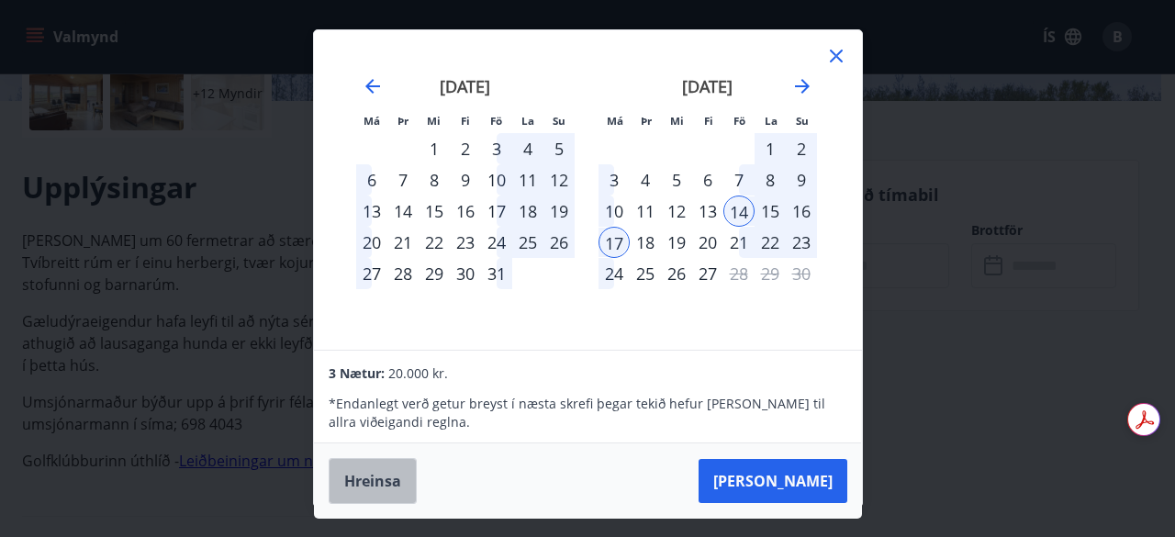
click at [356, 473] on button "Hreinsa" at bounding box center [373, 481] width 88 height 46
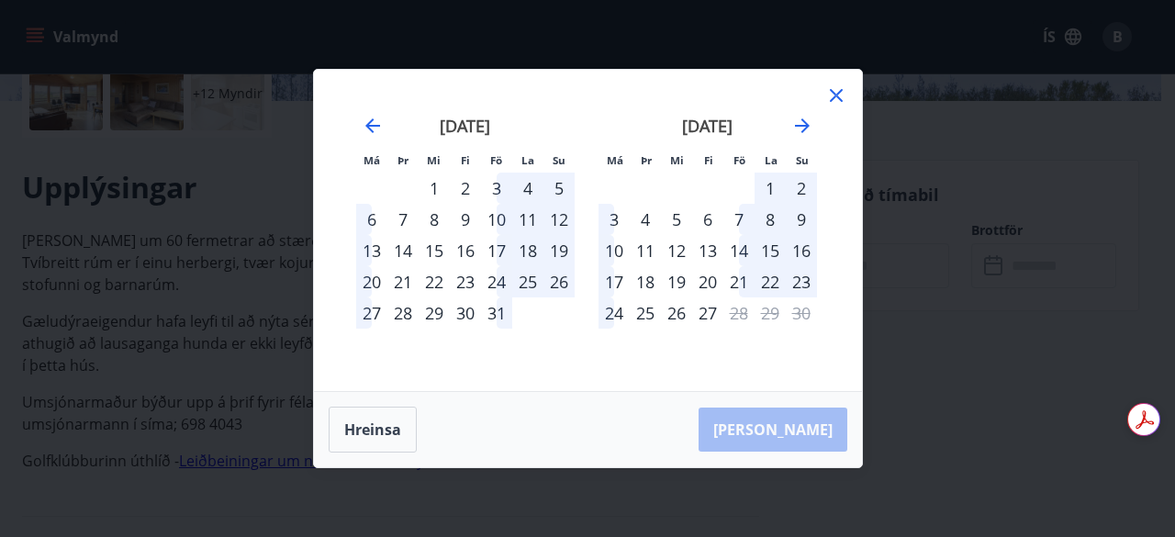
click at [503, 314] on div "31" at bounding box center [496, 312] width 31 height 31
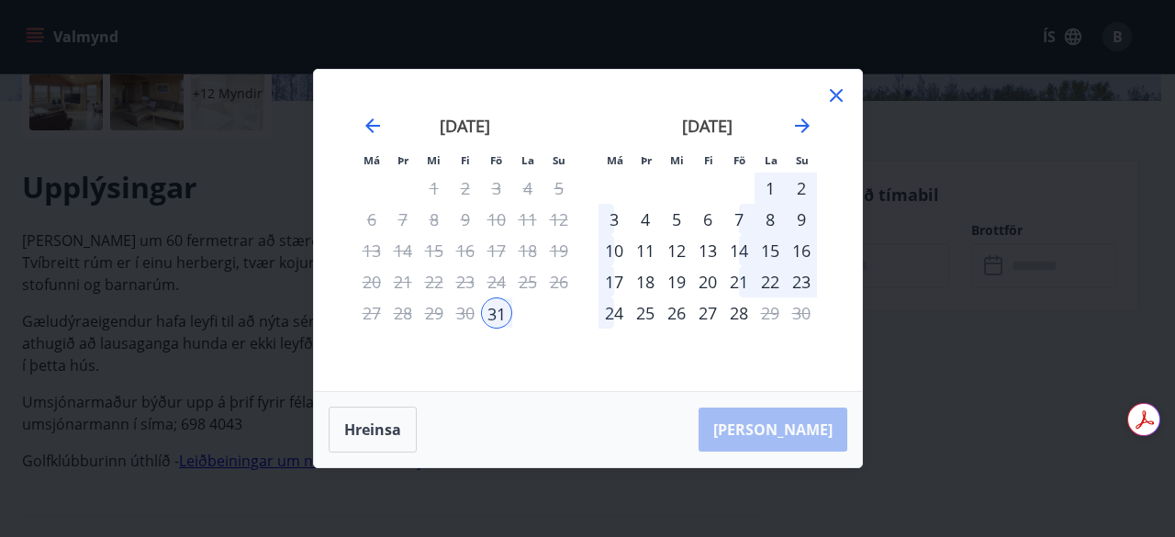
click at [791, 183] on div "2" at bounding box center [801, 188] width 31 height 31
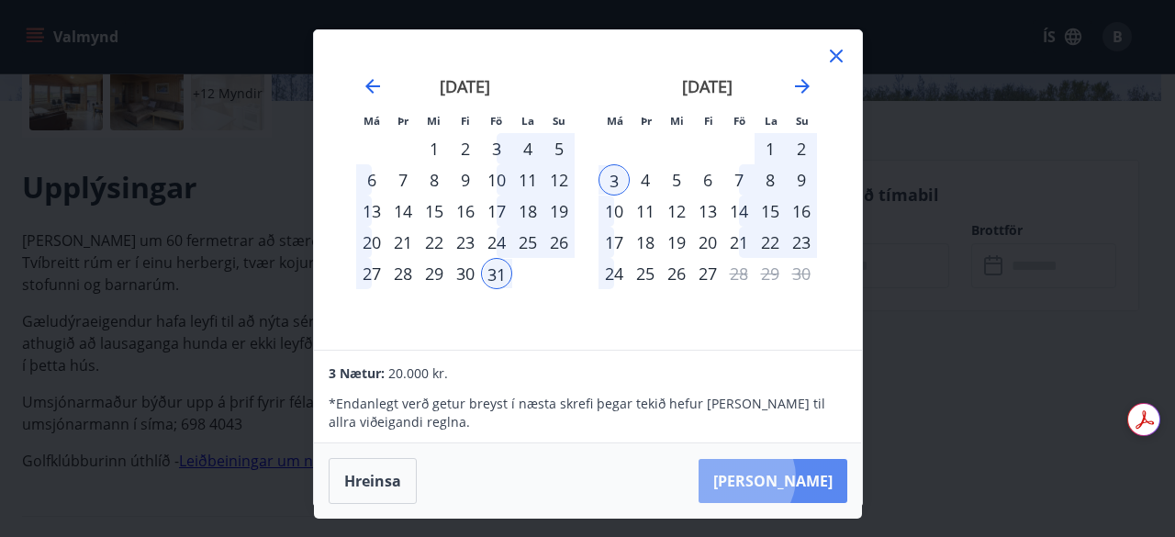
click at [795, 476] on button "Taka Frá" at bounding box center [773, 481] width 149 height 44
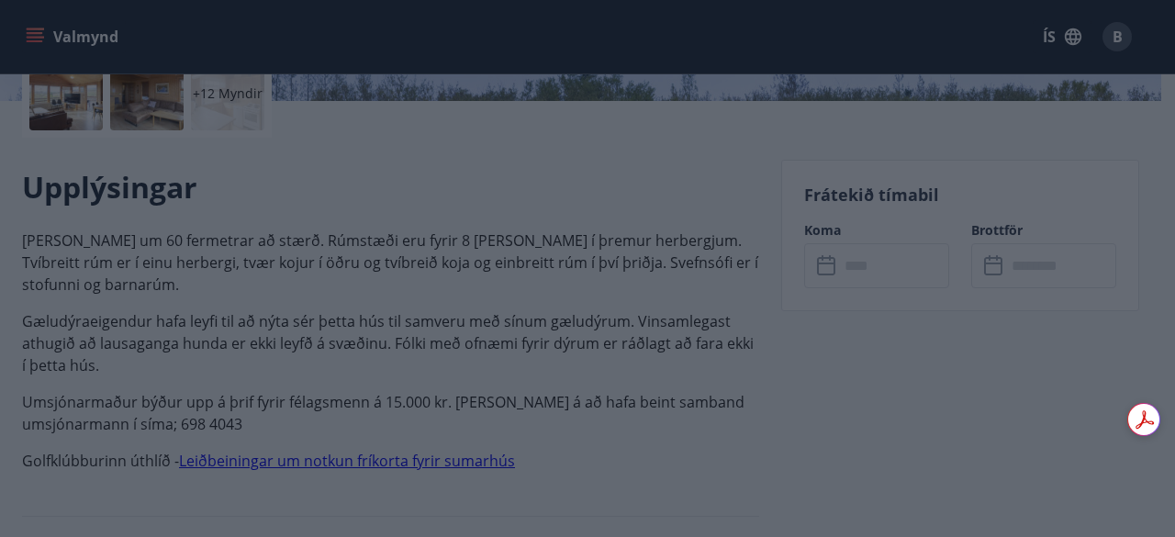
type input "******"
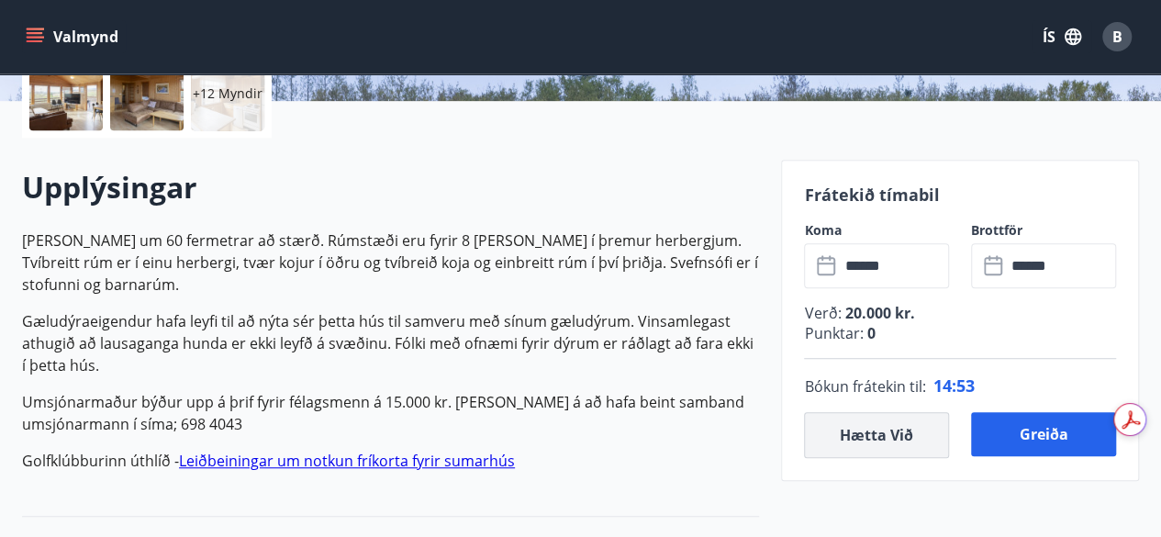
click at [892, 434] on button "Hætta við" at bounding box center [876, 435] width 145 height 46
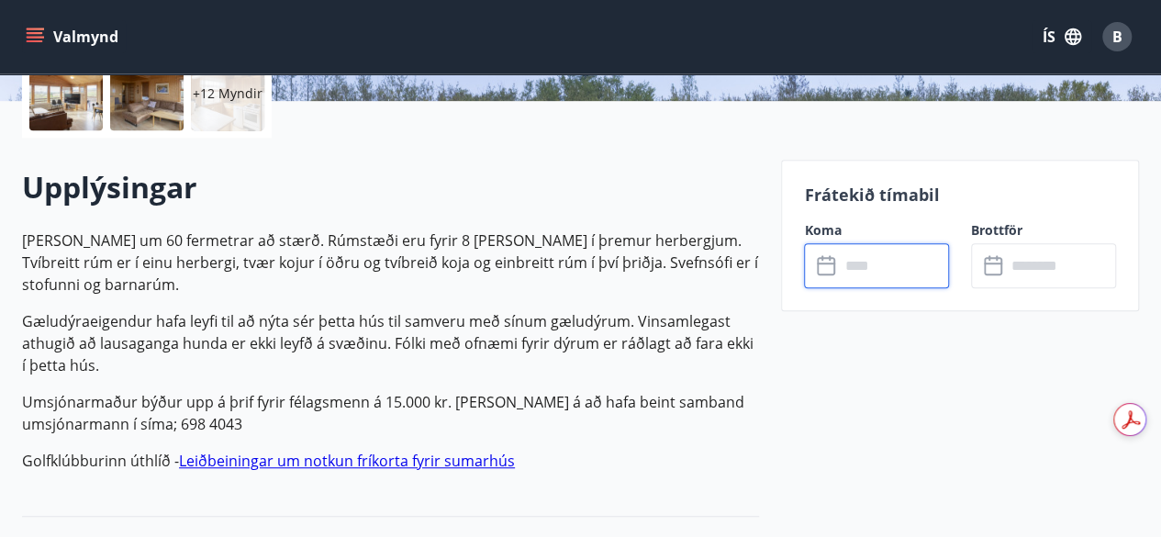
click at [845, 267] on input "text" at bounding box center [894, 265] width 110 height 45
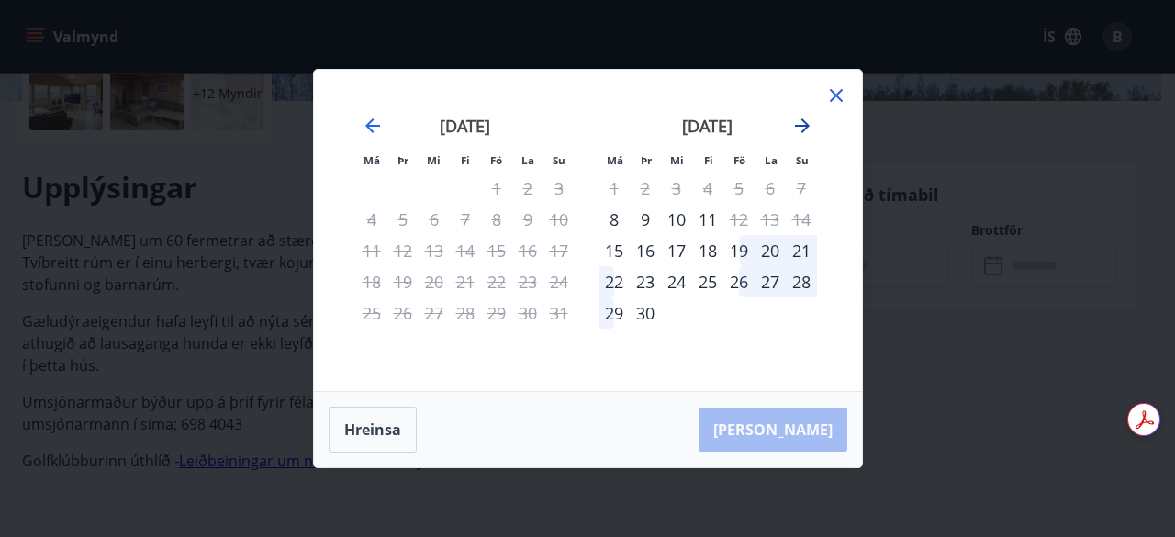
click at [804, 128] on icon "Move forward to switch to the next month." at bounding box center [802, 126] width 22 height 22
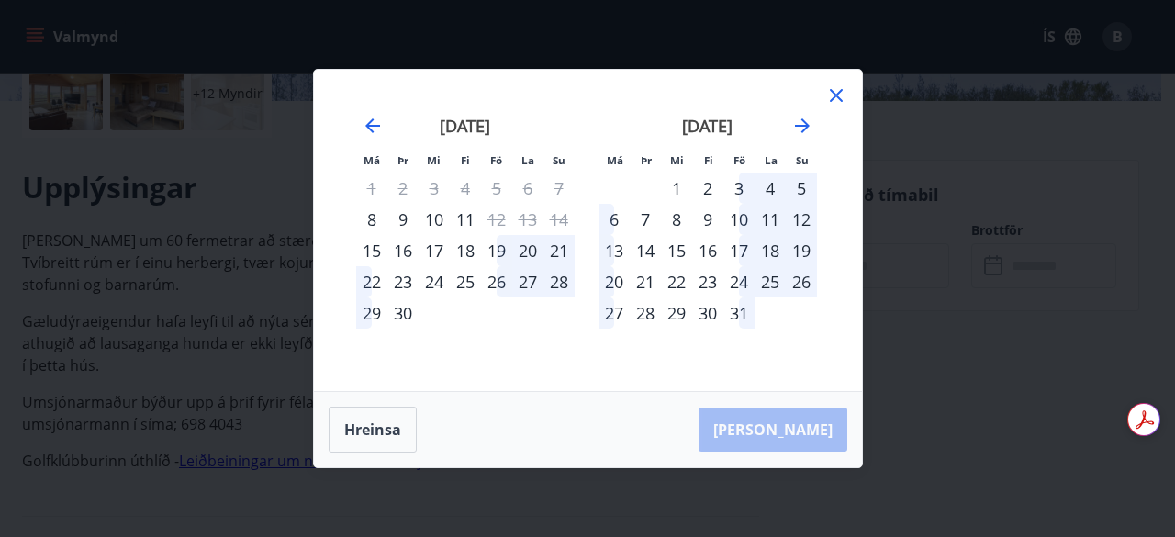
click at [734, 315] on div "31" at bounding box center [738, 312] width 31 height 31
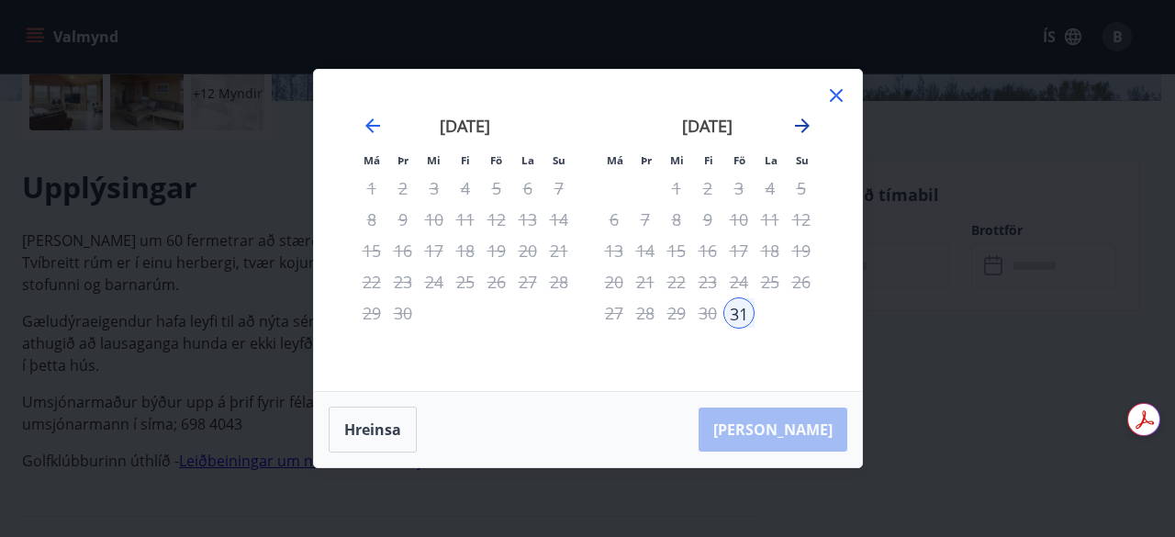
click at [800, 127] on icon "Move forward to switch to the next month." at bounding box center [802, 125] width 15 height 15
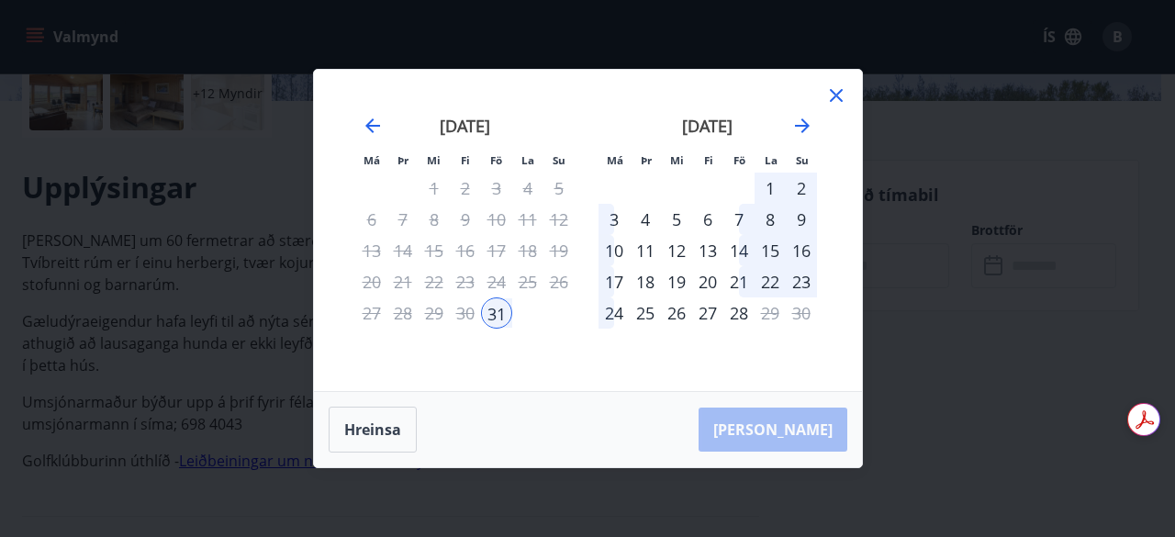
click at [795, 196] on div "2" at bounding box center [801, 188] width 31 height 31
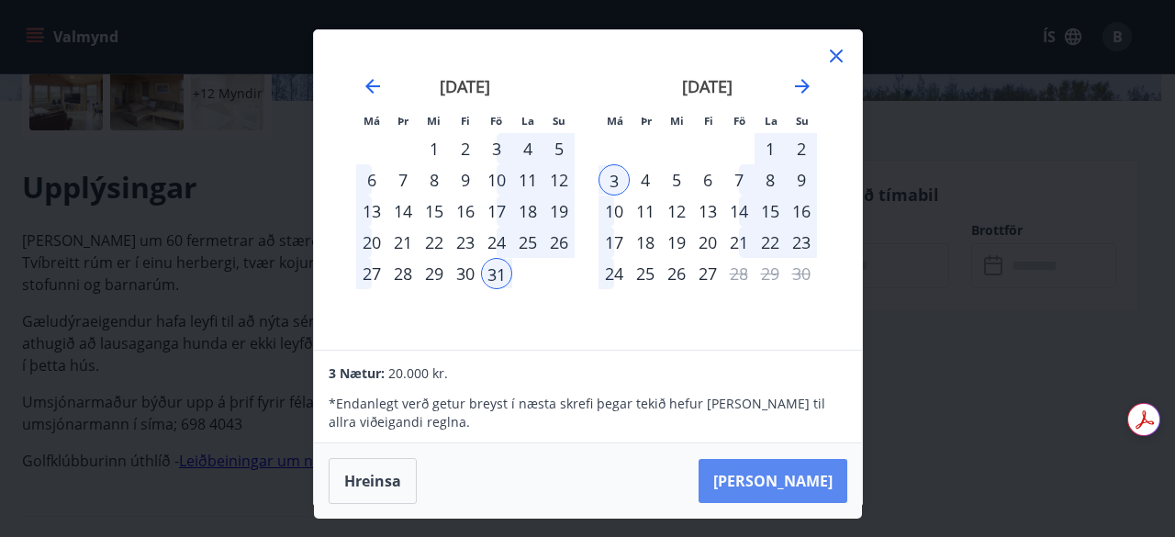
click at [784, 491] on button "Taka Frá" at bounding box center [773, 481] width 149 height 44
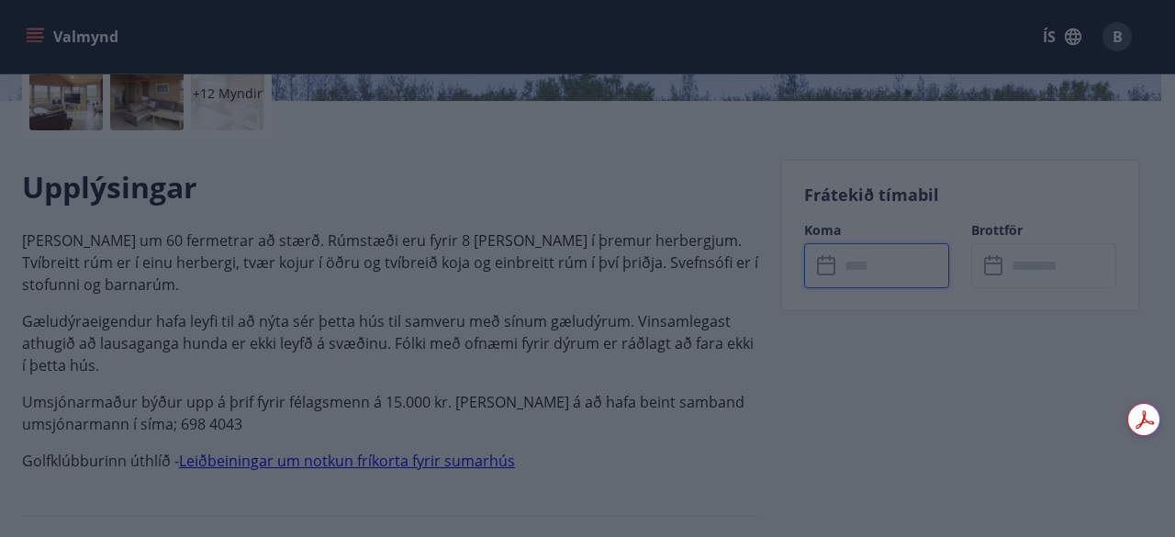
type input "******"
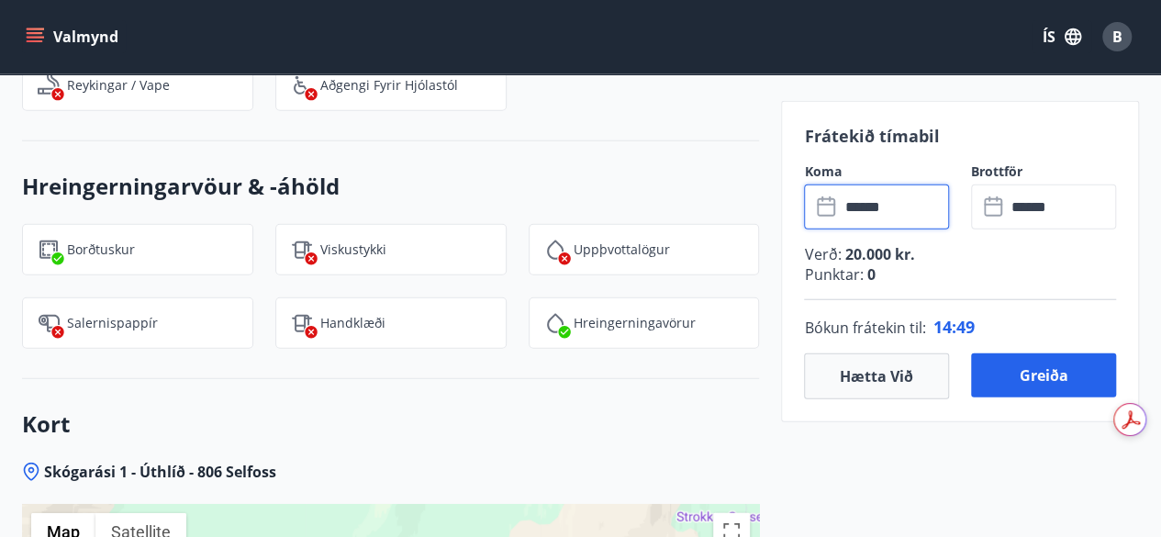
scroll to position [2218, 0]
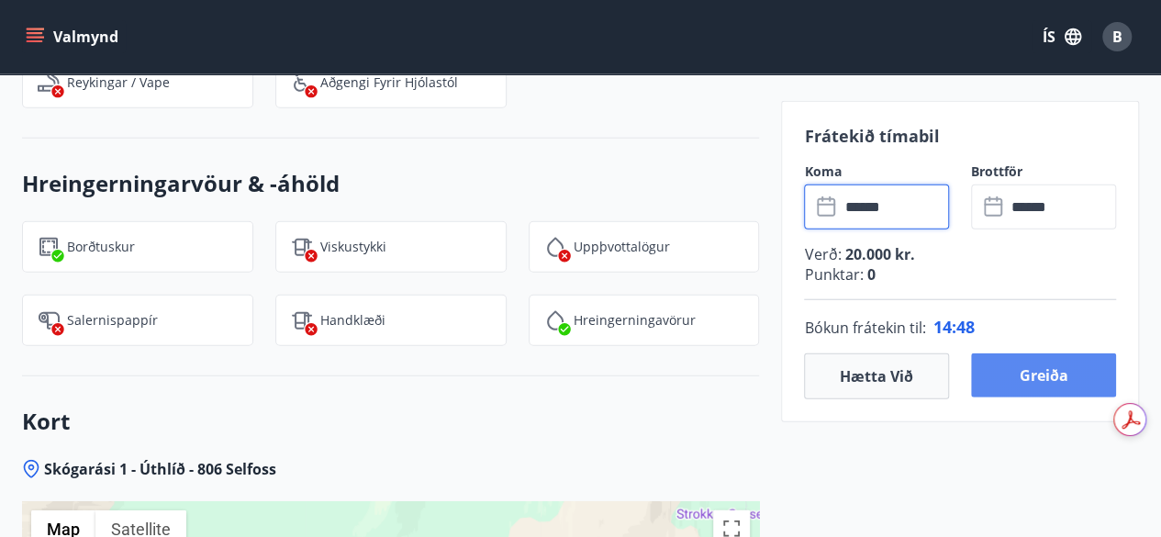
click at [1056, 374] on button "Greiða" at bounding box center [1043, 375] width 145 height 44
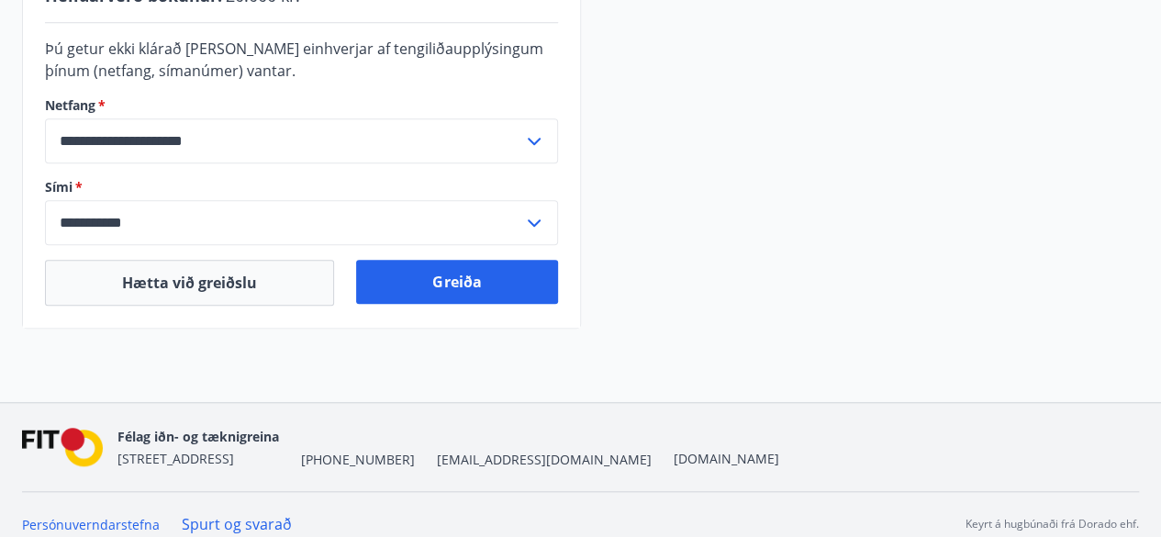
scroll to position [633, 0]
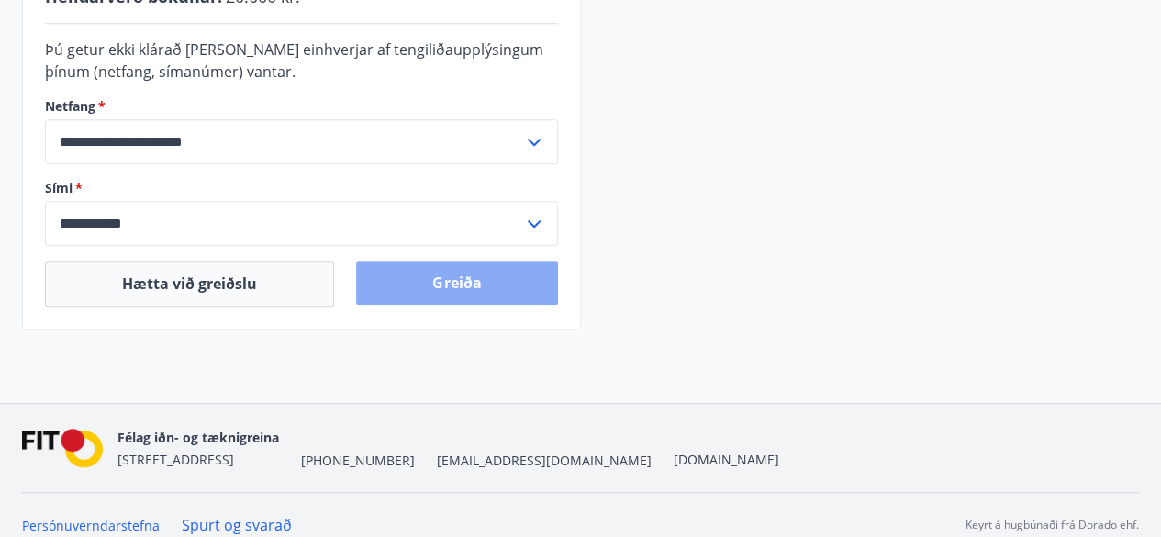
click at [492, 280] on button "Greiða" at bounding box center [456, 283] width 201 height 44
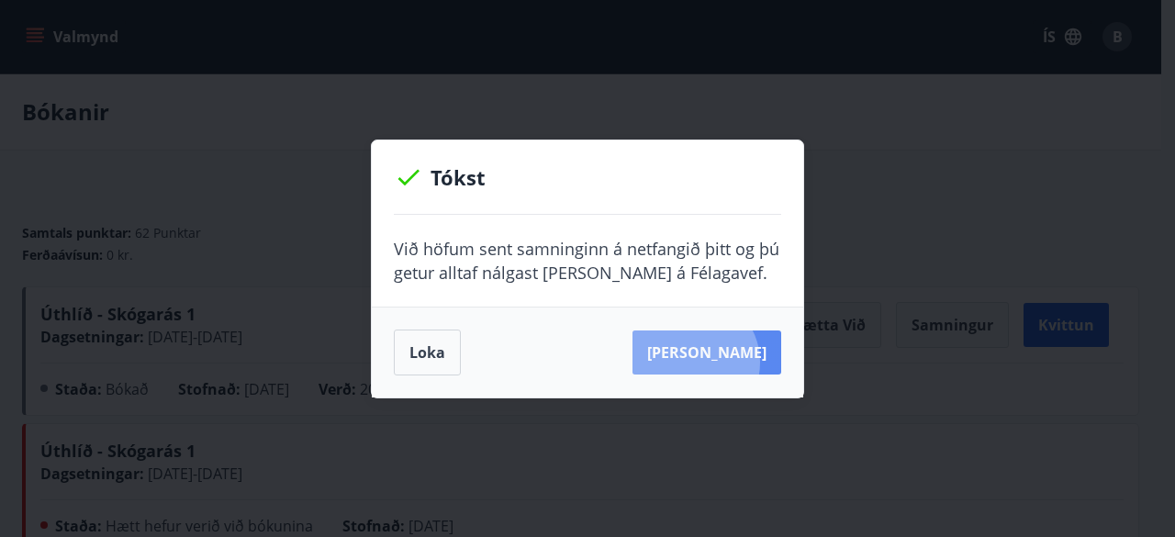
click at [722, 362] on button "Sjá samning" at bounding box center [706, 352] width 149 height 44
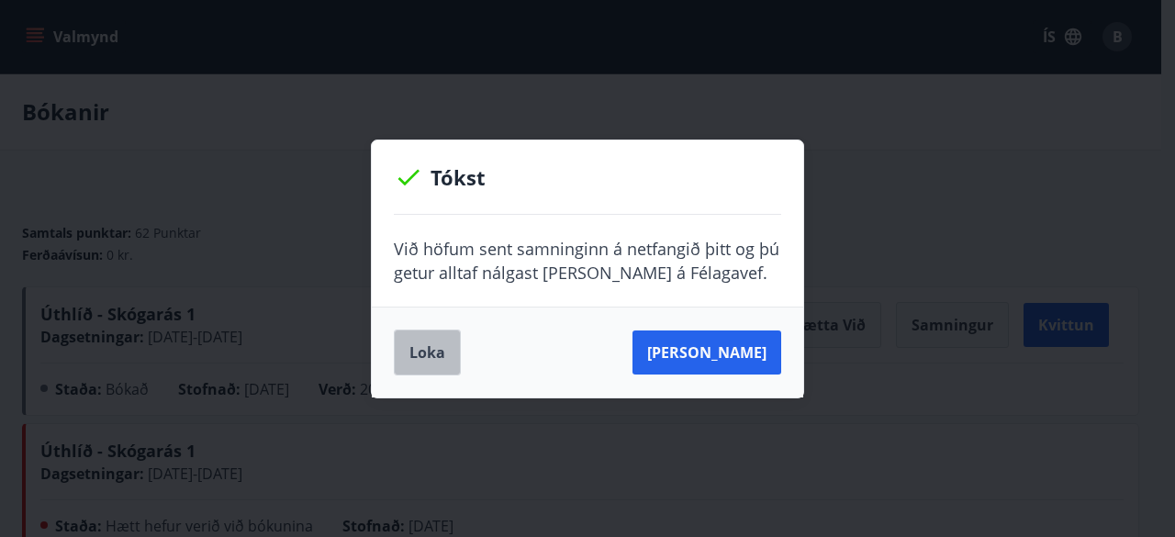
click at [444, 347] on button "Loka" at bounding box center [427, 353] width 67 height 46
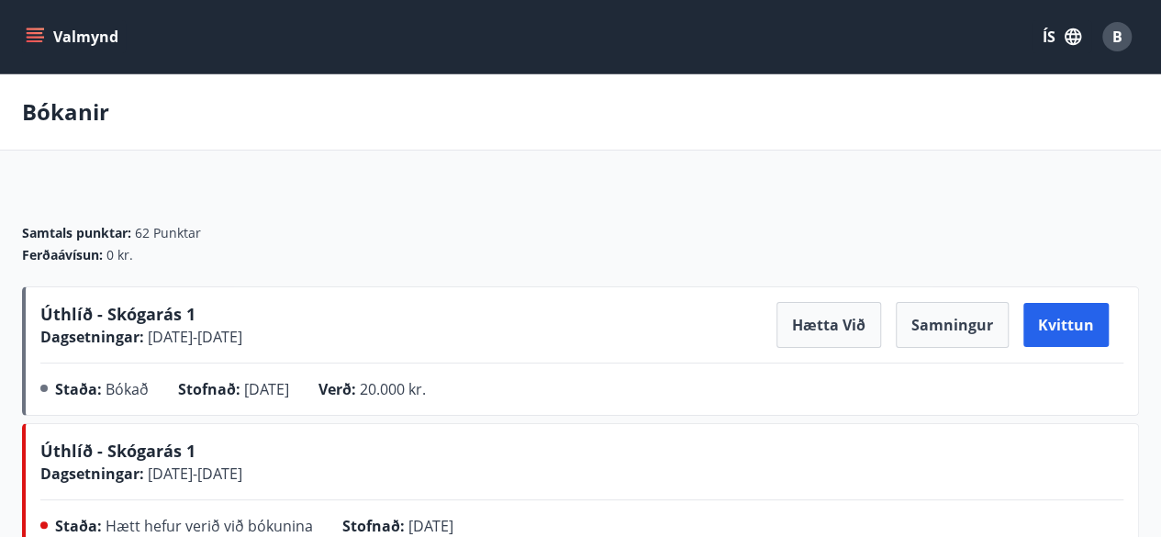
click at [39, 32] on icon "menu" at bounding box center [35, 33] width 17 height 2
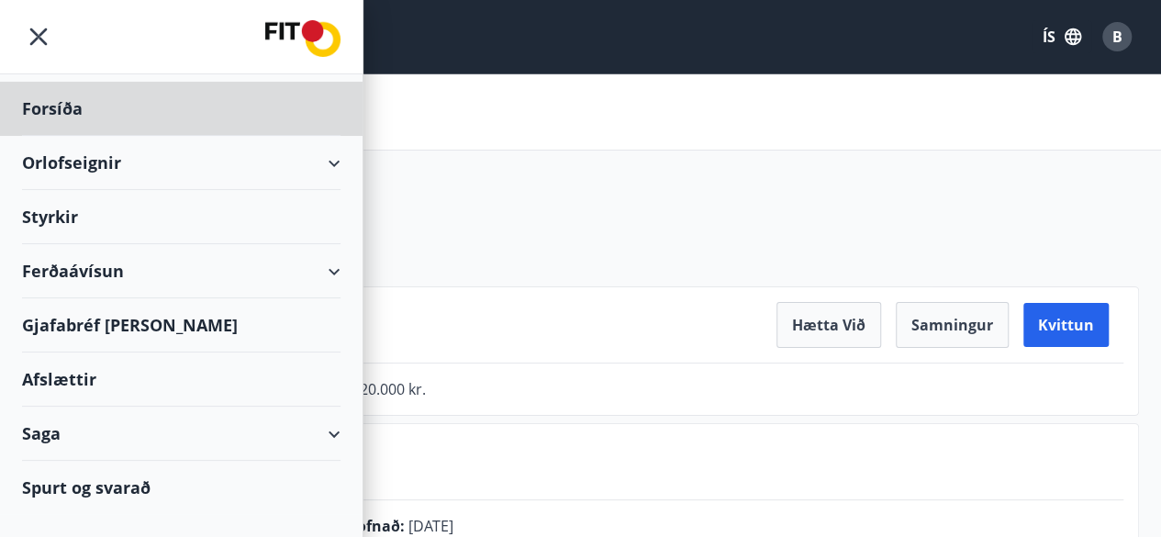
click at [45, 136] on div "Styrkir" at bounding box center [181, 109] width 319 height 54
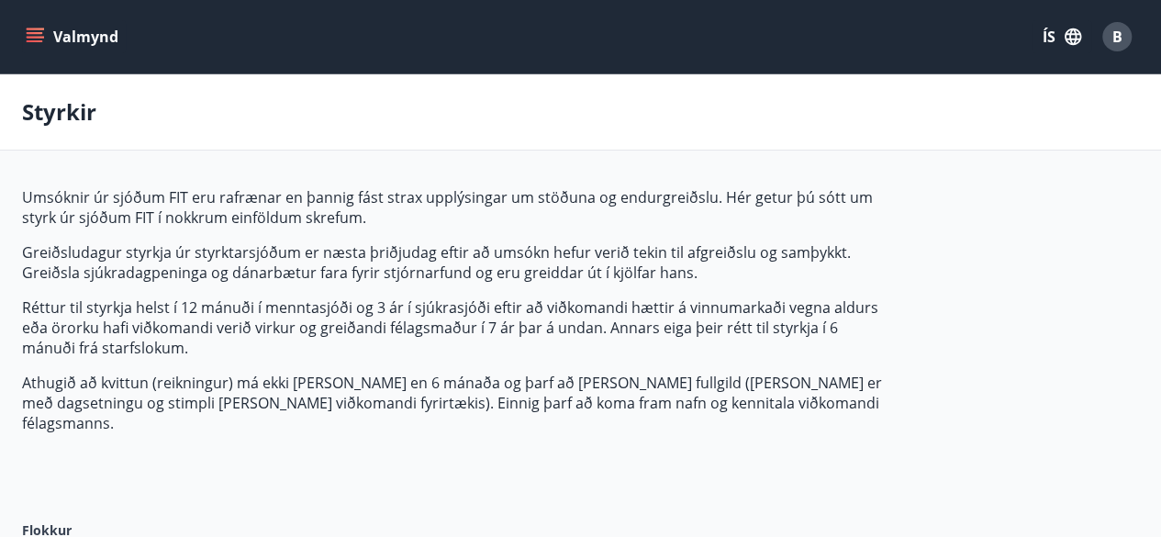
type input "***"
click at [30, 38] on icon "menu" at bounding box center [35, 37] width 18 height 18
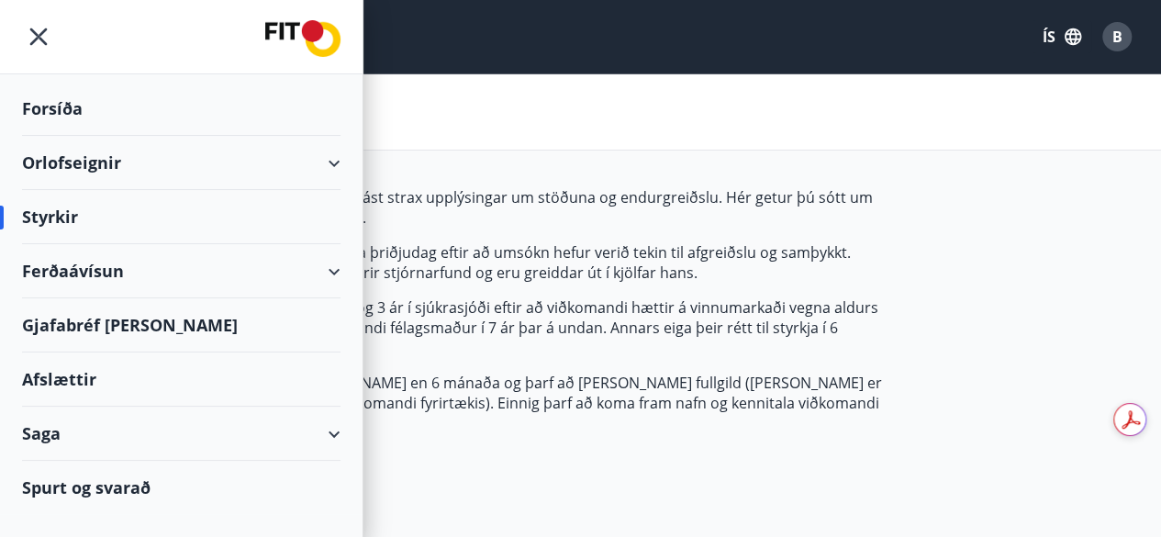
click at [328, 269] on div "Ferðaávísun" at bounding box center [181, 271] width 319 height 54
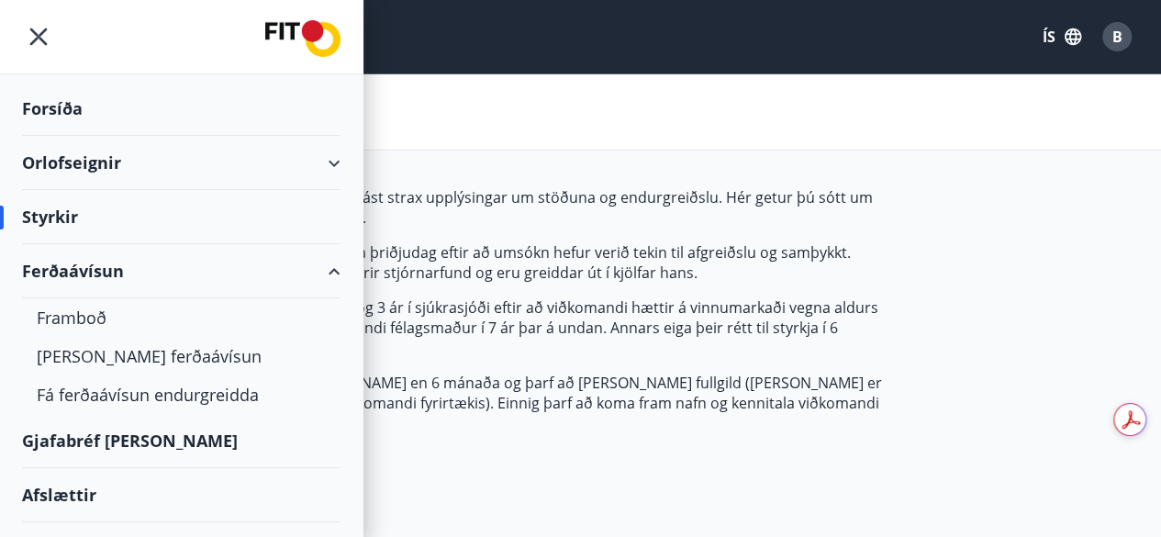
click at [80, 271] on div "Ferðaávísun" at bounding box center [181, 271] width 319 height 54
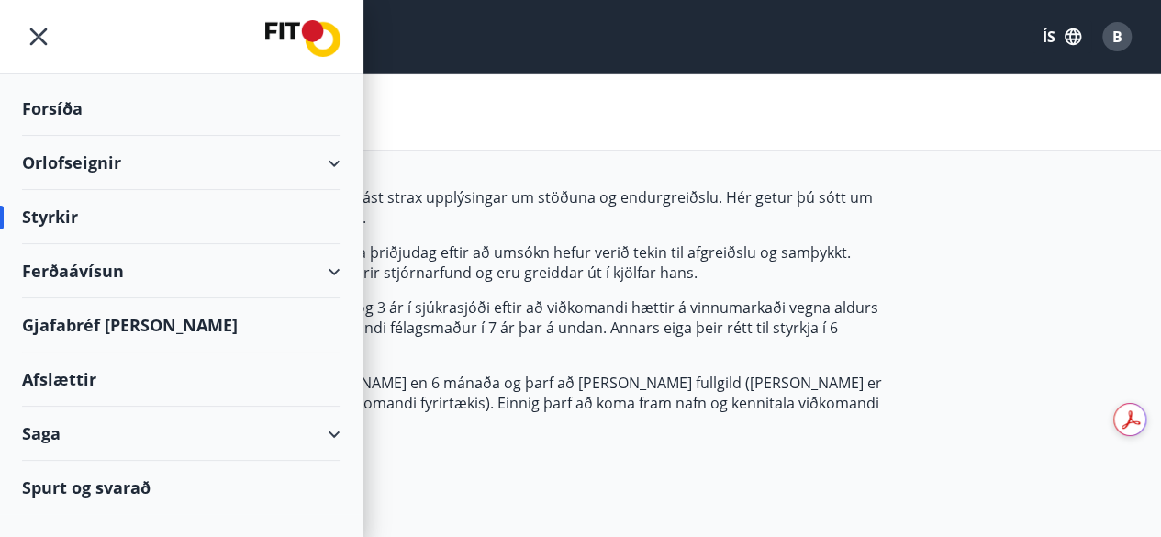
click at [81, 273] on div "Ferðaávísun" at bounding box center [181, 271] width 319 height 54
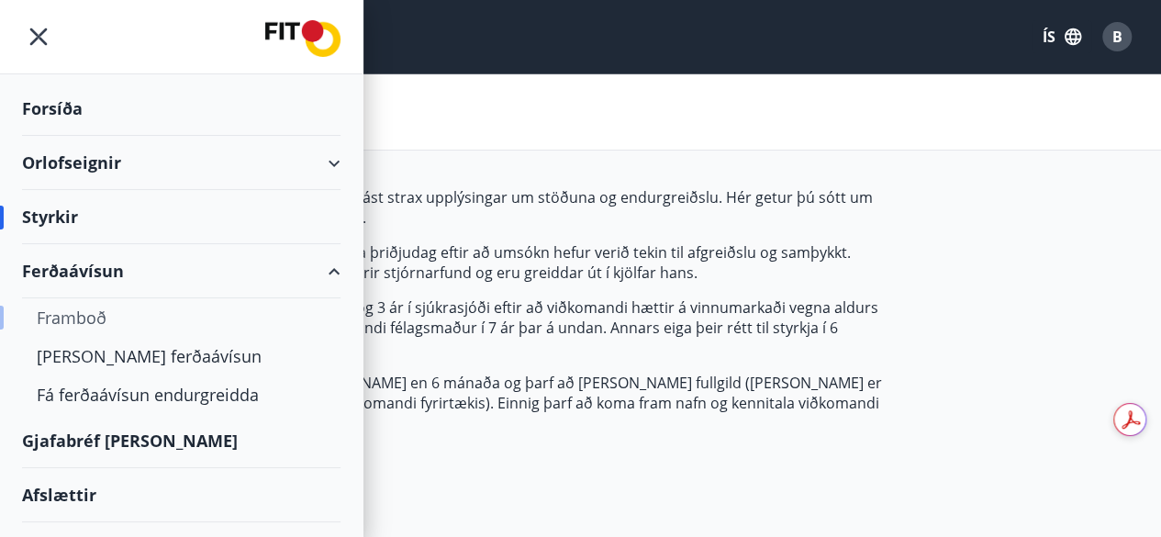
click at [81, 318] on div "Framboð" at bounding box center [181, 317] width 289 height 39
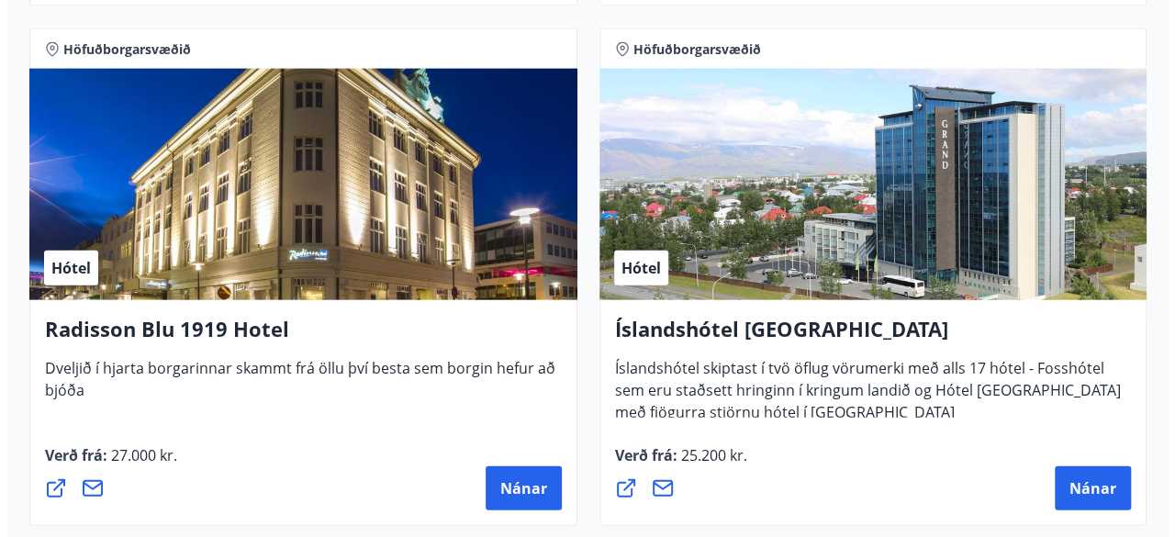
scroll to position [5508, 0]
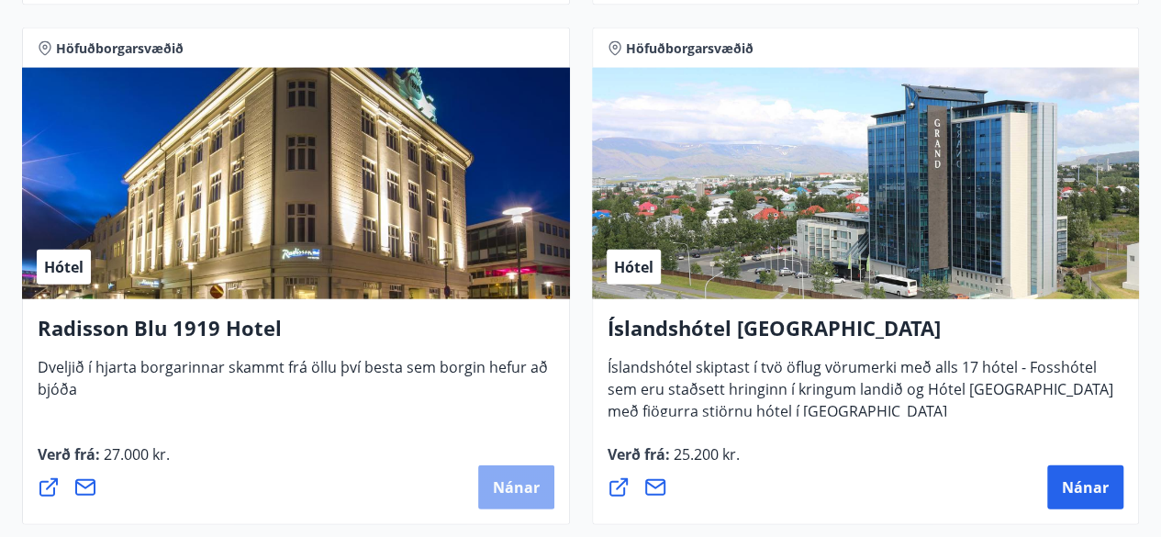
click at [504, 476] on button "Nánar" at bounding box center [516, 487] width 76 height 44
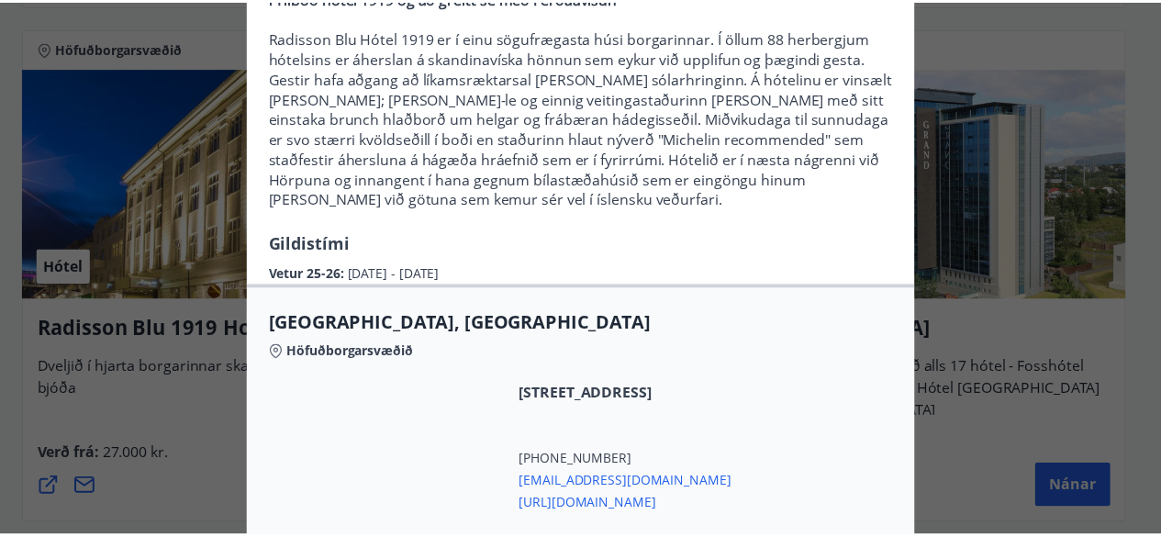
scroll to position [28, 0]
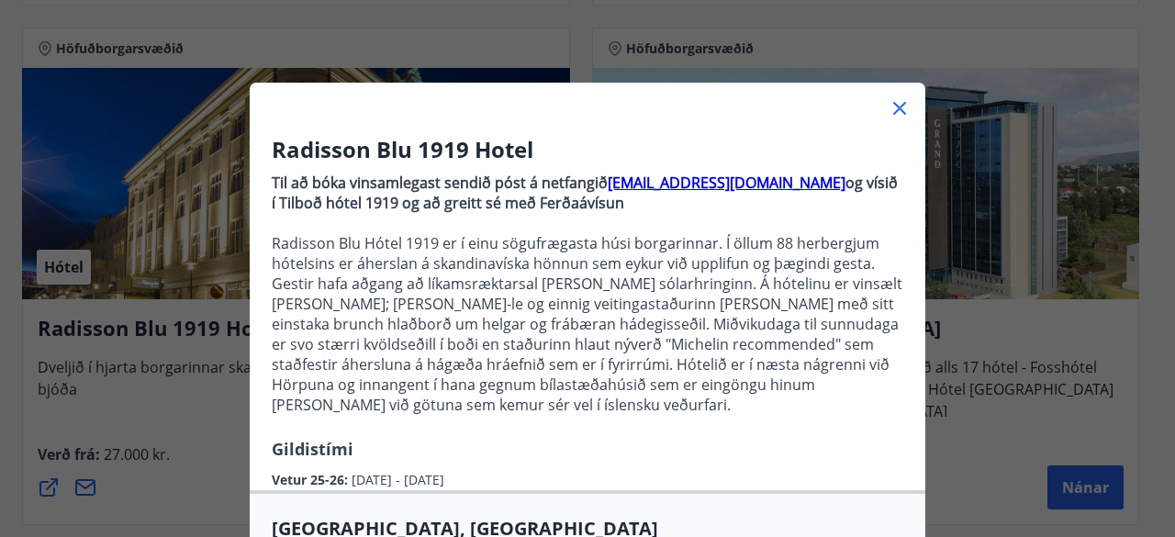
click at [889, 107] on icon at bounding box center [900, 108] width 22 height 22
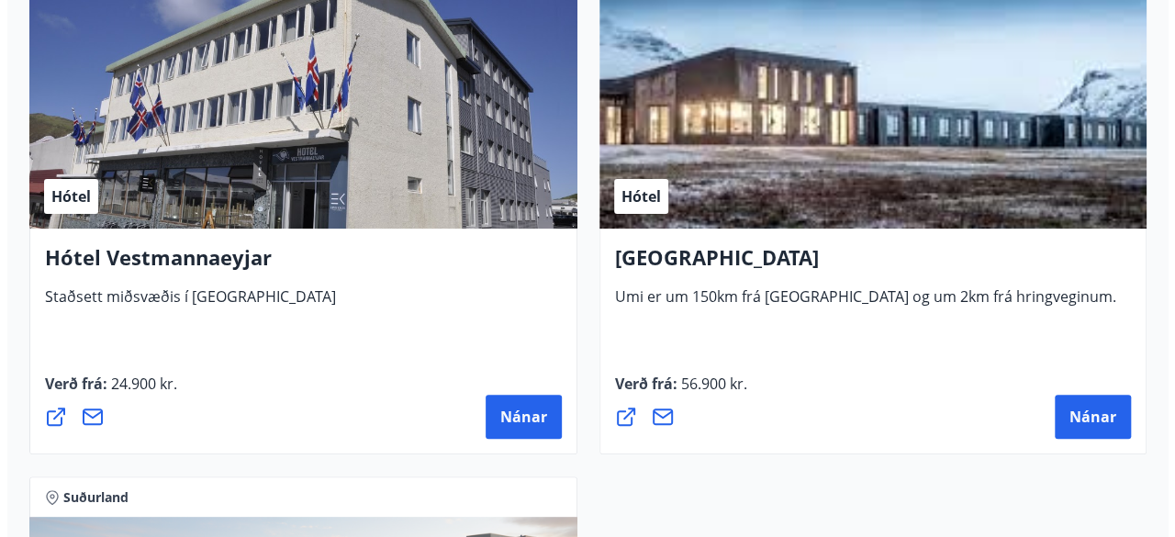
scroll to position [7138, 0]
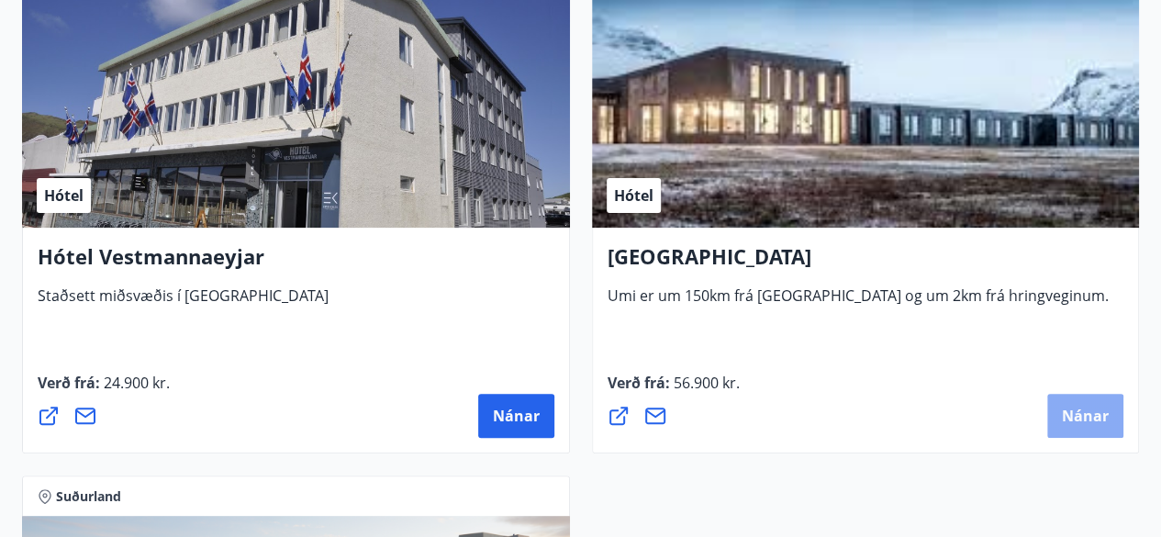
click at [1069, 406] on span "Nánar" at bounding box center [1085, 416] width 47 height 20
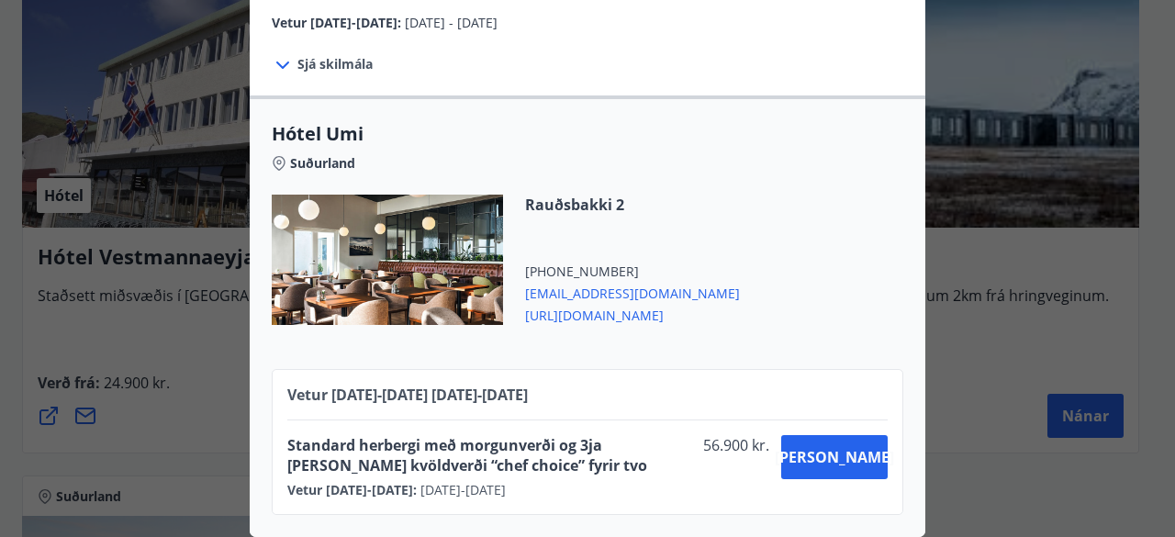
scroll to position [0, 0]
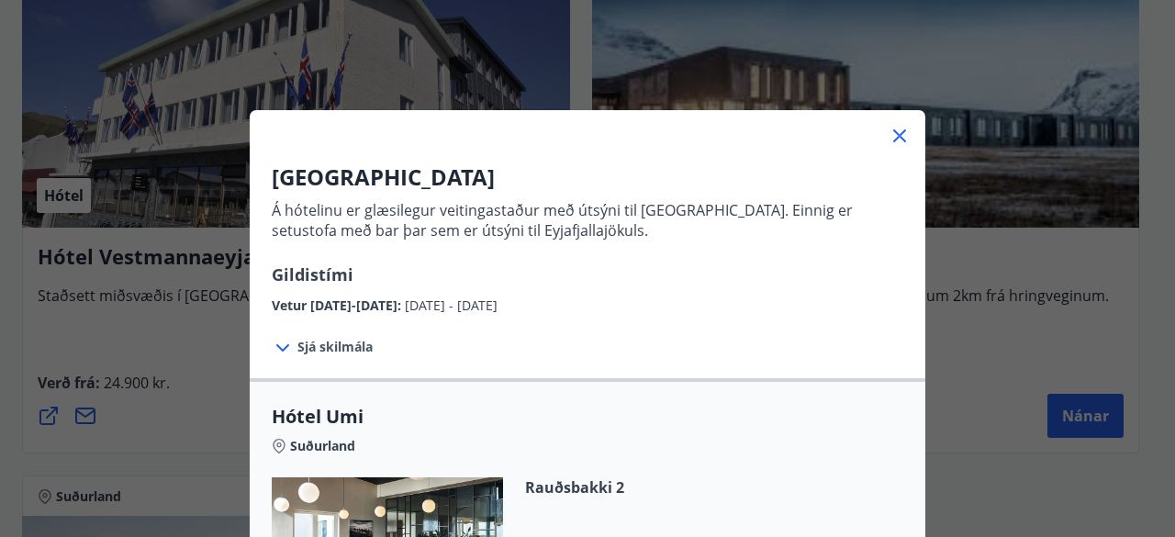
click at [972, 341] on div "UMI Hotel Á hótelinu er glæsilegur veitingastaður með útsýni til Vestmannaeyja.…" at bounding box center [587, 268] width 1175 height 537
click at [896, 137] on icon at bounding box center [900, 136] width 22 height 22
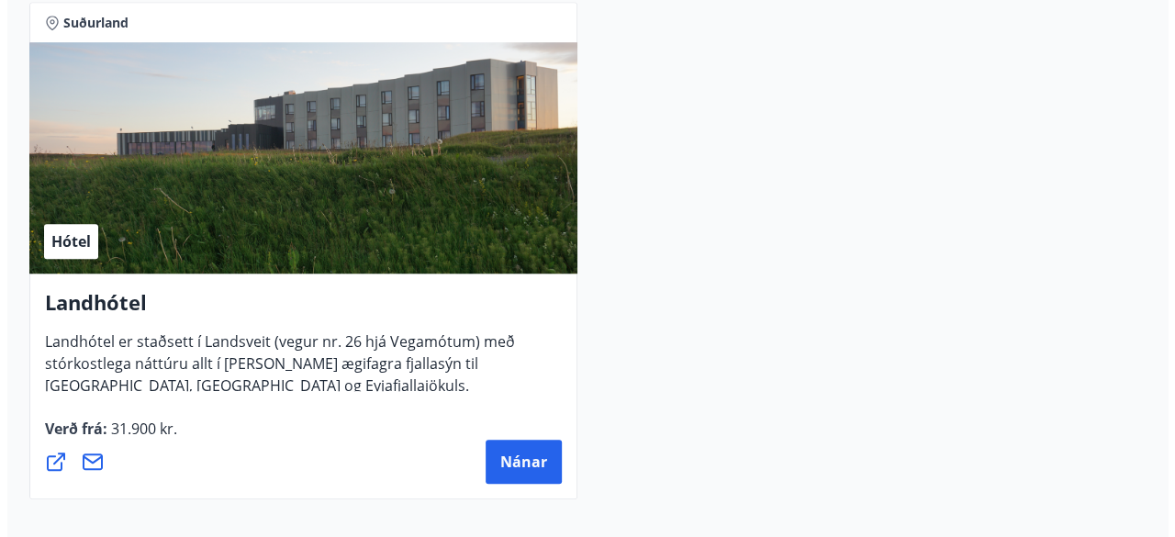
scroll to position [7613, 0]
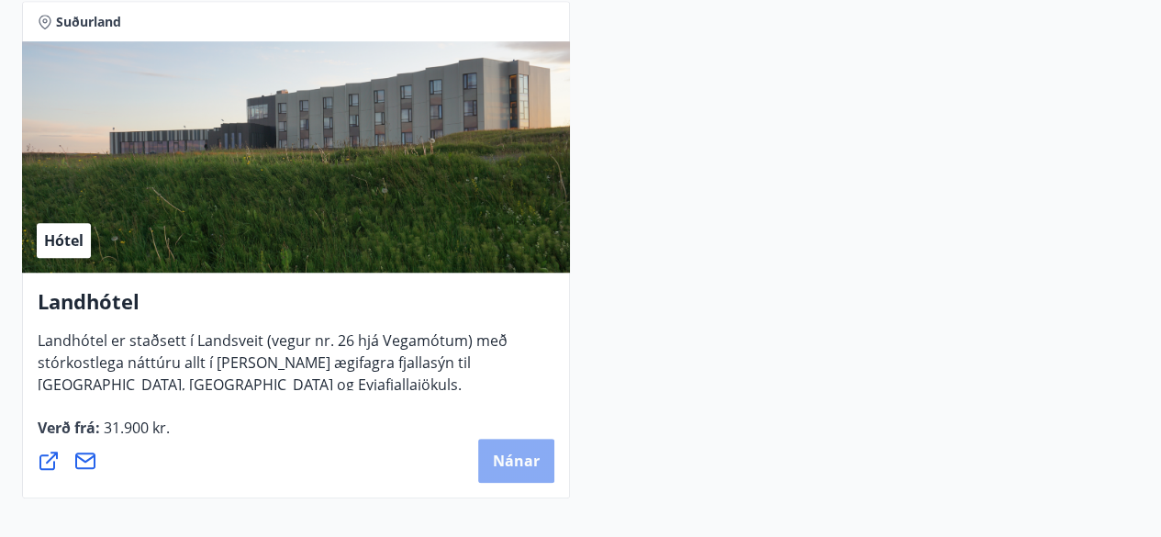
click at [519, 445] on button "Nánar" at bounding box center [516, 461] width 76 height 44
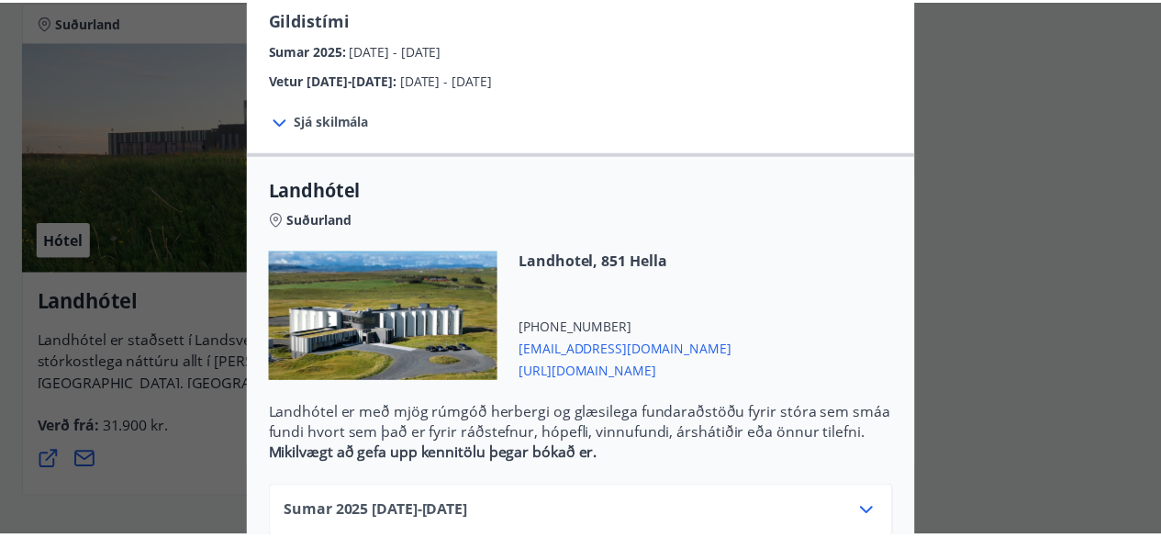
scroll to position [121, 0]
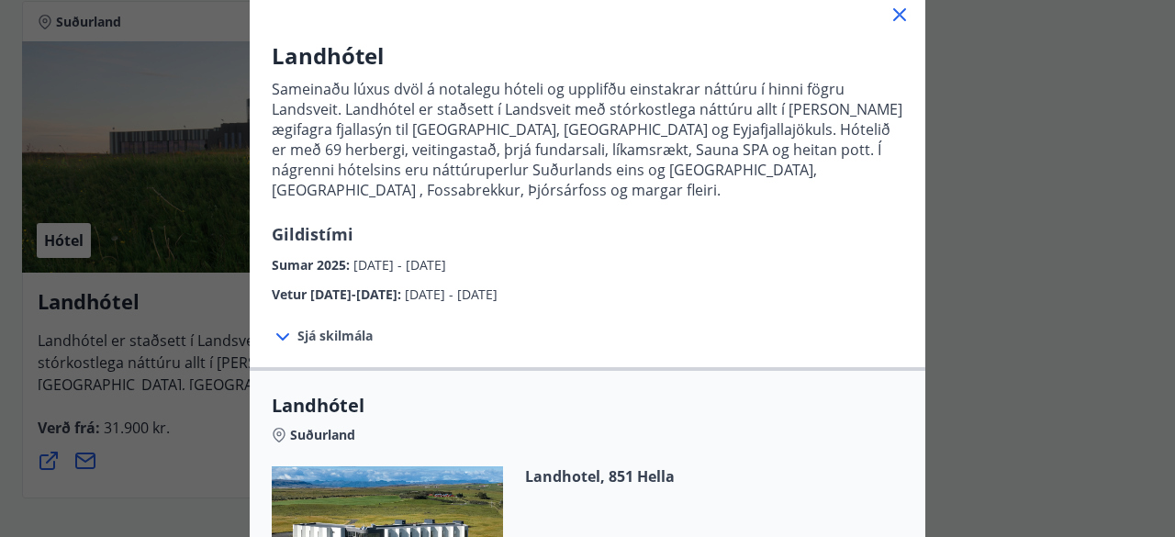
click at [893, 10] on icon at bounding box center [899, 14] width 13 height 13
